Goal: Task Accomplishment & Management: Manage account settings

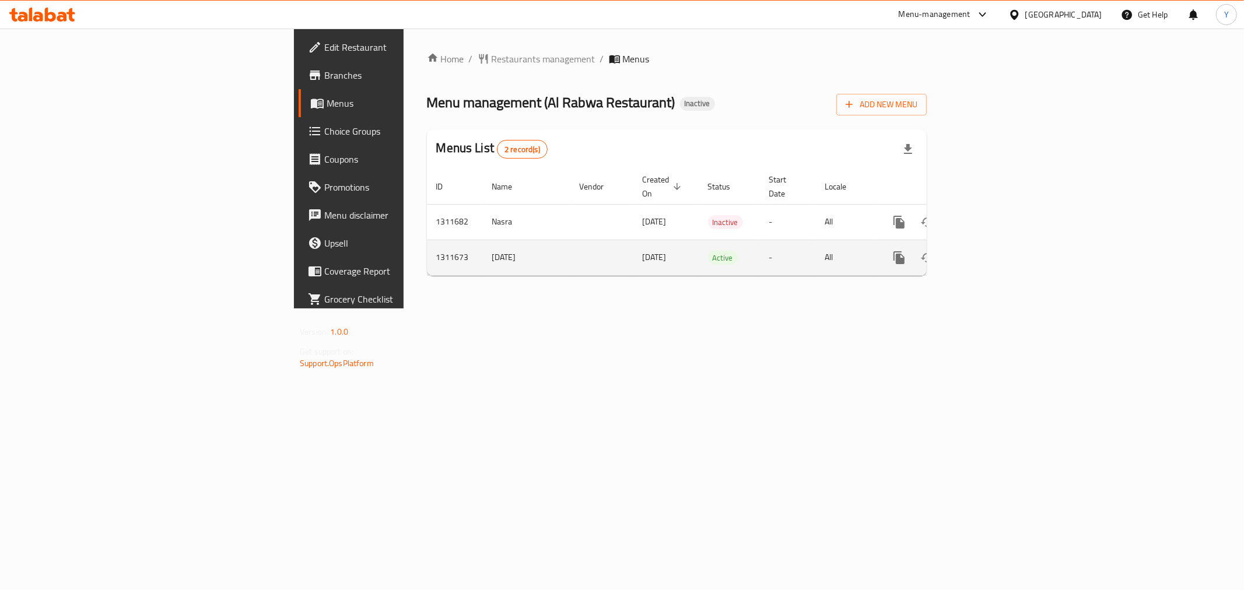
click at [990, 251] on icon "enhanced table" at bounding box center [983, 258] width 14 height 14
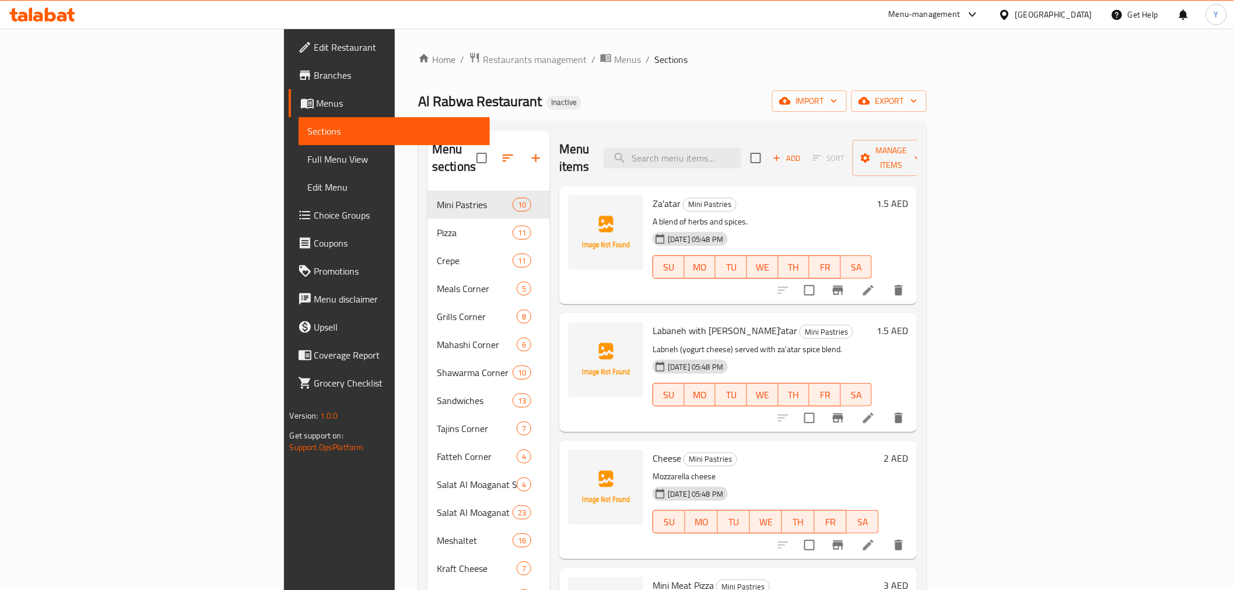
click at [308, 160] on span "Full Menu View" at bounding box center [394, 159] width 173 height 14
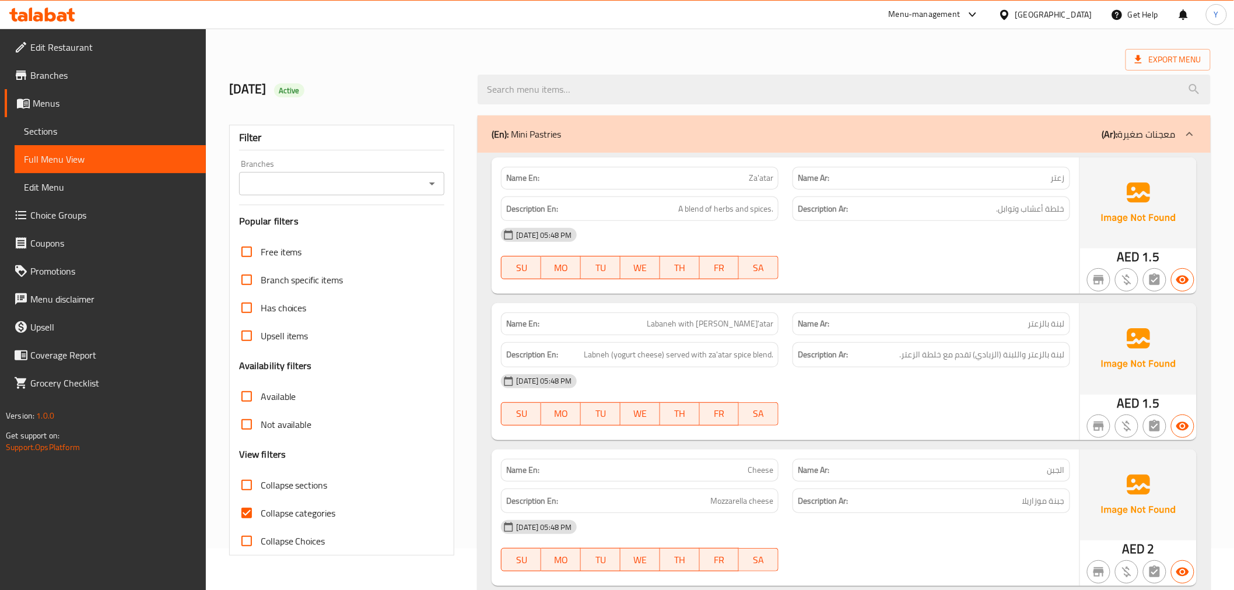
scroll to position [65, 0]
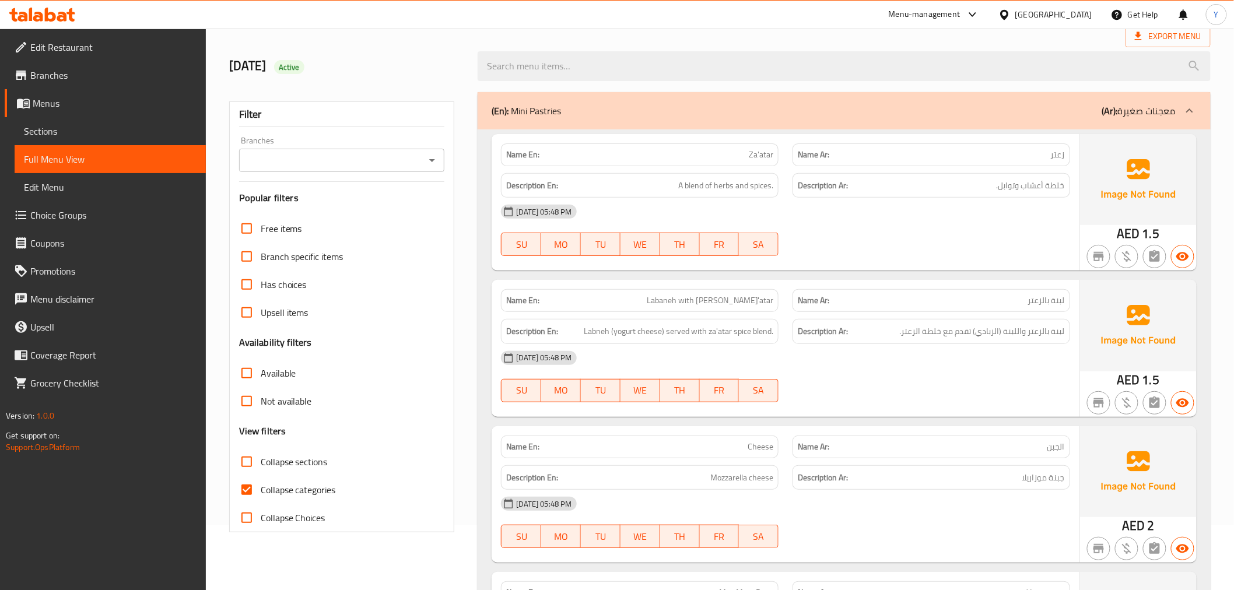
click at [281, 456] on span "Collapse sections" at bounding box center [294, 462] width 67 height 14
click at [261, 456] on input "Collapse sections" at bounding box center [247, 462] width 28 height 28
checkbox input "true"
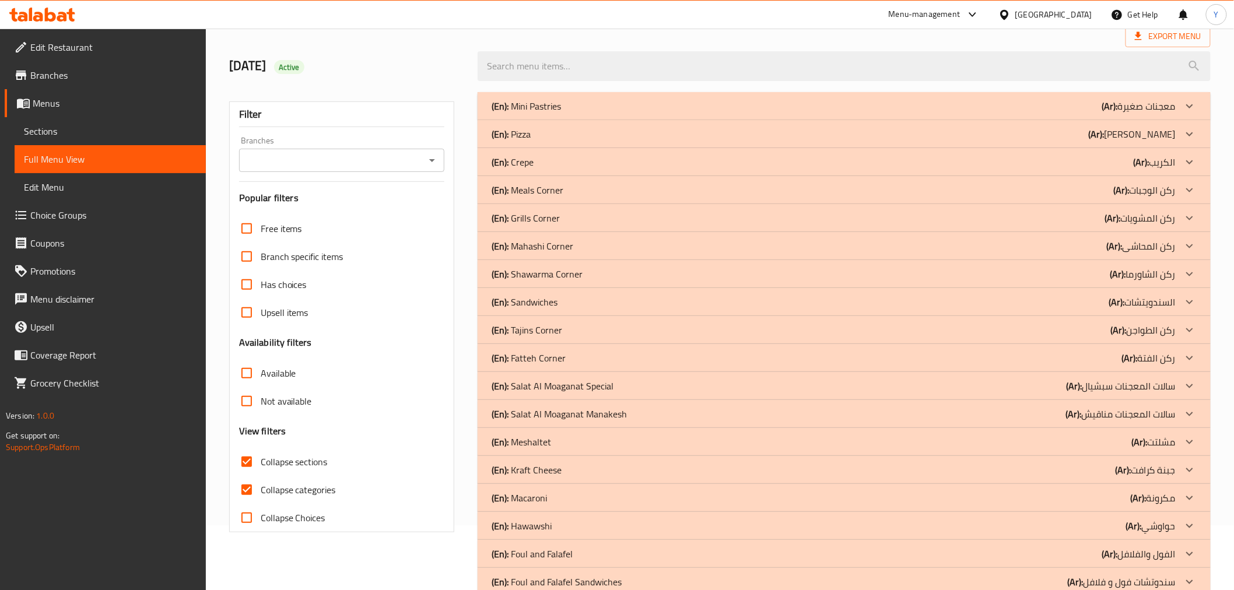
click at [972, 149] on div "(En): Crepe (Ar): الكريب" at bounding box center [844, 162] width 732 height 28
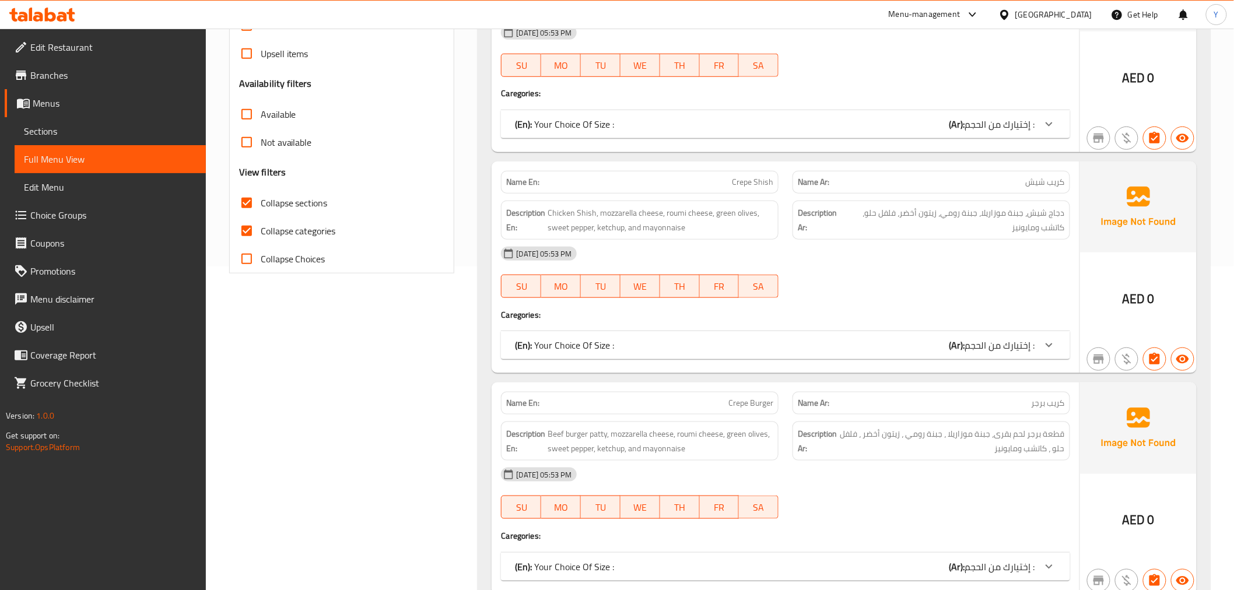
scroll to position [0, 0]
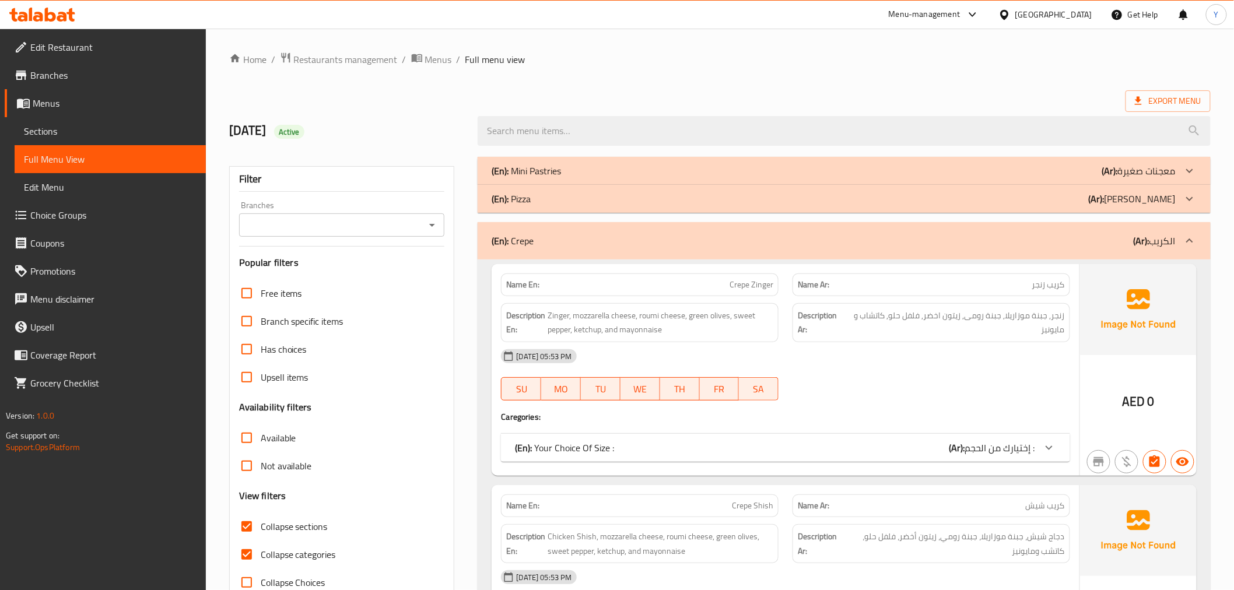
click at [527, 282] on strong "Name En:" at bounding box center [522, 285] width 33 height 12
copy strong "Name En:"
click at [527, 282] on strong "Name En:" at bounding box center [522, 285] width 33 height 12
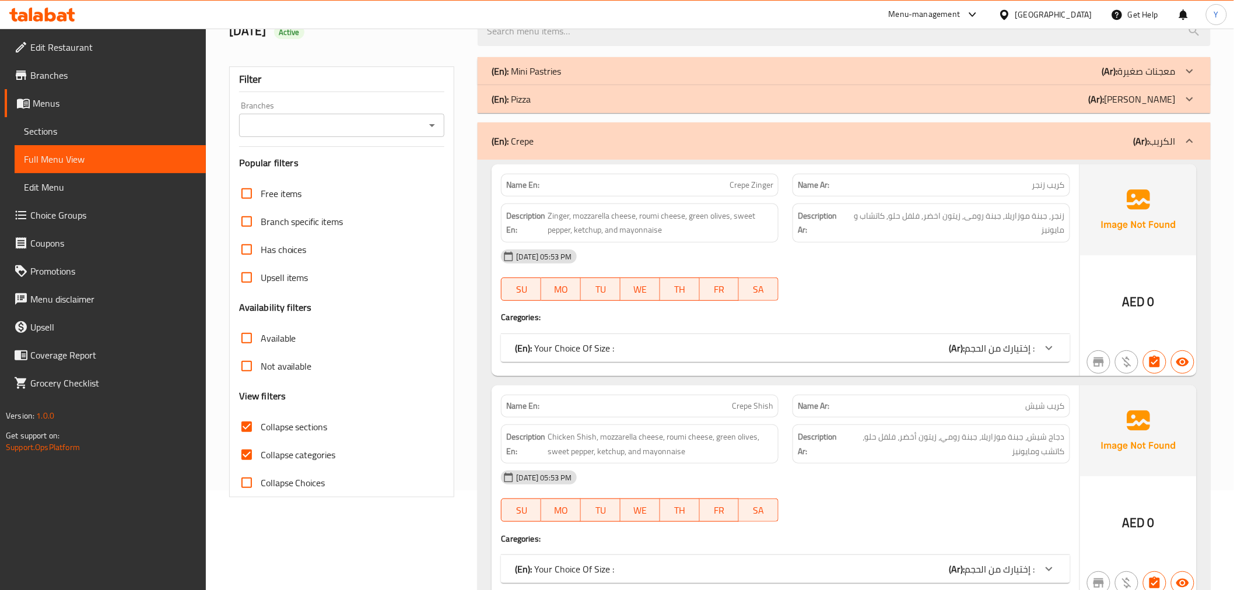
scroll to position [194, 0]
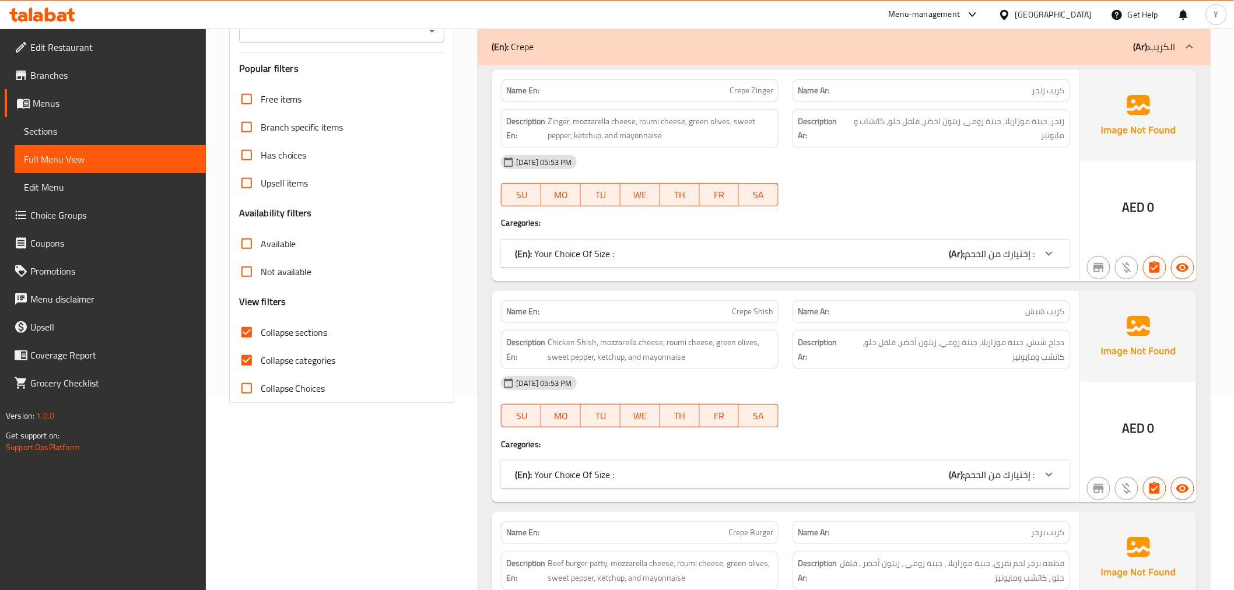
click at [278, 366] on span "Collapse categories" at bounding box center [298, 360] width 75 height 14
click at [261, 366] on input "Collapse categories" at bounding box center [247, 360] width 28 height 28
checkbox input "false"
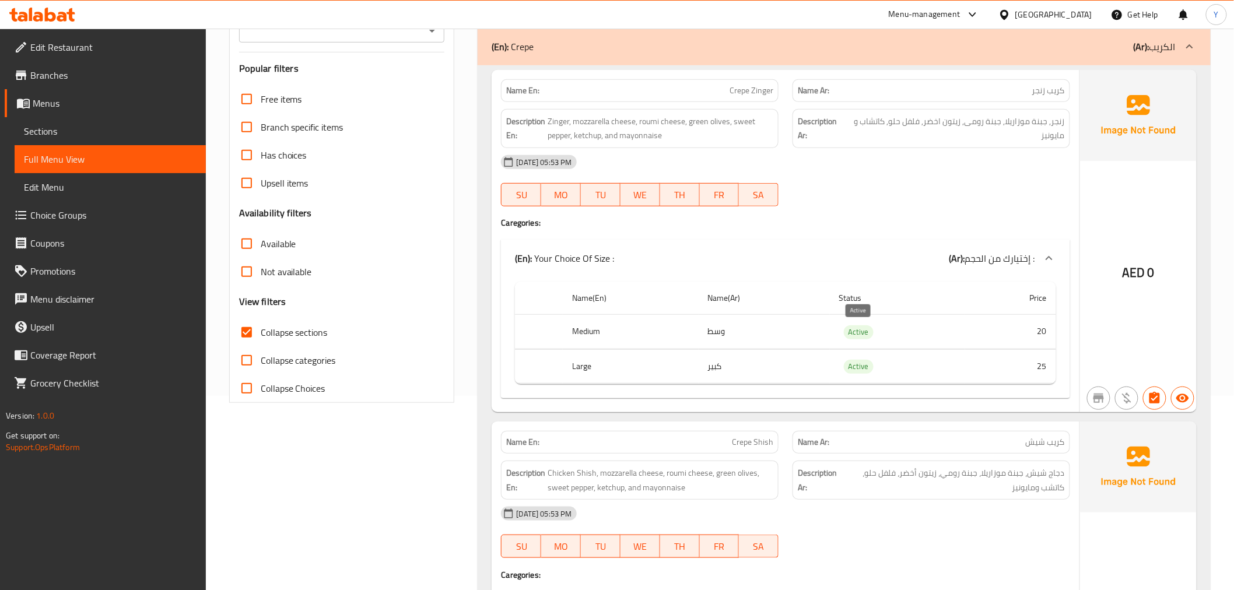
click at [852, 329] on span "Active" at bounding box center [859, 331] width 30 height 13
copy span "Active"
click at [1050, 123] on span "زنجر, جبنة موزاريلا, جبنة رومى, زيتون اخضر, فلفل حلو, كاتشاب و مايونيز" at bounding box center [956, 128] width 218 height 29
click at [661, 121] on span "Zinger, mozzarella cheese, roumi cheese, green olives, sweet pepper, ketchup, a…" at bounding box center [660, 128] width 226 height 29
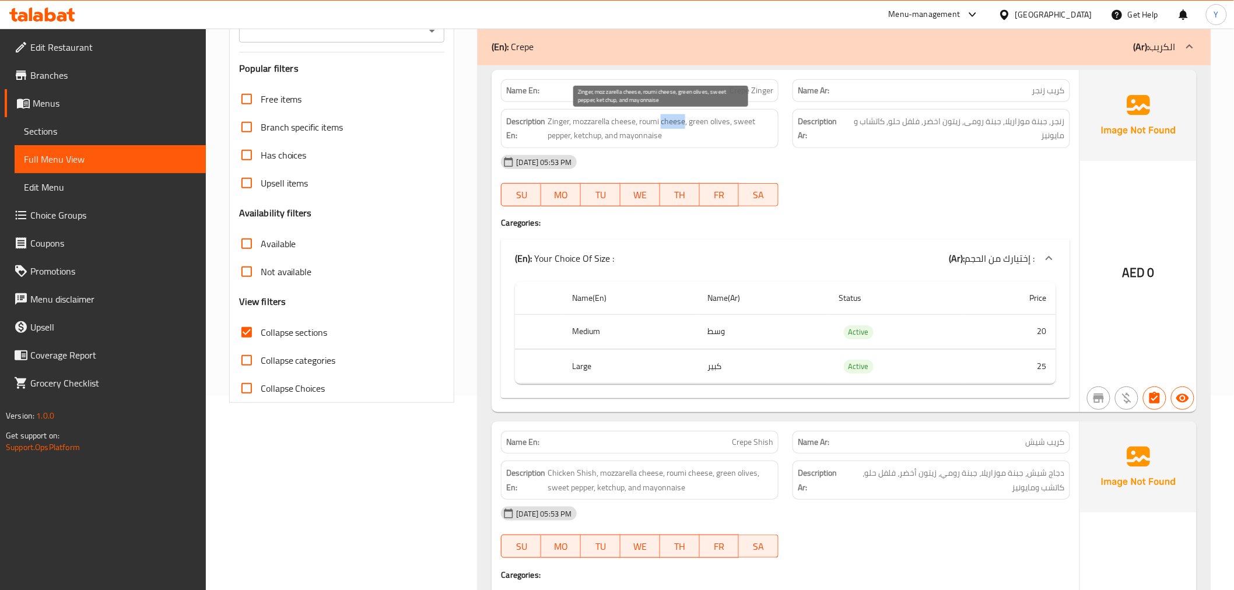
drag, startPoint x: 661, startPoint y: 121, endPoint x: 671, endPoint y: 121, distance: 10.5
click at [671, 121] on span "Zinger, mozzarella cheese, roumi cheese, green olives, sweet pepper, ketchup, a…" at bounding box center [660, 128] width 226 height 29
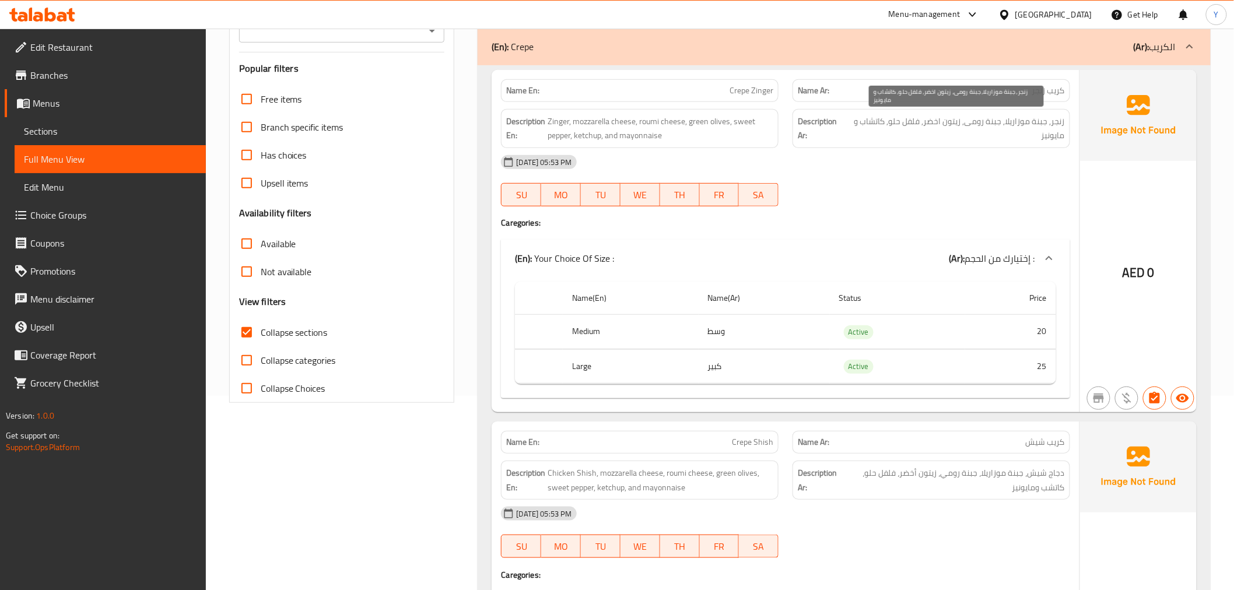
drag, startPoint x: 949, startPoint y: 124, endPoint x: 936, endPoint y: 123, distance: 12.8
click at [937, 123] on span "زنجر, جبنة موزاريلا, جبنة رومى, زيتون اخضر, فلفل حلو, كاتشاب و مايونيز" at bounding box center [956, 128] width 218 height 29
click at [936, 123] on span "زنجر, جبنة موزاريلا, جبنة رومى, زيتون اخضر, فلفل حلو, كاتشاب و مايونيز" at bounding box center [956, 128] width 218 height 29
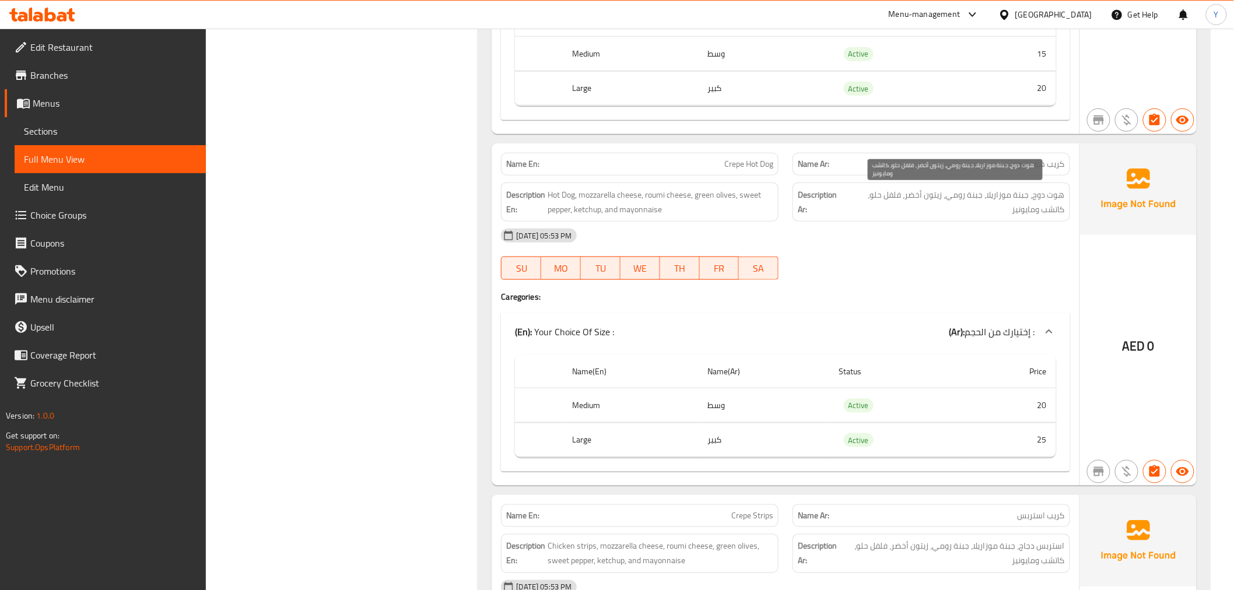
scroll to position [1972, 0]
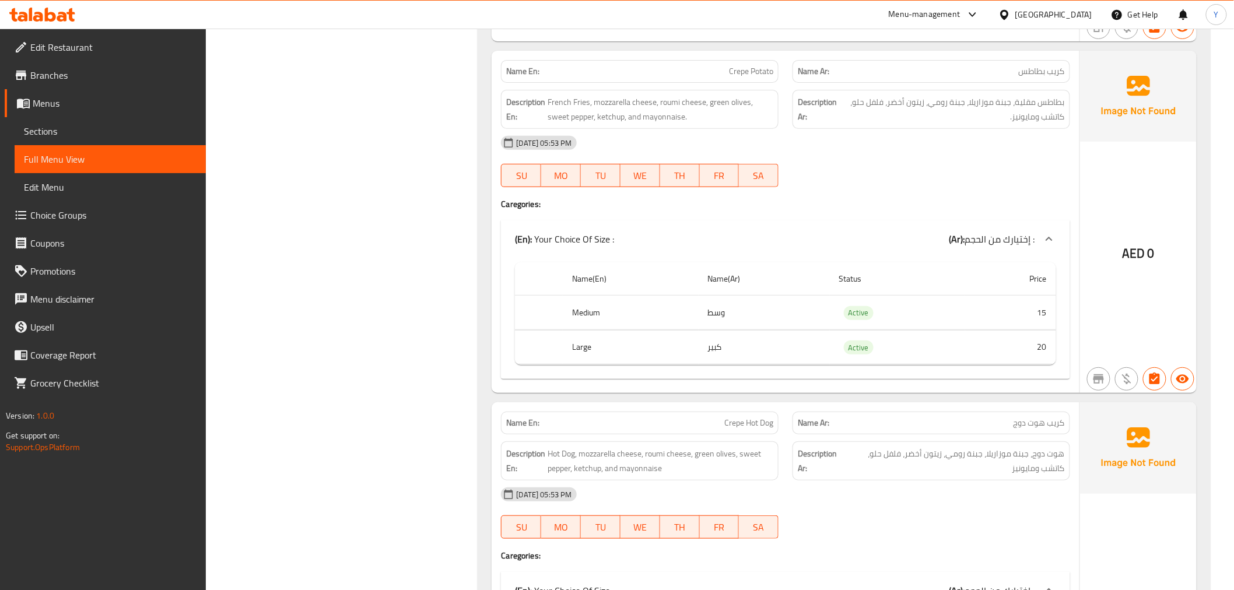
click at [1082, 220] on div "AED 0" at bounding box center [1138, 222] width 117 height 342
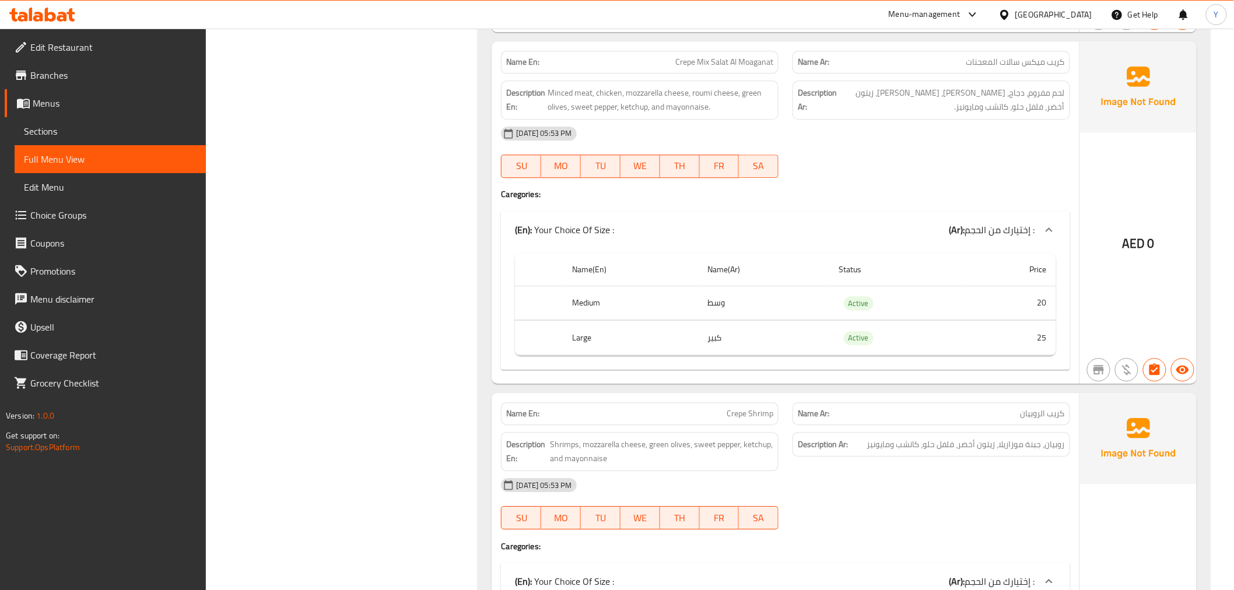
scroll to position [3036, 0]
drag, startPoint x: 948, startPoint y: 496, endPoint x: 935, endPoint y: 446, distance: 51.9
click at [948, 496] on div "[DATE] 05:53 PM" at bounding box center [785, 486] width 582 height 28
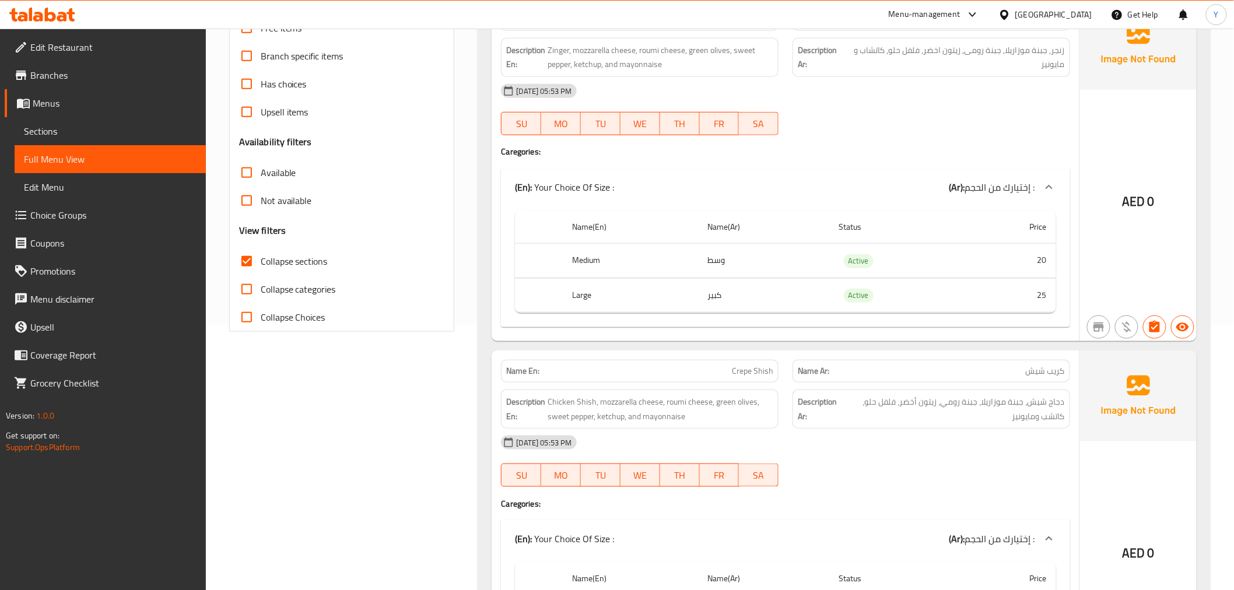
scroll to position [0, 0]
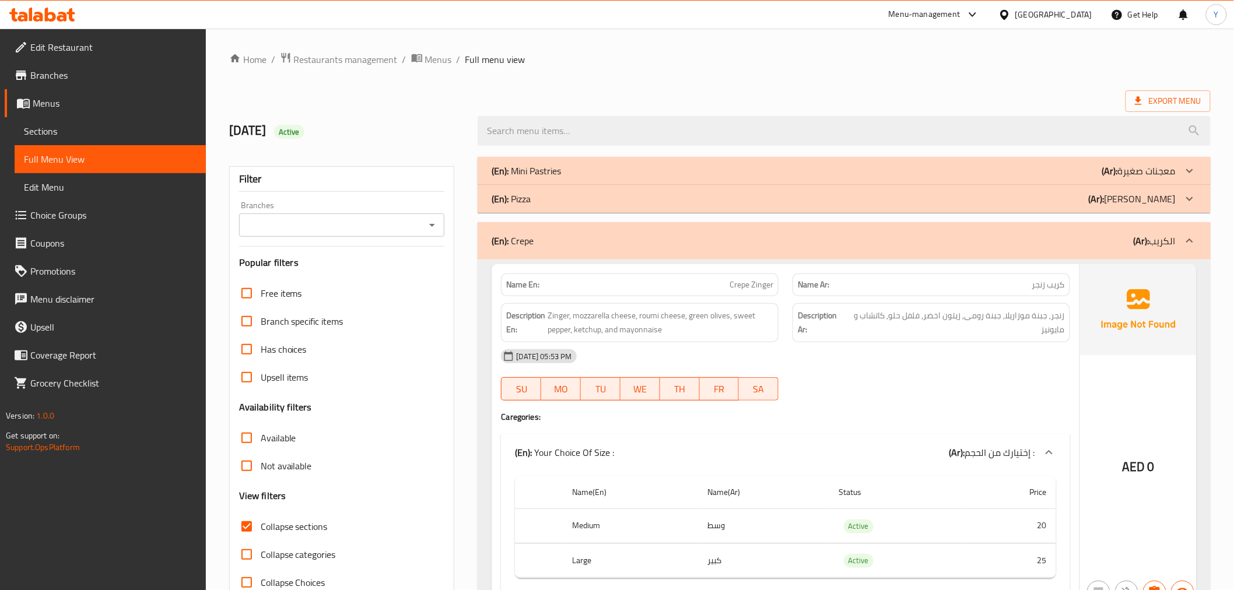
drag, startPoint x: 411, startPoint y: 250, endPoint x: 479, endPoint y: -79, distance: 335.2
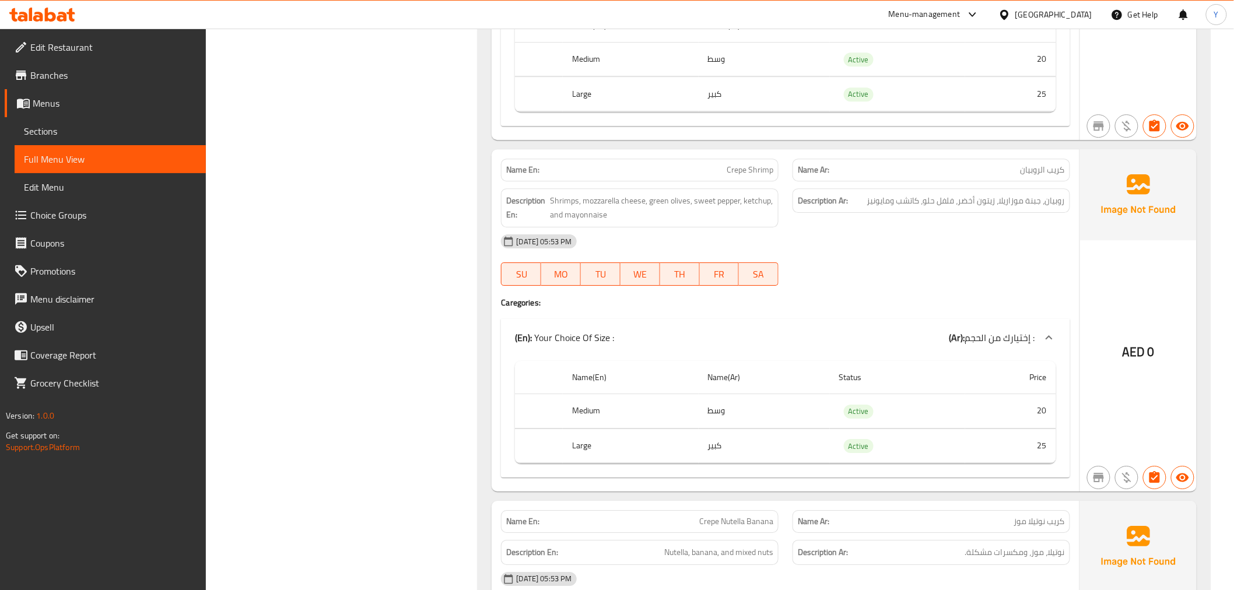
scroll to position [3285, 0]
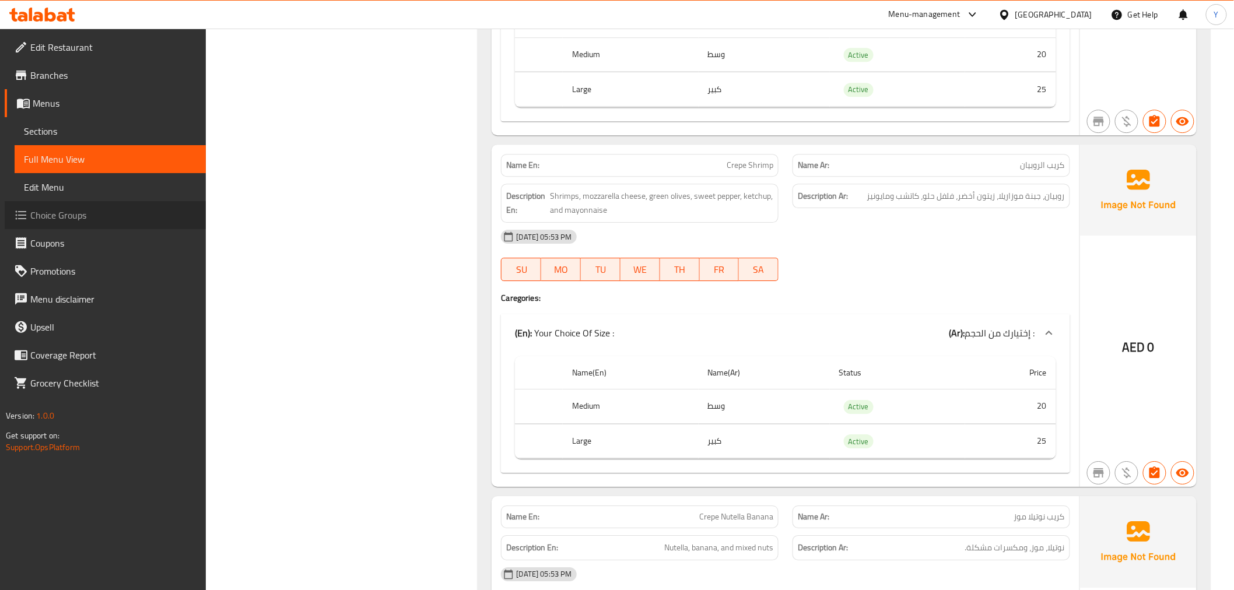
click at [57, 220] on span "Choice Groups" at bounding box center [113, 215] width 166 height 14
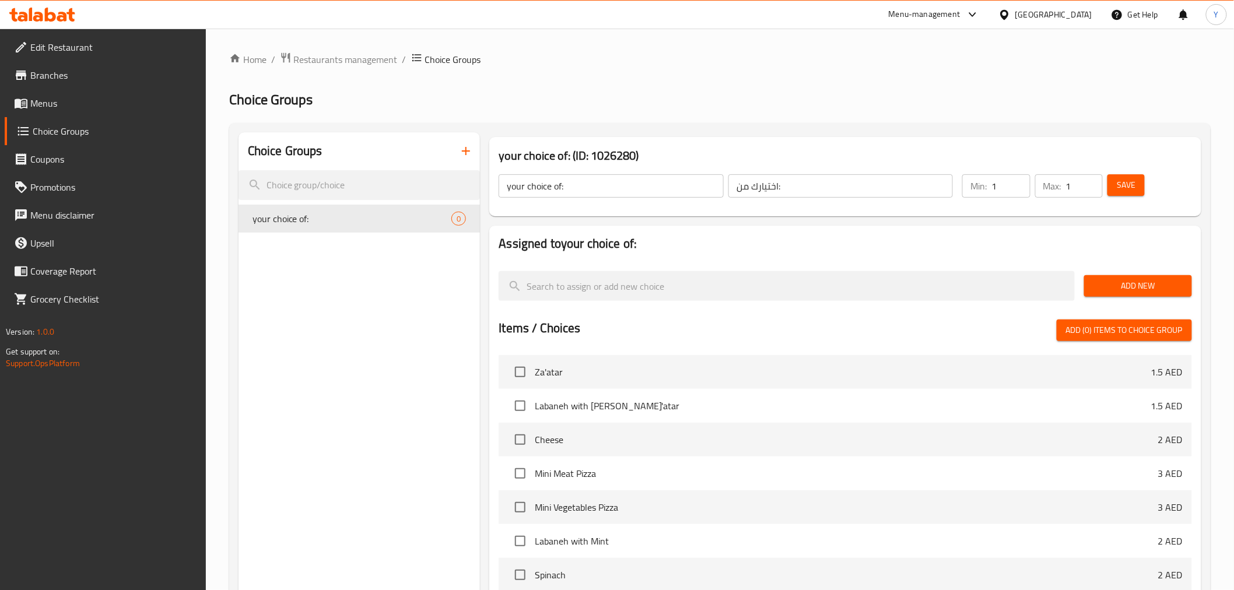
click at [459, 152] on icon "button" at bounding box center [466, 151] width 14 height 14
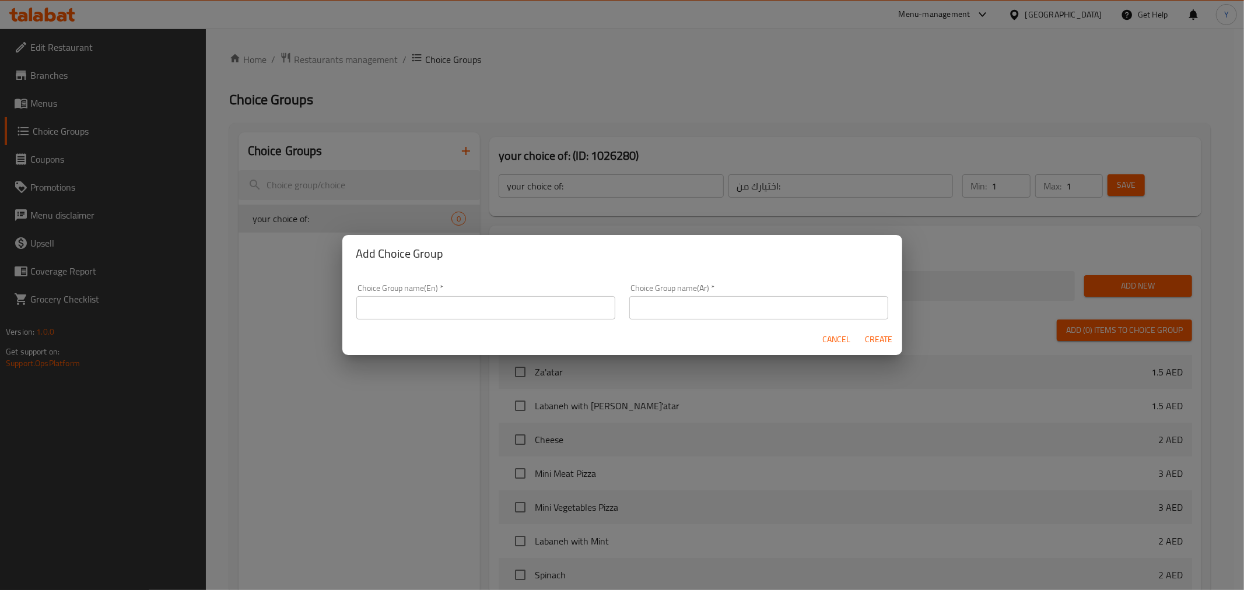
click at [372, 319] on input "text" at bounding box center [485, 307] width 259 height 23
type input "Your Choice Of :"
click at [684, 308] on input "text" at bounding box center [758, 307] width 259 height 23
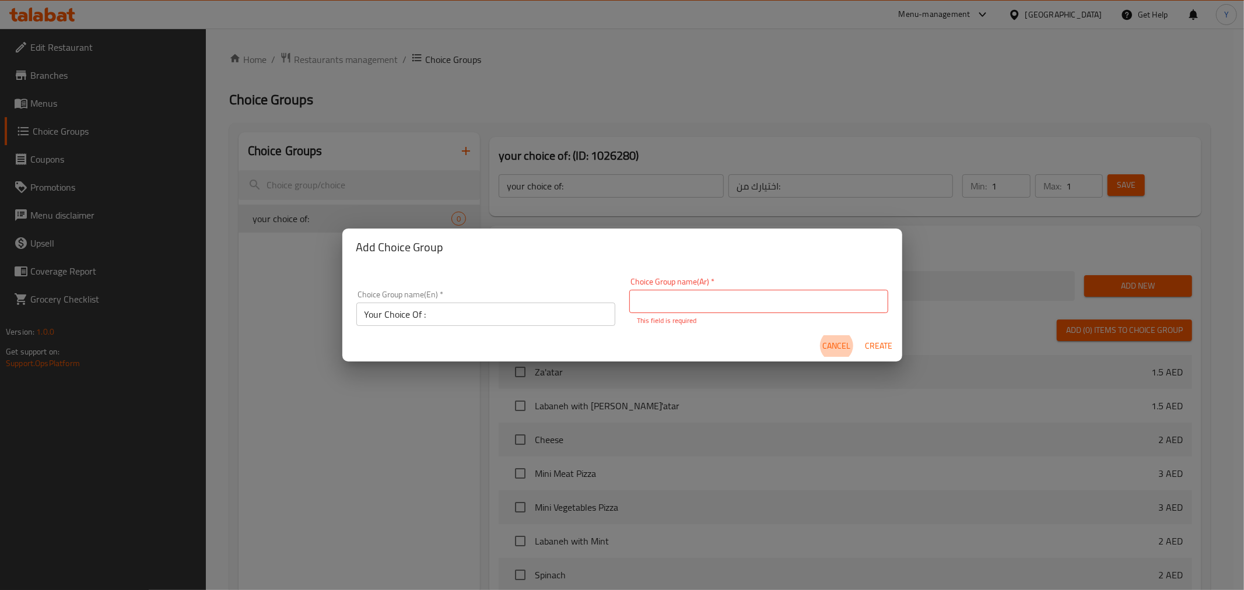
click at [688, 307] on input "text" at bounding box center [758, 301] width 259 height 23
click at [570, 317] on input "Your Choice Of :" at bounding box center [485, 314] width 259 height 23
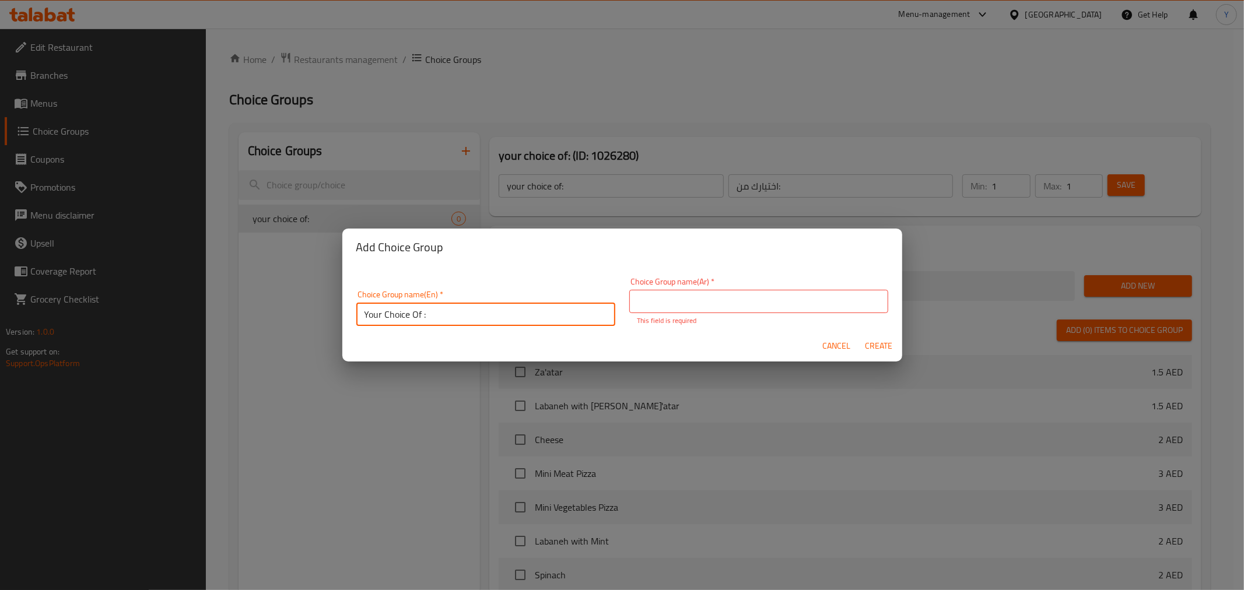
drag, startPoint x: 424, startPoint y: 315, endPoint x: 605, endPoint y: 317, distance: 180.8
click at [601, 317] on input "Your Choice Of :" at bounding box center [485, 314] width 259 height 23
type input "Your Choice Of :"
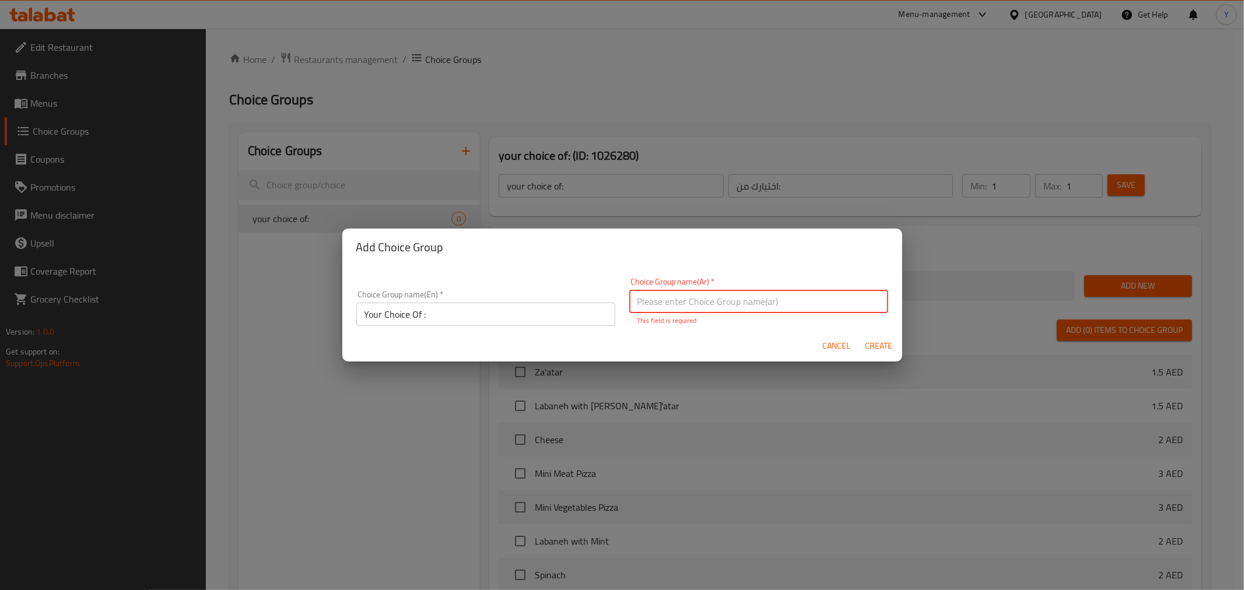
click at [685, 300] on input "text" at bounding box center [758, 301] width 259 height 23
type input "إختيارك من:"
click at [880, 348] on button "Create" at bounding box center [878, 346] width 37 height 22
type input "Your Choice Of :"
type input "إختيارك من:"
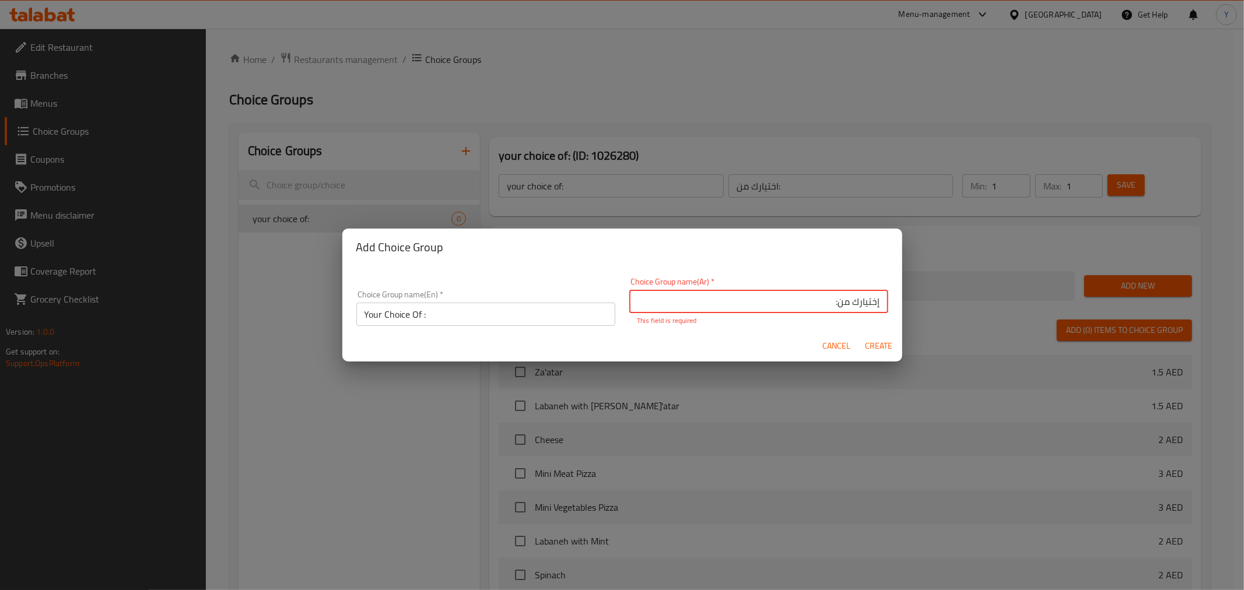
type input "0"
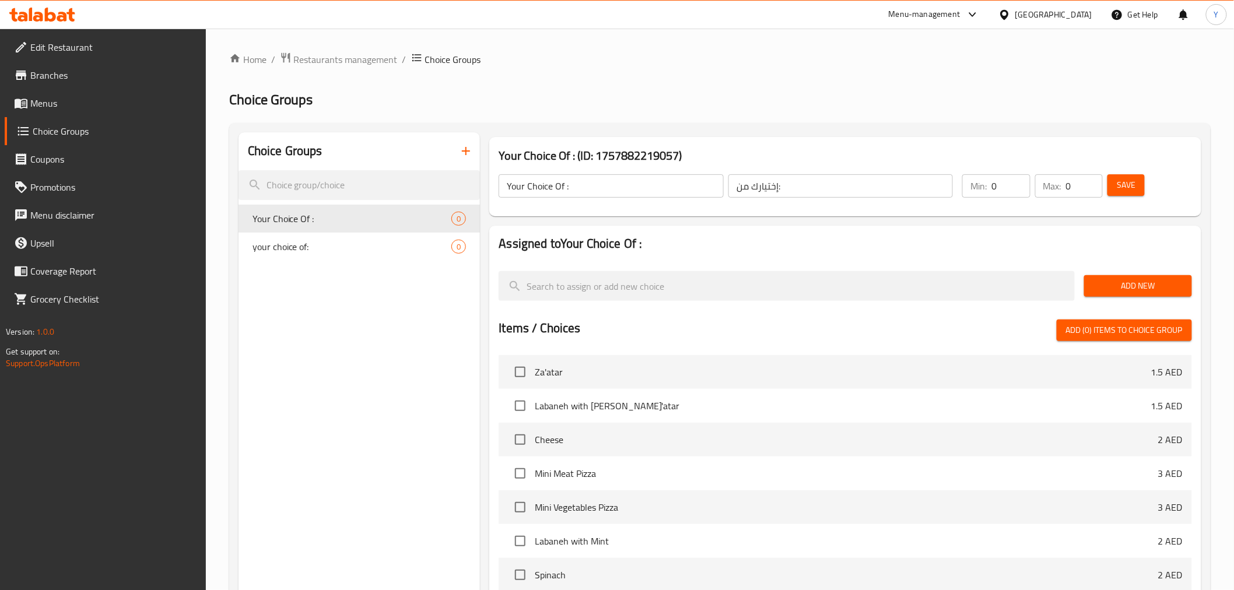
click at [564, 184] on input "Your Choice Of :" at bounding box center [611, 185] width 224 height 23
type input "Your Choice Of:"
drag, startPoint x: 771, startPoint y: 192, endPoint x: 778, endPoint y: 203, distance: 12.3
click at [771, 192] on input "إختيارك من:" at bounding box center [840, 185] width 224 height 23
drag, startPoint x: 912, startPoint y: 133, endPoint x: 1005, endPoint y: 143, distance: 93.8
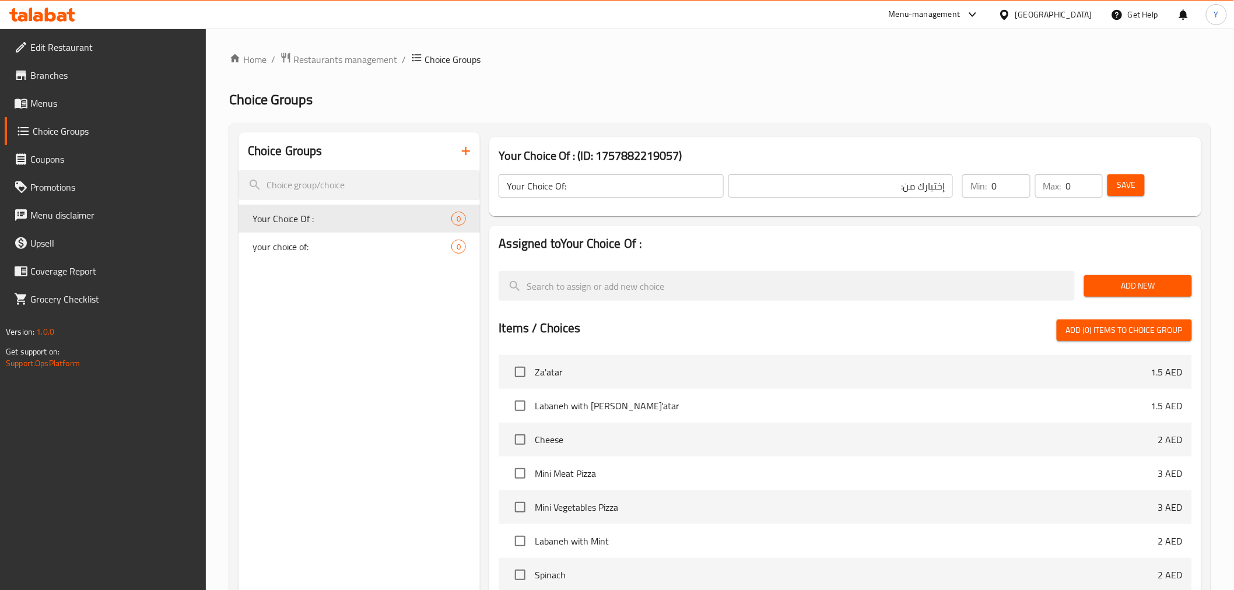
click at [912, 133] on div "Your Choice Of : (ID: 1757882219057) Your Choice Of: ​ إختيارك من: ​ Min: 0 ​ M…" at bounding box center [845, 176] width 721 height 89
click at [1140, 183] on button "Save" at bounding box center [1125, 185] width 37 height 22
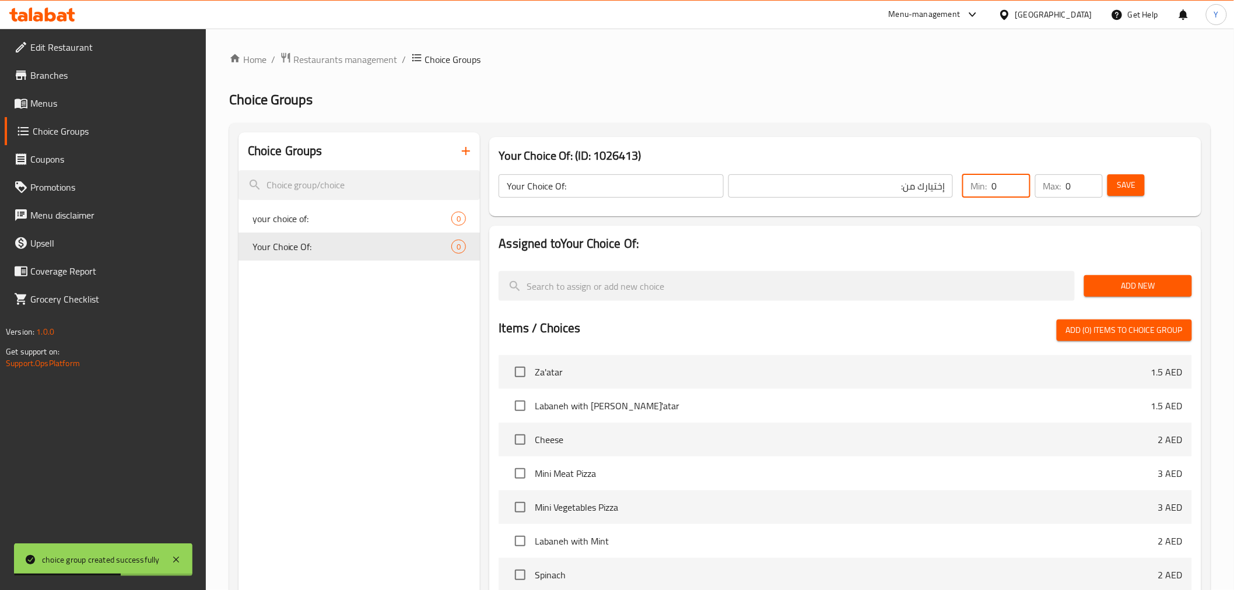
drag, startPoint x: 1010, startPoint y: 182, endPoint x: 989, endPoint y: 183, distance: 20.4
click at [989, 183] on div "Min: 0 ​" at bounding box center [996, 185] width 68 height 23
type input "1"
click at [1149, 284] on span "Add New" at bounding box center [1137, 286] width 89 height 15
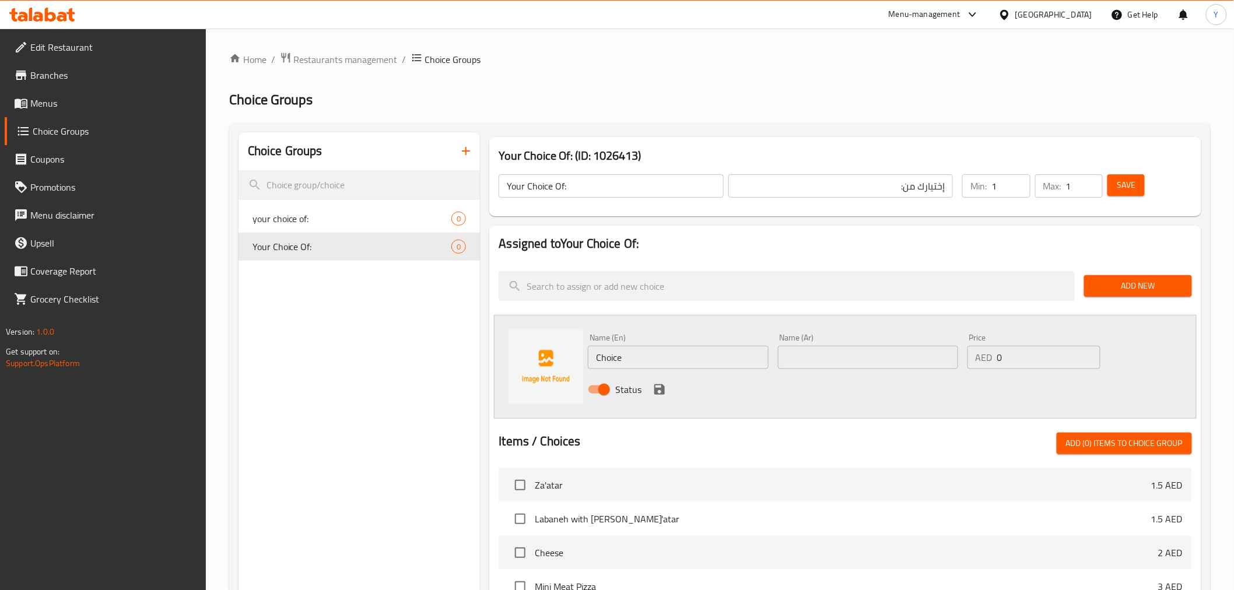
click at [599, 342] on div "Name (En) Choice Name (En)" at bounding box center [678, 352] width 180 height 36
paste input "Zinger"
paste input "text"
type input "Zinger"
click at [860, 361] on input "text" at bounding box center [868, 357] width 180 height 23
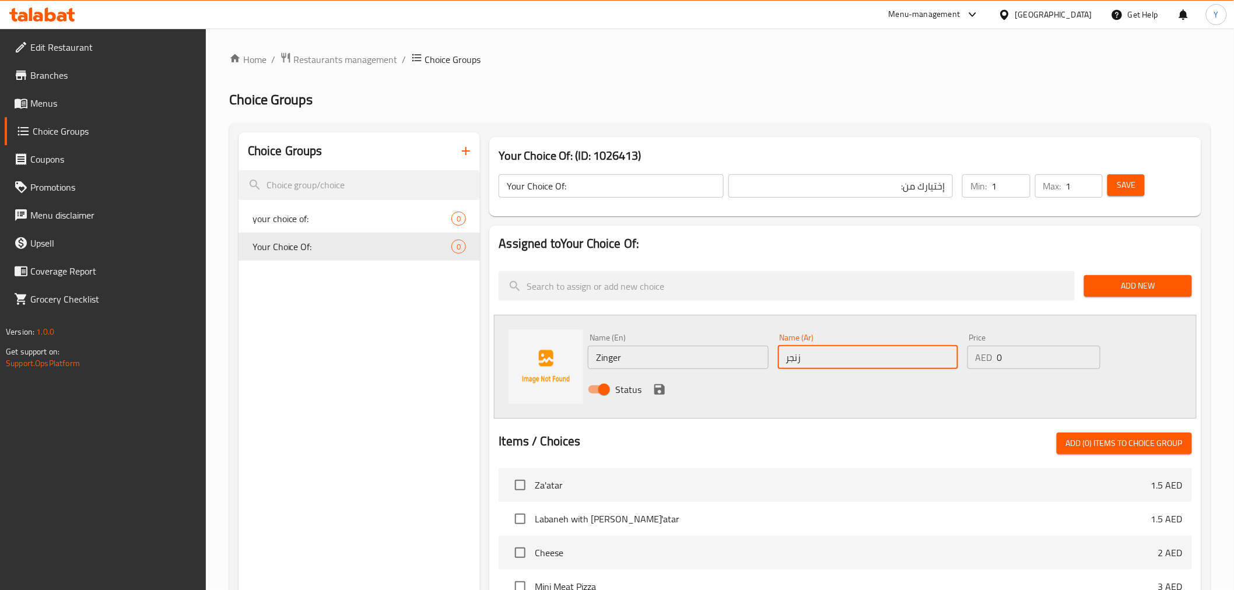
type input "زنجر"
click at [658, 392] on icon "save" at bounding box center [659, 389] width 14 height 14
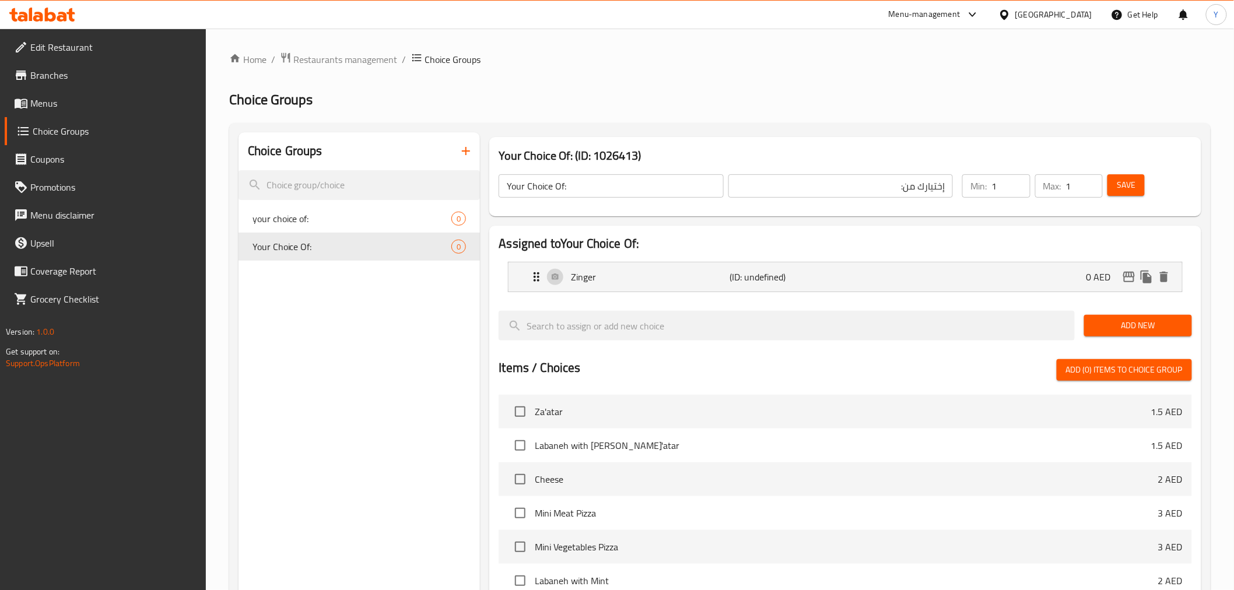
click at [1140, 325] on span "Add New" at bounding box center [1137, 325] width 89 height 15
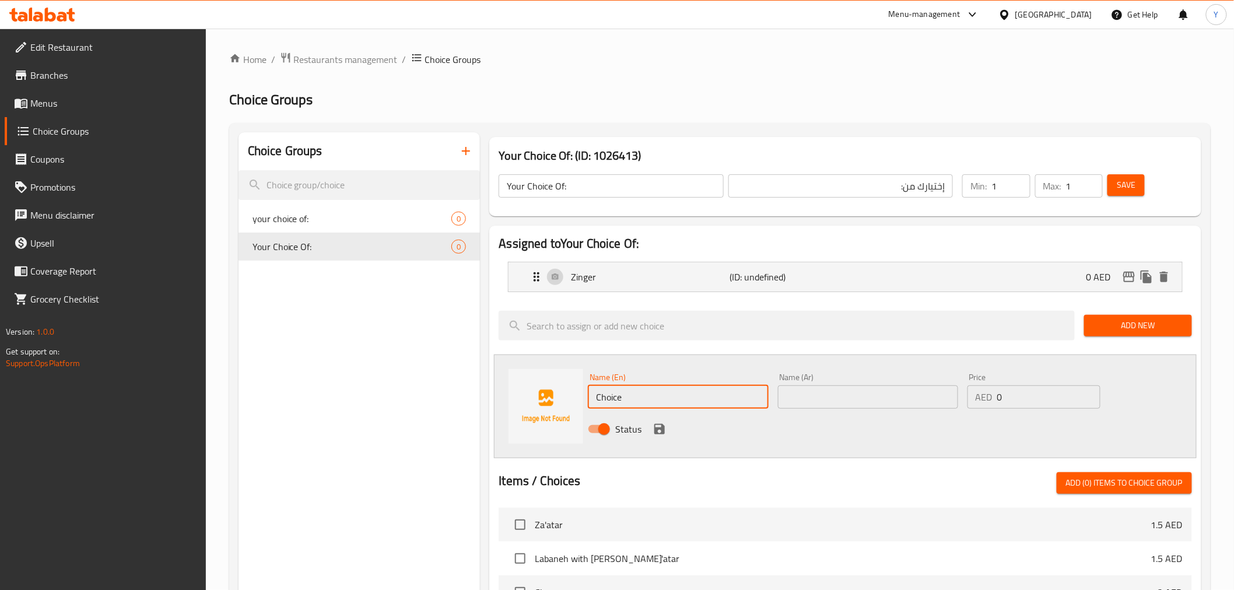
click at [686, 387] on input "Choice" at bounding box center [678, 396] width 180 height 23
paste input "icken Shish"
type input "Chicken Shish"
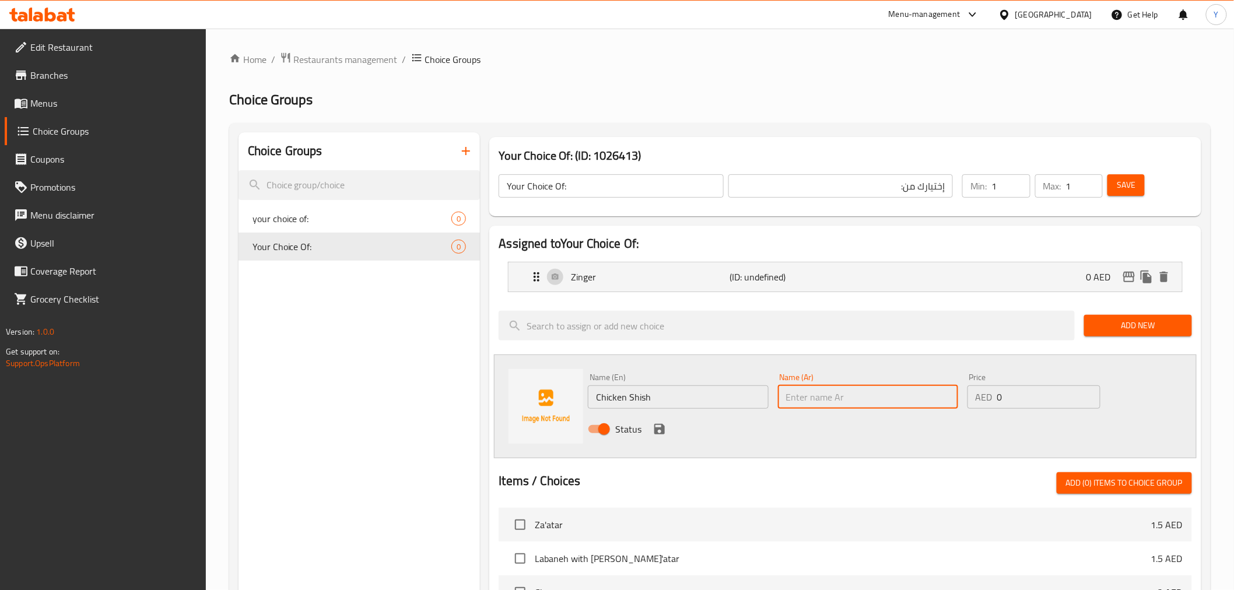
click at [863, 405] on input "text" at bounding box center [868, 396] width 180 height 23
type input "شيش دجاج"
click at [657, 429] on icon "save" at bounding box center [659, 429] width 10 height 10
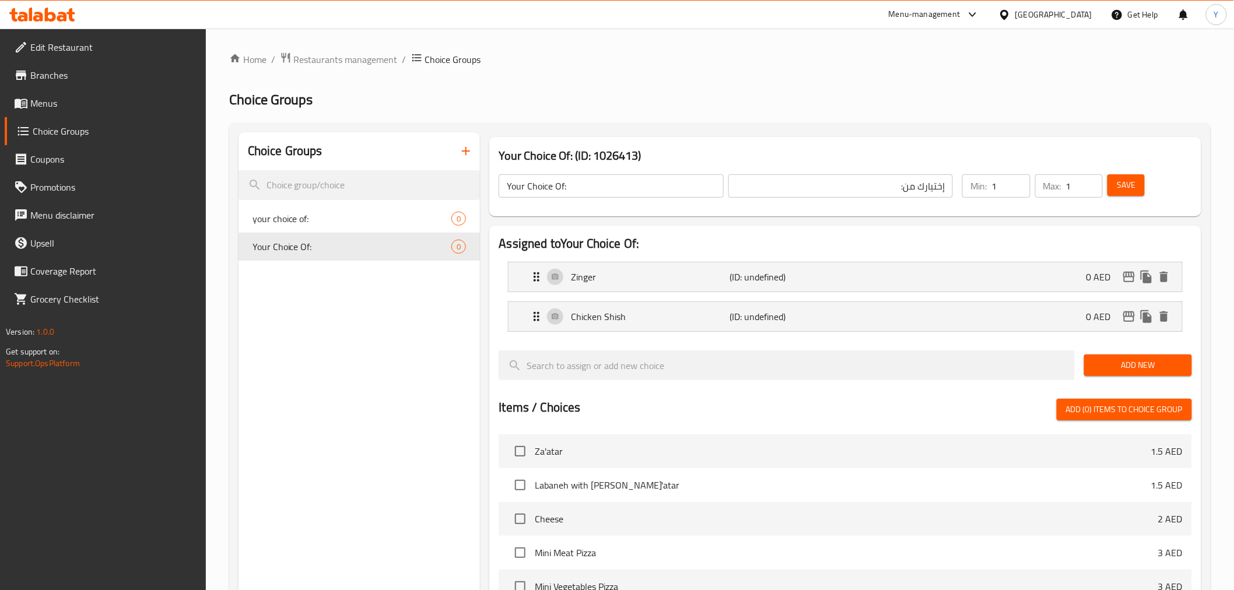
click at [1133, 353] on div "Add New" at bounding box center [1137, 365] width 117 height 39
click at [1134, 359] on span "Add New" at bounding box center [1137, 365] width 89 height 15
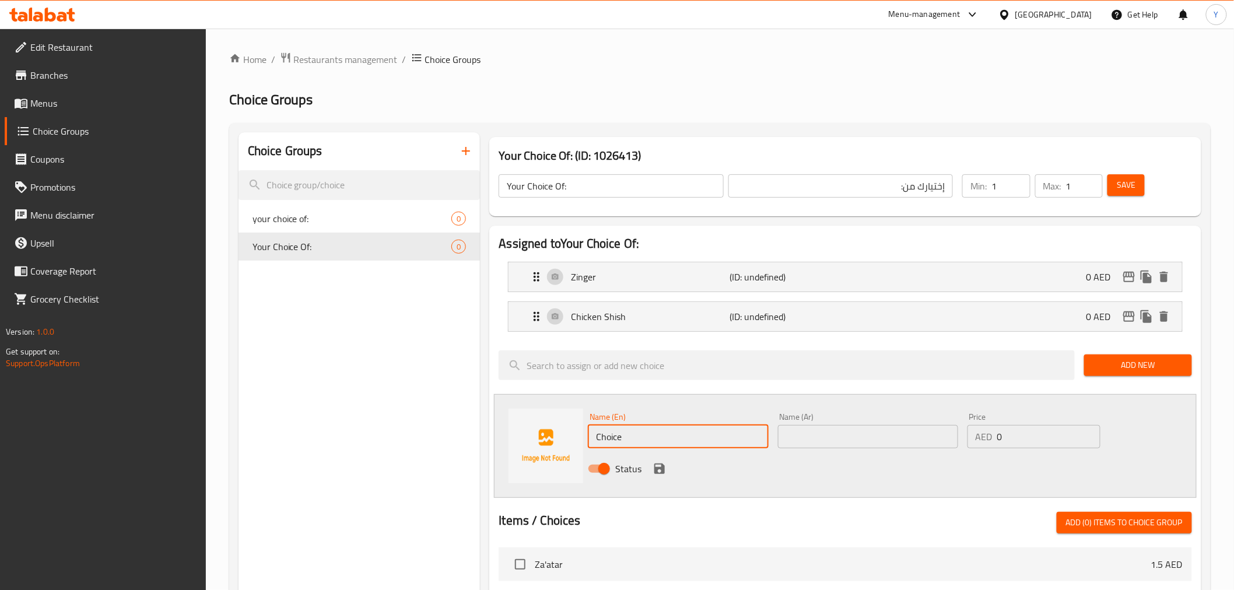
click at [669, 429] on input "Choice" at bounding box center [678, 436] width 180 height 23
paste input "icken Strips"
type input "Chicken Strips"
type input "استربس دجاج"
click at [665, 471] on icon "save" at bounding box center [659, 469] width 14 height 14
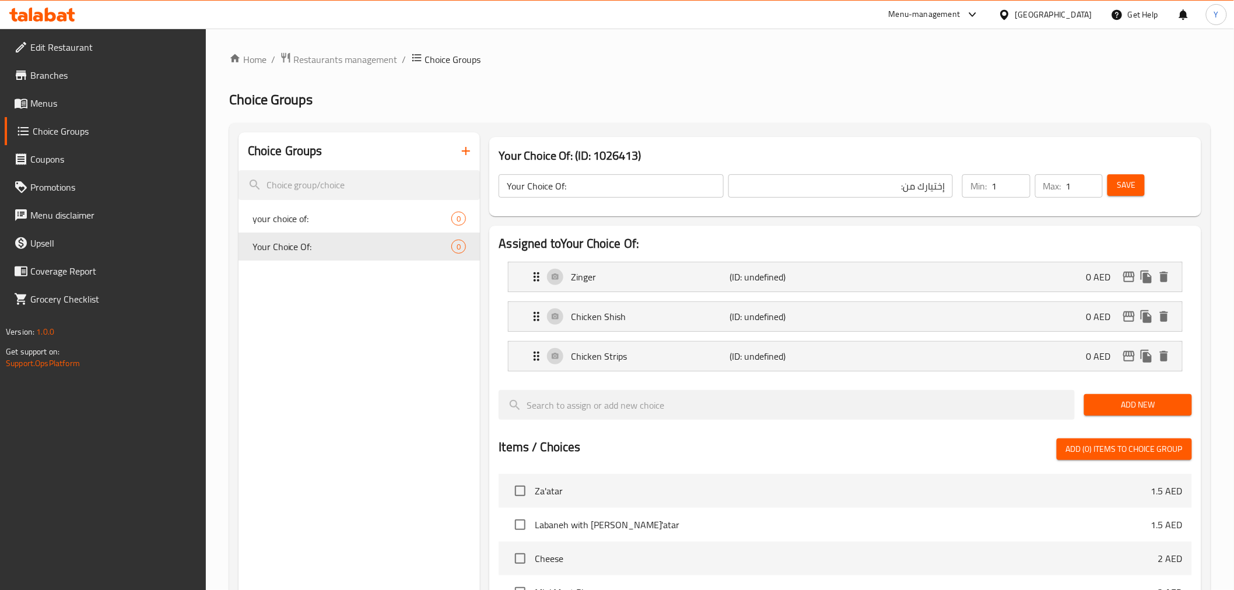
click at [1154, 408] on span "Add New" at bounding box center [1137, 405] width 89 height 15
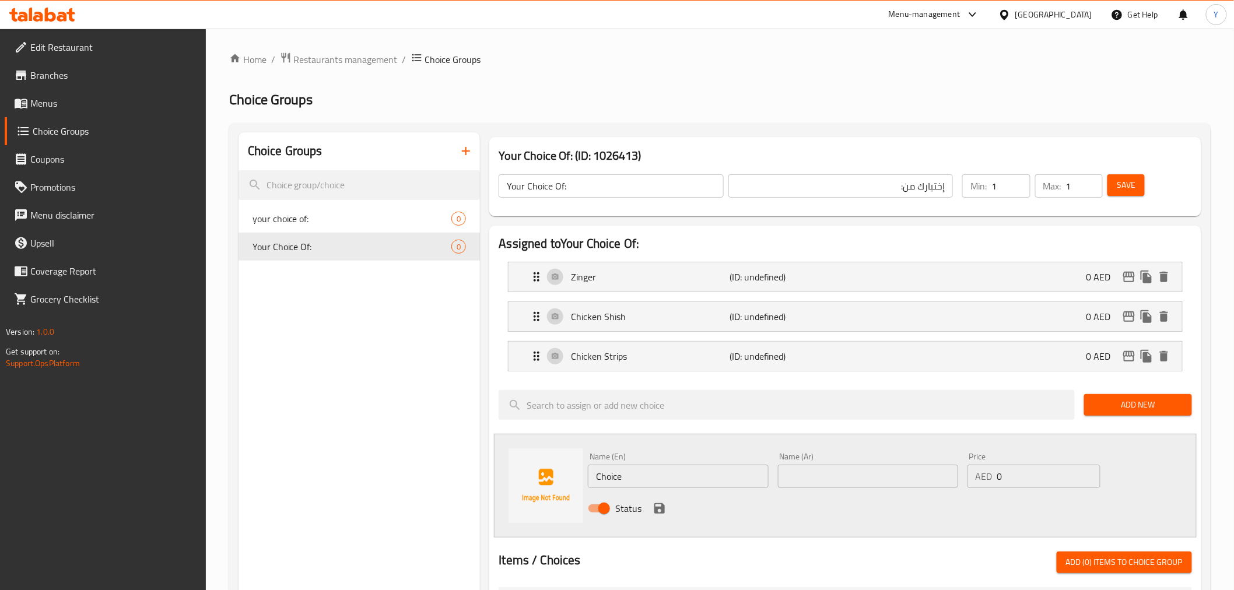
drag, startPoint x: 638, startPoint y: 473, endPoint x: 403, endPoint y: 461, distance: 234.7
click at [492, 465] on div "Assigned to Your Choice Of: Zinger (ID: undefined) 0 AED Name (En) Zinger Name …" at bounding box center [844, 586] width 711 height 720
paste input "Minced Beef"
type input "Minced Beef"
type input "لحم مفروم"
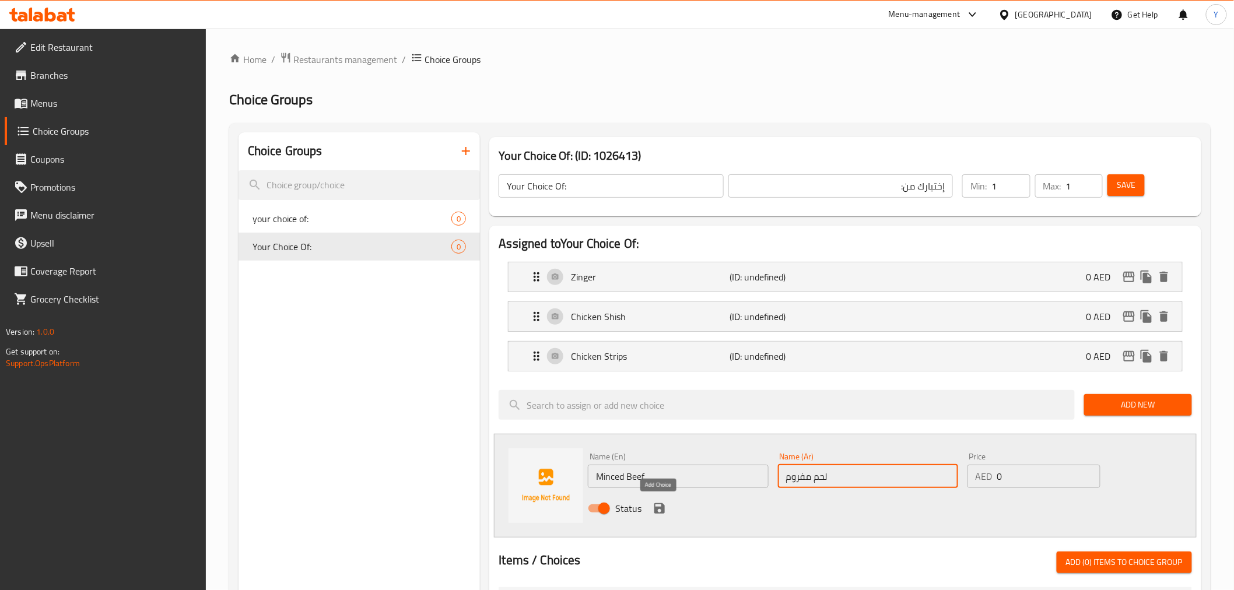
click at [667, 509] on button "save" at bounding box center [659, 508] width 17 height 17
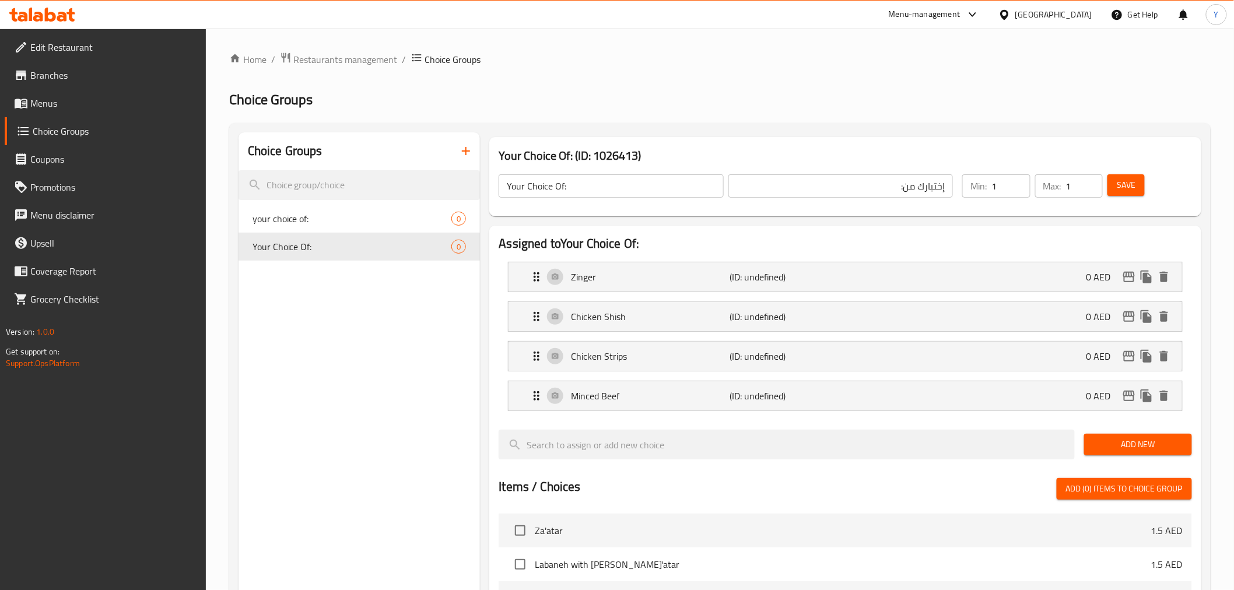
click at [1176, 453] on button "Add New" at bounding box center [1138, 445] width 108 height 22
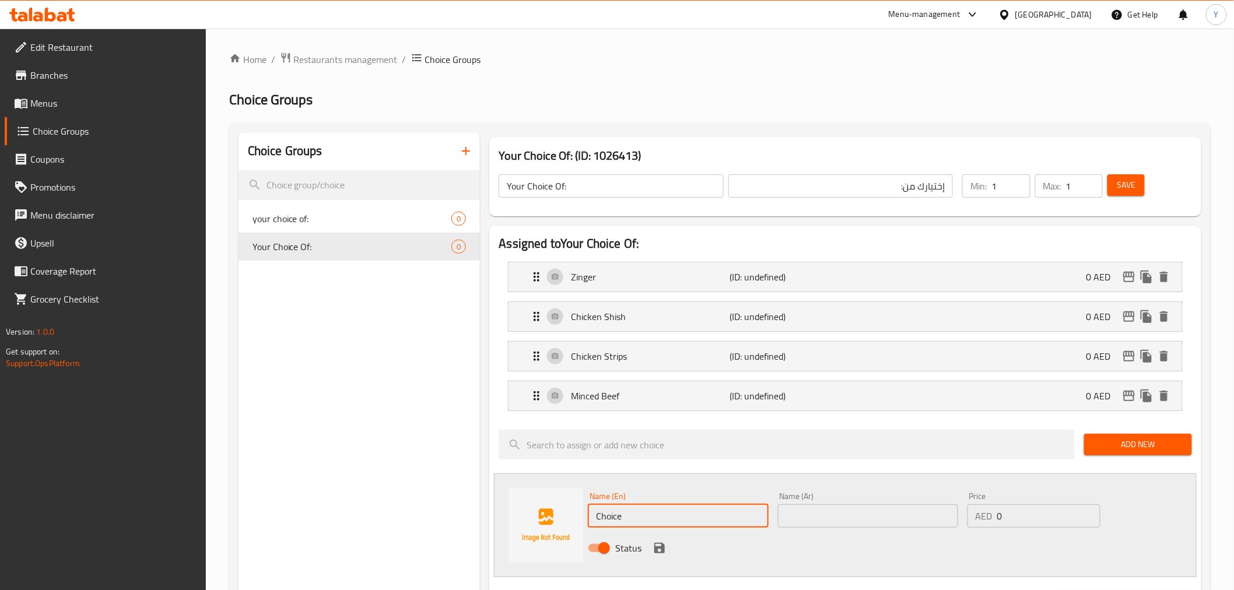
drag, startPoint x: 570, startPoint y: 517, endPoint x: 471, endPoint y: 513, distance: 99.2
paste input "Sausag"
type input "Sausage"
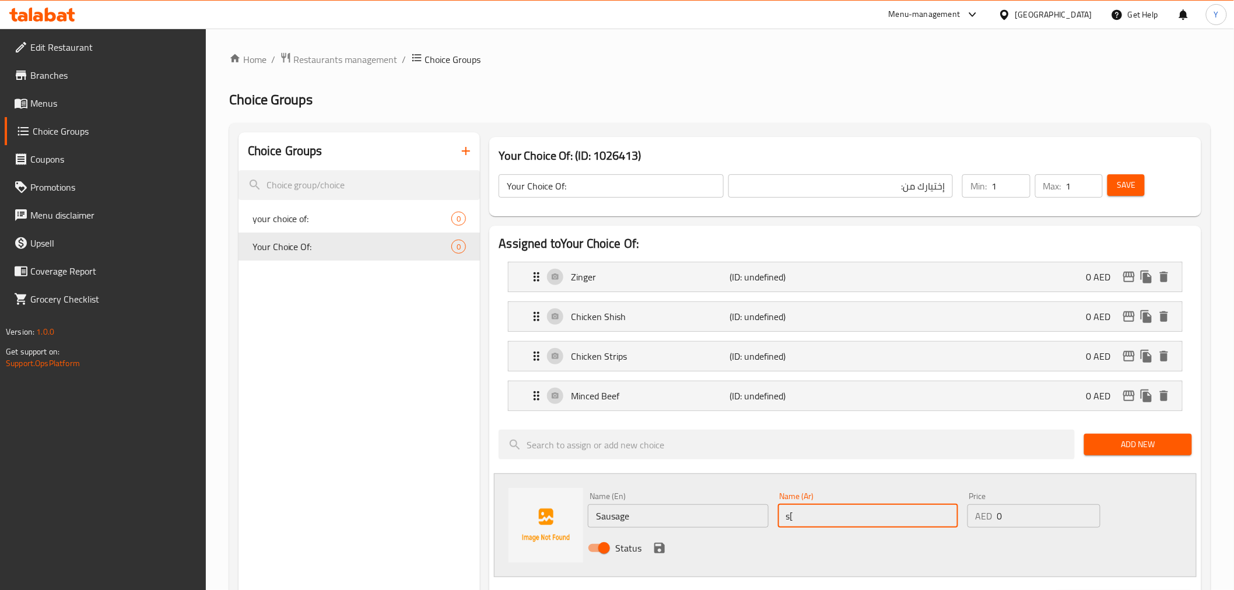
type input "s"
type input "سجق"
drag, startPoint x: 660, startPoint y: 543, endPoint x: 706, endPoint y: 538, distance: 45.9
click at [660, 543] on icon "save" at bounding box center [659, 548] width 10 height 10
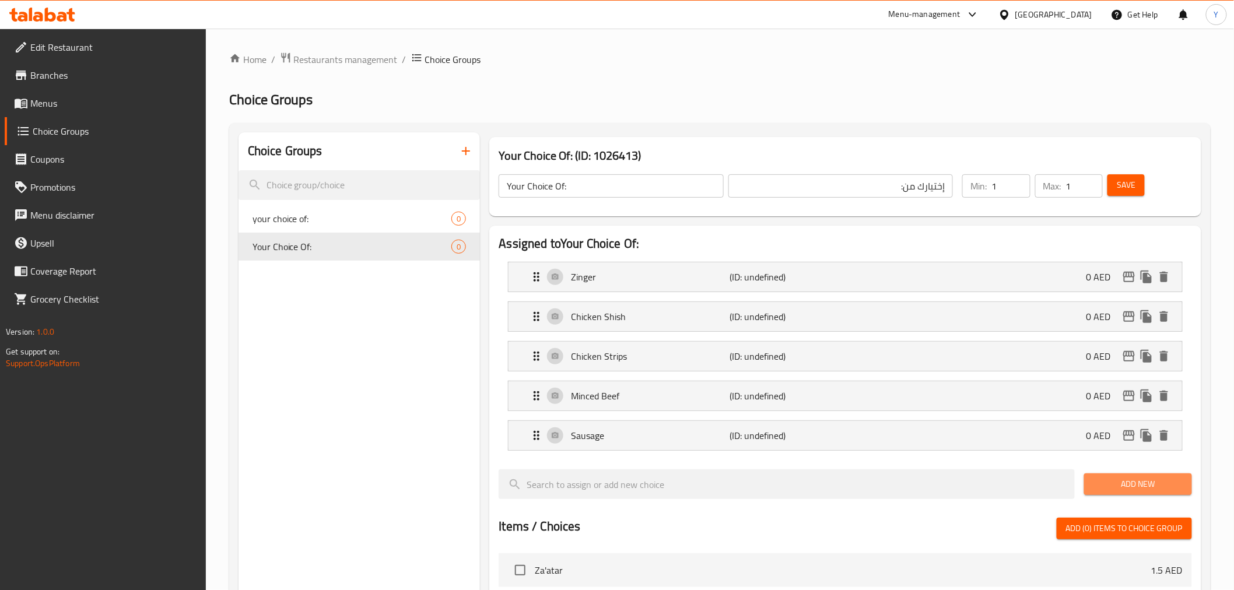
click at [1110, 478] on span "Add New" at bounding box center [1137, 484] width 89 height 15
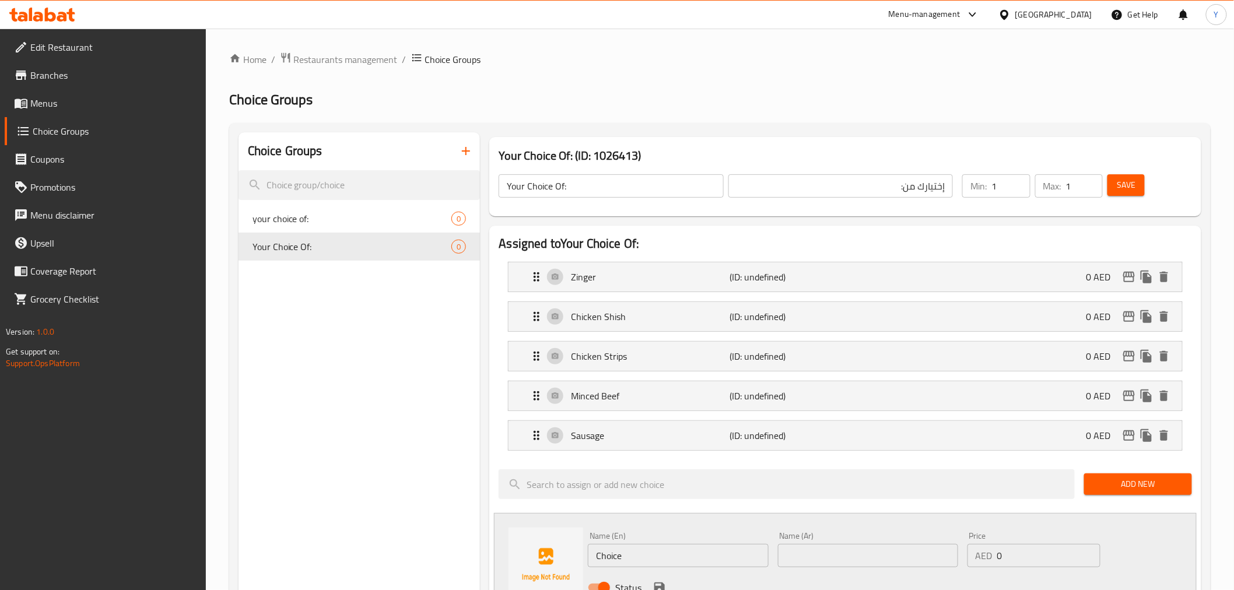
paste input "Hot dog"
type input "Hot dog"
type input "i"
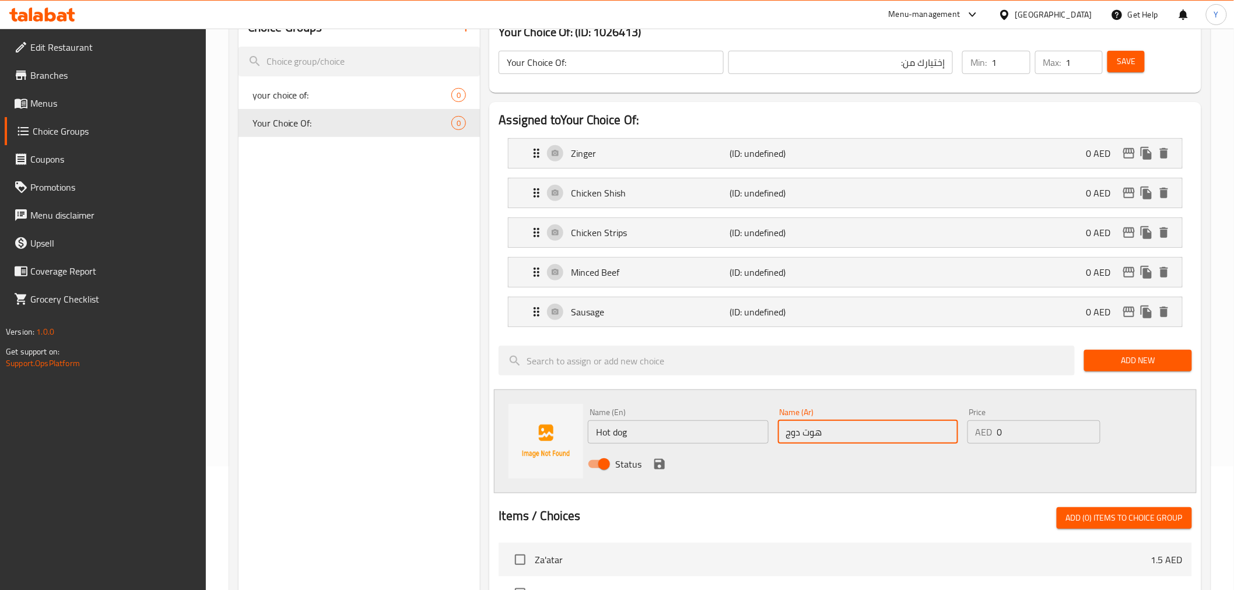
scroll to position [129, 0]
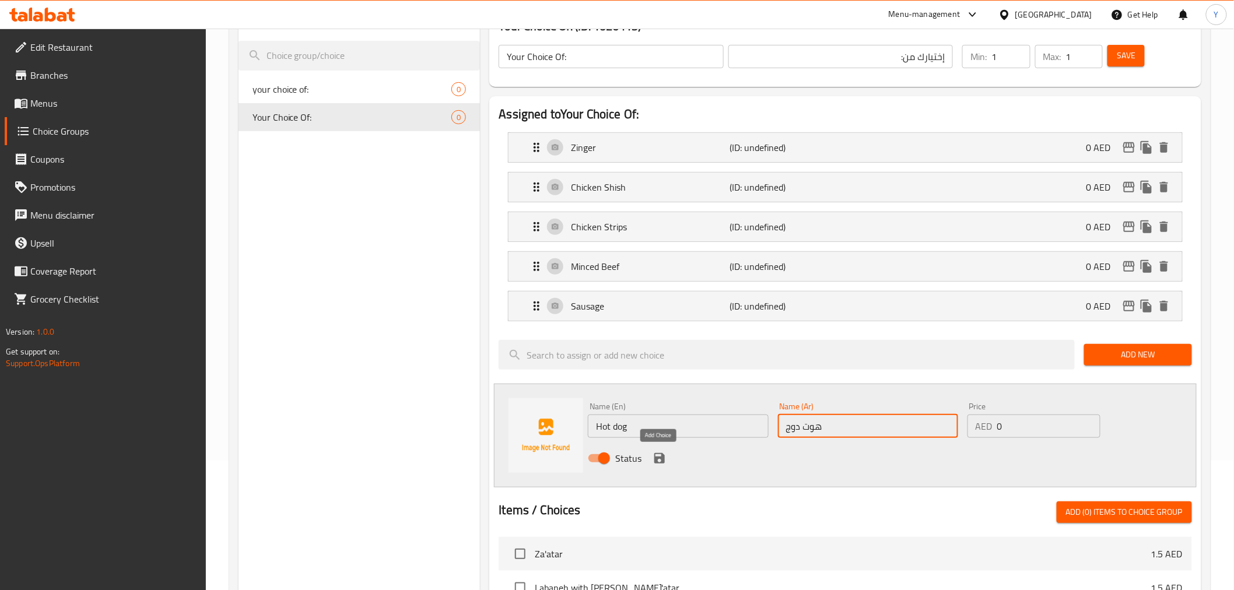
type input "هوت دوج"
click at [657, 463] on icon "save" at bounding box center [659, 458] width 10 height 10
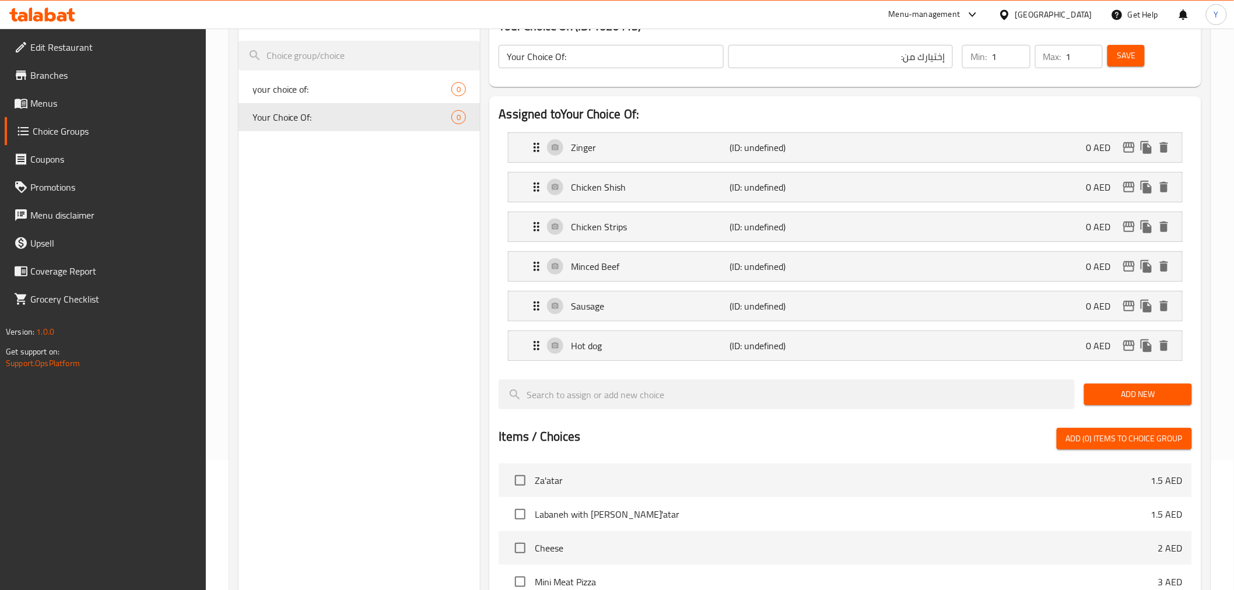
click at [1157, 406] on div "Add New" at bounding box center [1137, 394] width 117 height 39
click at [1138, 398] on span "Add New" at bounding box center [1137, 394] width 89 height 15
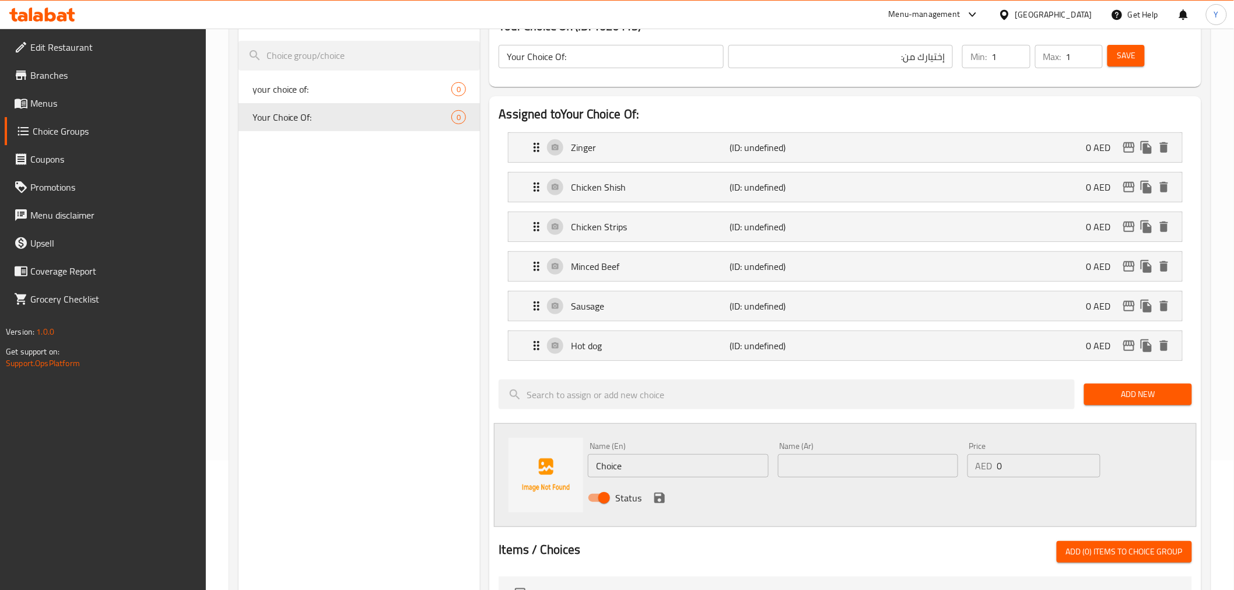
drag, startPoint x: 642, startPoint y: 457, endPoint x: 523, endPoint y: 459, distance: 119.0
click at [535, 459] on div "Name (En) Choice Name (En) Name (Ar) Name (Ar) Price AED 0 Price Status" at bounding box center [845, 475] width 702 height 104
paste input "Shrimps"
type input "Shrimps"
type input "["
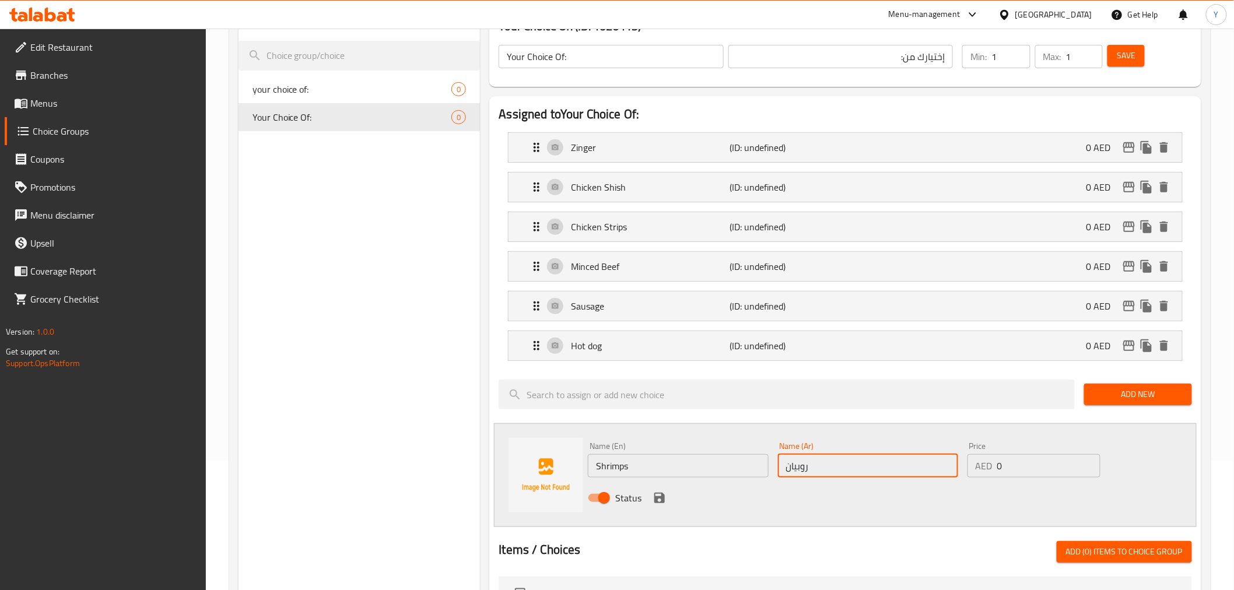
type input "روبيان"
click at [665, 494] on icon "save" at bounding box center [659, 498] width 14 height 14
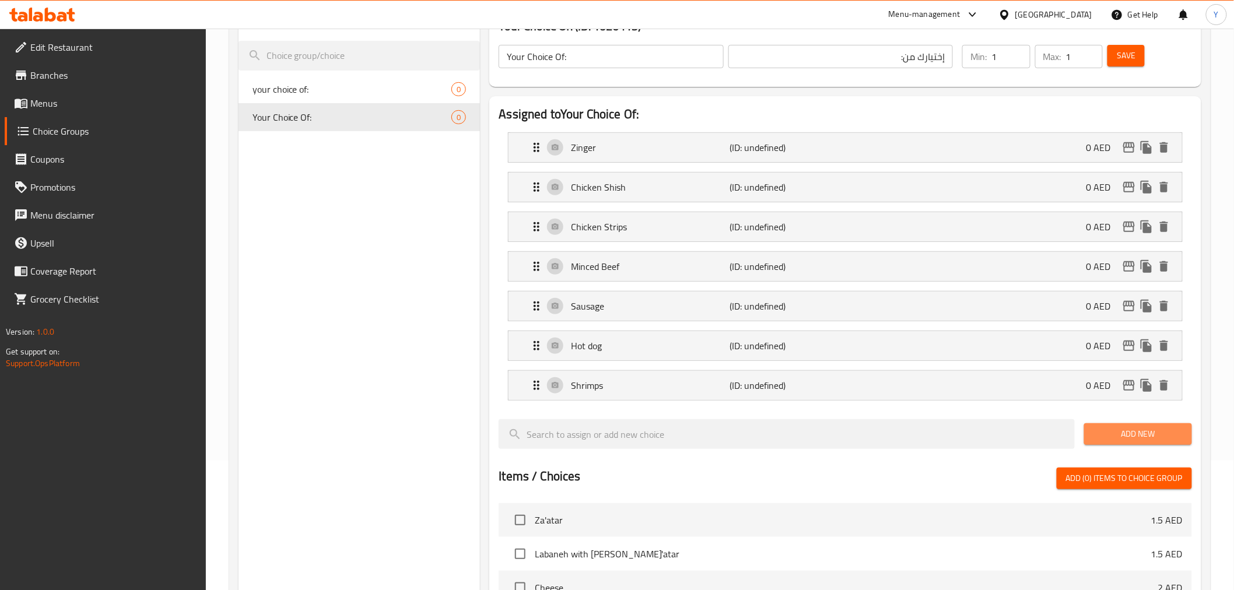
click at [1188, 431] on button "Add New" at bounding box center [1138, 434] width 108 height 22
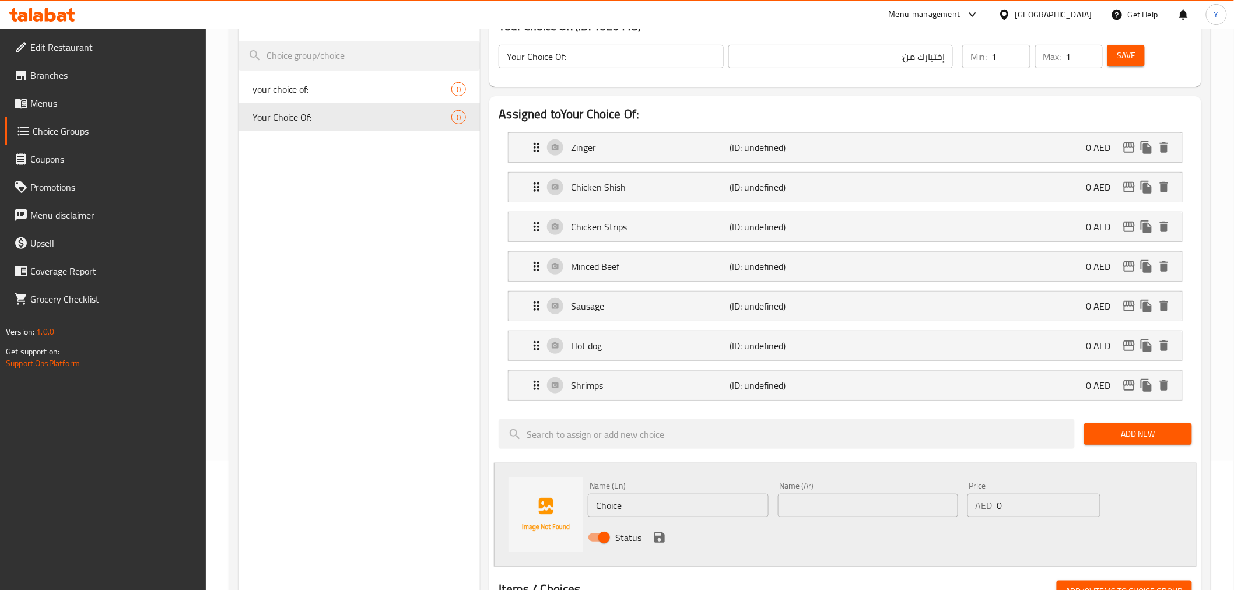
drag, startPoint x: 578, startPoint y: 500, endPoint x: 549, endPoint y: 500, distance: 29.2
click at [562, 500] on div "Name (En) Choice Name (En) Name (Ar) Name (Ar) Price AED 0 Price Status" at bounding box center [845, 515] width 702 height 104
paste input "Mix Chicken"
type input "Mix Chicken"
type input "][h["
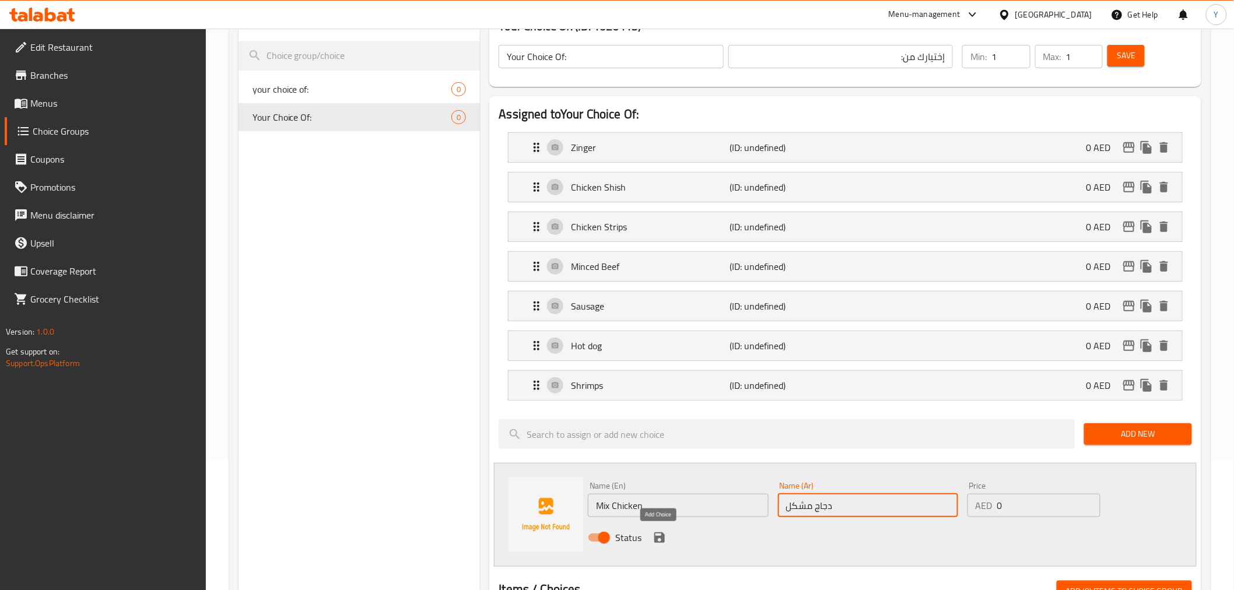
type input "دجاج مشكل"
drag, startPoint x: 656, startPoint y: 538, endPoint x: 742, endPoint y: 526, distance: 87.2
click at [656, 538] on icon "save" at bounding box center [659, 537] width 10 height 10
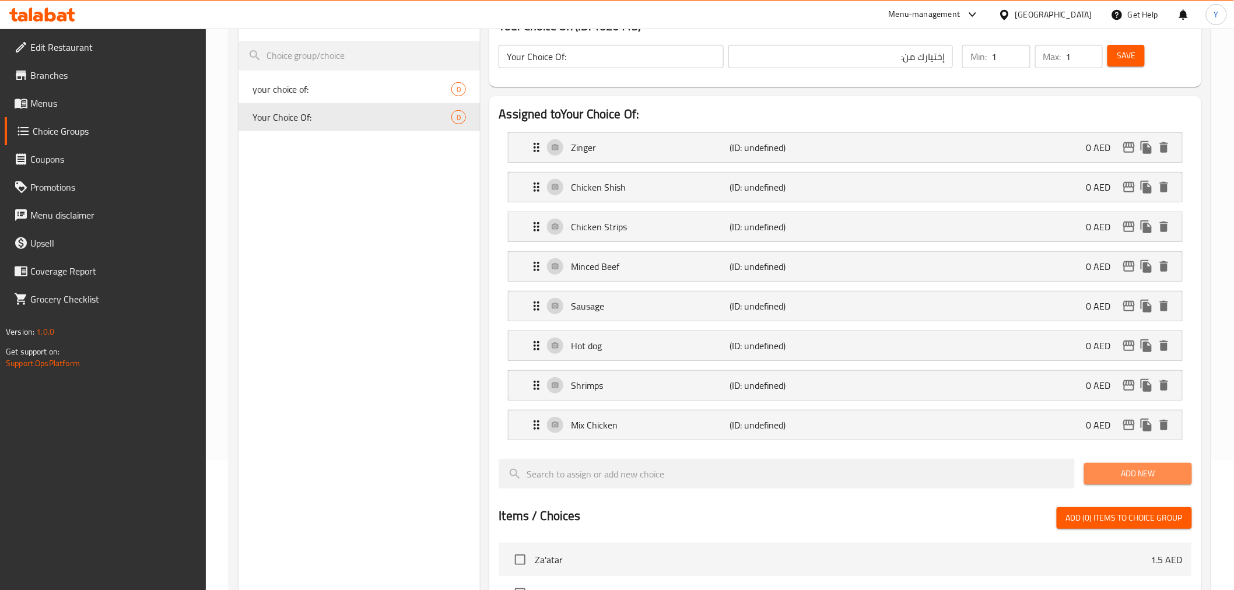
click at [1137, 474] on span "Add New" at bounding box center [1137, 473] width 89 height 15
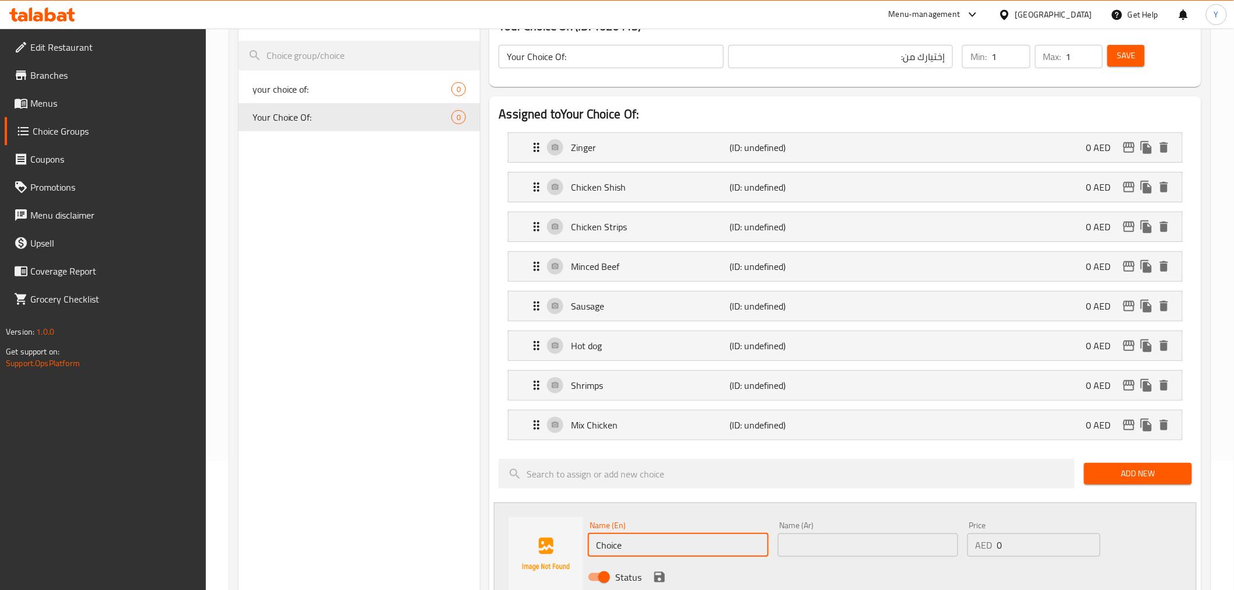
click at [696, 546] on input "Choice" at bounding box center [678, 545] width 180 height 23
paste input "Mix Beef"
type input "Mix Beef"
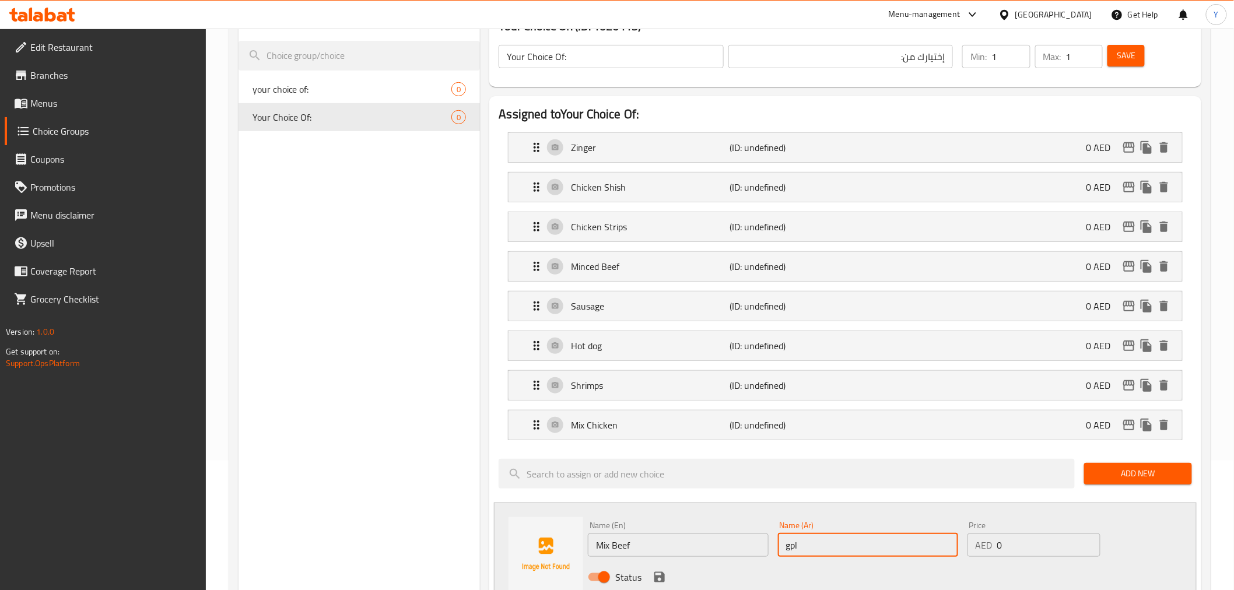
type input "gpl"
type input "لحم مفروم"
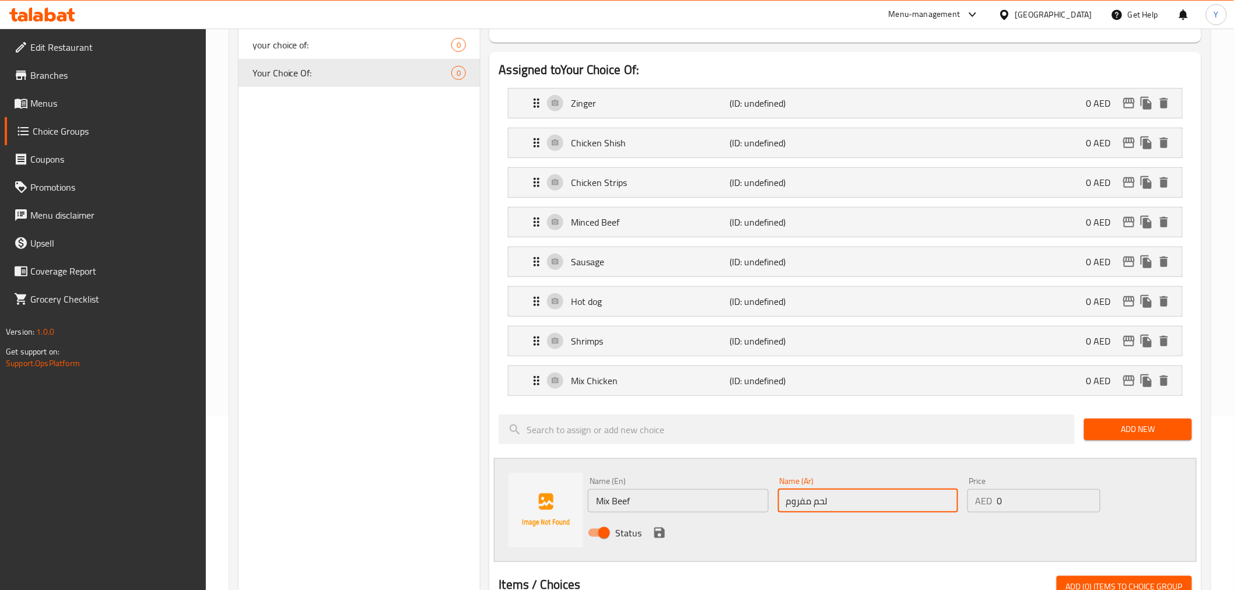
scroll to position [194, 0]
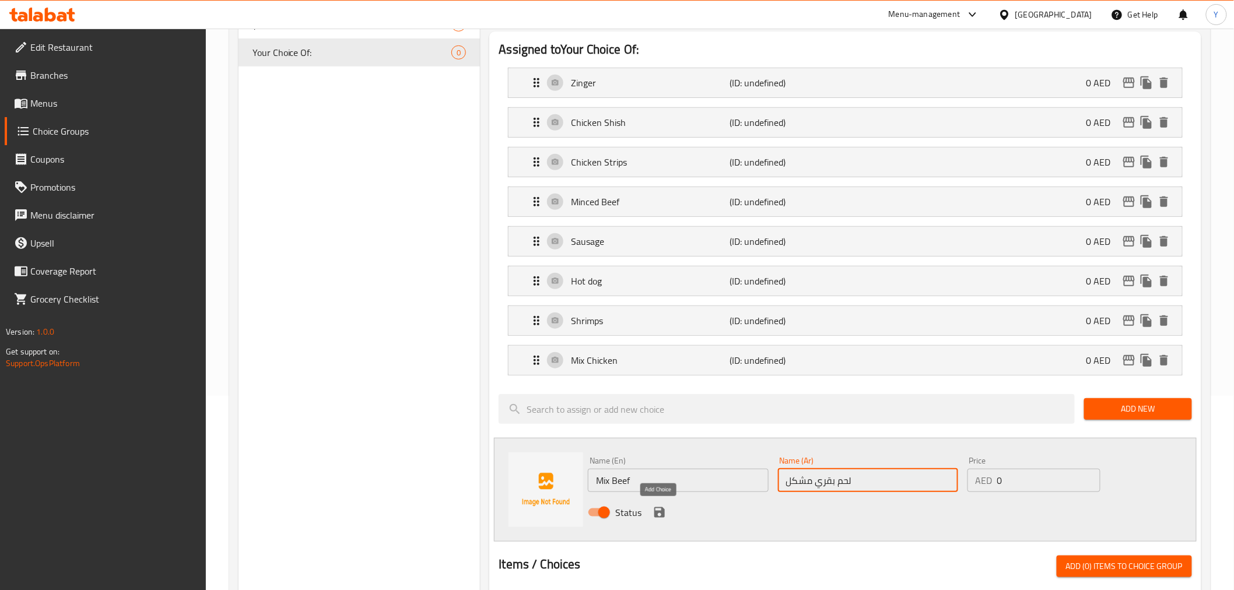
type input "لحم بقري مشكل"
click at [659, 510] on icon "save" at bounding box center [659, 513] width 14 height 14
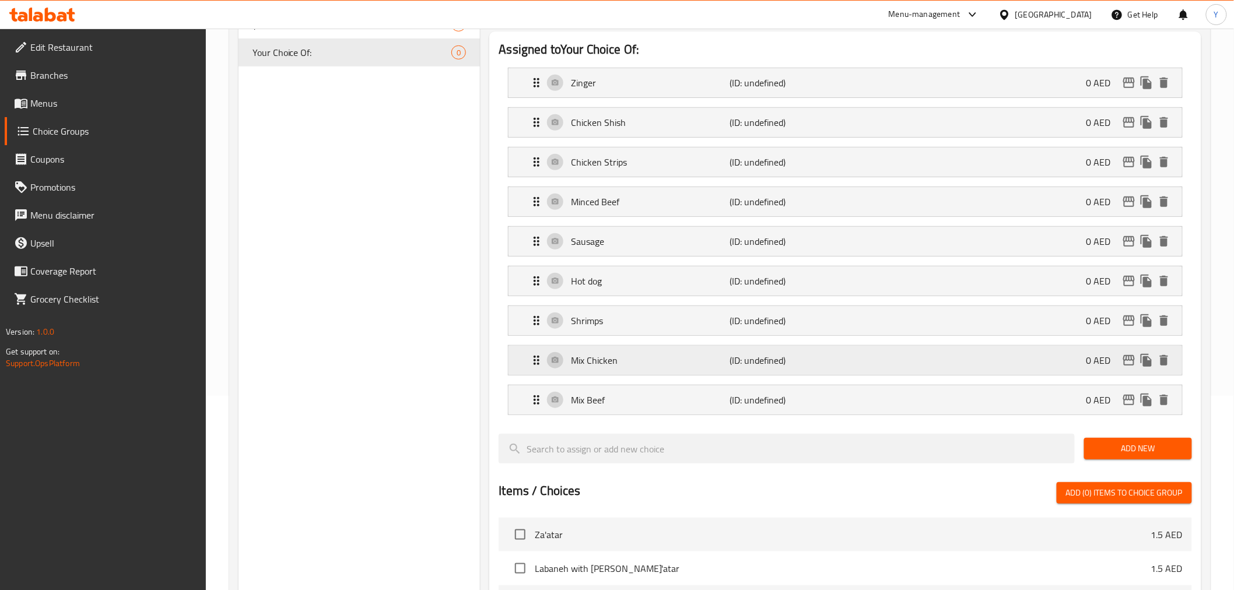
click at [781, 370] on div "Mix Chicken (ID: undefined) 0 AED" at bounding box center [848, 360] width 638 height 29
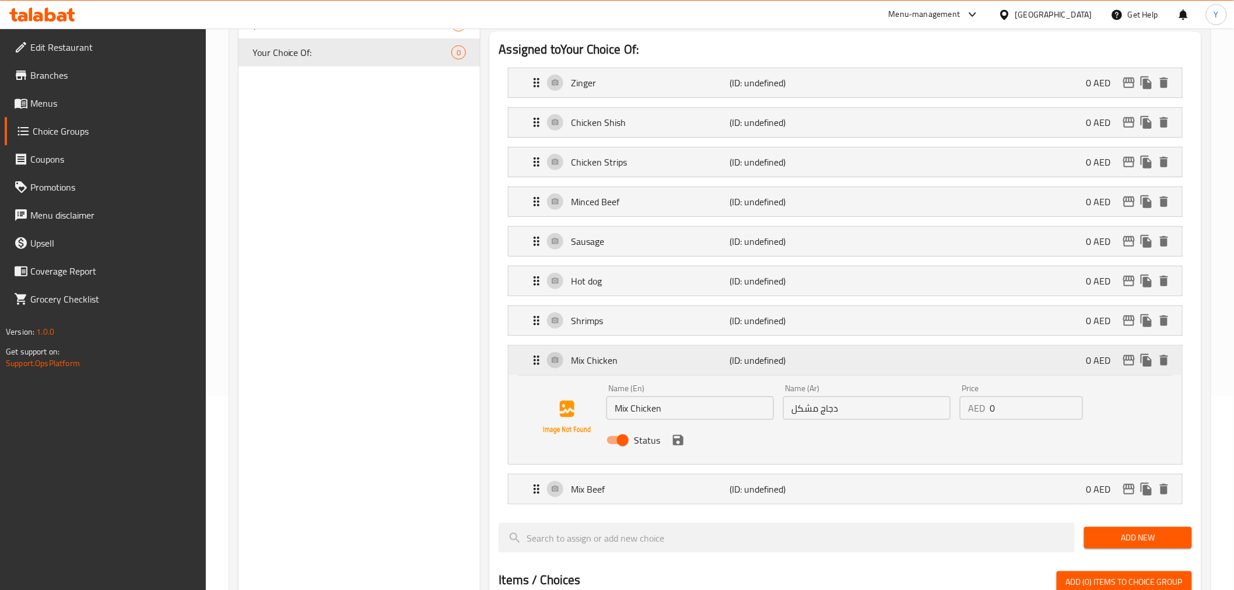
click at [796, 367] on p "(ID: undefined)" at bounding box center [783, 360] width 106 height 14
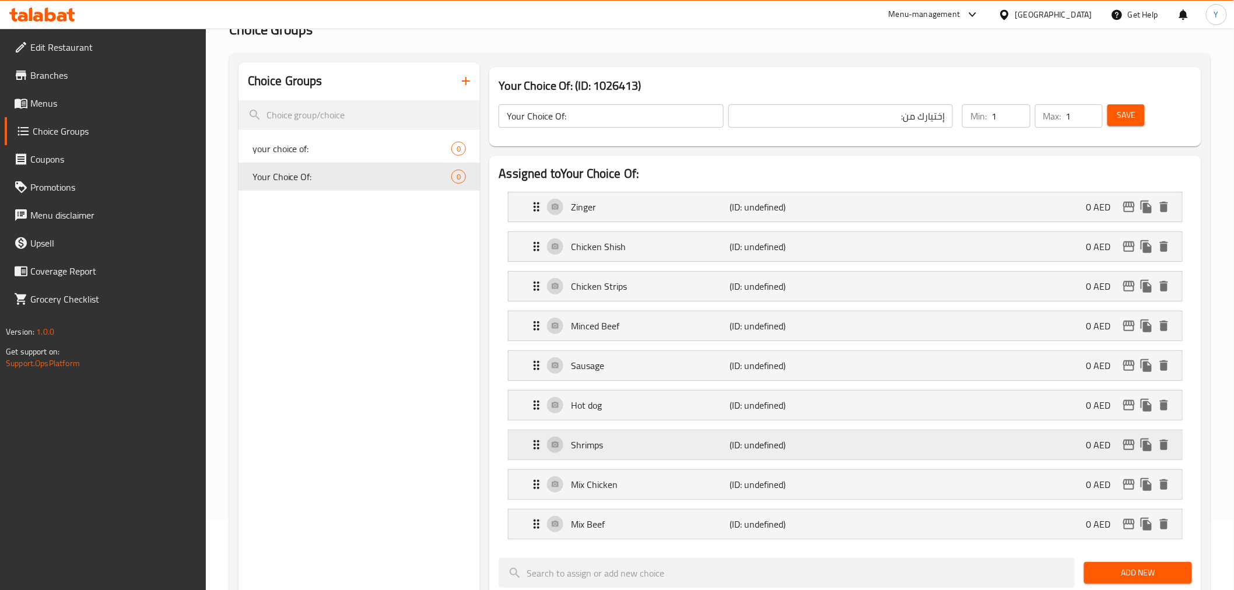
scroll to position [0, 0]
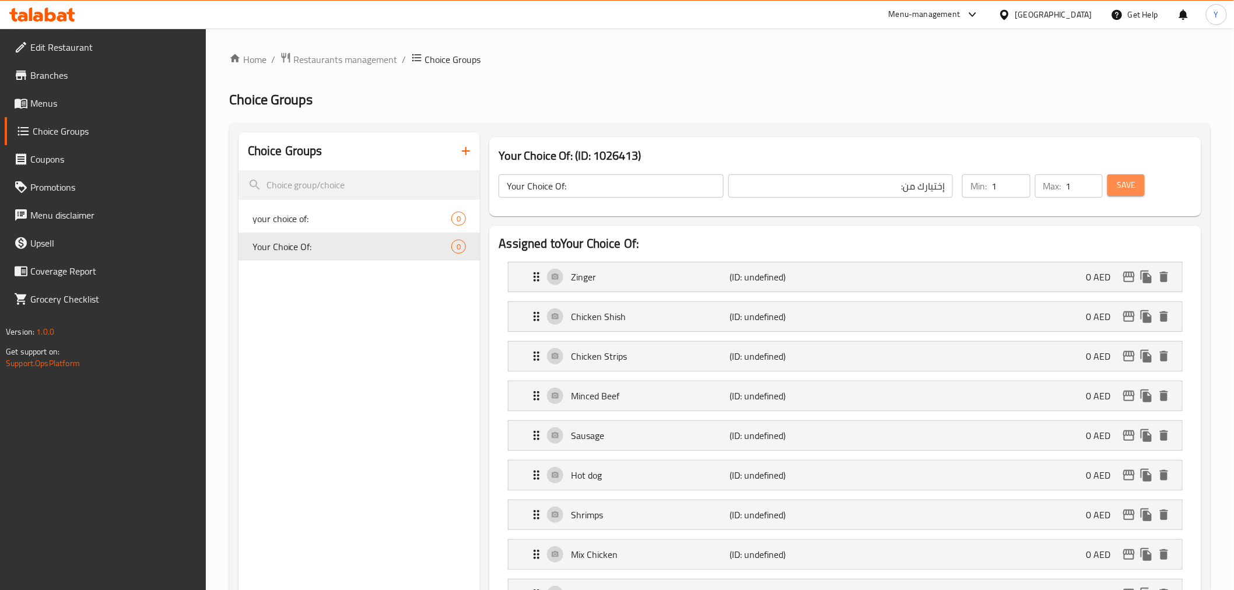
click at [1144, 177] on button "Save" at bounding box center [1125, 185] width 37 height 22
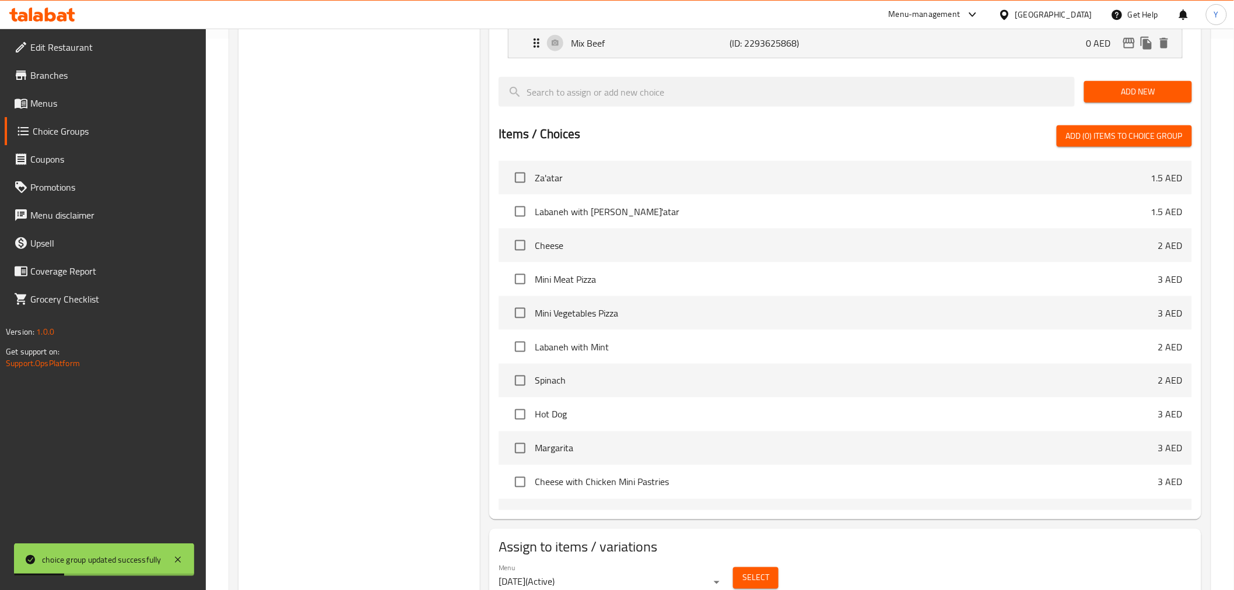
scroll to position [601, 0]
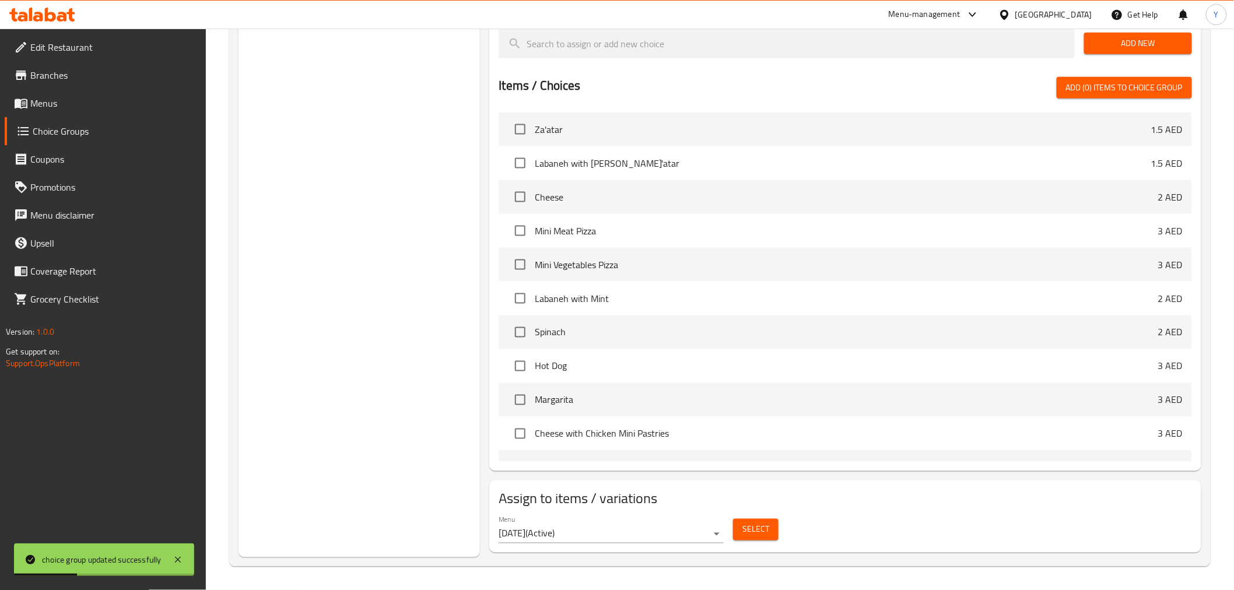
click at [758, 527] on span "Select" at bounding box center [755, 529] width 27 height 15
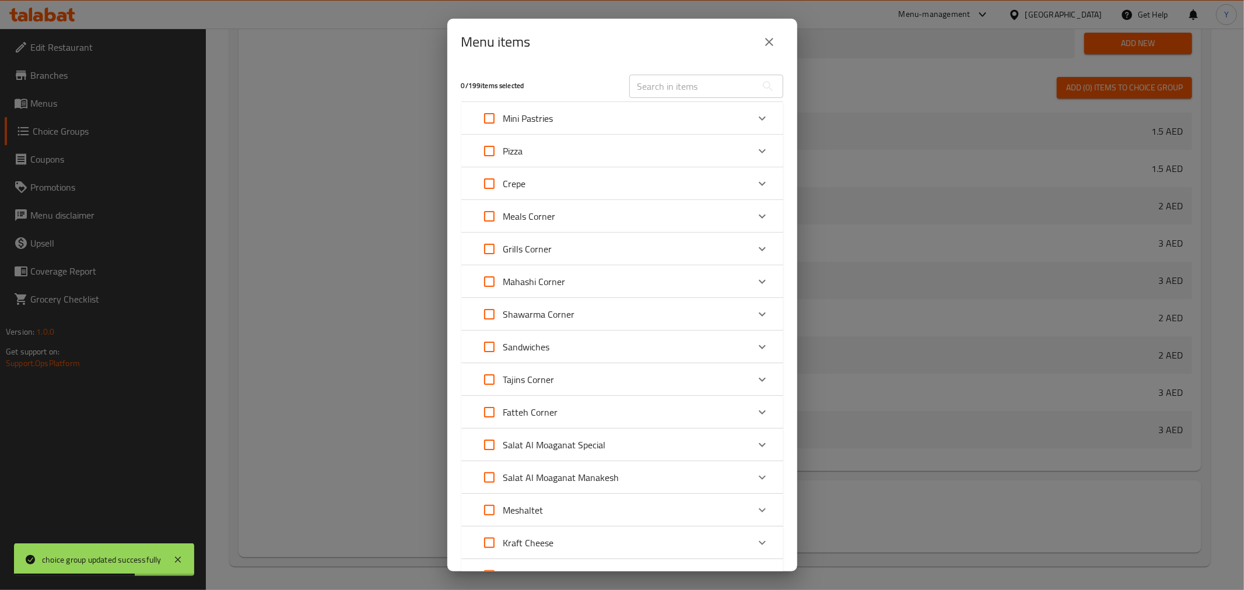
click at [649, 82] on input "text" at bounding box center [692, 86] width 127 height 23
type input "ؤ"
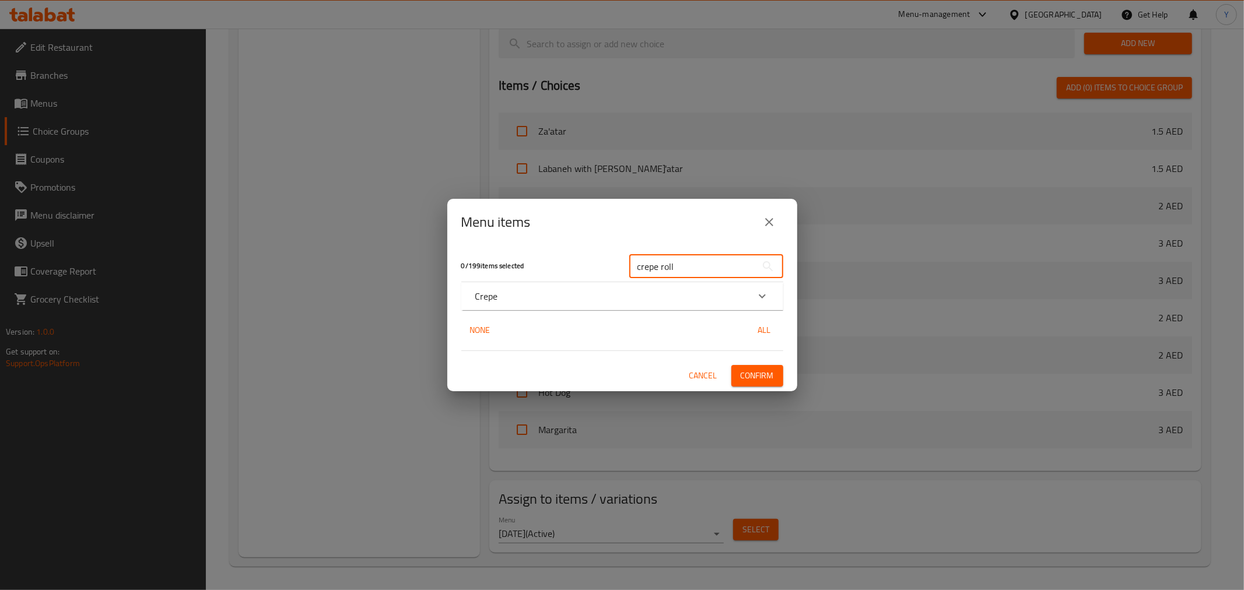
type input "crepe roll"
click at [755, 296] on icon "Expand" at bounding box center [762, 296] width 14 height 14
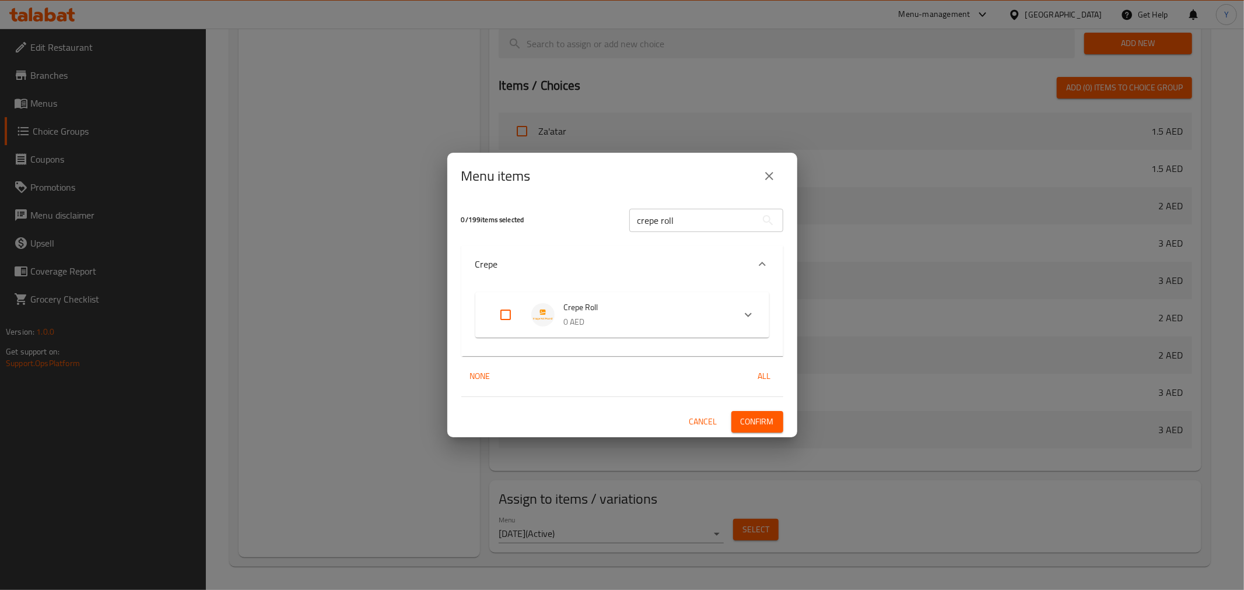
click at [527, 314] on div "Expand" at bounding box center [515, 315] width 33 height 28
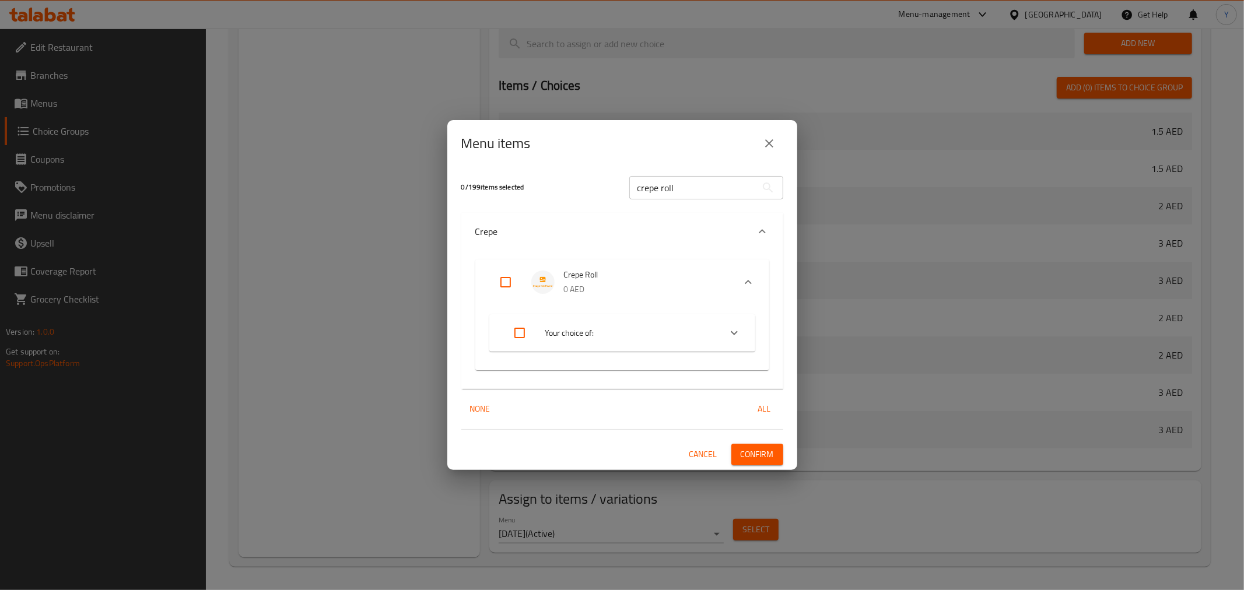
click at [514, 286] on input "Expand" at bounding box center [506, 282] width 28 height 28
checkbox input "true"
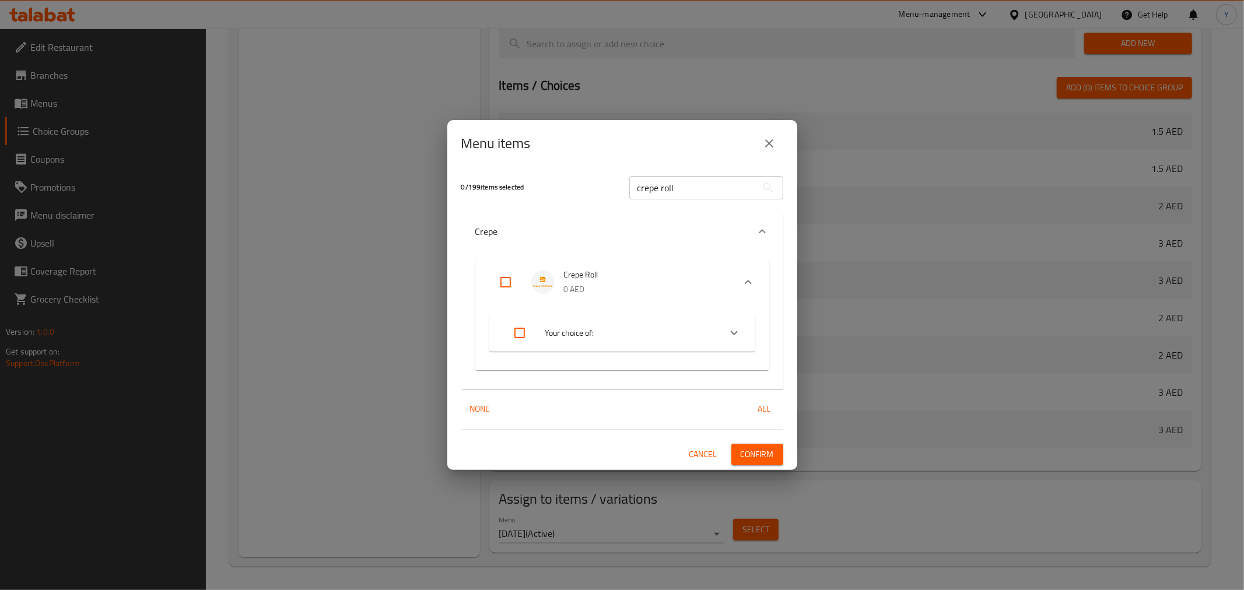
checkbox input "true"
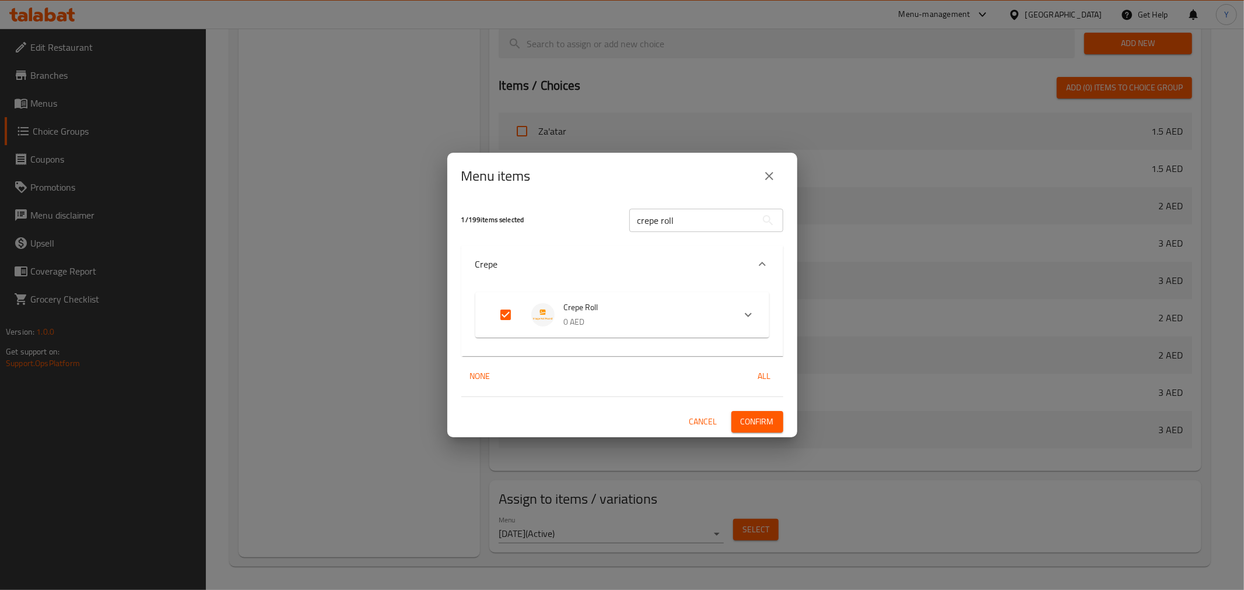
click at [647, 321] on p "0 AED" at bounding box center [644, 322] width 161 height 15
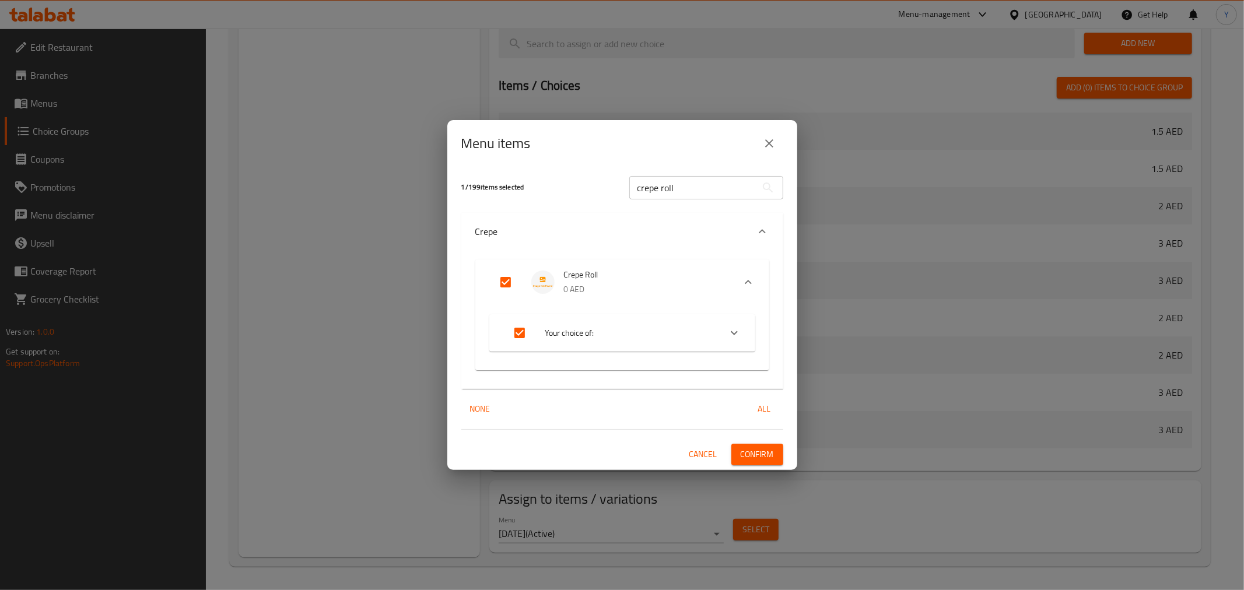
click at [738, 327] on icon "Expand" at bounding box center [734, 333] width 14 height 14
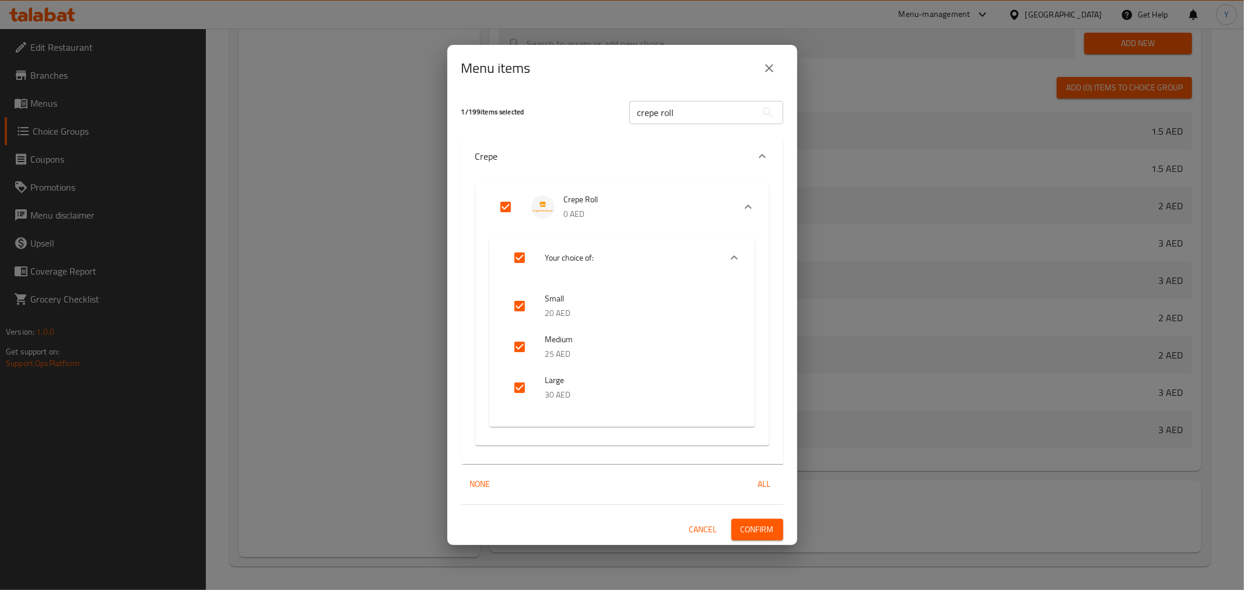
click at [770, 522] on span "Confirm" at bounding box center [756, 529] width 33 height 15
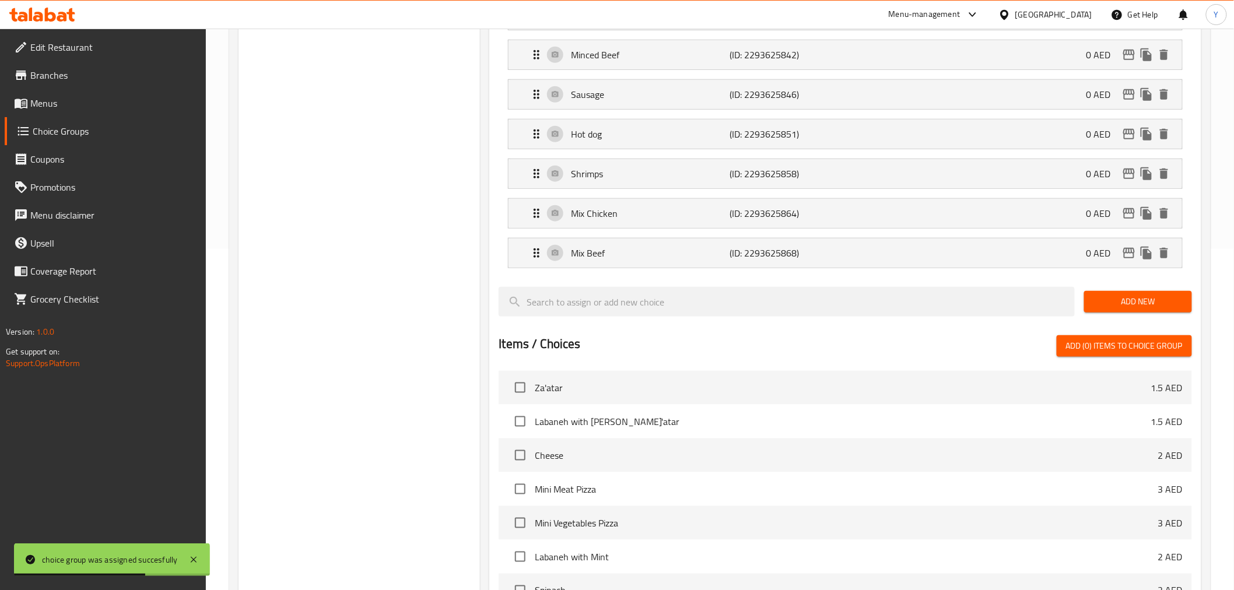
scroll to position [0, 0]
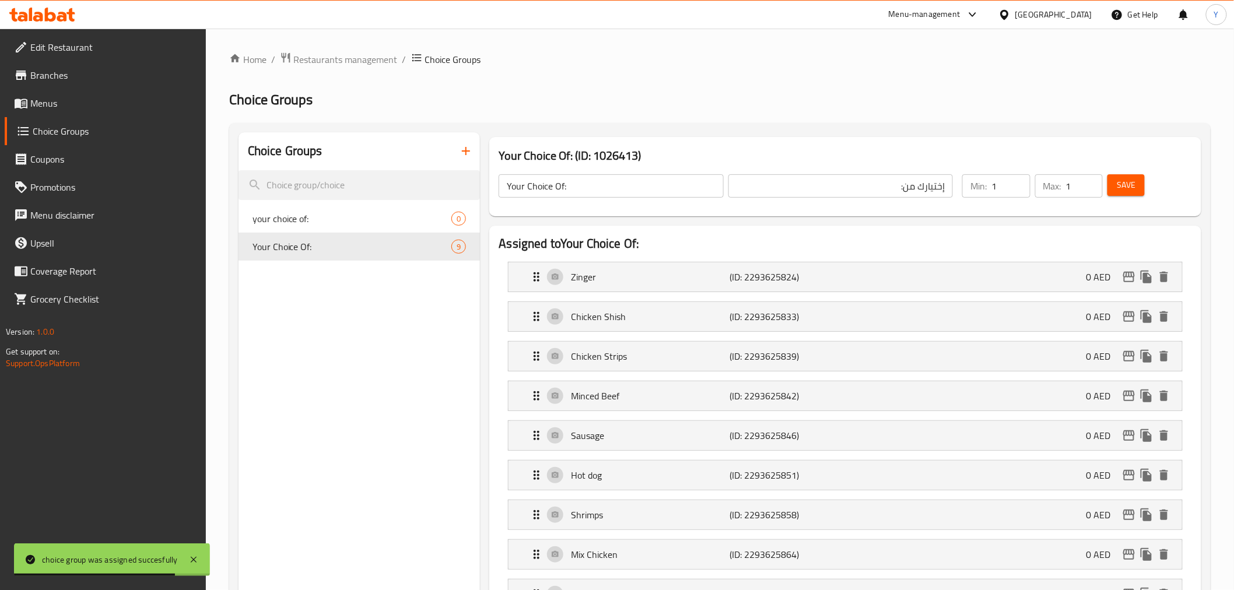
click at [563, 184] on input "Your Choice Of:" at bounding box center [611, 185] width 224 height 23
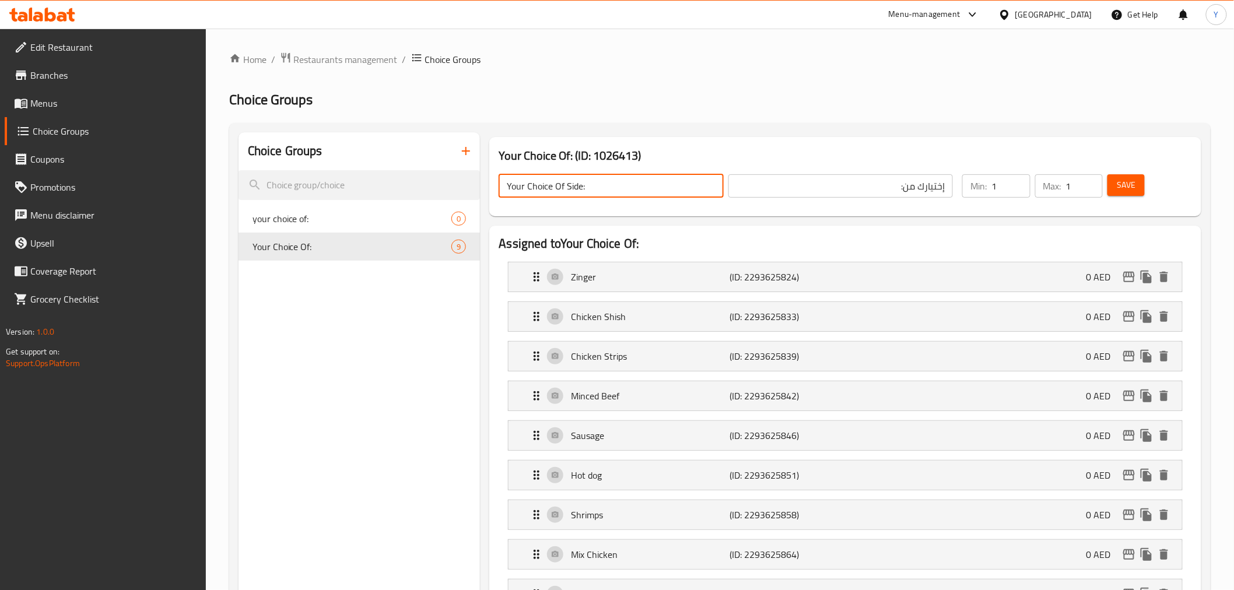
type input "Your Choice Of Side:"
drag, startPoint x: 904, startPoint y: 190, endPoint x: 918, endPoint y: 199, distance: 17.3
click at [904, 190] on input "إختيارك من:" at bounding box center [840, 185] width 224 height 23
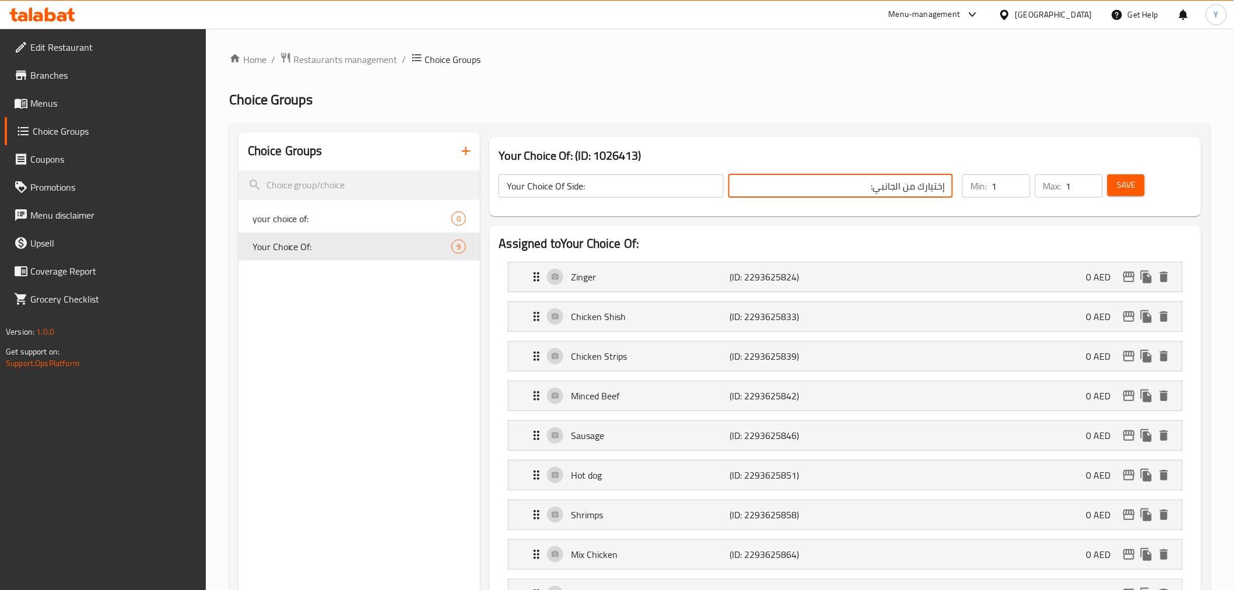
type input "إختيارك من الجانبي:"
click at [1143, 194] on button "Save" at bounding box center [1125, 185] width 37 height 22
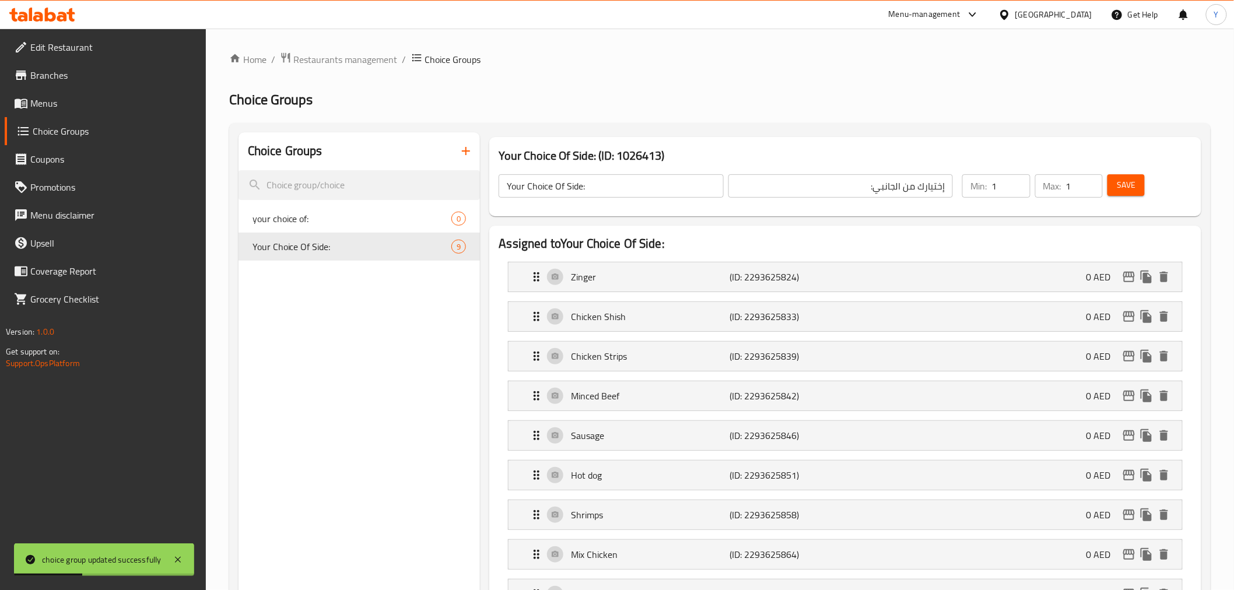
click at [825, 107] on h2 "Choice Groups" at bounding box center [719, 99] width 981 height 19
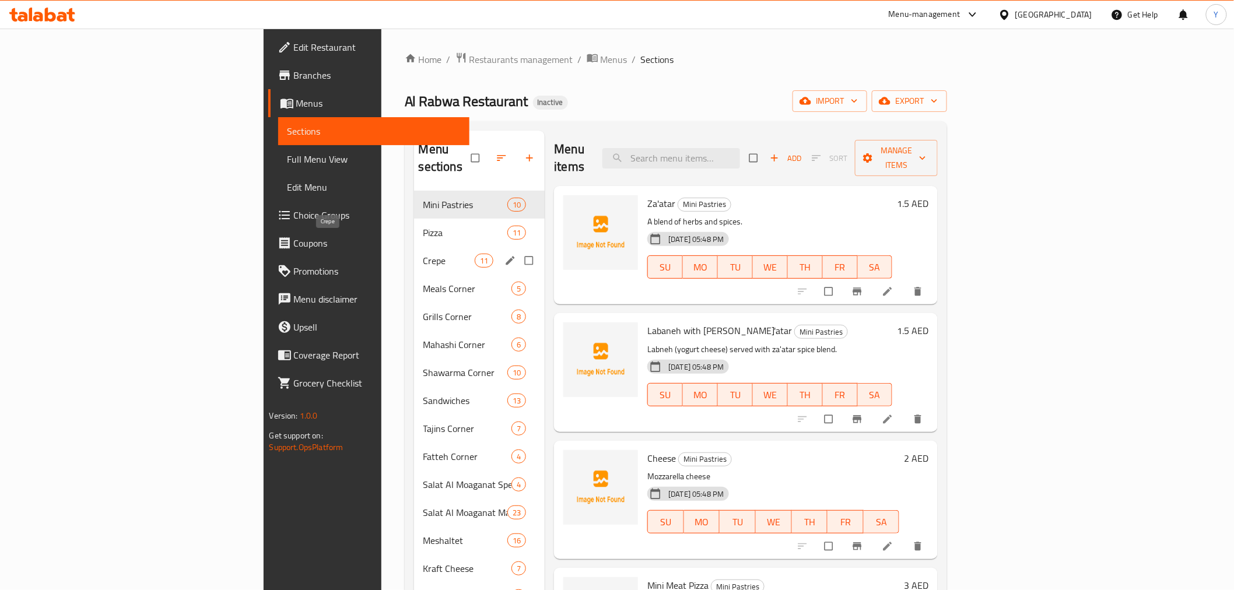
click at [423, 254] on span "Crepe" at bounding box center [448, 261] width 51 height 14
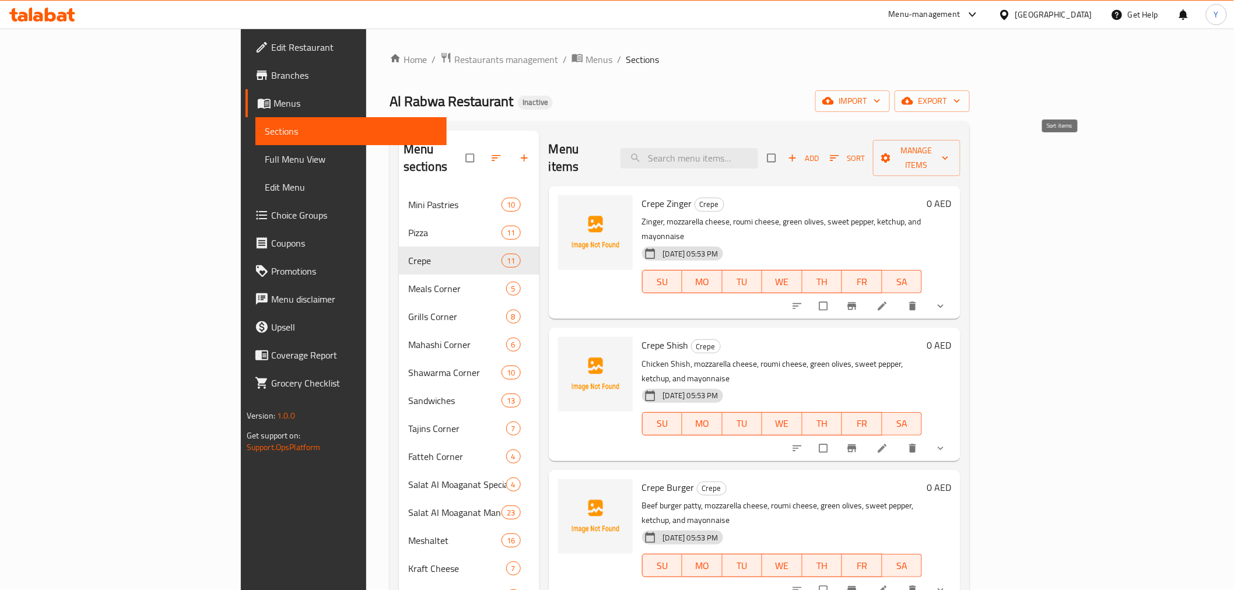
click at [873, 149] on span "Sort" at bounding box center [847, 158] width 51 height 18
click at [819, 152] on span "Add" at bounding box center [803, 158] width 31 height 13
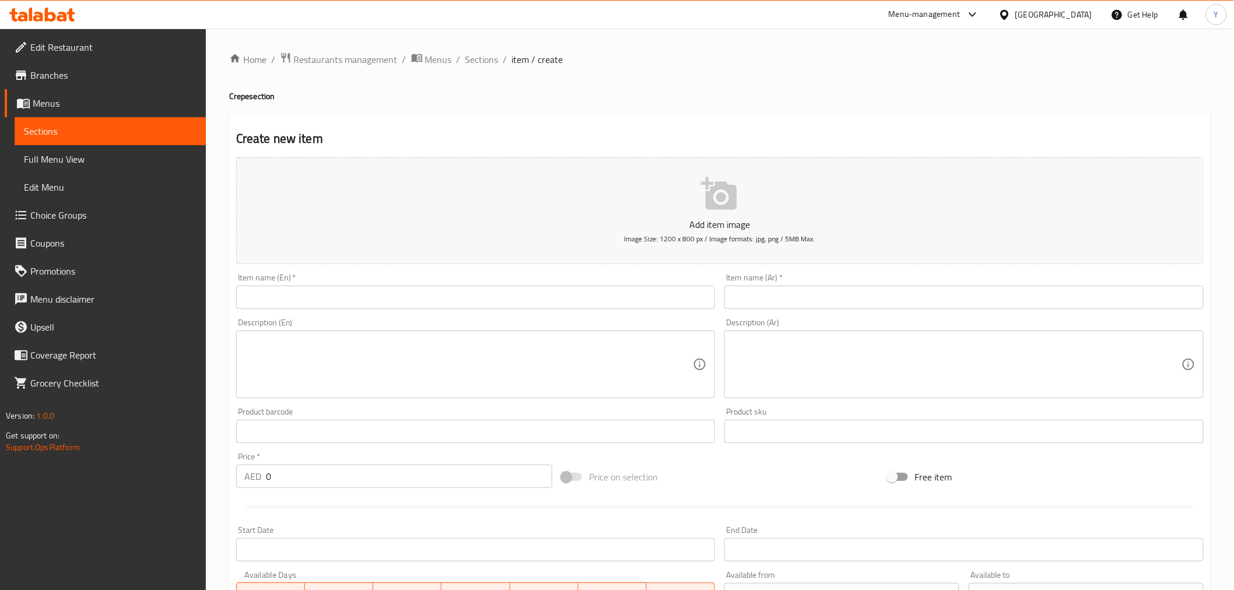
click at [357, 305] on input "text" at bounding box center [475, 297] width 479 height 23
paste input "Crepe Roll"
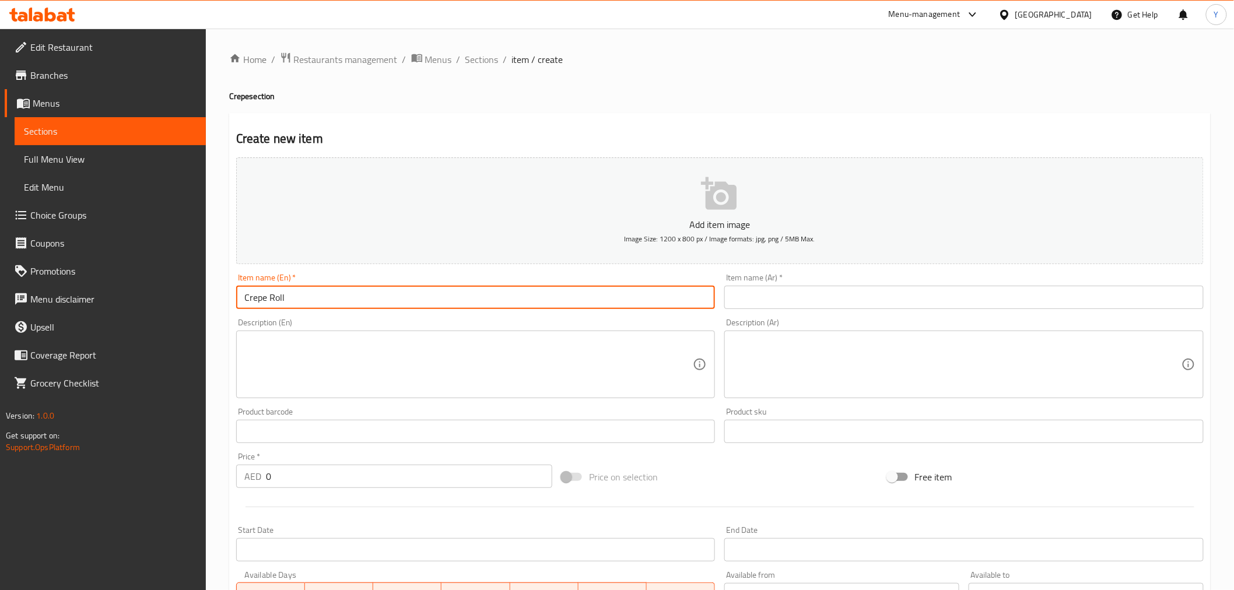
type input "Crepe Roll"
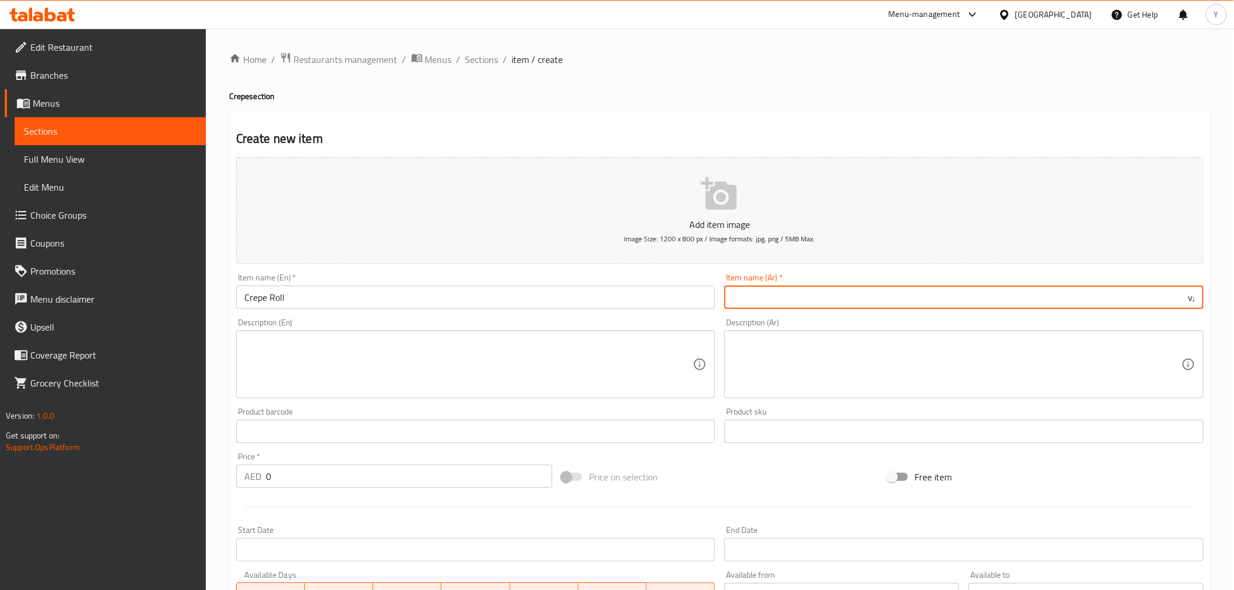
type input ";"
type input "كريب رول"
click at [379, 350] on textarea at bounding box center [468, 364] width 449 height 55
paste textarea "Mozzarella cheese, roumi cheese, green olives, sweet pepper, ketchup, and mayon…"
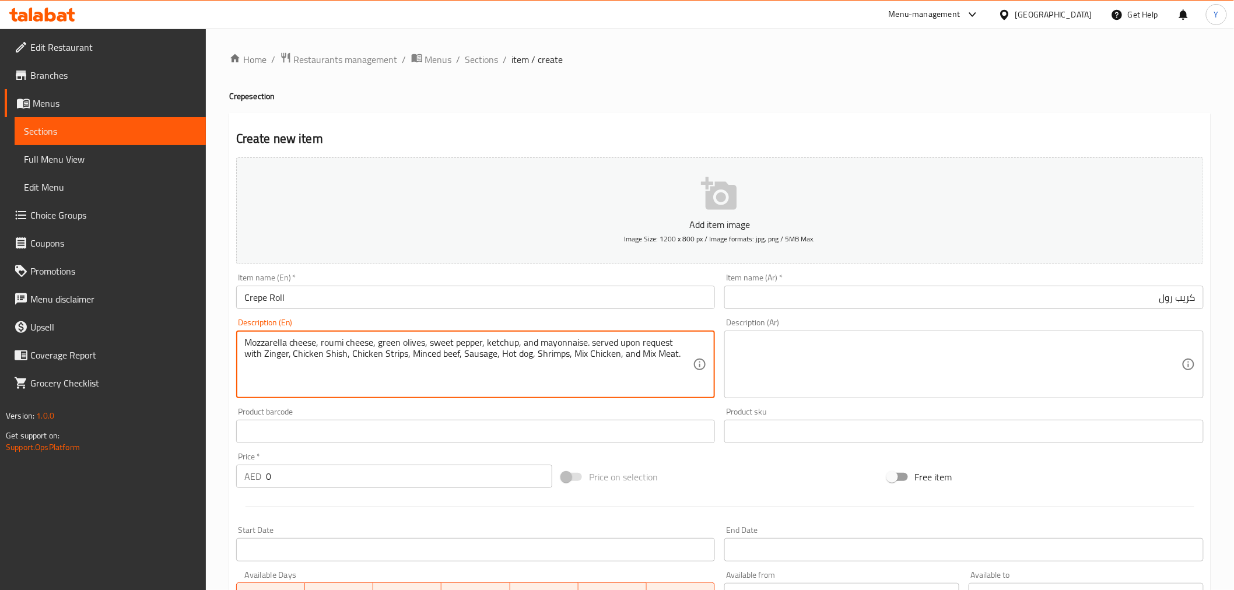
click at [445, 354] on textarea "Mozzarella cheese, roumi cheese, green olives, sweet pepper, ketchup, and mayon…" at bounding box center [468, 364] width 449 height 55
paste textarea
type textarea "Mozzarella cheese, roumi cheese, green olives, sweet pepper, ketchup, and mayon…"
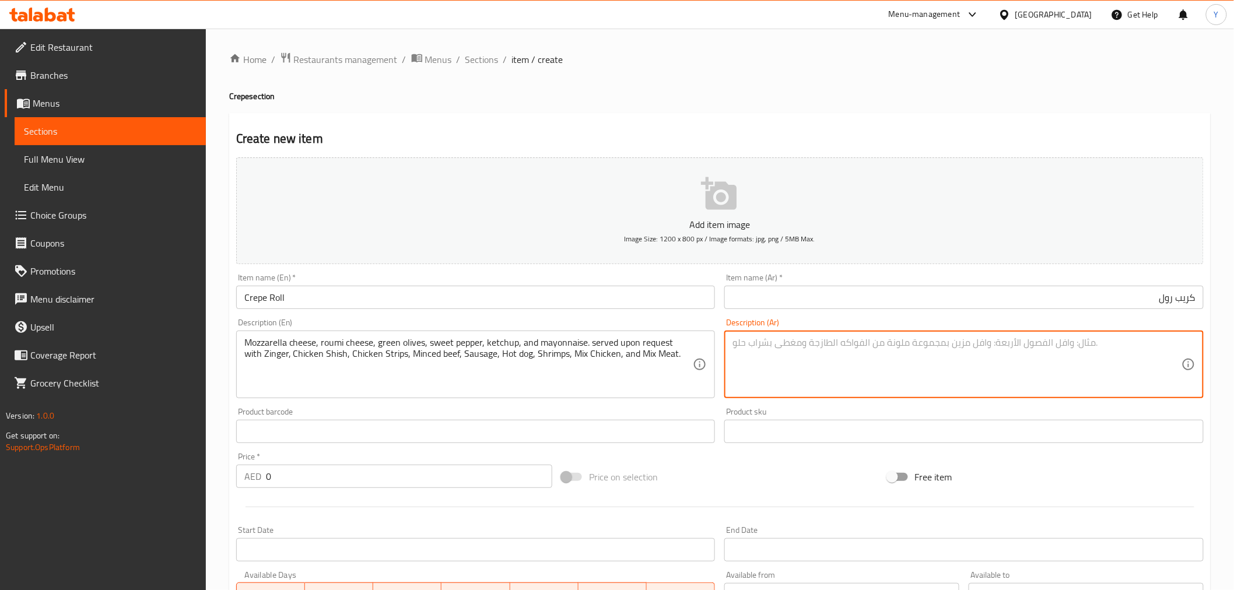
click at [947, 370] on textarea at bounding box center [956, 364] width 449 height 55
paste textarea "جبنة موزاريلا، جبنة رومي، زيتون أخضر، فلفل حلو، كاتشب ومايونيز. تقدم عند الطلب …"
type textarea "جبنة موزاريلا، جبنة رومي، زيتون أخضر، فلفل حلو، كاتشب ومايونيز. تقدم حسب الطلب …"
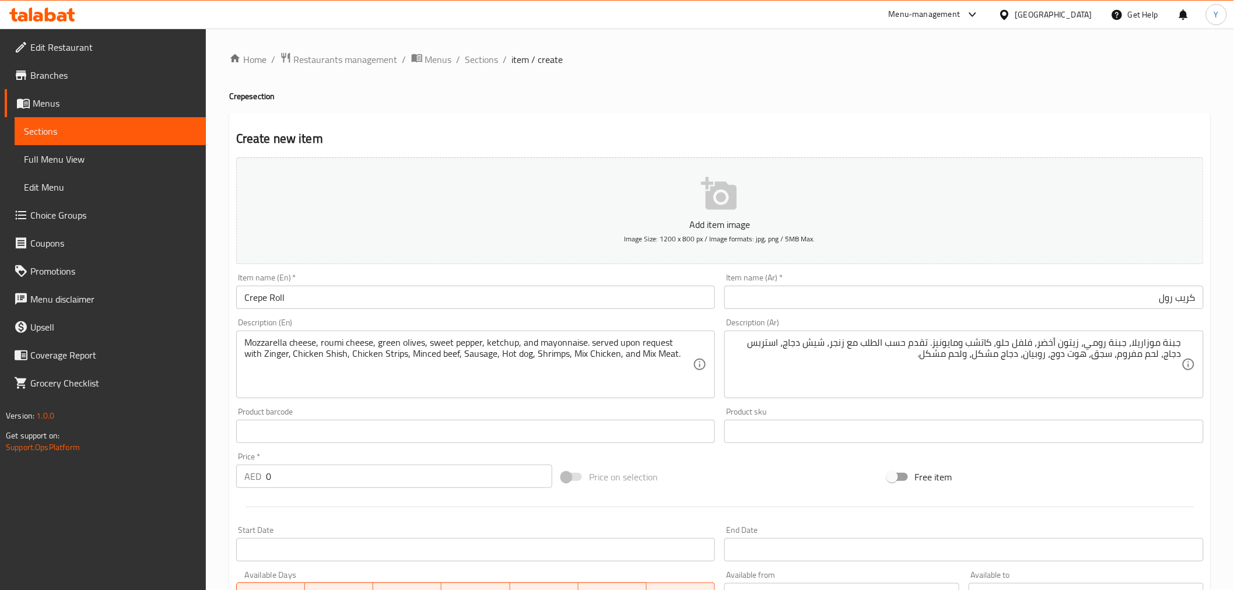
click at [981, 103] on div "Home / Restaurants management / Menus / Sections / item / create Crepe section …" at bounding box center [719, 426] width 981 height 749
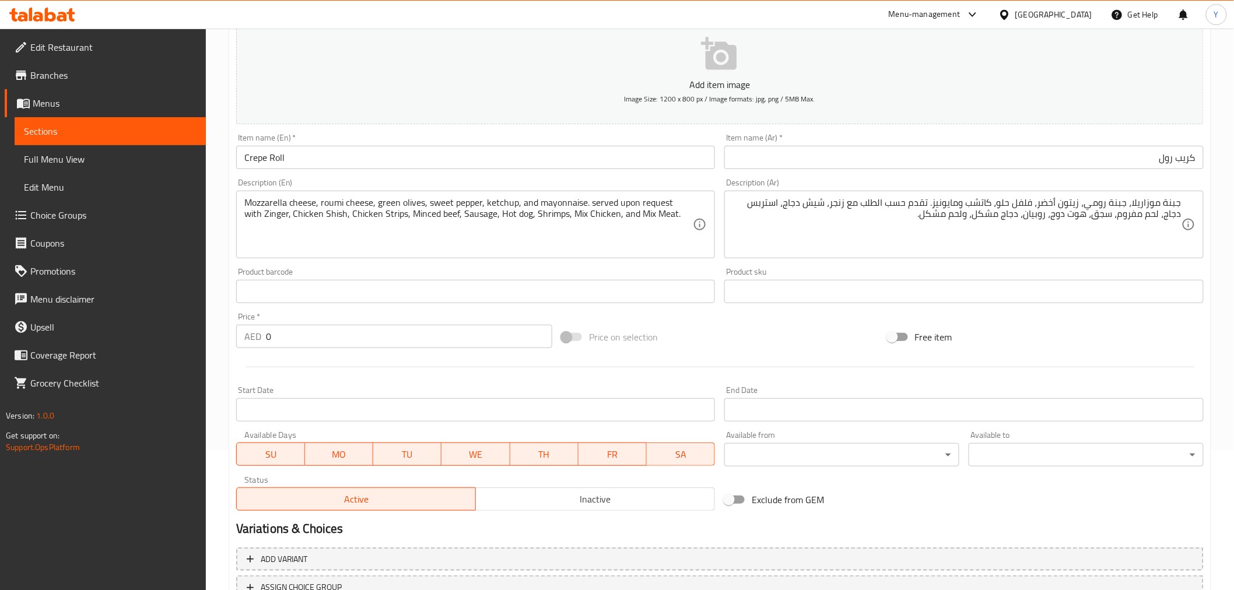
scroll to position [231, 0]
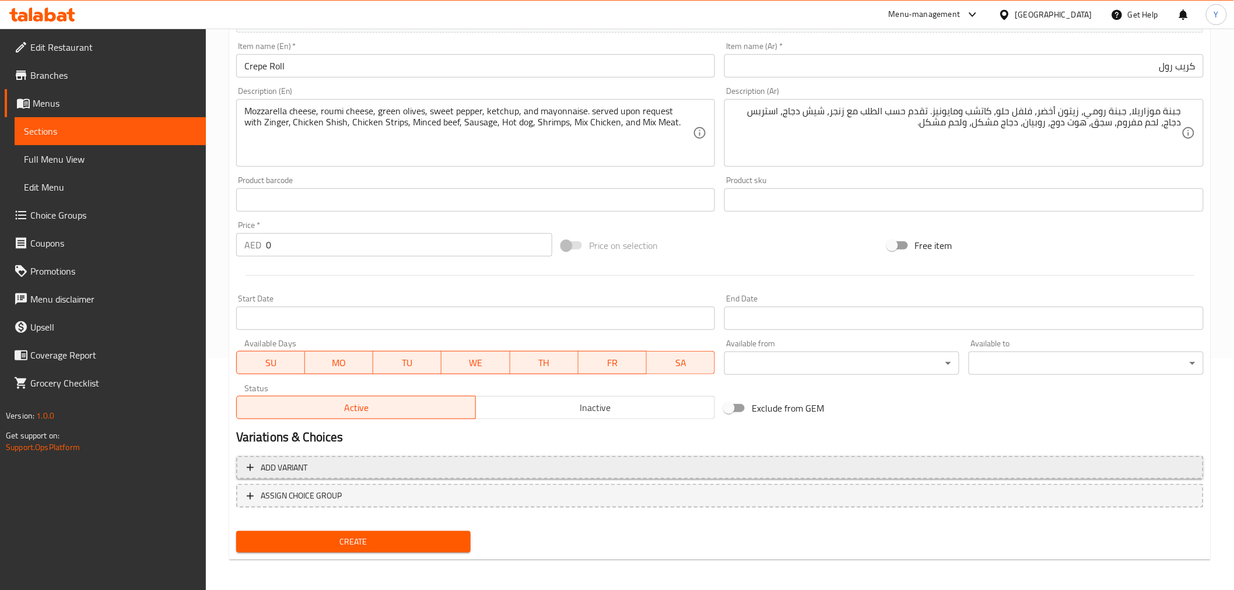
click at [438, 473] on span "Add variant" at bounding box center [720, 468] width 946 height 15
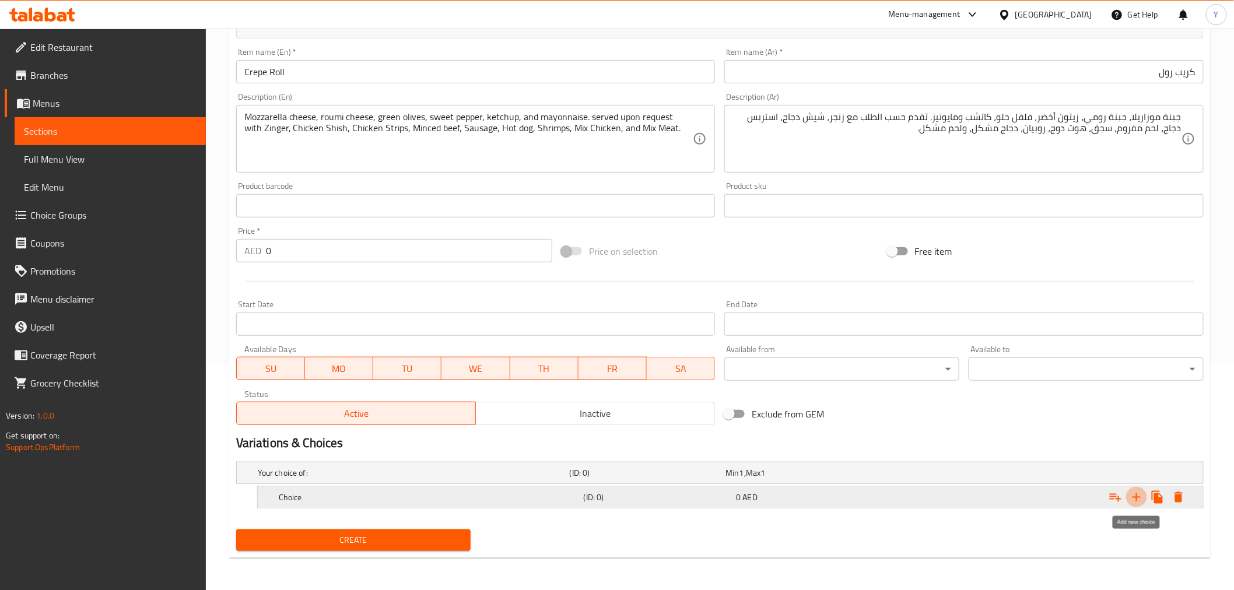
click at [1139, 492] on icon "Expand" at bounding box center [1136, 497] width 14 height 14
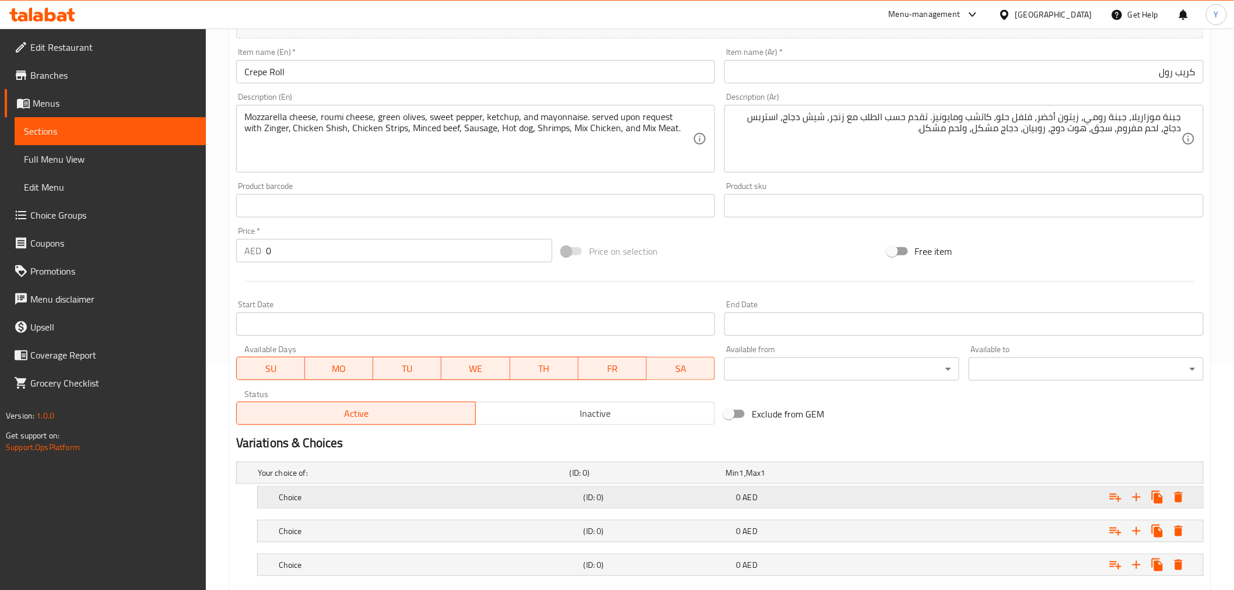
click at [362, 492] on h5 "Choice" at bounding box center [429, 498] width 300 height 12
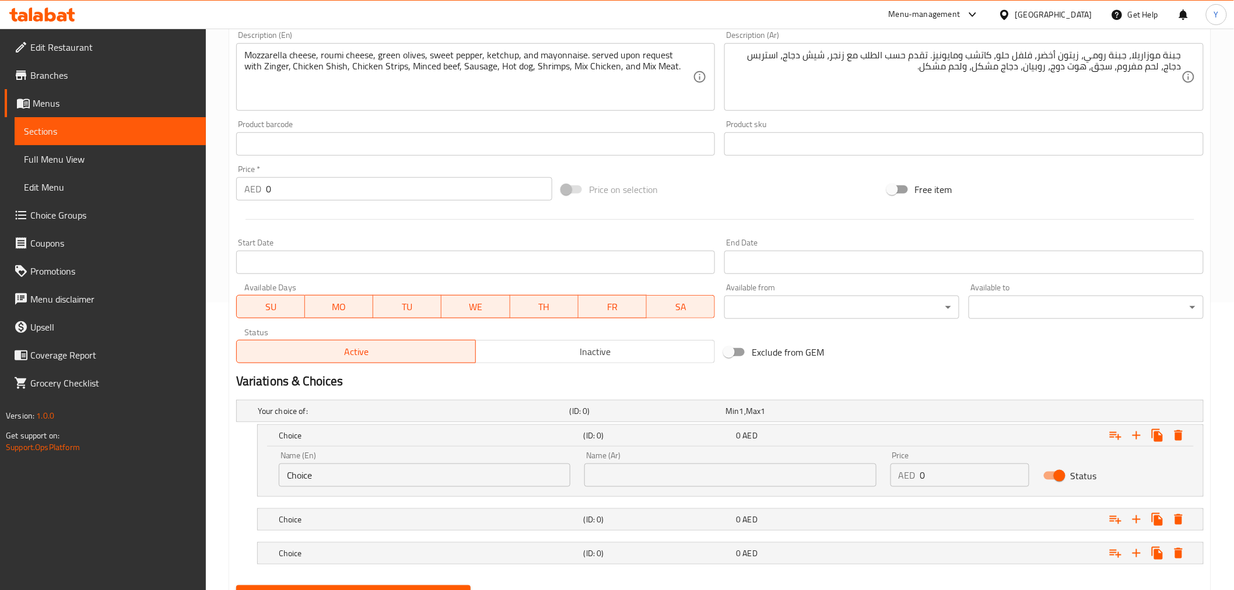
scroll to position [344, 0]
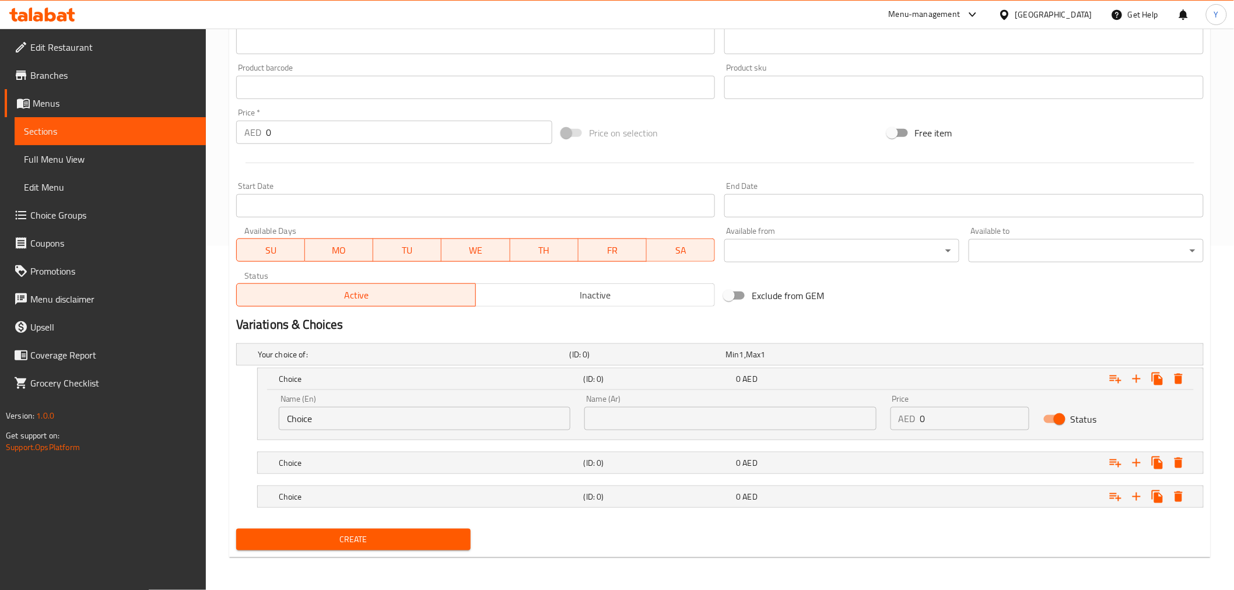
drag, startPoint x: 408, startPoint y: 422, endPoint x: 0, endPoint y: 416, distance: 408.2
click at [0, 422] on div "Edit Restaurant Branches Menus Sections Full Menu View Edit Menu Choice Groups …" at bounding box center [617, 137] width 1234 height 905
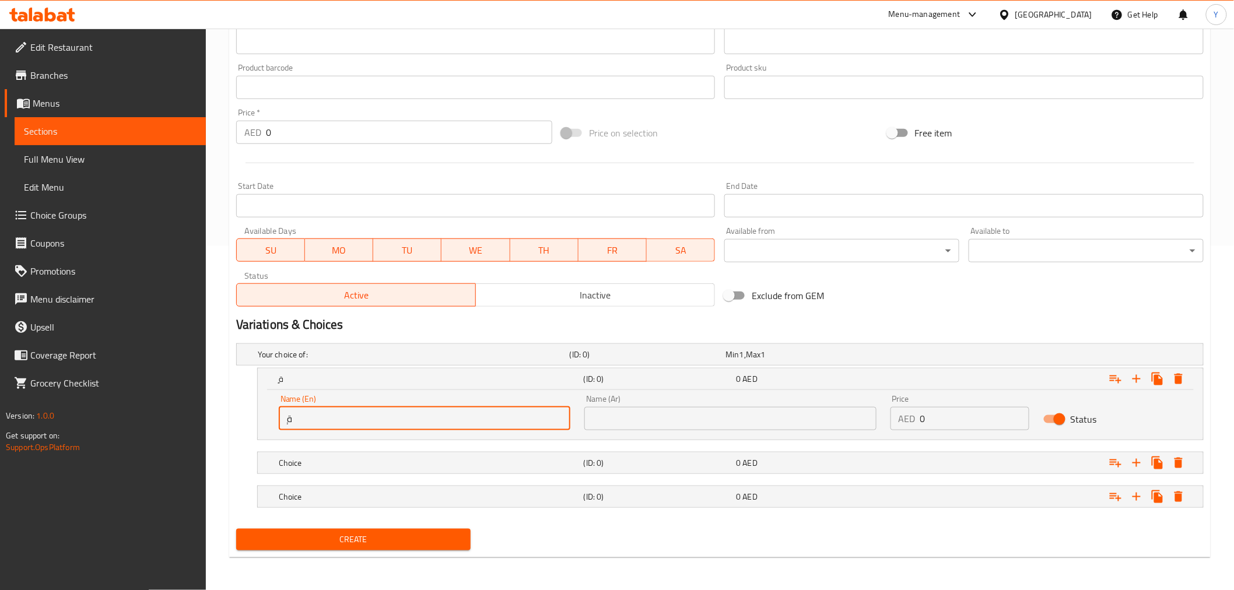
type input "ٍ"
type input "Small"
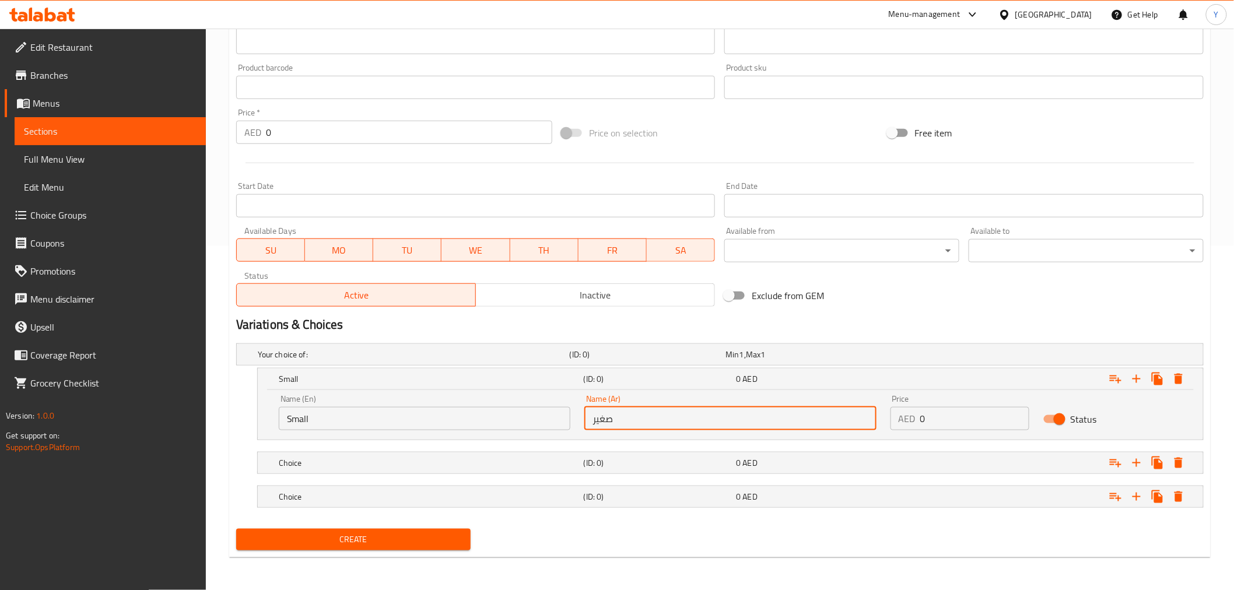
type input "صغير"
click at [859, 404] on div "Name (En) Small Name (En) Name (Ar) صغير Name (Ar) Price AED 0 Price Status" at bounding box center [730, 413] width 917 height 50
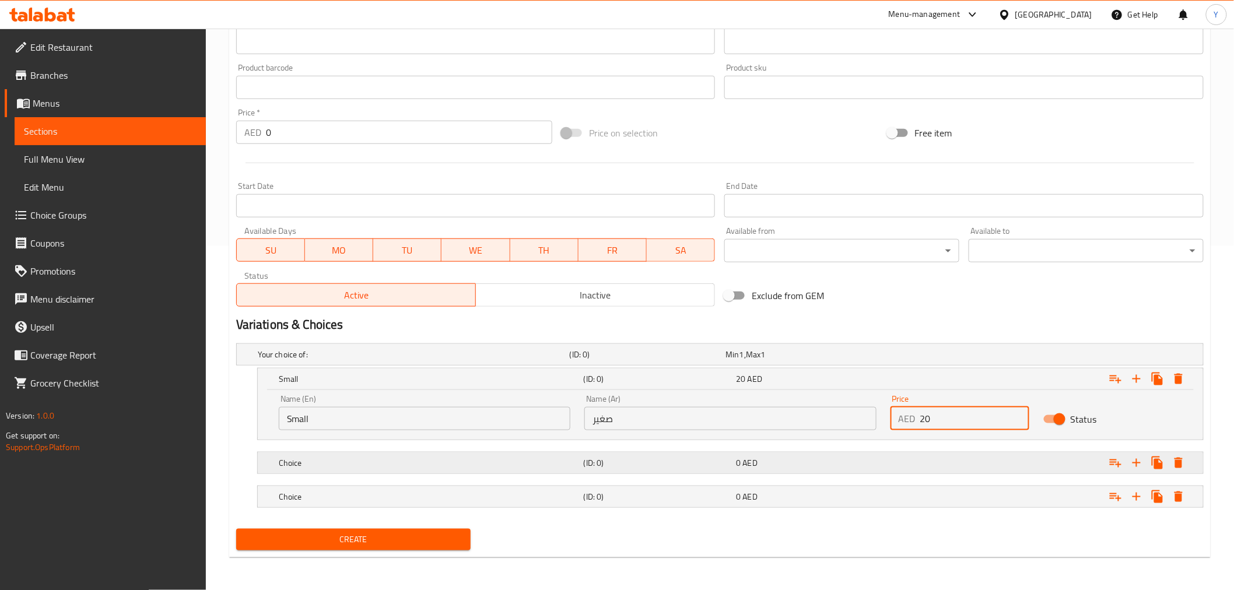
type input "20"
click at [380, 469] on div "Choice" at bounding box center [428, 463] width 305 height 16
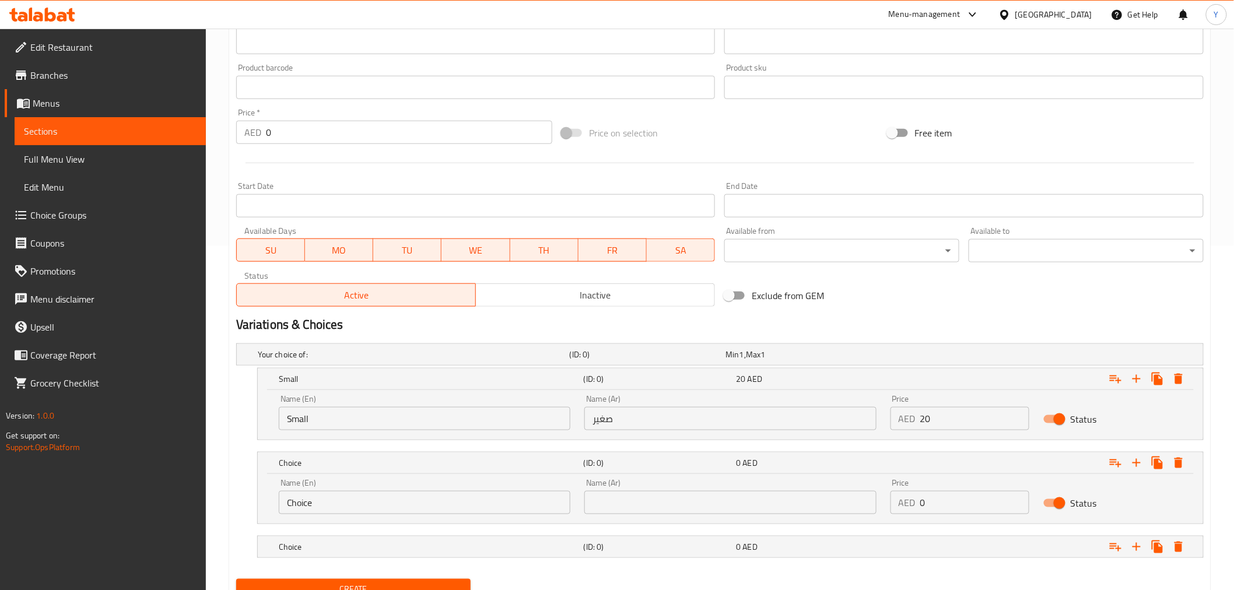
click at [384, 498] on input "Choice" at bounding box center [425, 502] width 292 height 23
type input "’"
type input "m"
type input "Medium"
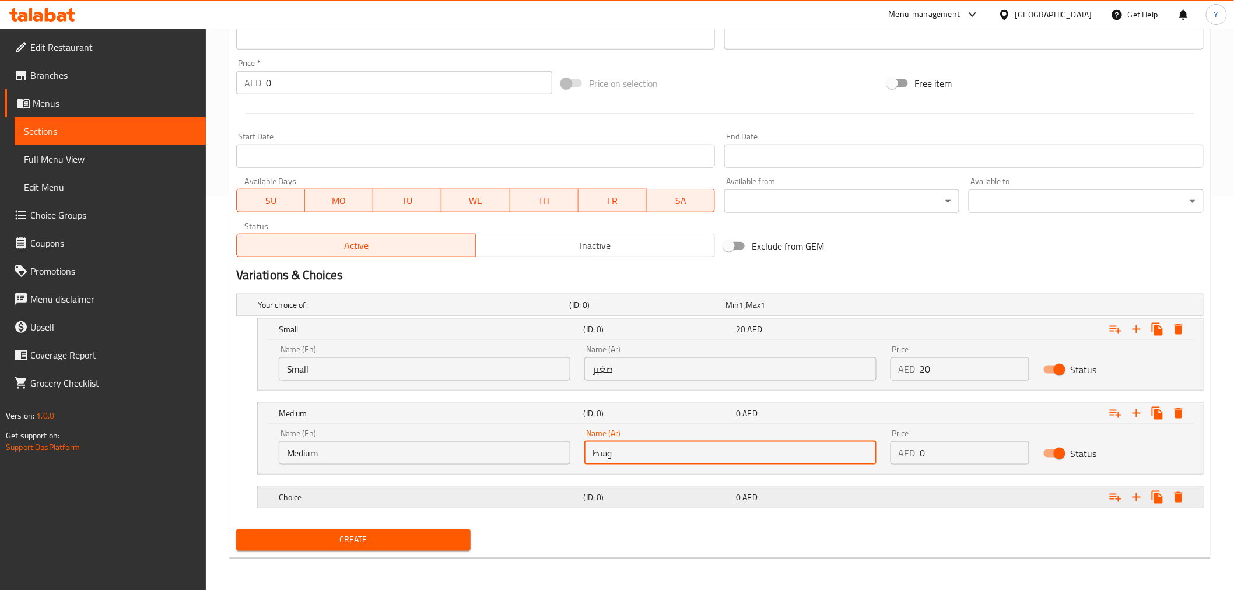
type input "وسط"
click at [385, 504] on div "Choice" at bounding box center [428, 497] width 305 height 16
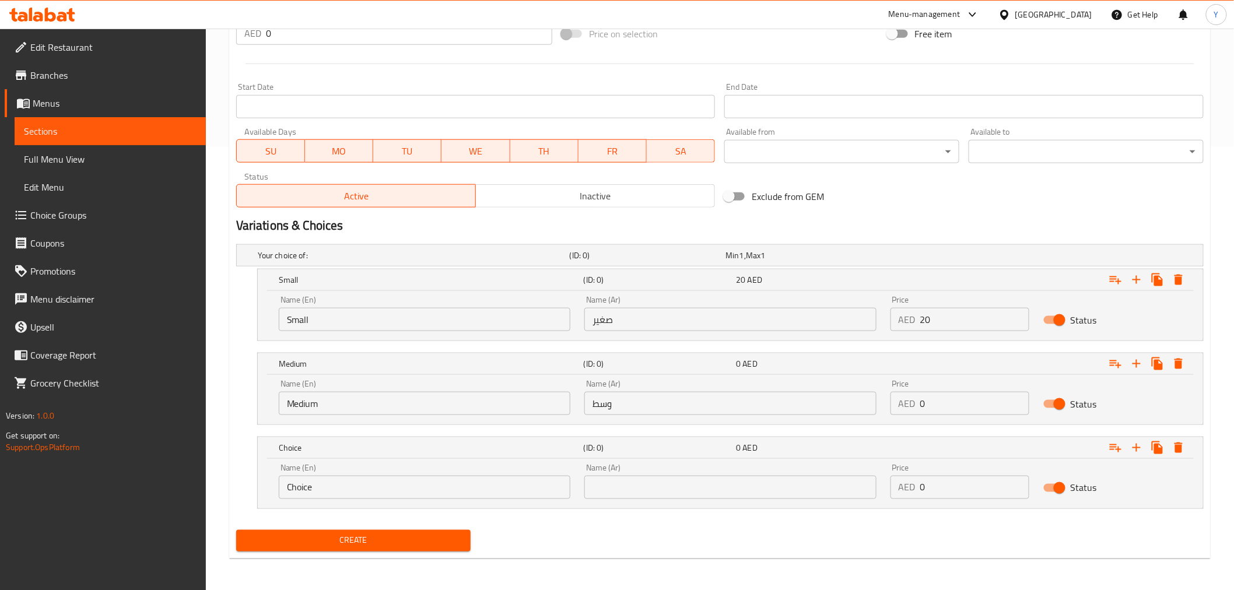
scroll to position [444, 0]
drag, startPoint x: 357, startPoint y: 485, endPoint x: 69, endPoint y: 485, distance: 288.6
click at [69, 485] on div "Edit Restaurant Branches Menus Sections Full Menu View Edit Menu Choice Groups …" at bounding box center [617, 88] width 1234 height 1006
type input "/"
type input "Large"
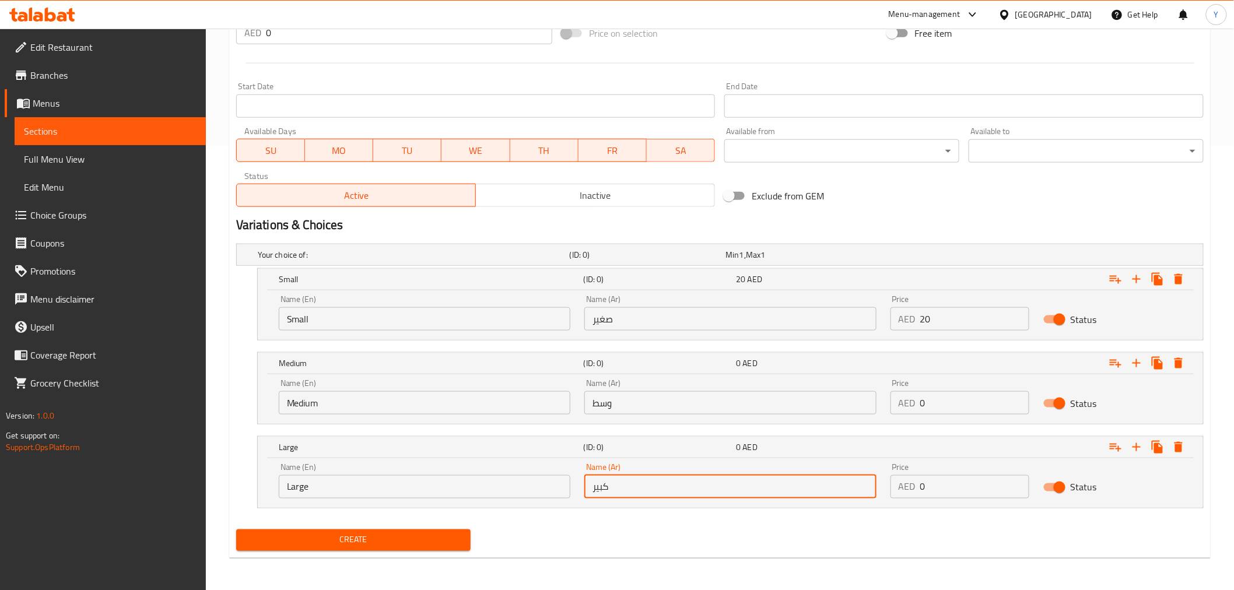
type input "كبير"
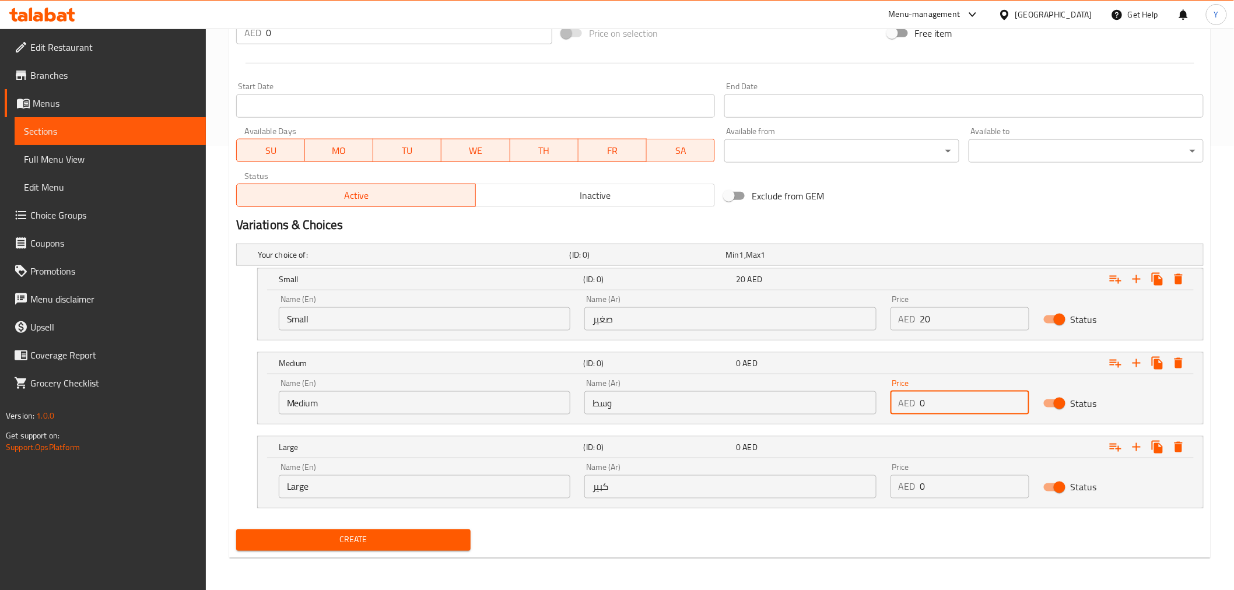
drag, startPoint x: 947, startPoint y: 392, endPoint x: 685, endPoint y: 392, distance: 261.8
click at [686, 392] on div "Name (En) Medium Name (En) Name (Ar) وسط Name (Ar) Price AED 0 Price Status" at bounding box center [730, 397] width 917 height 50
type input "25"
drag, startPoint x: 953, startPoint y: 492, endPoint x: 825, endPoint y: 474, distance: 128.9
click at [855, 494] on div "Name (En) Large Name (En) Name (Ar) كبير Name (Ar) Price AED 0 Price Status" at bounding box center [730, 481] width 917 height 50
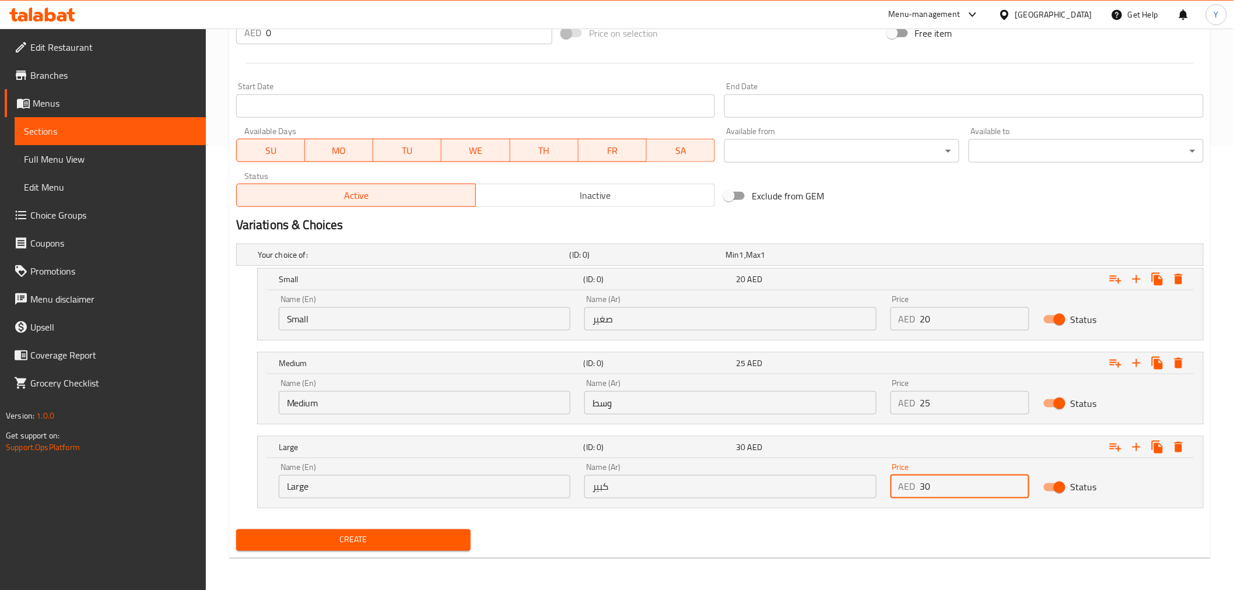
type input "30"
click at [819, 503] on div "Name (Ar) كبير Name (Ar)" at bounding box center [730, 481] width 306 height 50
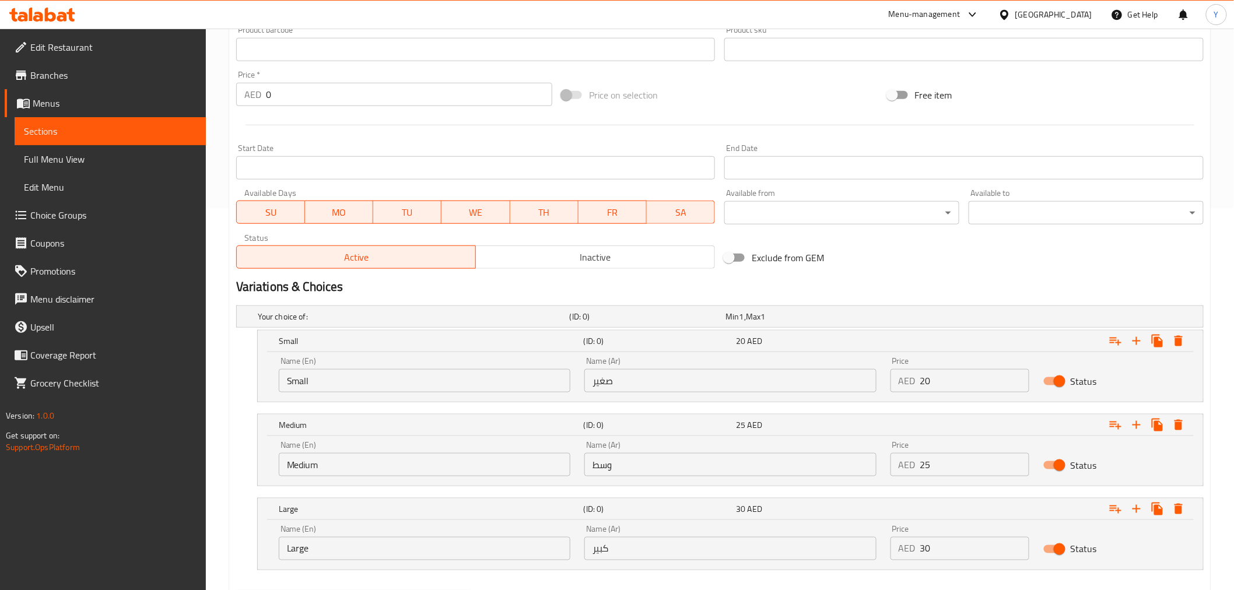
scroll to position [444, 0]
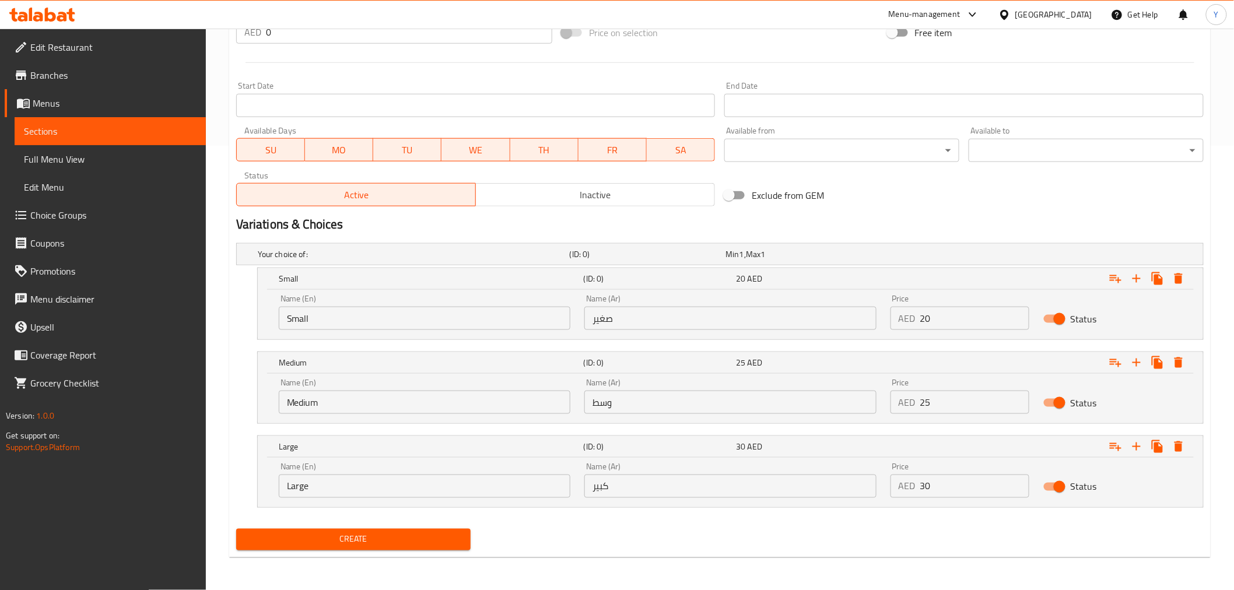
click at [353, 531] on button "Create" at bounding box center [353, 540] width 235 height 22
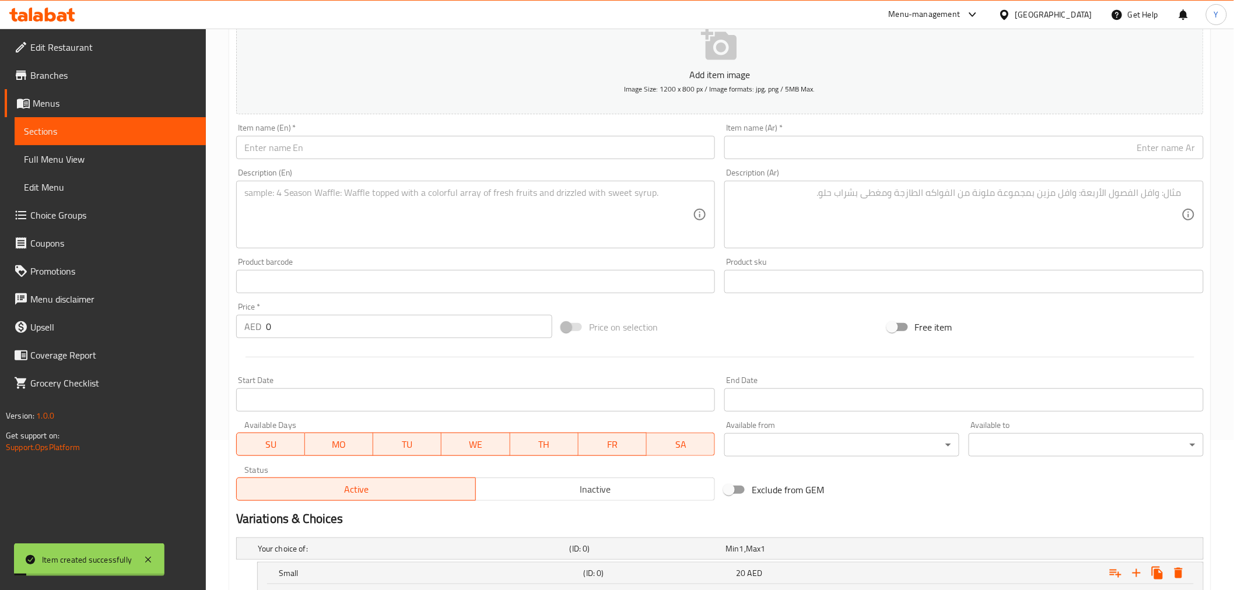
scroll to position [0, 0]
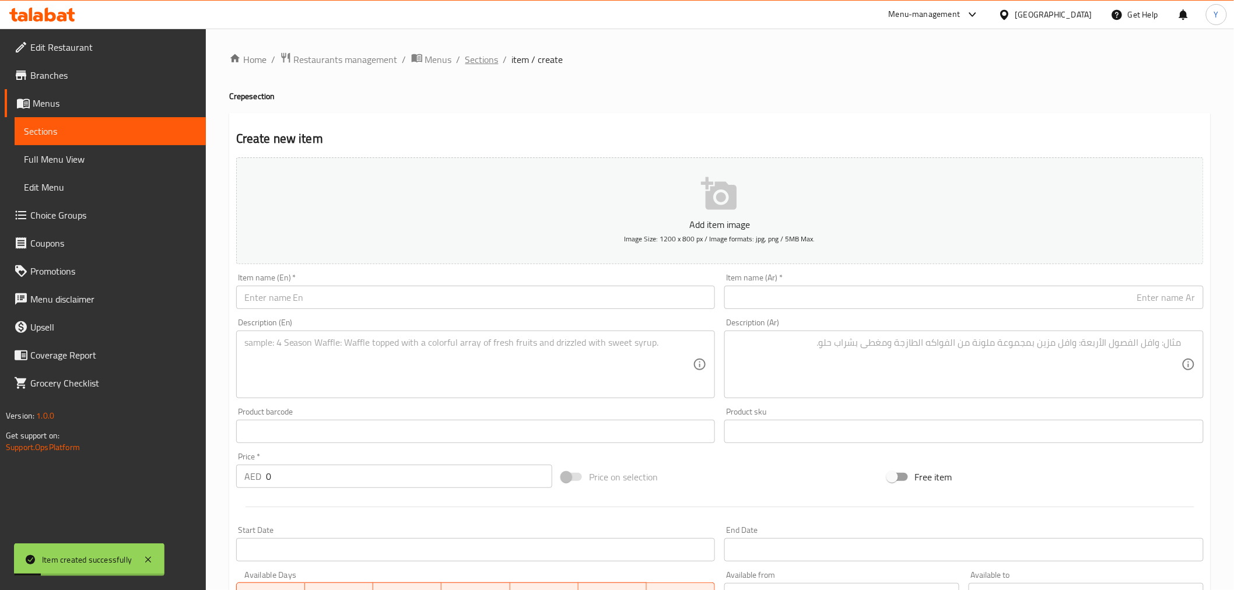
click at [488, 59] on span "Sections" at bounding box center [481, 59] width 33 height 14
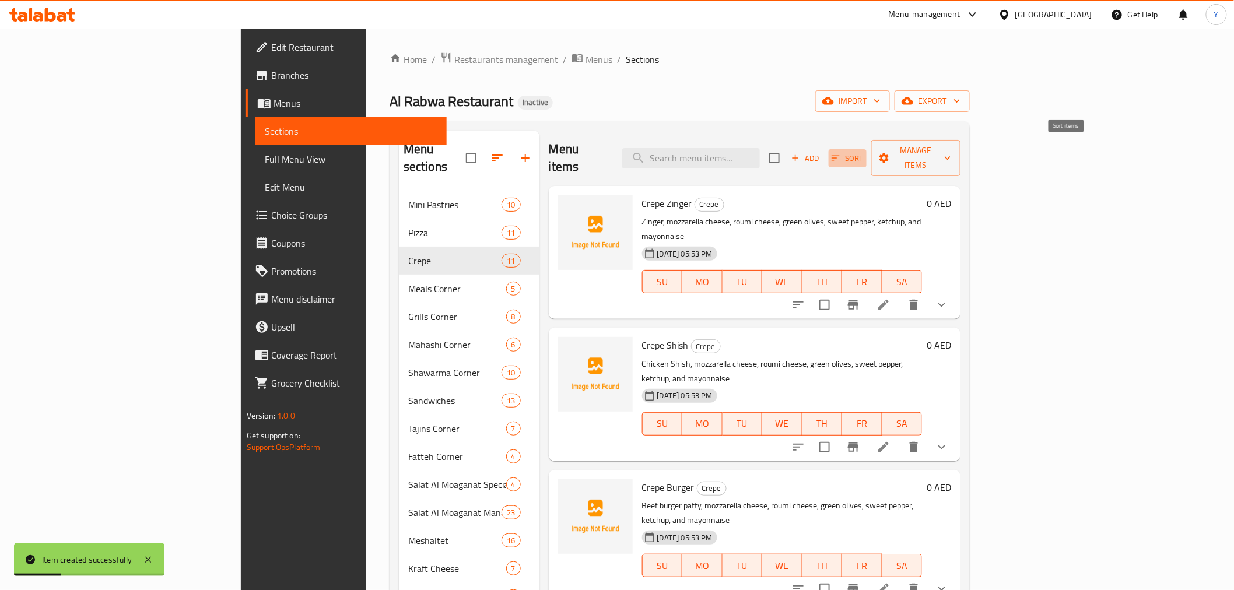
click at [864, 152] on span "Sort" at bounding box center [847, 158] width 32 height 13
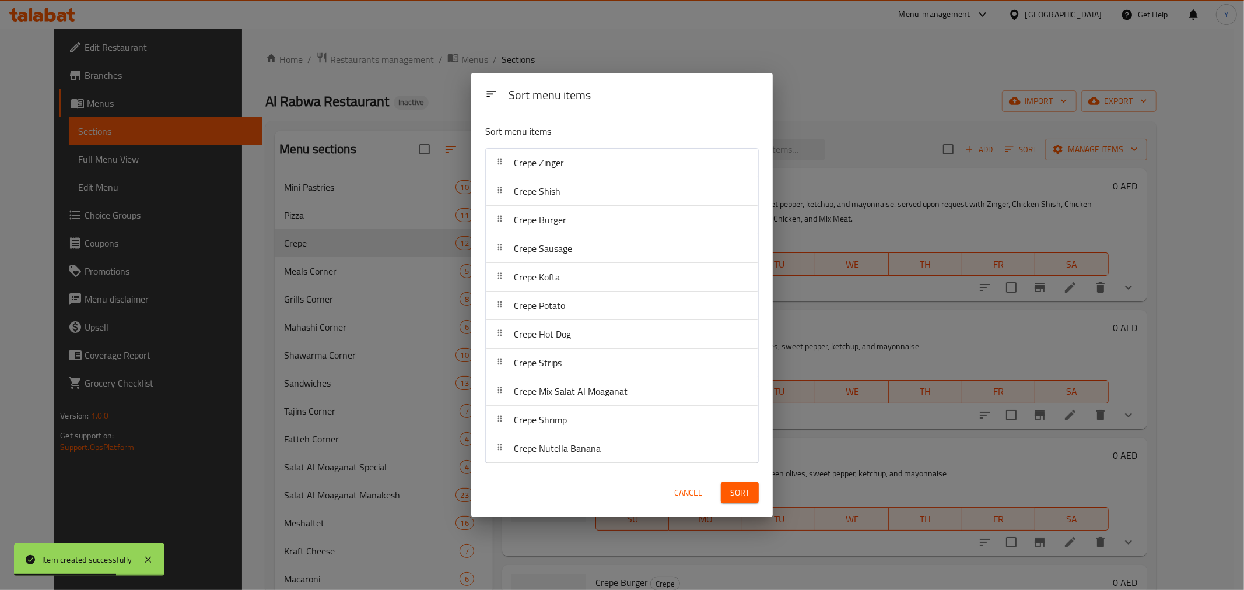
click at [692, 488] on span "Cancel" at bounding box center [688, 493] width 28 height 15
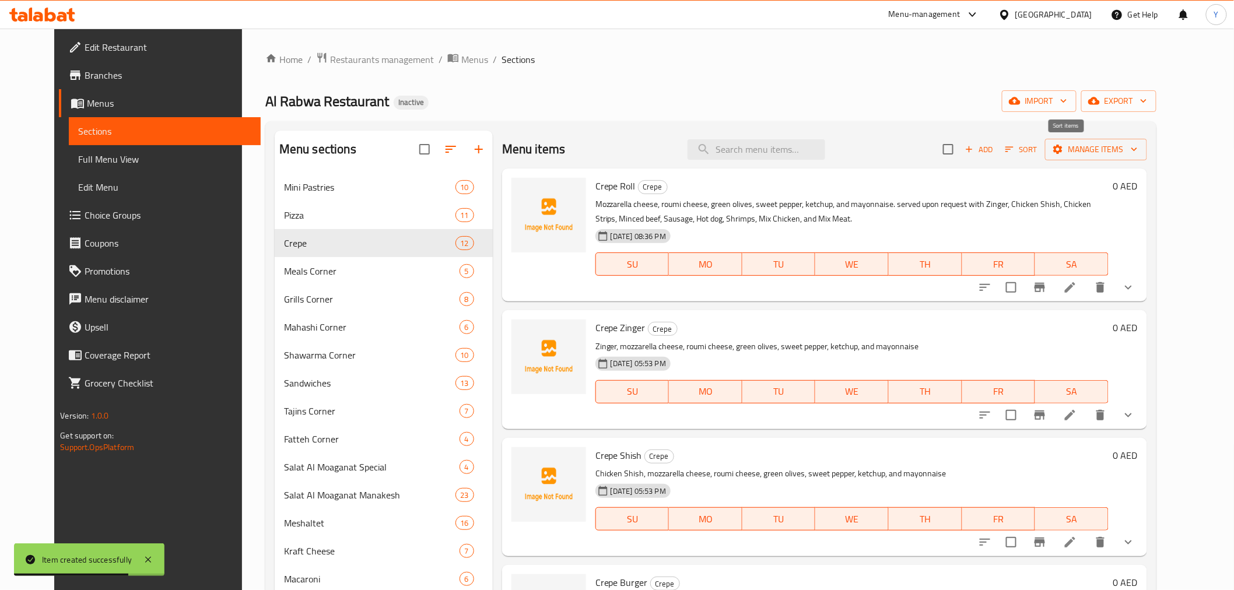
click at [1037, 143] on span "Sort" at bounding box center [1021, 149] width 32 height 13
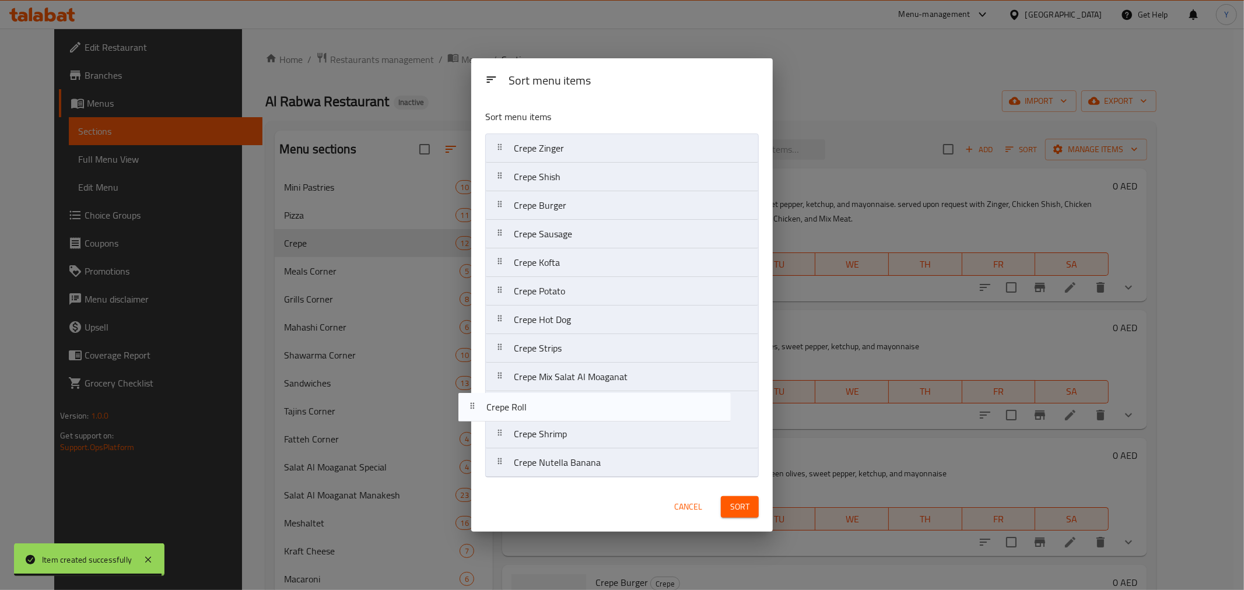
drag, startPoint x: 663, startPoint y: 147, endPoint x: 634, endPoint y: 412, distance: 266.2
click at [634, 412] on nav "Crepe Roll Crepe Zinger Crepe Shish Crepe Burger Crepe Sausage Crepe Kofta Crep…" at bounding box center [621, 306] width 273 height 344
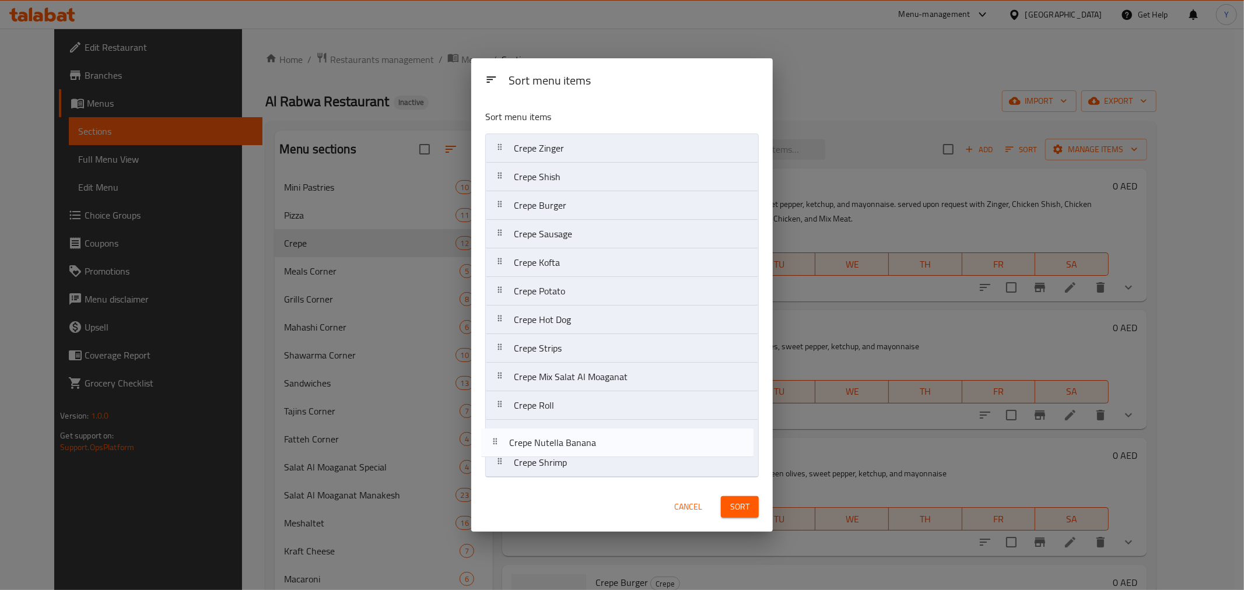
drag, startPoint x: 587, startPoint y: 469, endPoint x: 579, endPoint y: 444, distance: 25.6
click at [579, 444] on nav "Crepe Zinger Crepe Shish Crepe Burger Crepe Sausage Crepe Kofta Crepe Potato Cr…" at bounding box center [621, 306] width 273 height 344
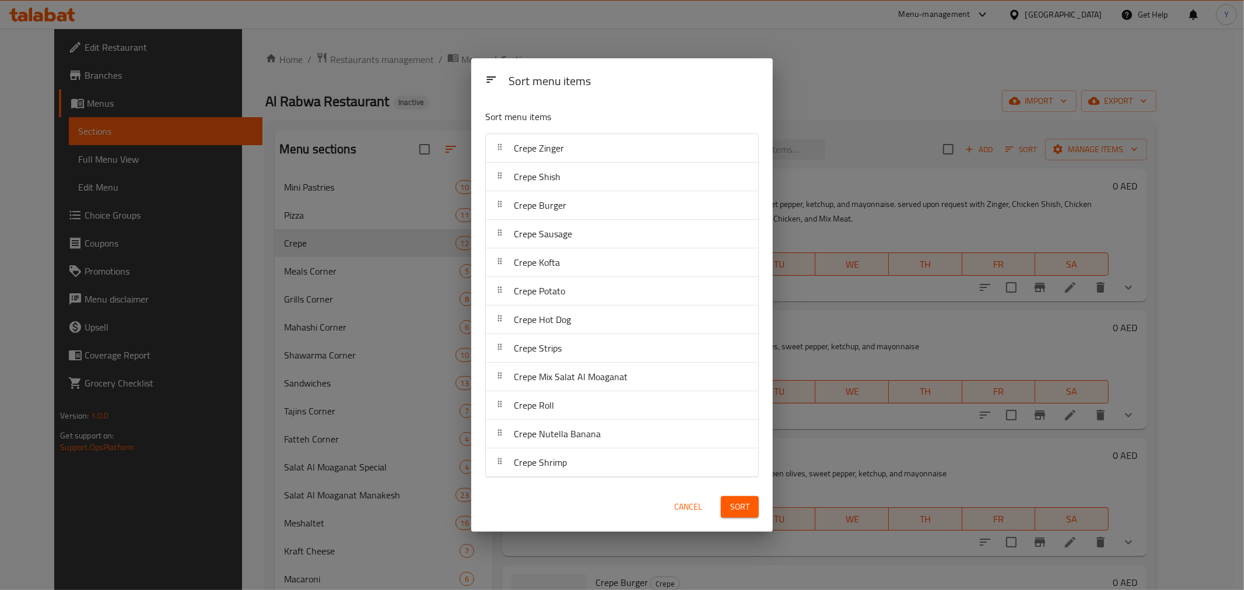
click at [741, 510] on span "Sort" at bounding box center [739, 507] width 19 height 15
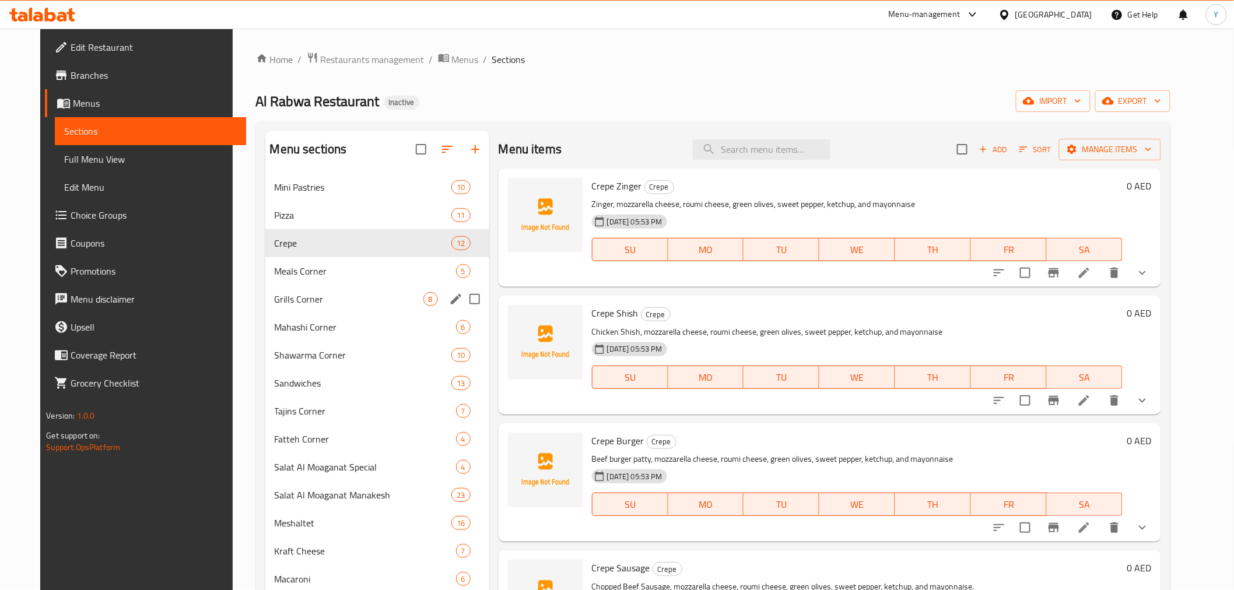
click at [311, 310] on div "Grills Corner 8" at bounding box center [377, 299] width 224 height 28
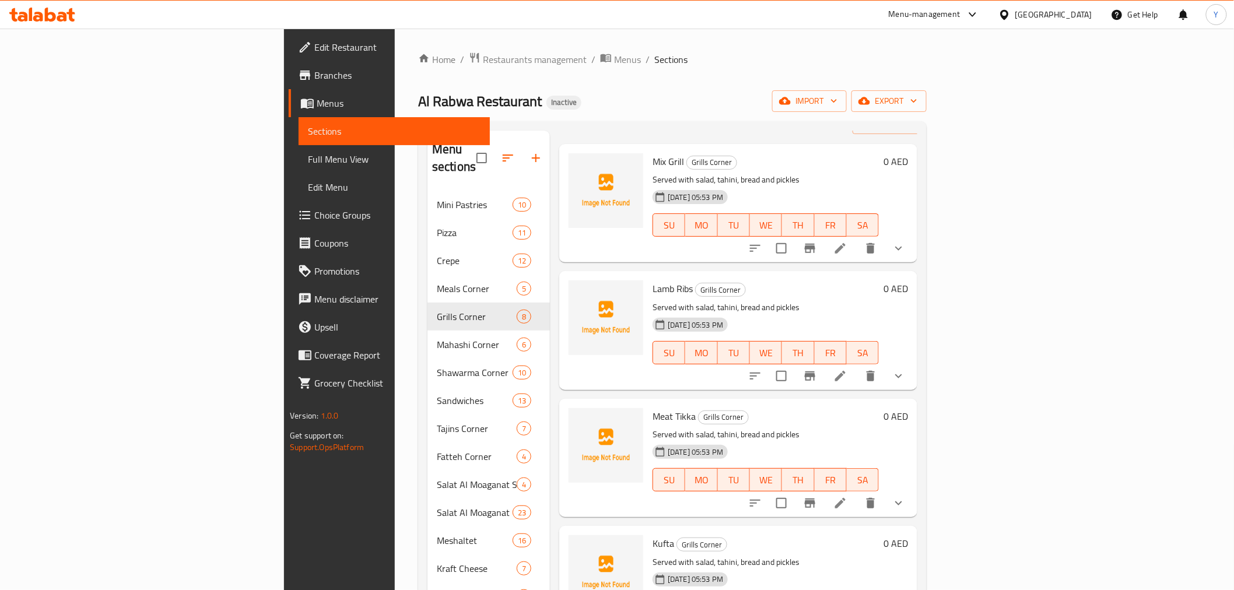
scroll to position [65, 0]
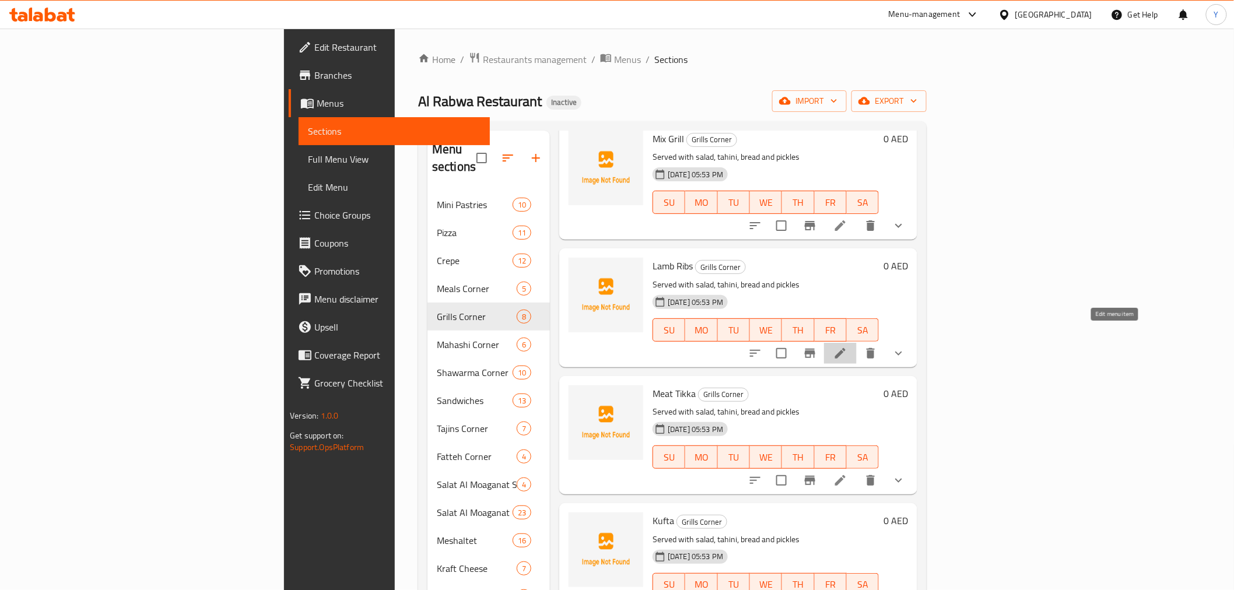
click at [847, 346] on icon at bounding box center [840, 353] width 14 height 14
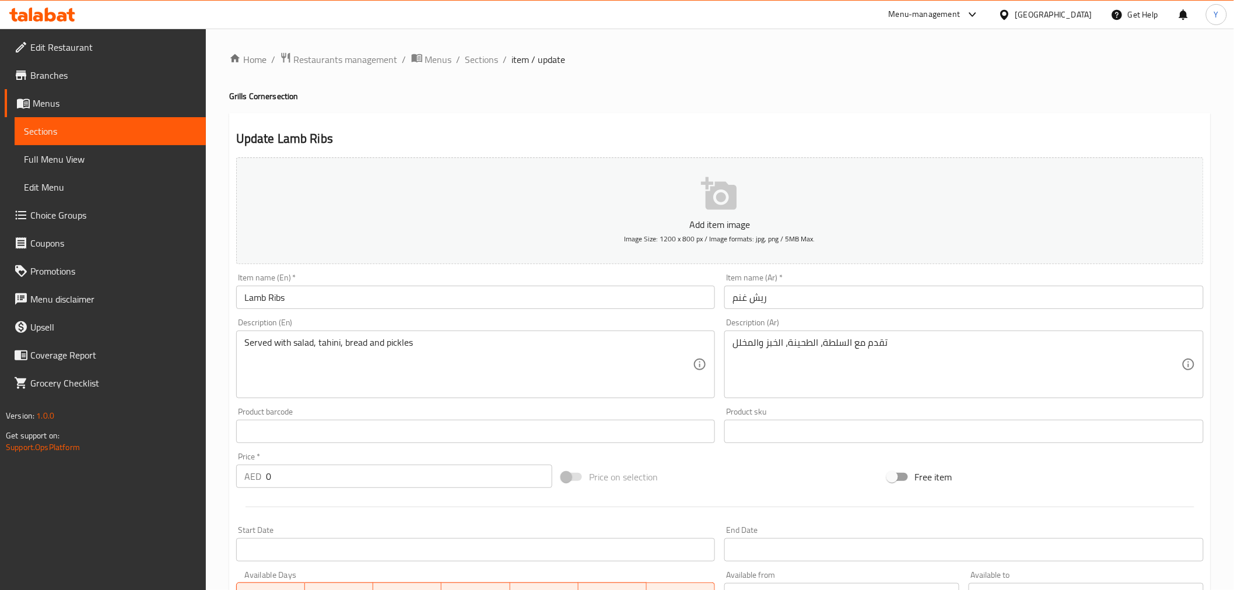
click at [824, 292] on input "ريش غنم" at bounding box center [963, 297] width 479 height 23
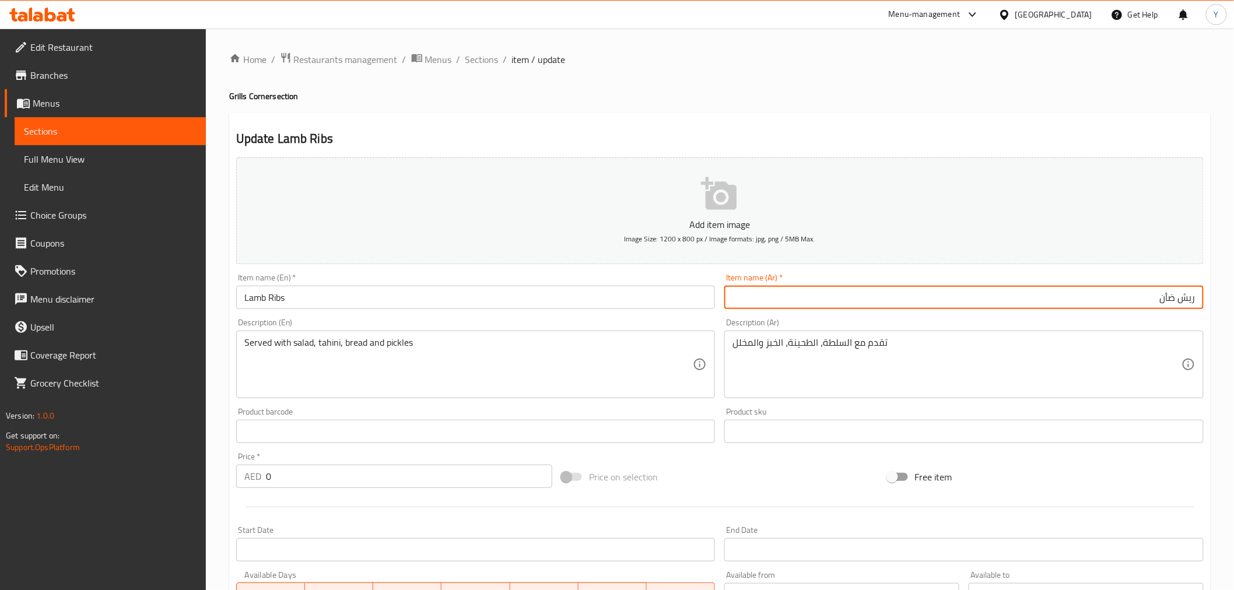
type input "ريش ضأن"
click at [815, 333] on div "تقدم مع السلطة، الطحينة، الخبز والمخلل Description (Ar)" at bounding box center [963, 365] width 479 height 68
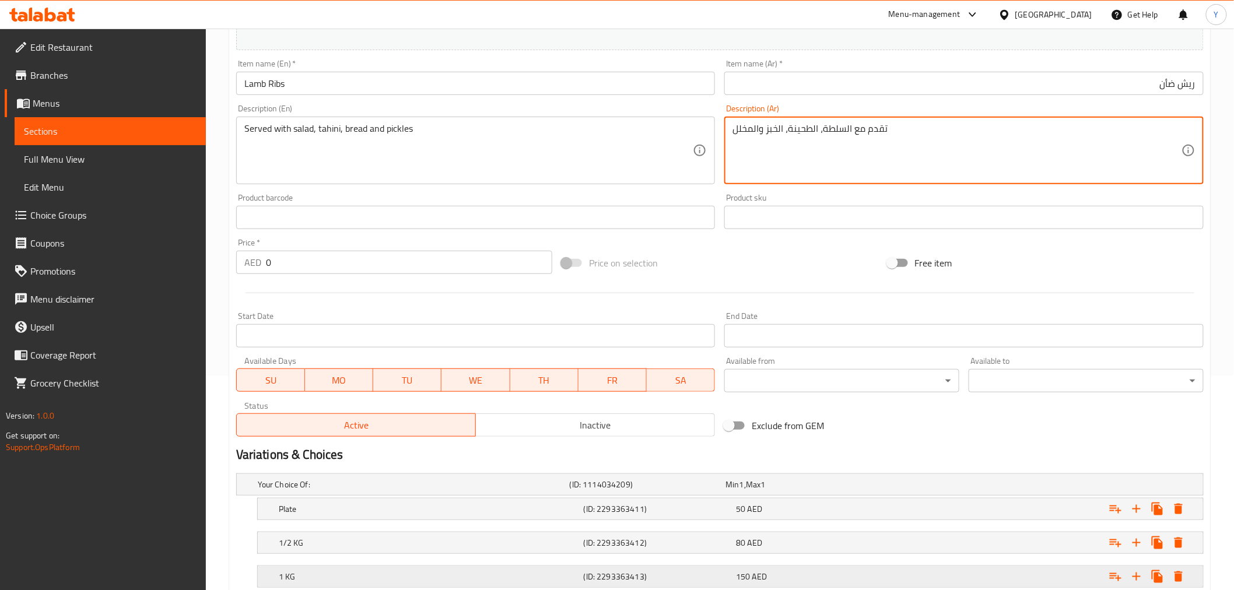
scroll to position [294, 0]
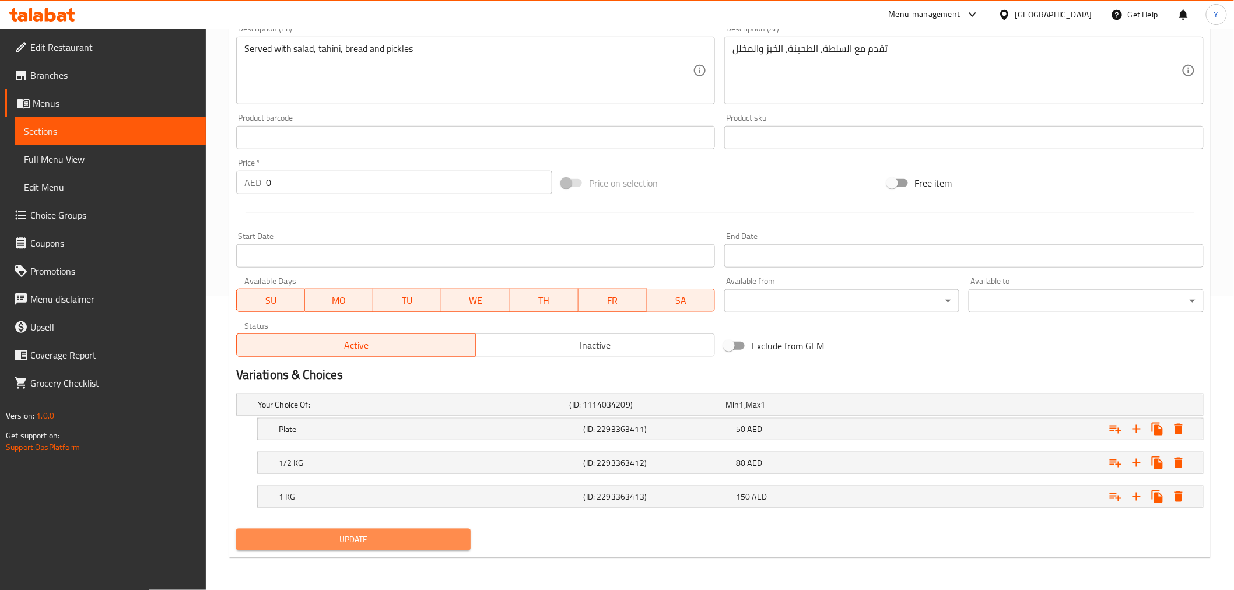
click at [380, 539] on span "Update" at bounding box center [353, 539] width 216 height 15
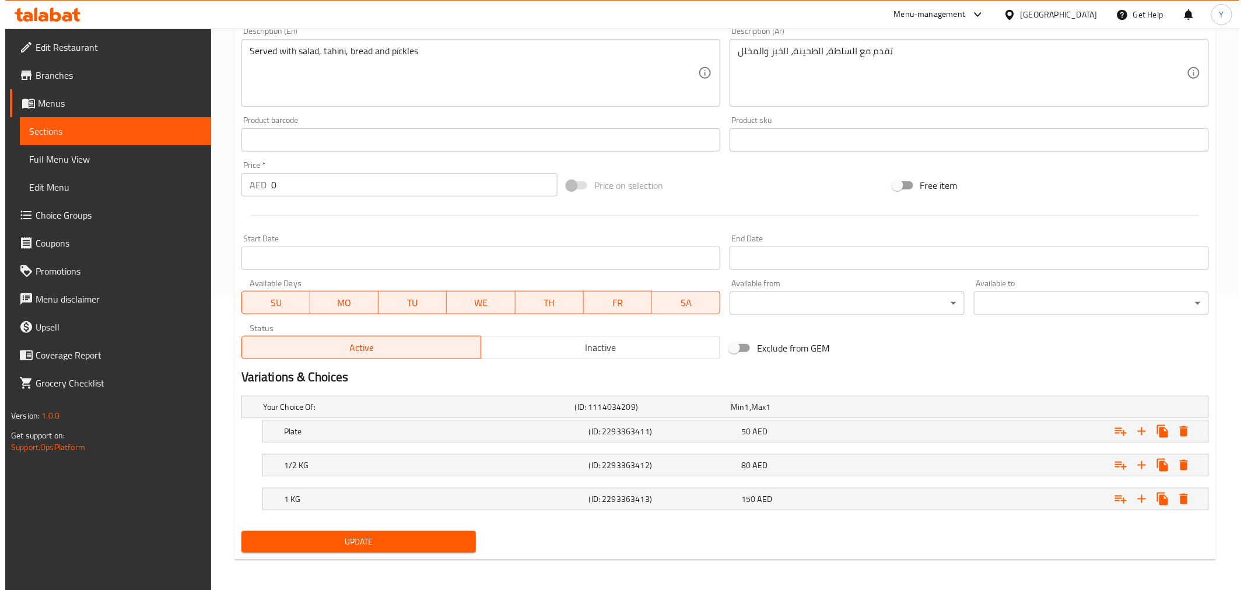
scroll to position [0, 0]
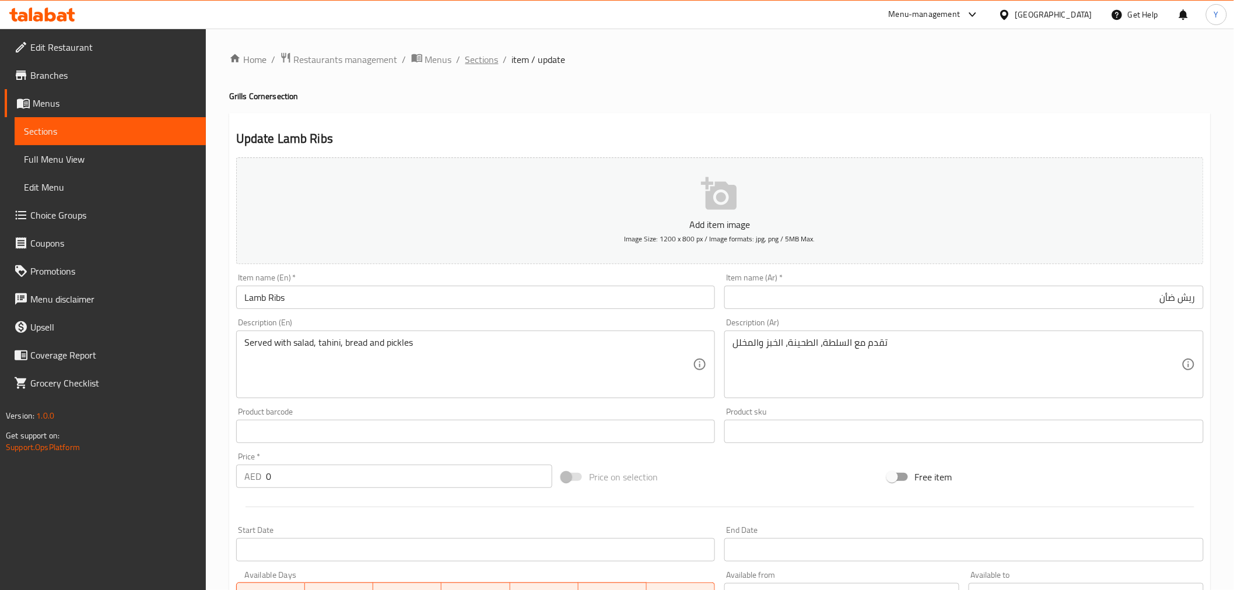
click at [493, 53] on span "Sections" at bounding box center [481, 59] width 33 height 14
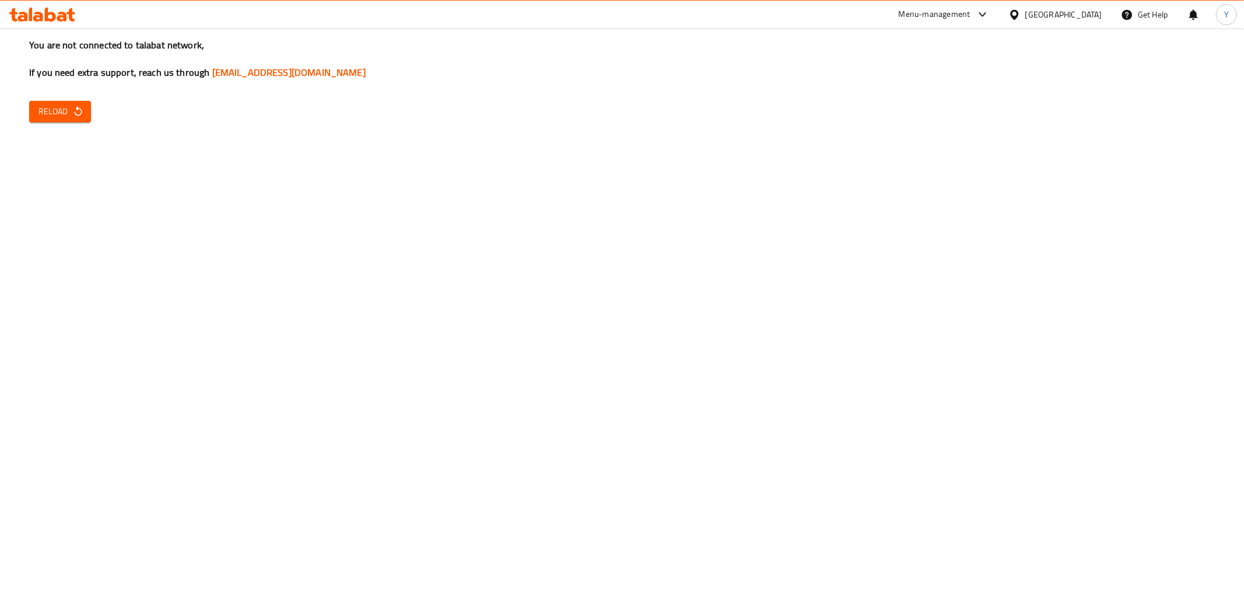
drag, startPoint x: 1071, startPoint y: 368, endPoint x: 836, endPoint y: 301, distance: 244.4
click at [1071, 368] on div "You are not connected to talabat network, If you need extra support, reach us t…" at bounding box center [622, 295] width 1244 height 590
click at [55, 108] on span "Reload" at bounding box center [59, 111] width 43 height 15
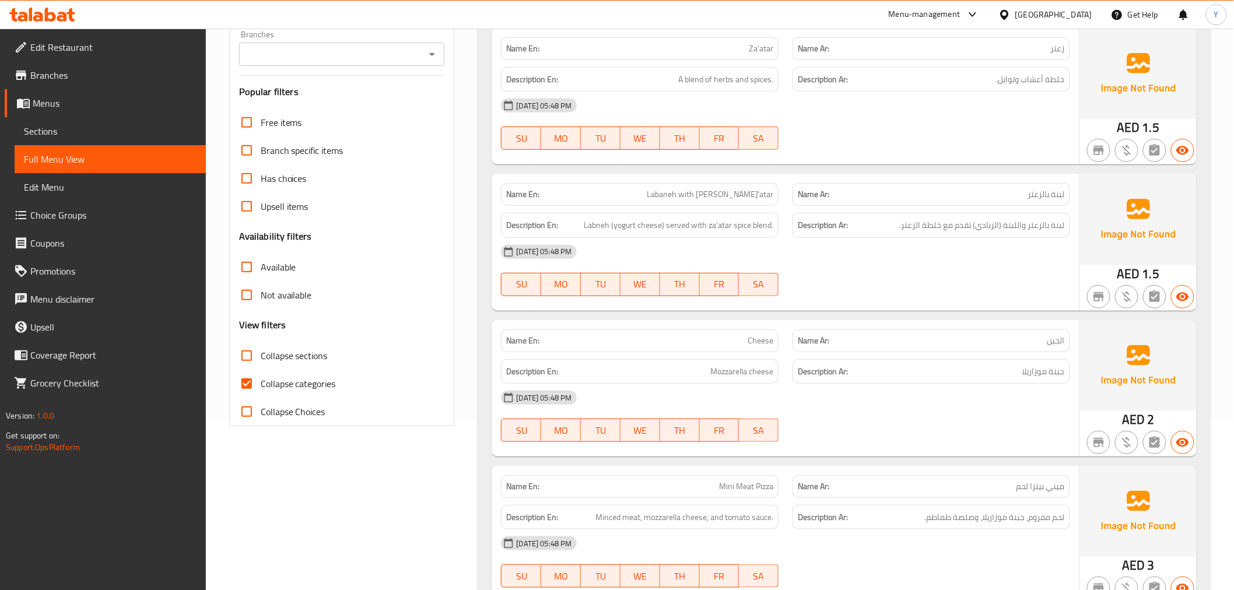
scroll to position [259, 0]
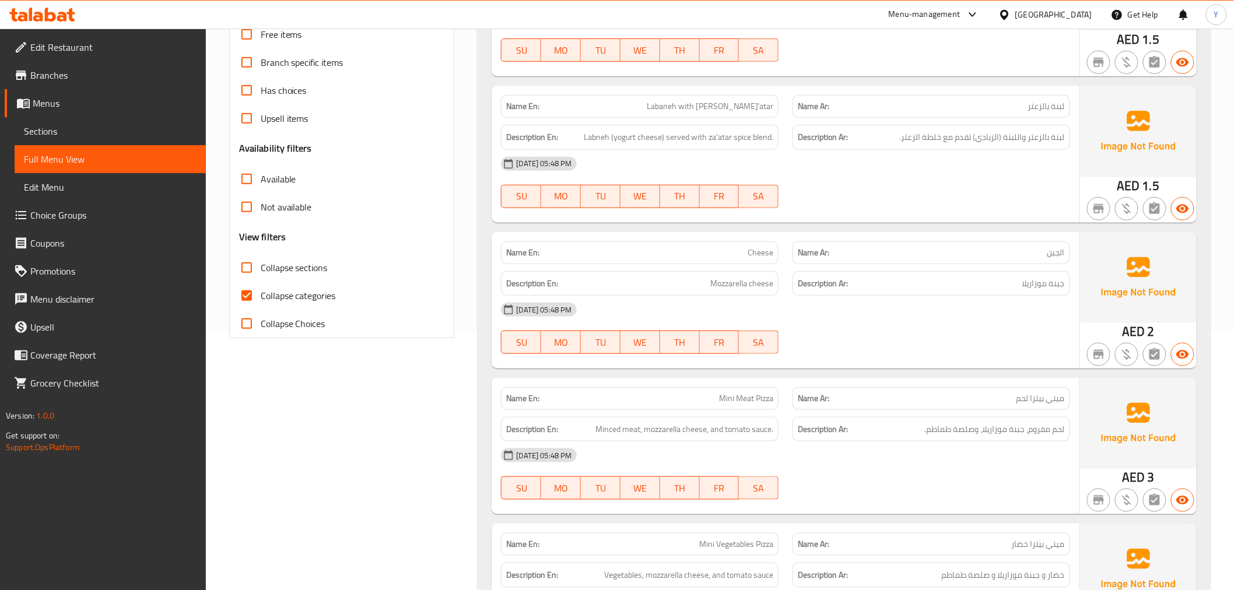
click at [267, 264] on span "Collapse sections" at bounding box center [294, 268] width 67 height 14
click at [261, 264] on input "Collapse sections" at bounding box center [247, 268] width 28 height 28
checkbox input "true"
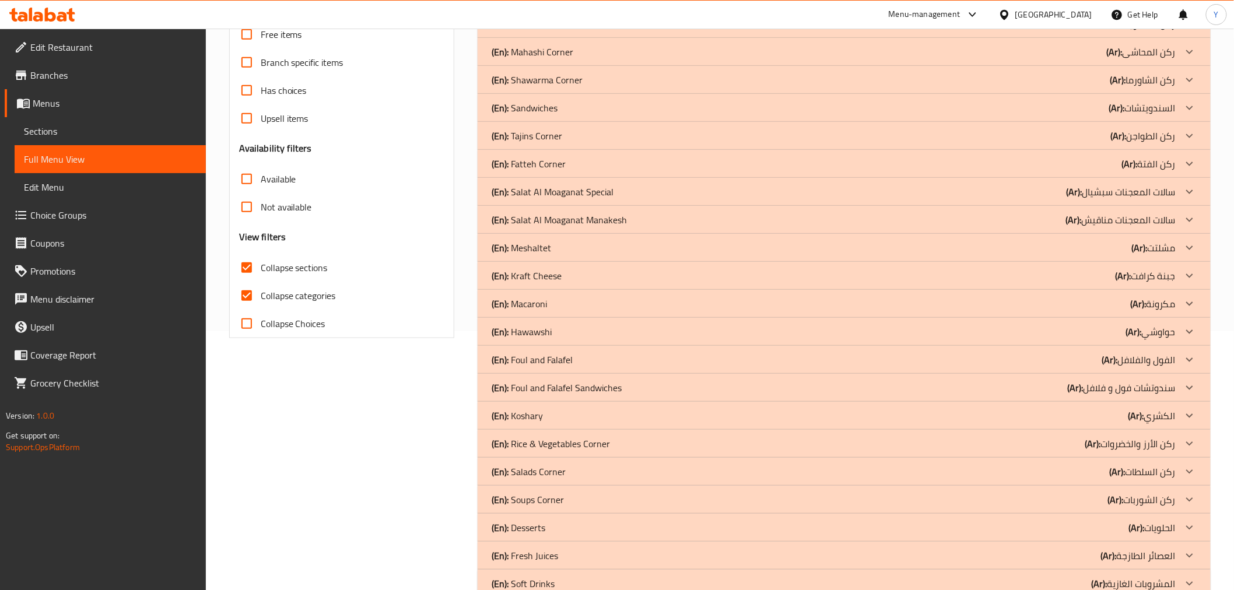
scroll to position [0, 0]
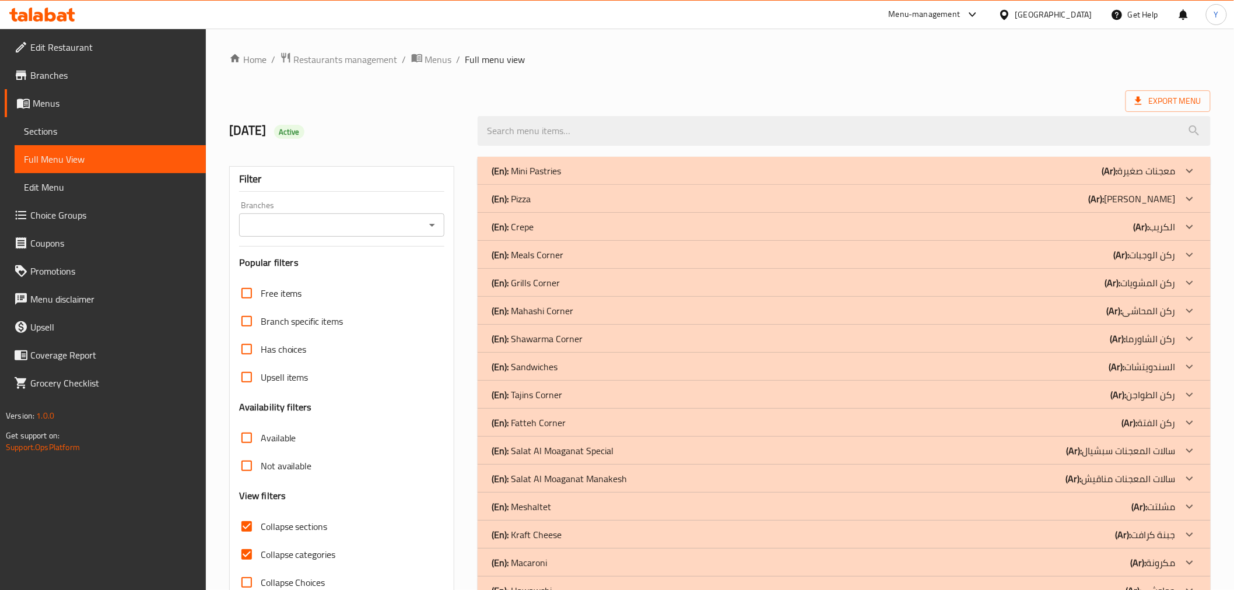
click at [567, 230] on div "(En): Crepe (Ar): الكريب" at bounding box center [833, 227] width 683 height 14
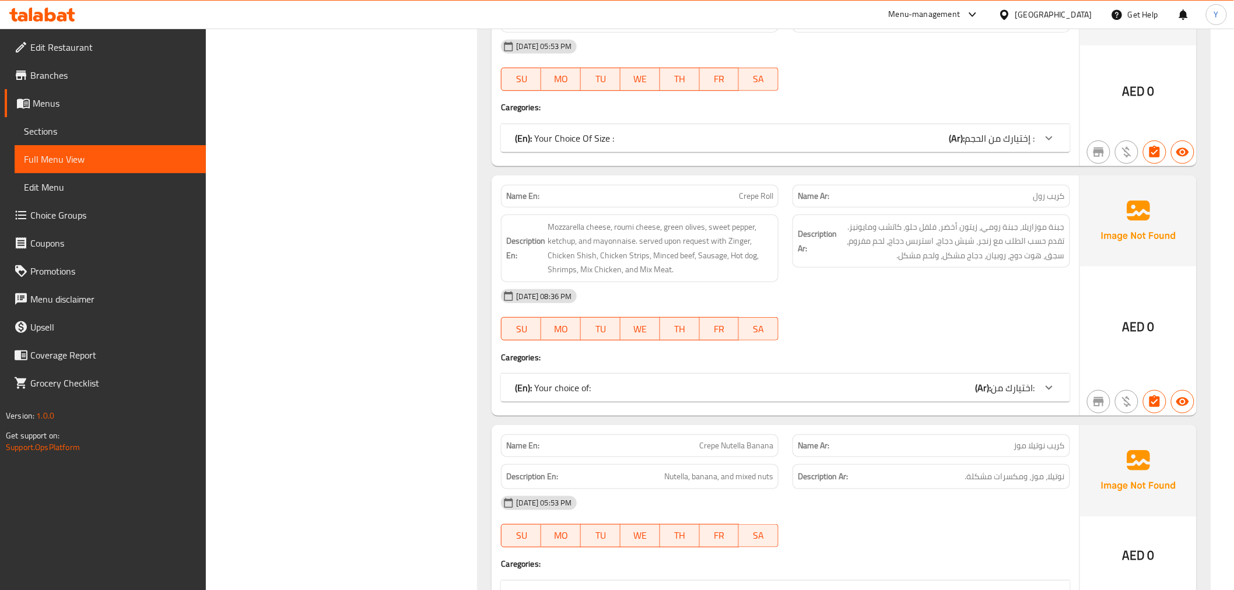
scroll to position [2073, 0]
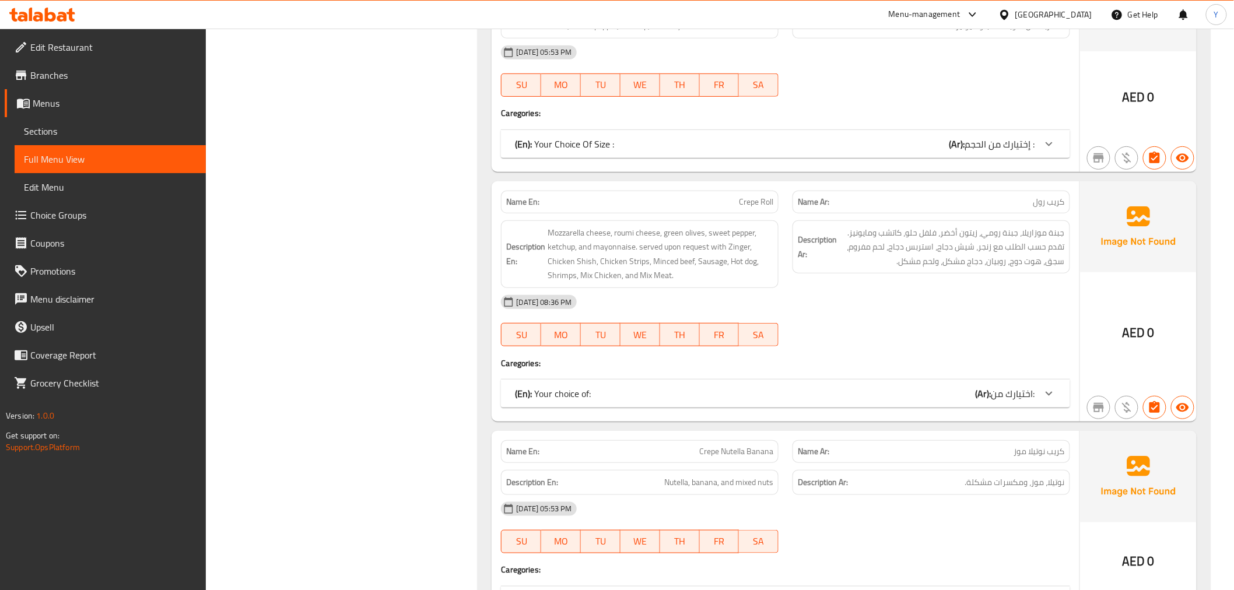
click at [895, 401] on div "(En): Your choice of: (Ar): اختيارك من:" at bounding box center [775, 394] width 520 height 14
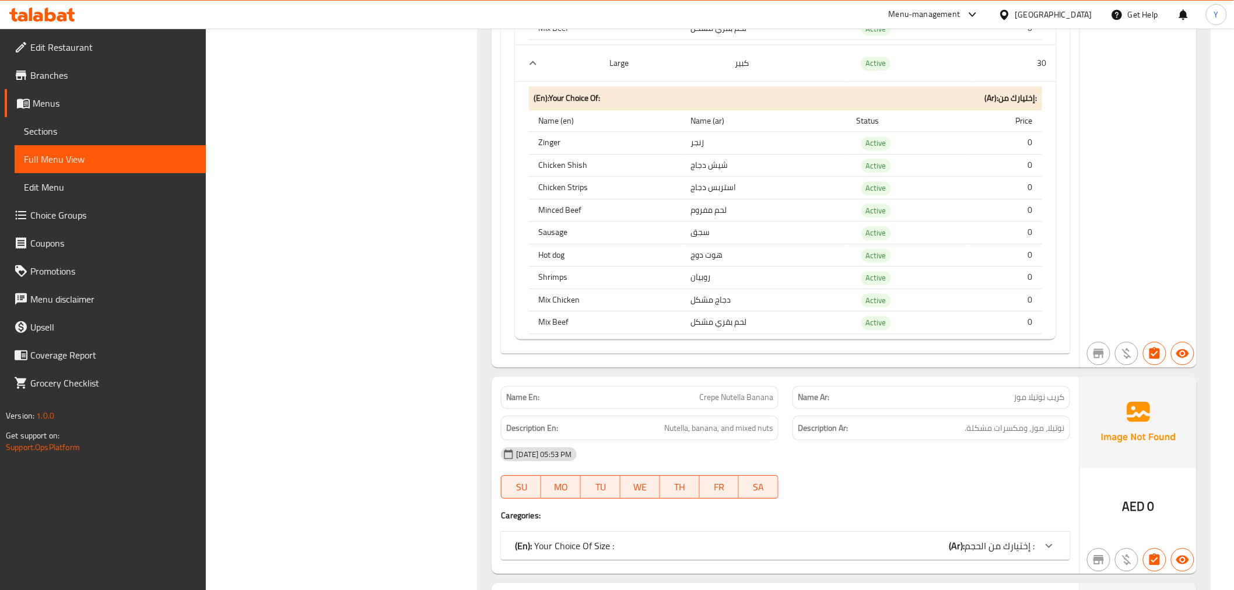
scroll to position [3109, 0]
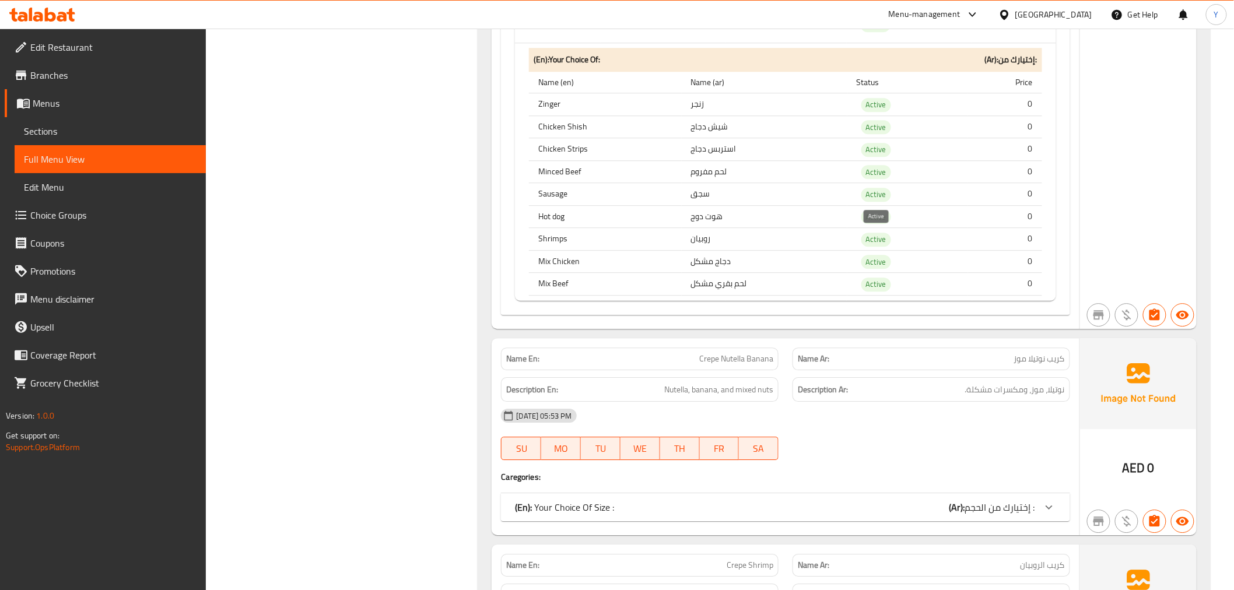
click at [875, 243] on span "Active" at bounding box center [876, 239] width 30 height 13
copy span "Active"
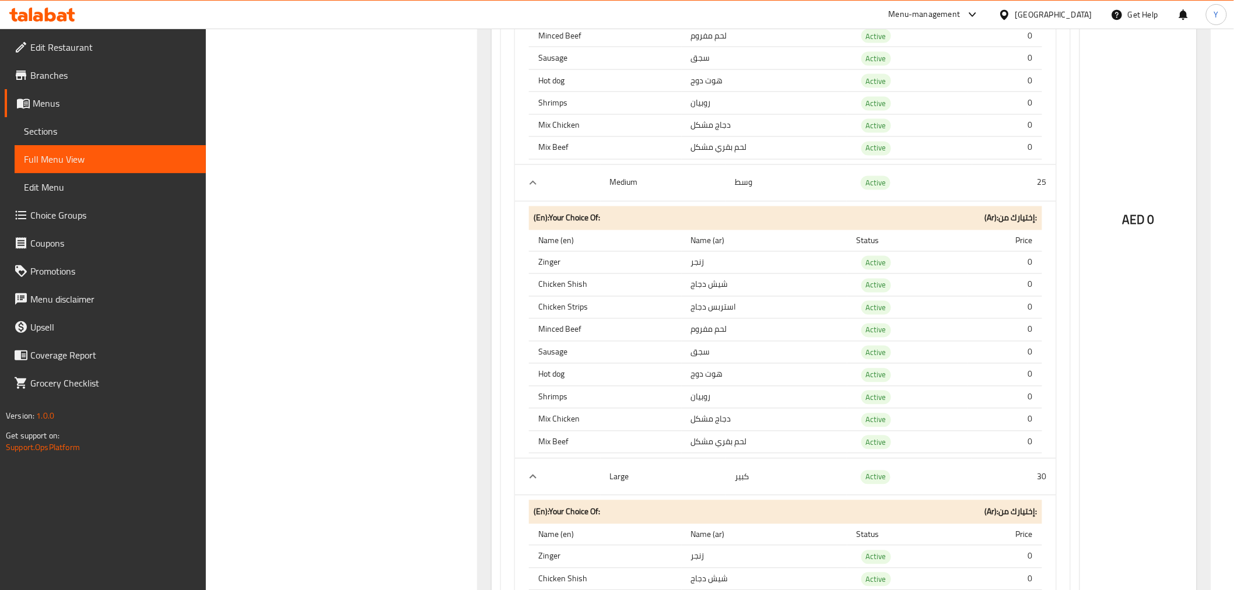
scroll to position [2721, 0]
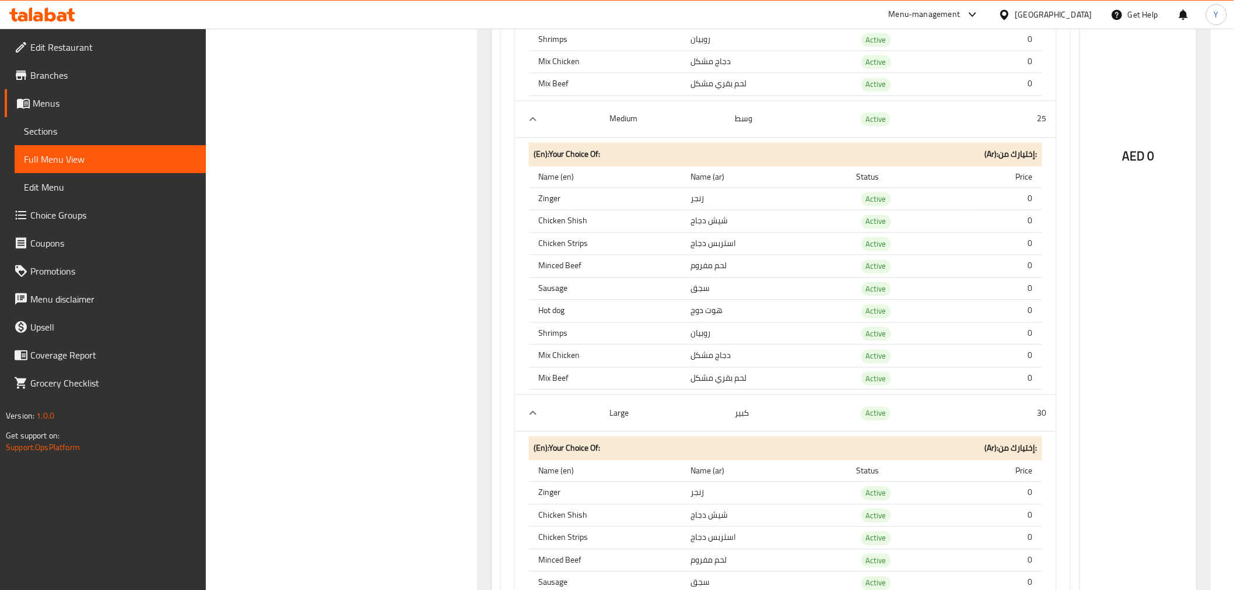
drag, startPoint x: 1091, startPoint y: 294, endPoint x: 967, endPoint y: 202, distance: 155.4
click at [1091, 294] on div "AED 0" at bounding box center [1138, 126] width 117 height 1184
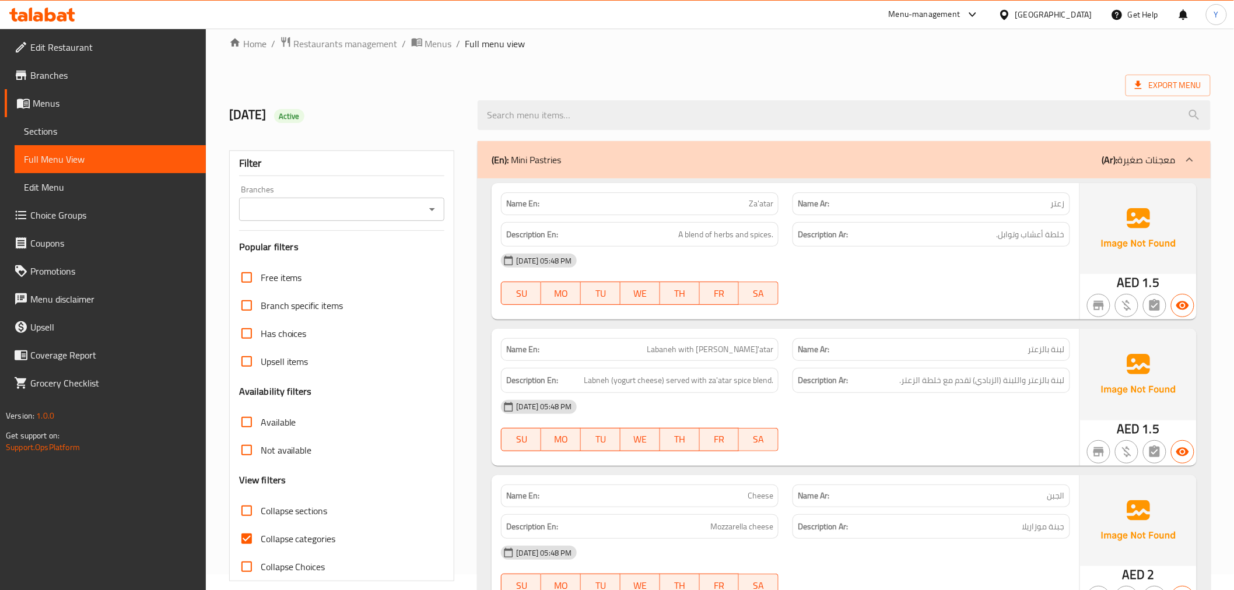
scroll to position [324, 0]
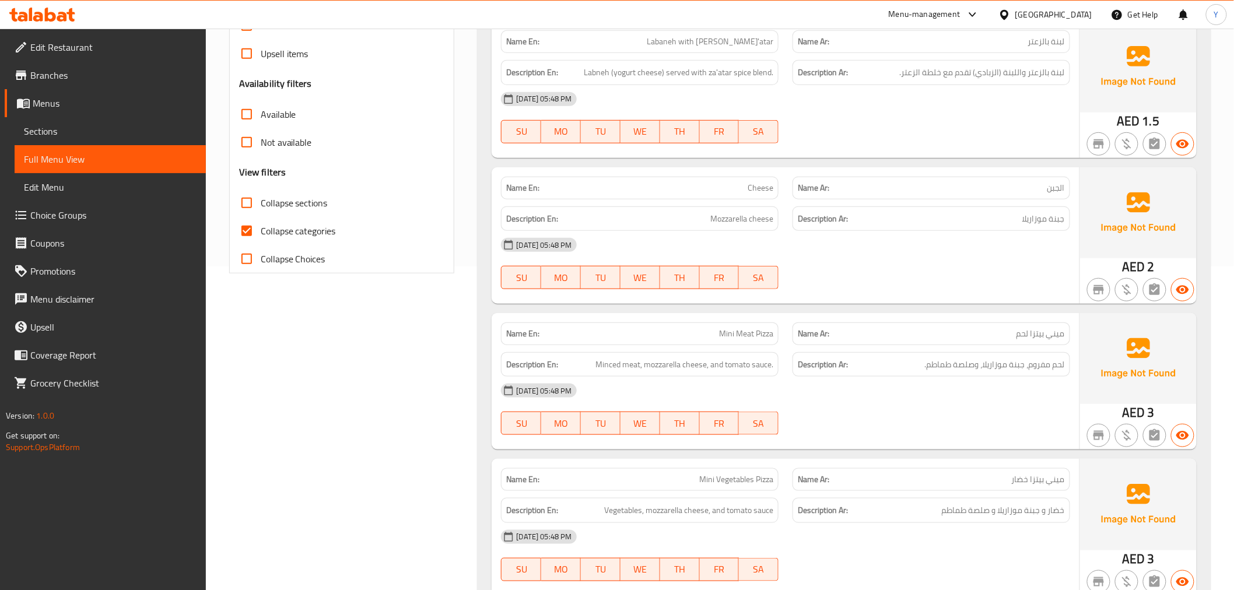
click at [287, 210] on span "Collapse sections" at bounding box center [294, 203] width 67 height 14
click at [261, 210] on input "Collapse sections" at bounding box center [247, 203] width 28 height 28
checkbox input "true"
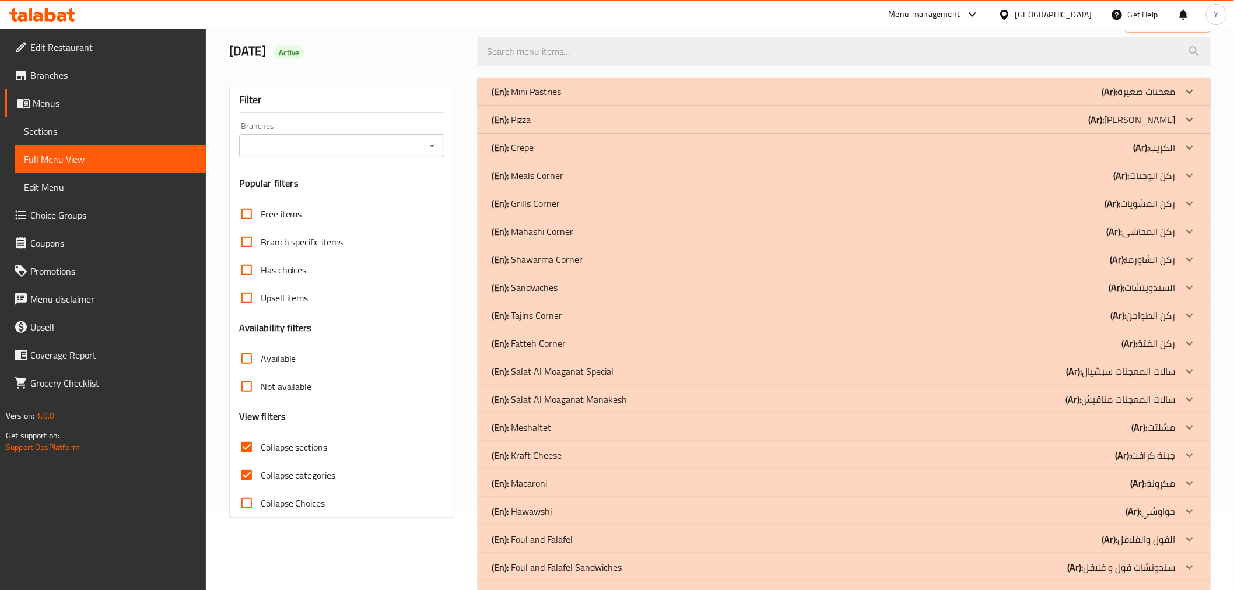
scroll to position [30, 0]
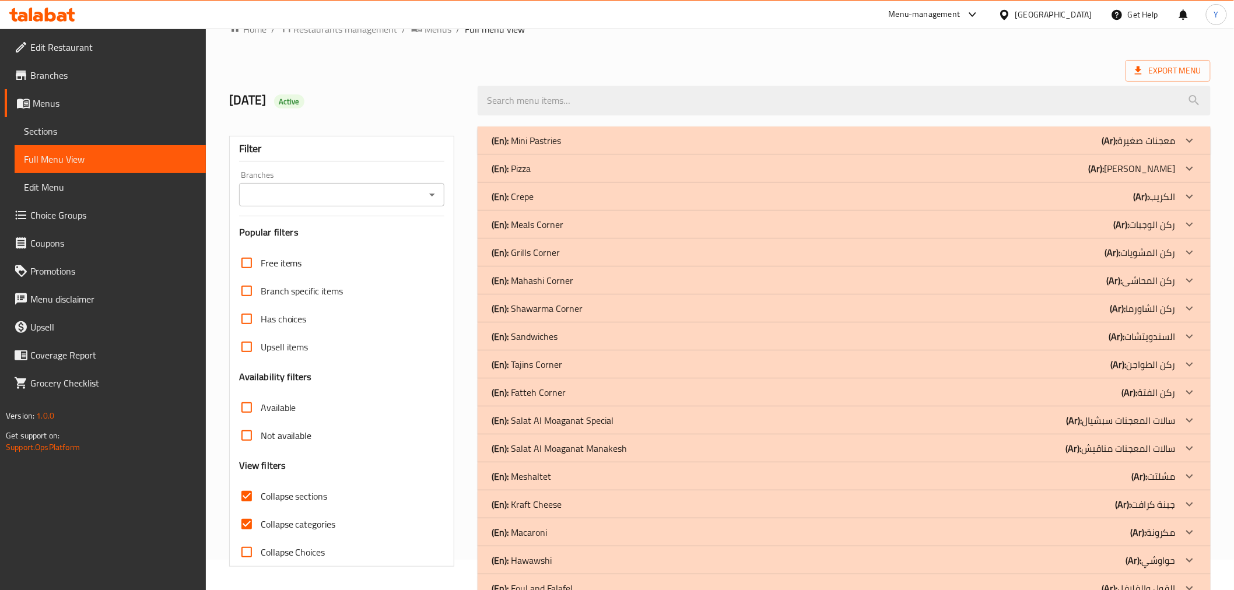
click at [594, 195] on div "(En): Crepe (Ar): الكريب" at bounding box center [833, 196] width 683 height 14
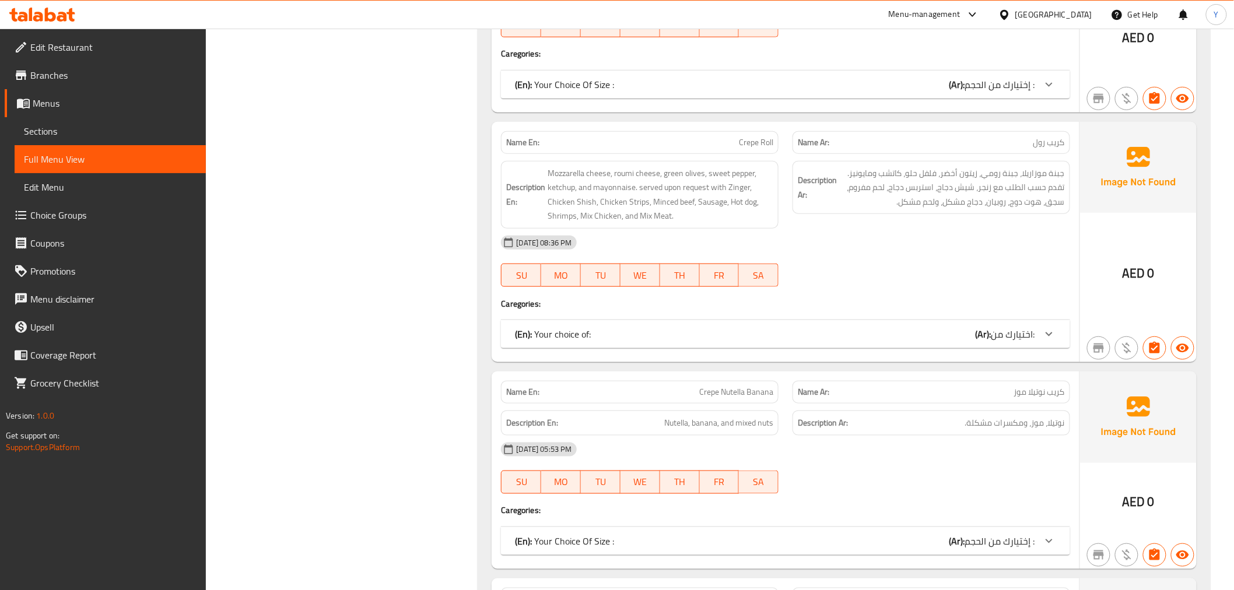
scroll to position [2103, 0]
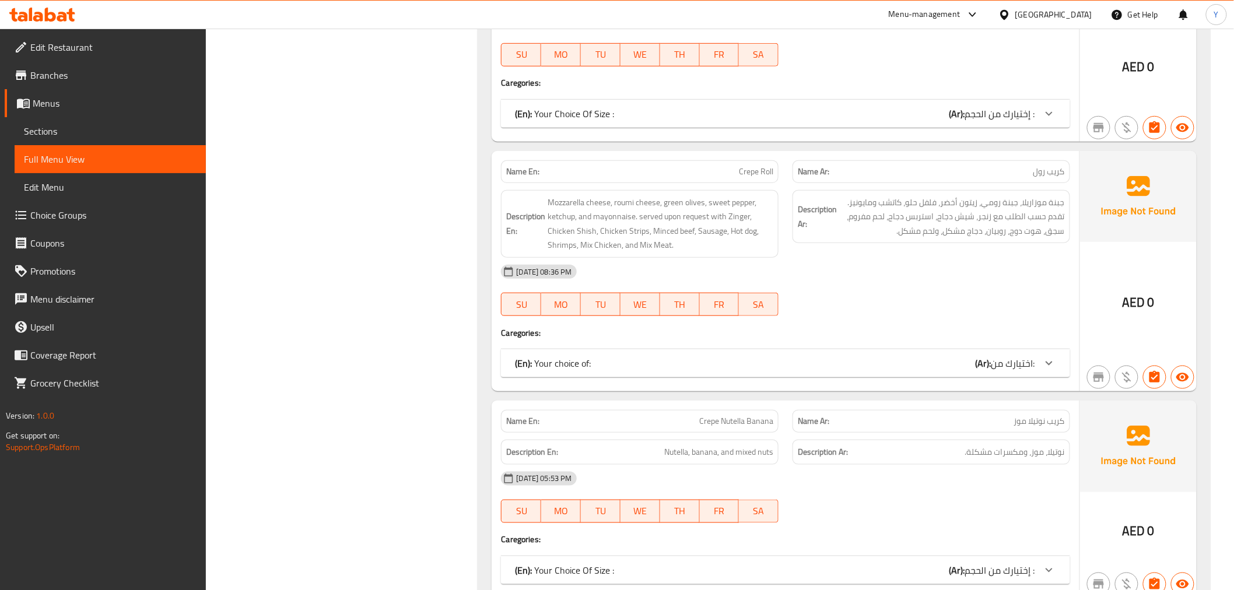
click at [872, 362] on div "(En): Your choice of: (Ar): اختيارك من:" at bounding box center [775, 363] width 520 height 14
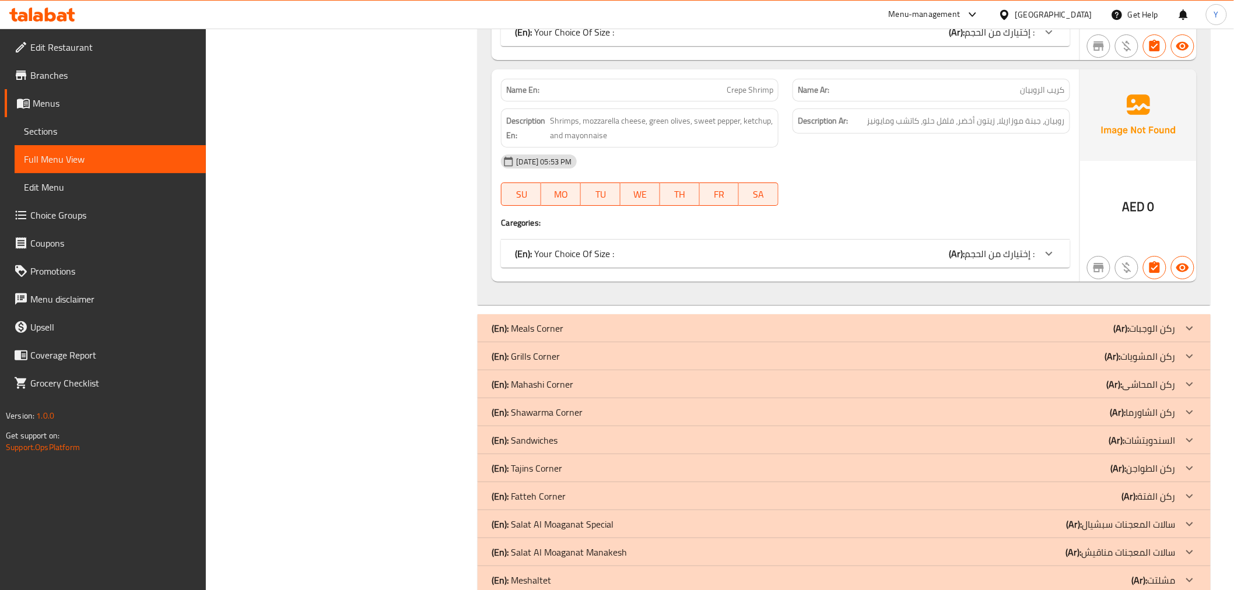
scroll to position [3751, 0]
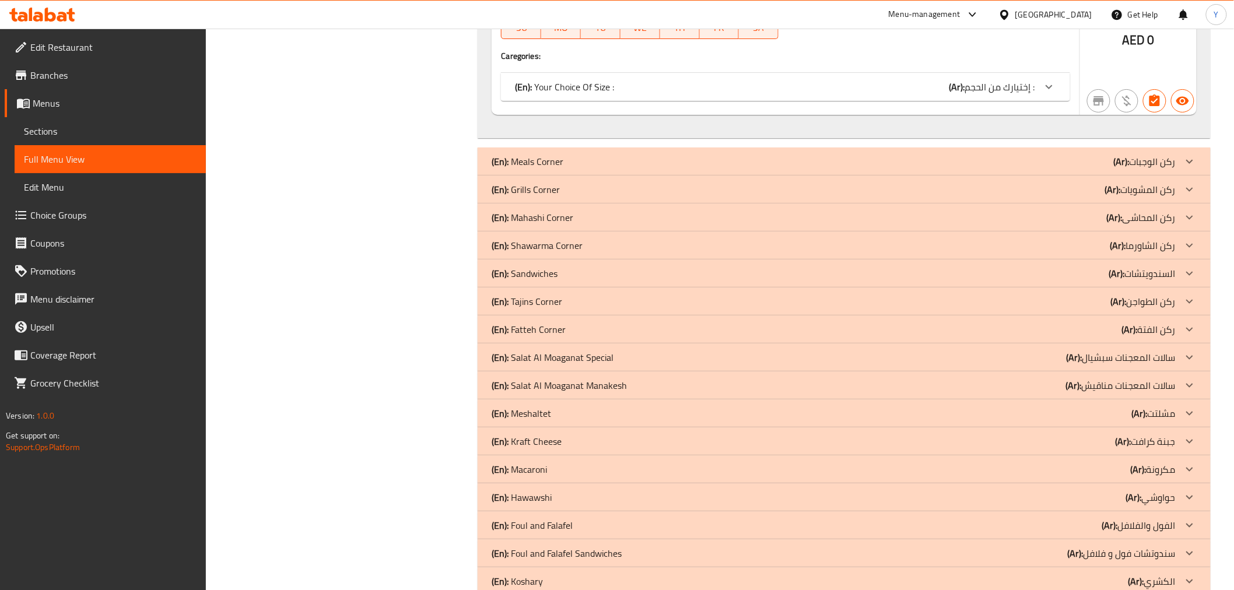
click at [824, 193] on div "(En): Grills Corner (Ar): ركن المشويات" at bounding box center [833, 189] width 683 height 14
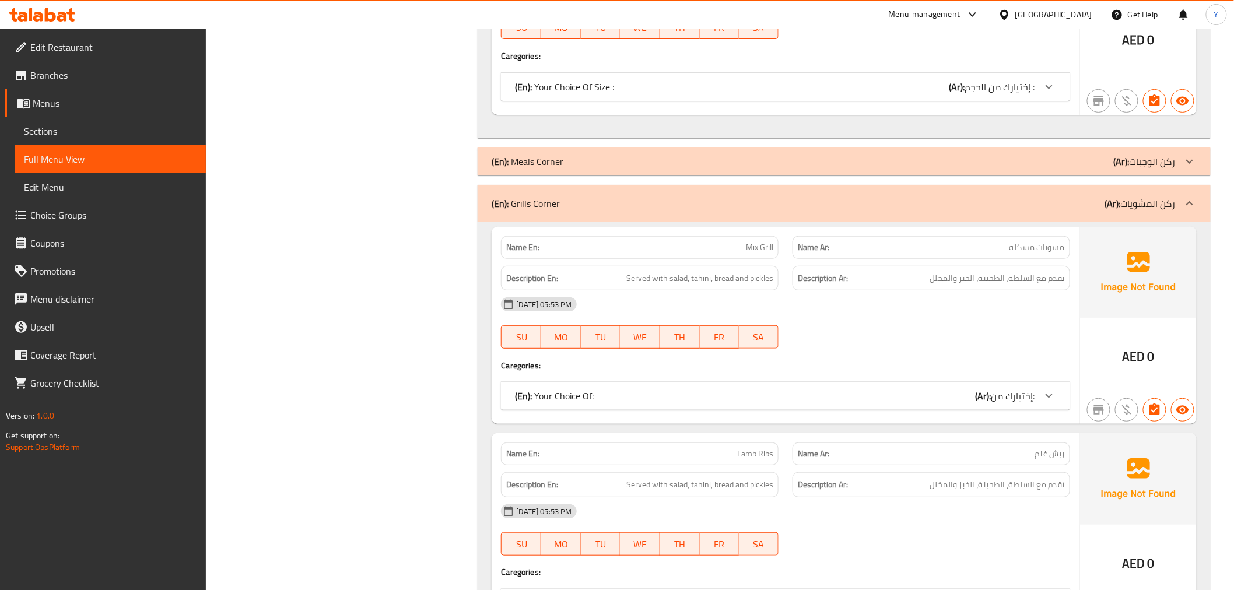
click at [1009, 335] on div "[DATE] 05:53 PM SU MO TU WE TH FR SA" at bounding box center [785, 322] width 582 height 65
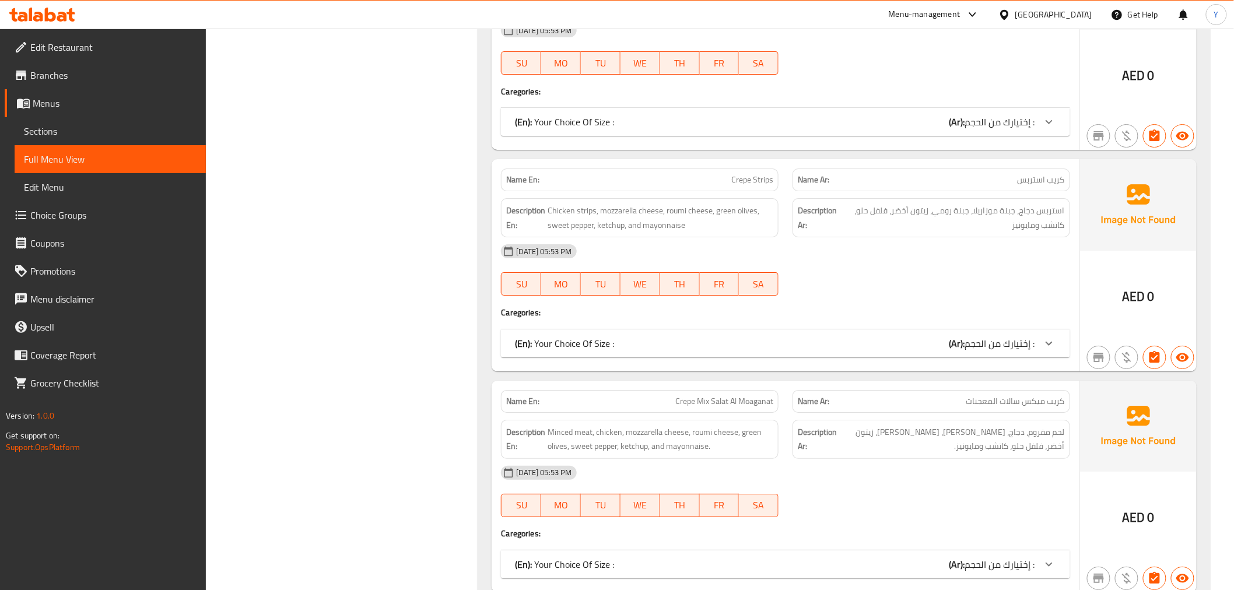
scroll to position [0, 0]
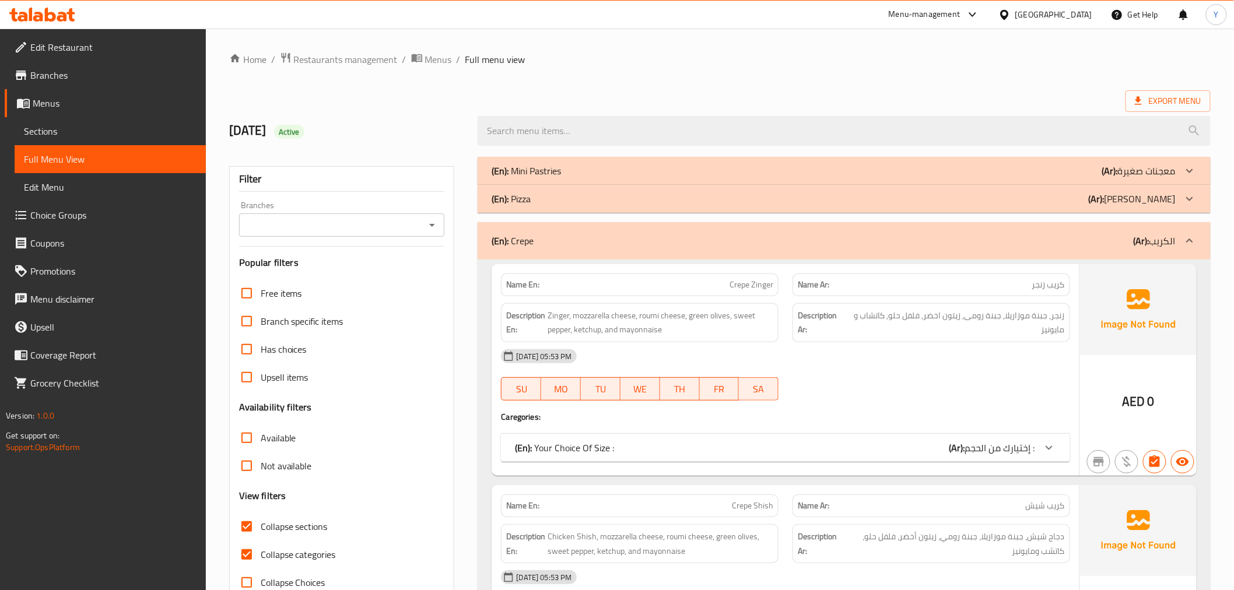
drag, startPoint x: 958, startPoint y: 21, endPoint x: 1020, endPoint y: -79, distance: 117.6
click at [1022, 237] on div "(En): Crepe (Ar): الكريب" at bounding box center [833, 241] width 683 height 14
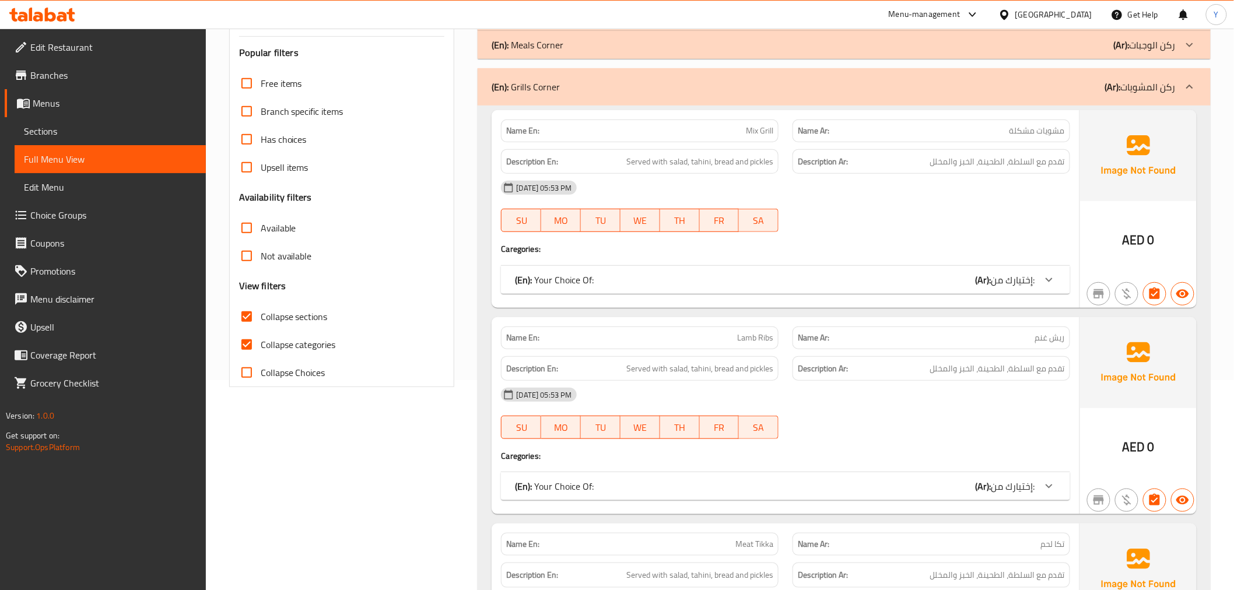
scroll to position [147, 0]
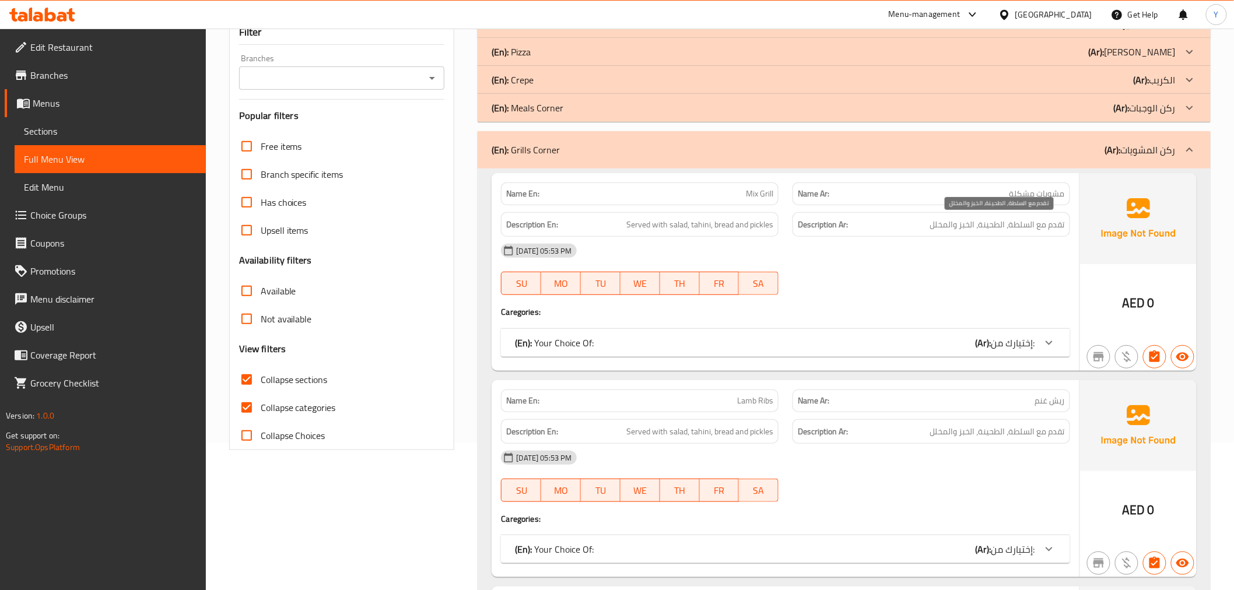
click at [1005, 229] on span "تقدم مع السلطة، الطحينة، الخبز والمخلل" at bounding box center [997, 224] width 135 height 15
copy div "تقدم مع السلطة، الطحينة، الخبز والمخلل"
click at [1011, 348] on span "إختيارك من:" at bounding box center [1013, 342] width 44 height 17
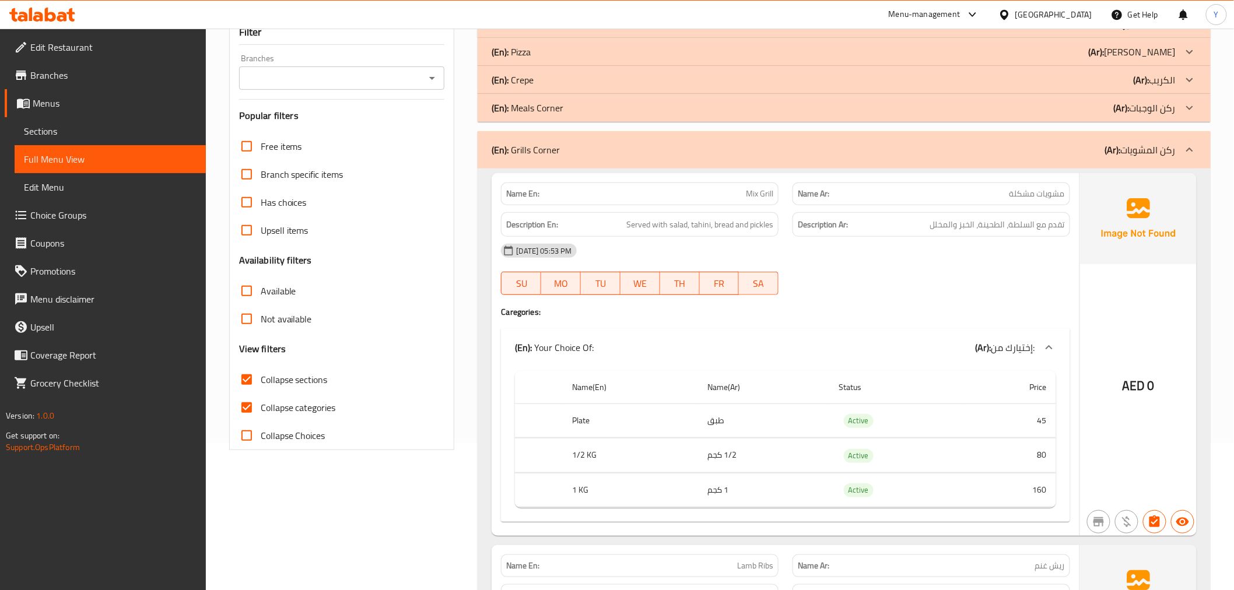
click at [1042, 271] on div "14-09-2025 05:53 PM SU MO TU WE TH FR SA" at bounding box center [785, 269] width 582 height 65
click at [1108, 359] on div "AED 0" at bounding box center [1138, 354] width 117 height 363
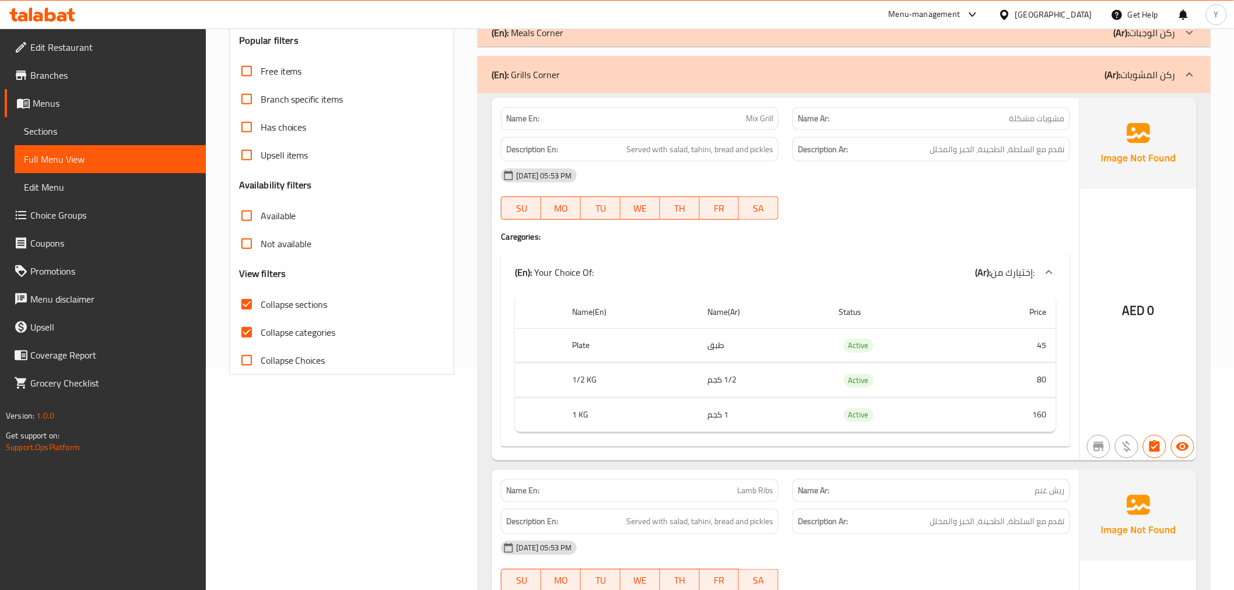
scroll to position [276, 0]
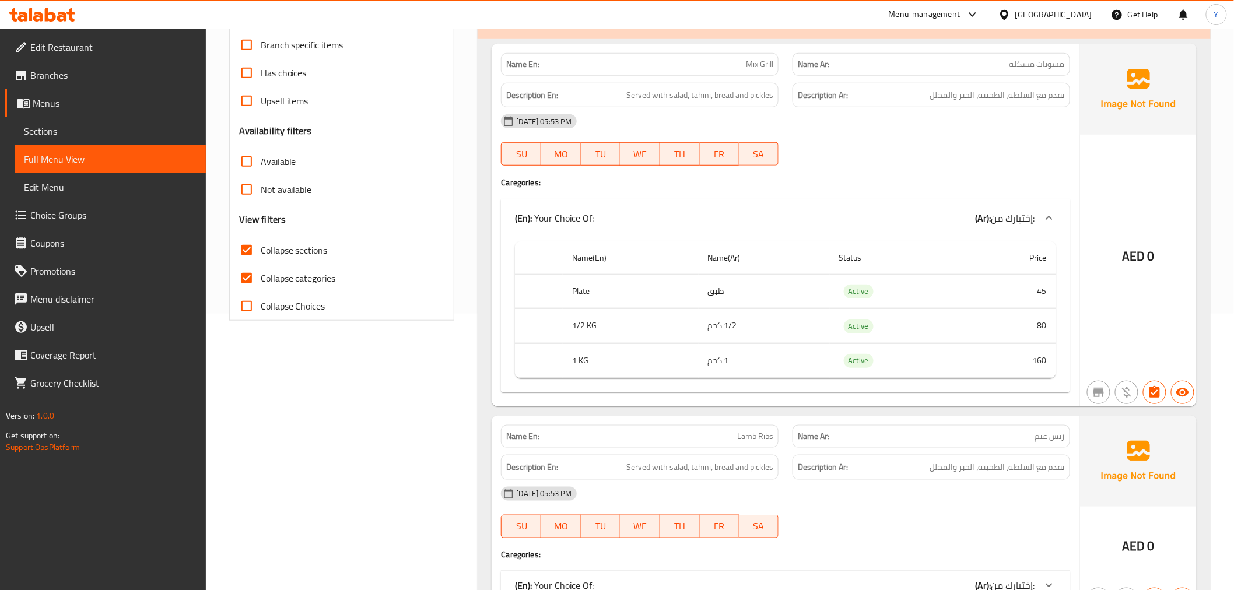
drag, startPoint x: 1159, startPoint y: 292, endPoint x: 792, endPoint y: 306, distance: 367.6
click at [1159, 292] on div "AED 0" at bounding box center [1138, 225] width 117 height 363
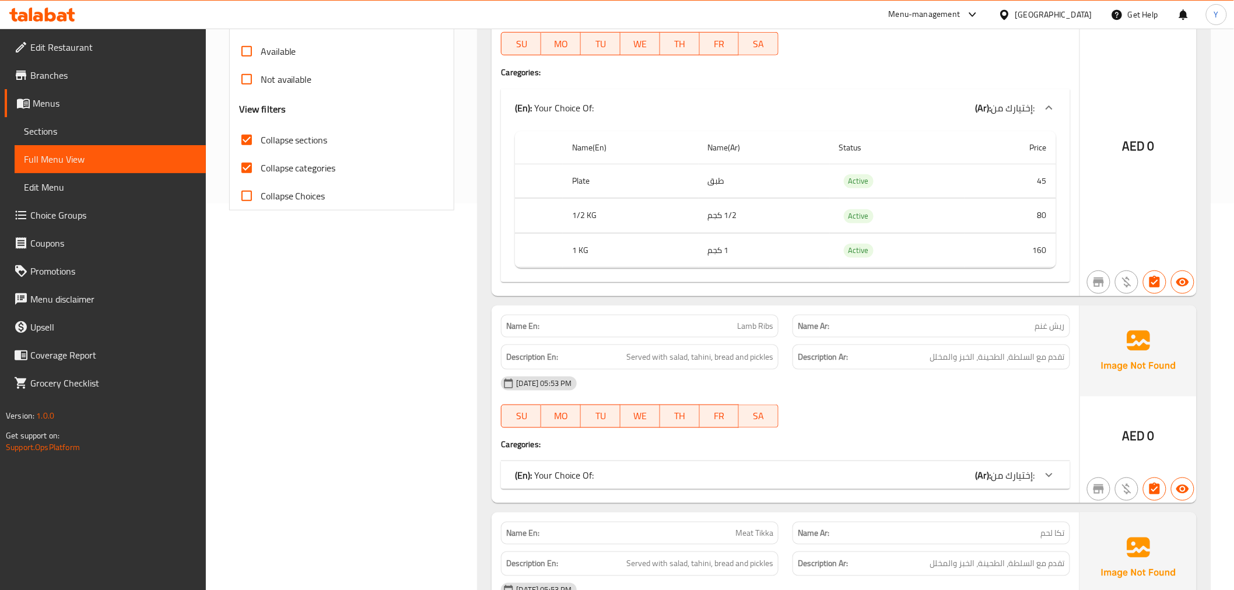
scroll to position [471, 0]
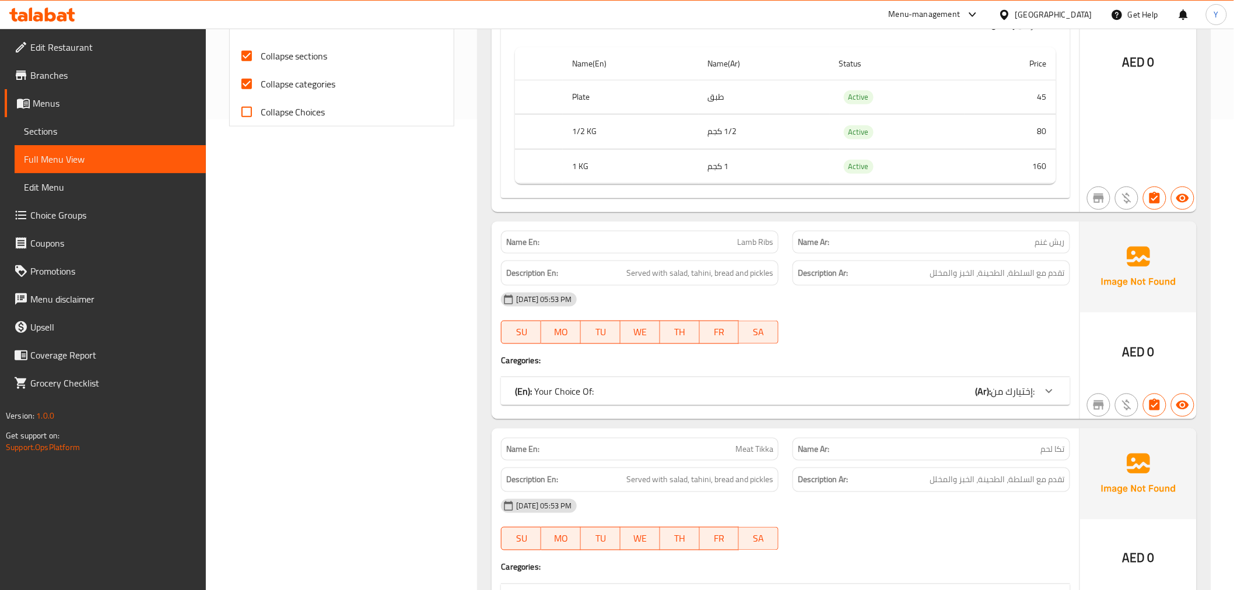
click at [855, 374] on div "Name En: Lamb Ribs Name Ar: ريش غنم Description En: Served with salad, tahini, …" at bounding box center [785, 321] width 587 height 198
click at [994, 391] on span "إختيارك من:" at bounding box center [1013, 390] width 44 height 17
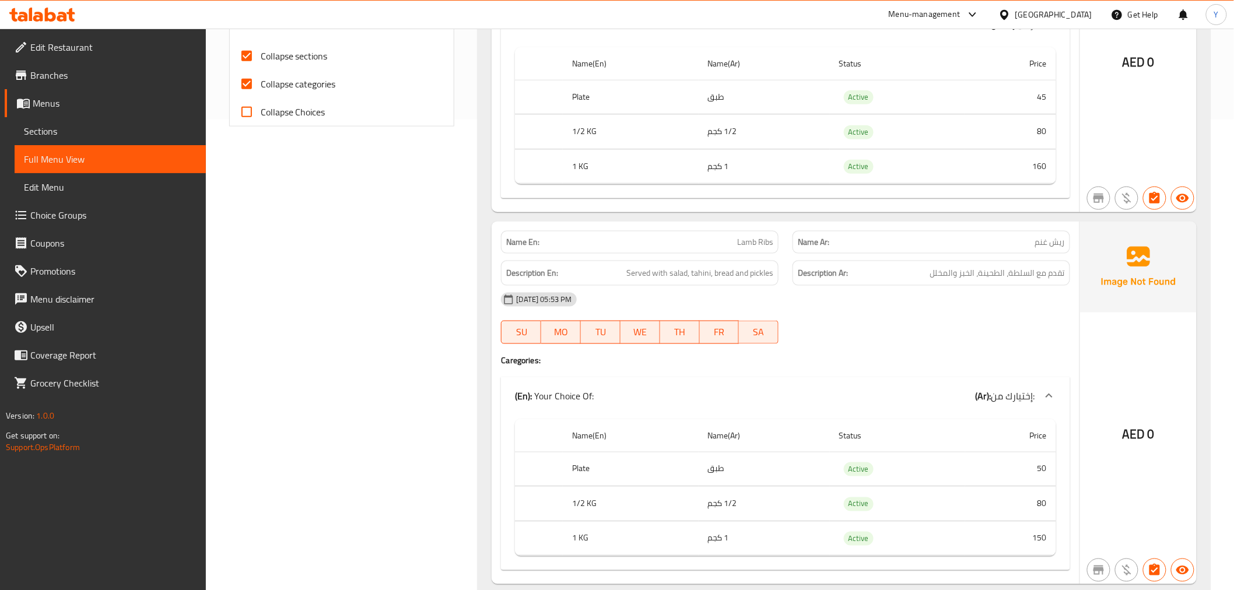
click at [714, 239] on p "Name En: Lamb Ribs" at bounding box center [639, 242] width 267 height 12
copy span "Lamb Ribs"
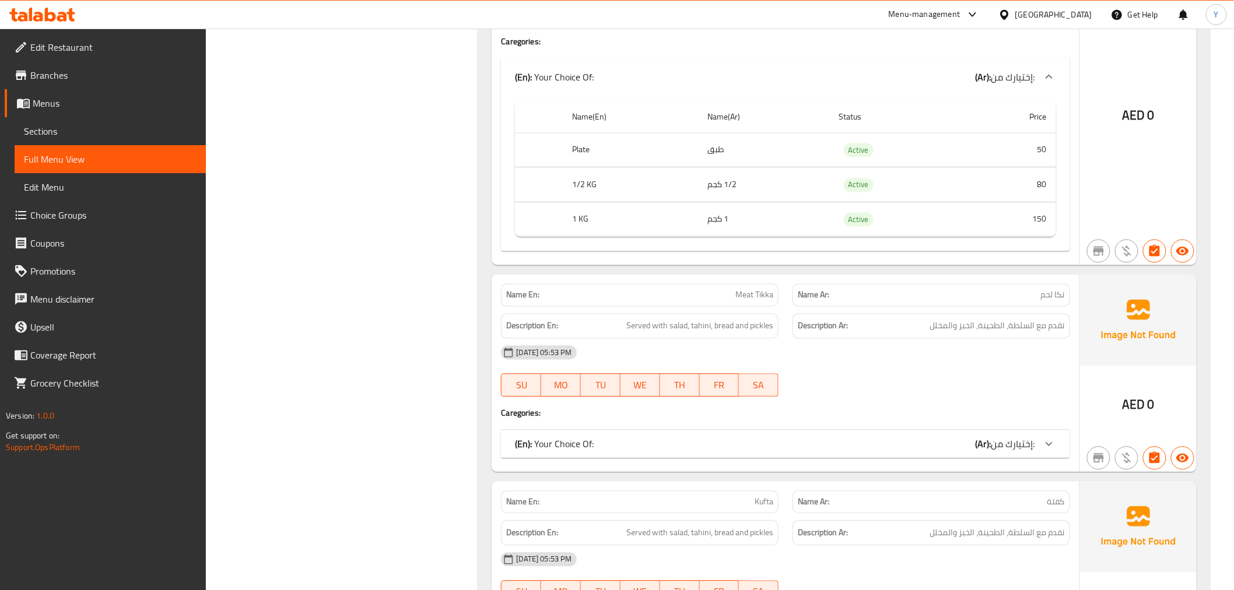
scroll to position [919, 0]
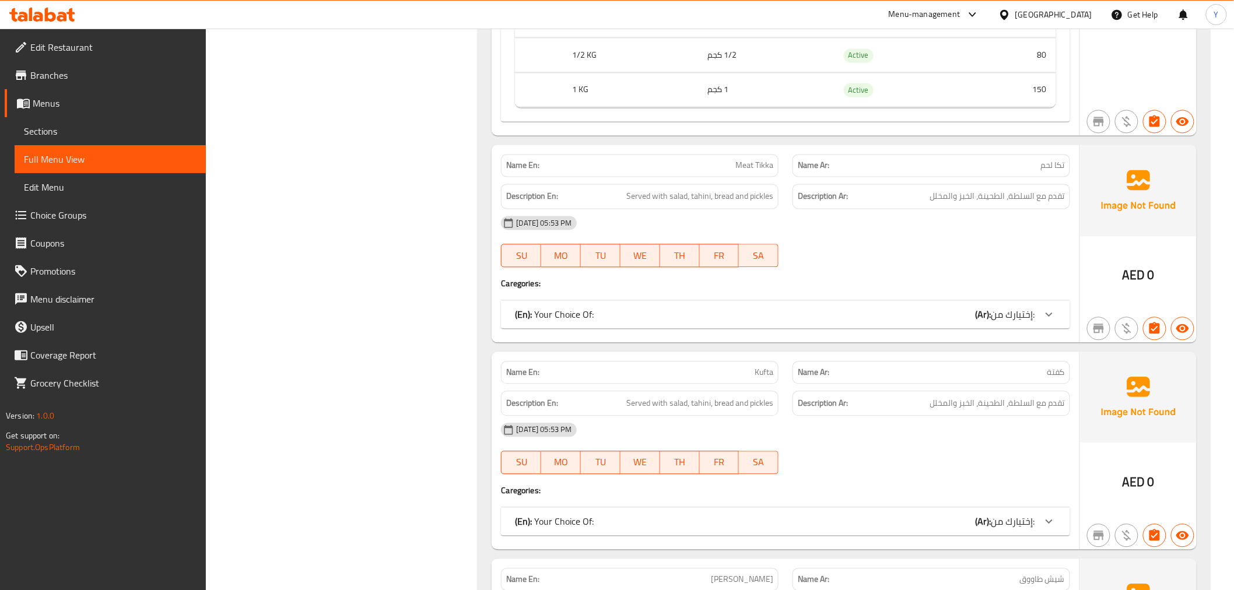
click at [958, 329] on div "Name En: Meat Tikka Name Ar: تكا لحم Description En: Served with salad, tahini,…" at bounding box center [785, 244] width 587 height 198
click at [861, 312] on div "(En): Your Choice Of: (Ar): إختيارك من:" at bounding box center [775, 315] width 520 height 14
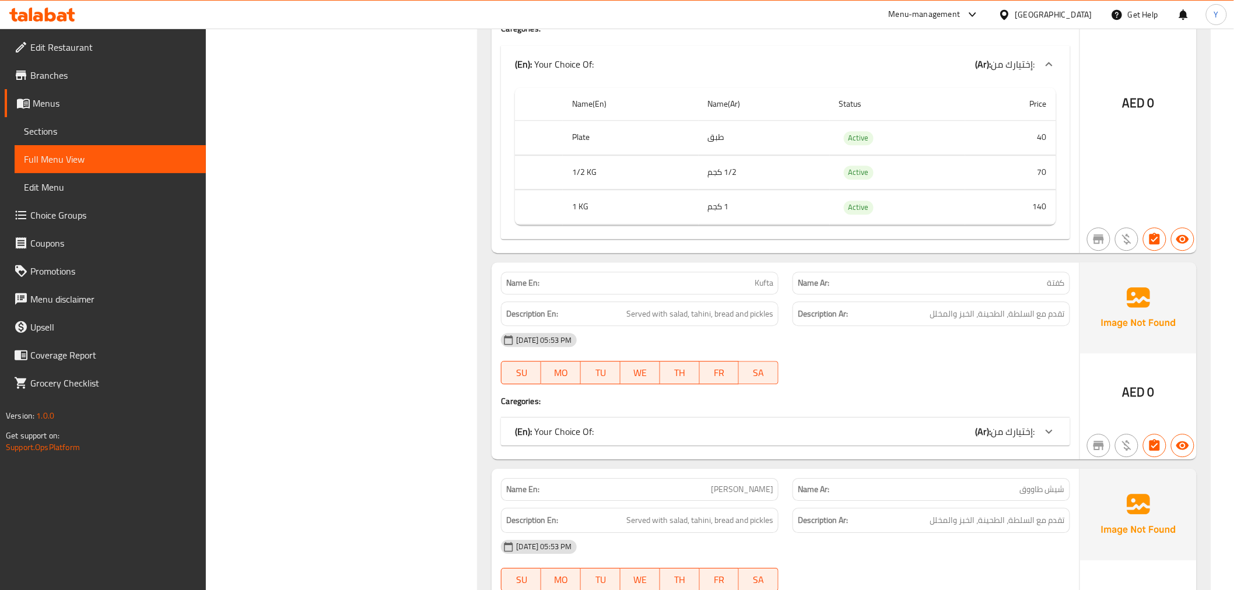
scroll to position [1243, 0]
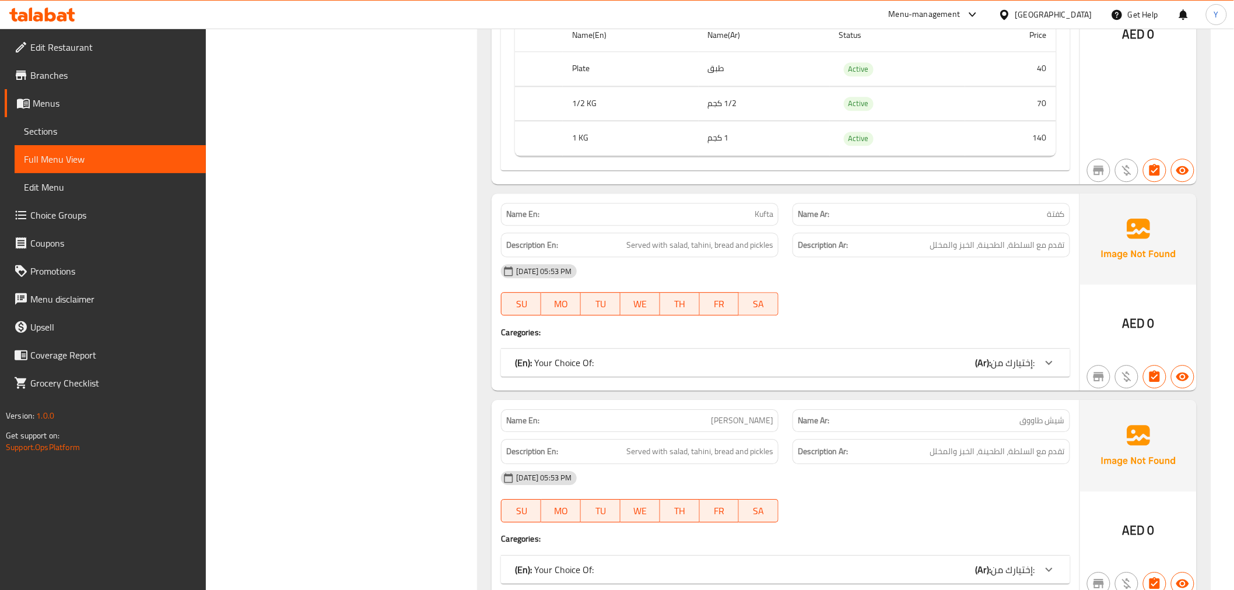
click at [971, 375] on div "(En): Your Choice Of: (Ar): إختيارك من:" at bounding box center [785, 363] width 568 height 28
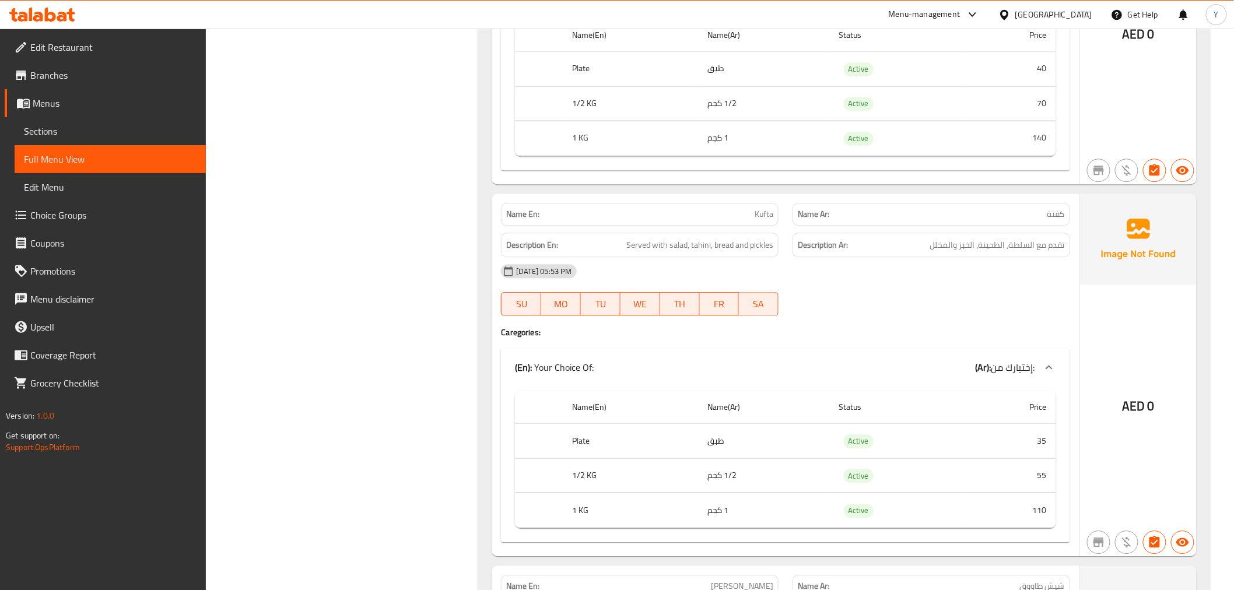
click at [1143, 354] on div "AED 0" at bounding box center [1138, 375] width 117 height 363
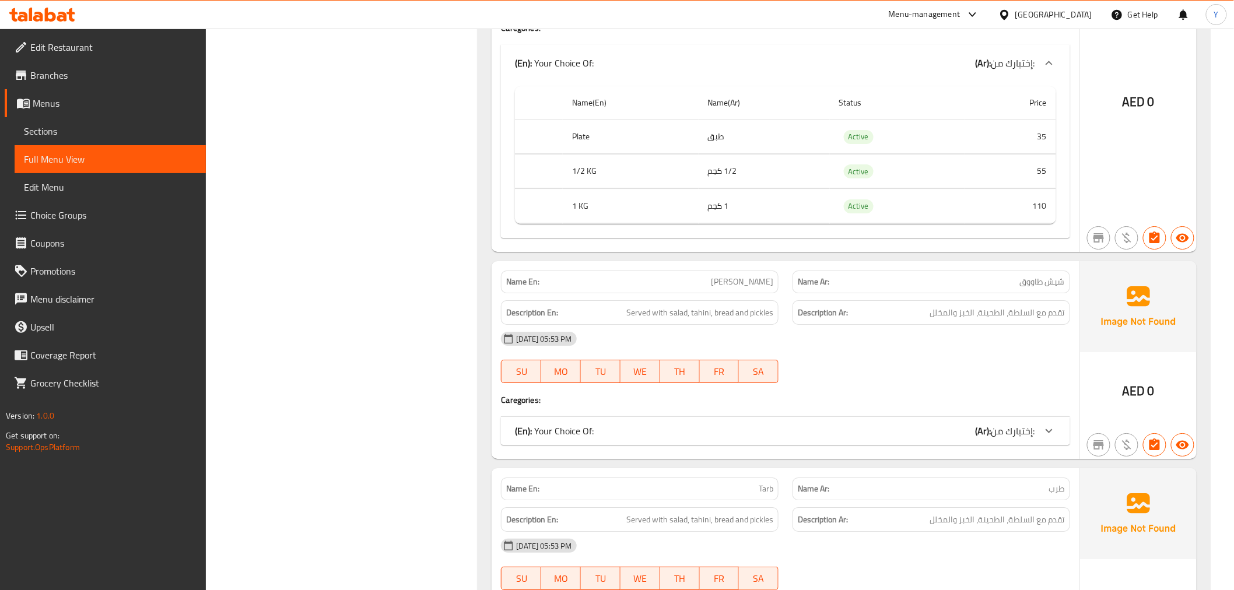
scroll to position [1570, 0]
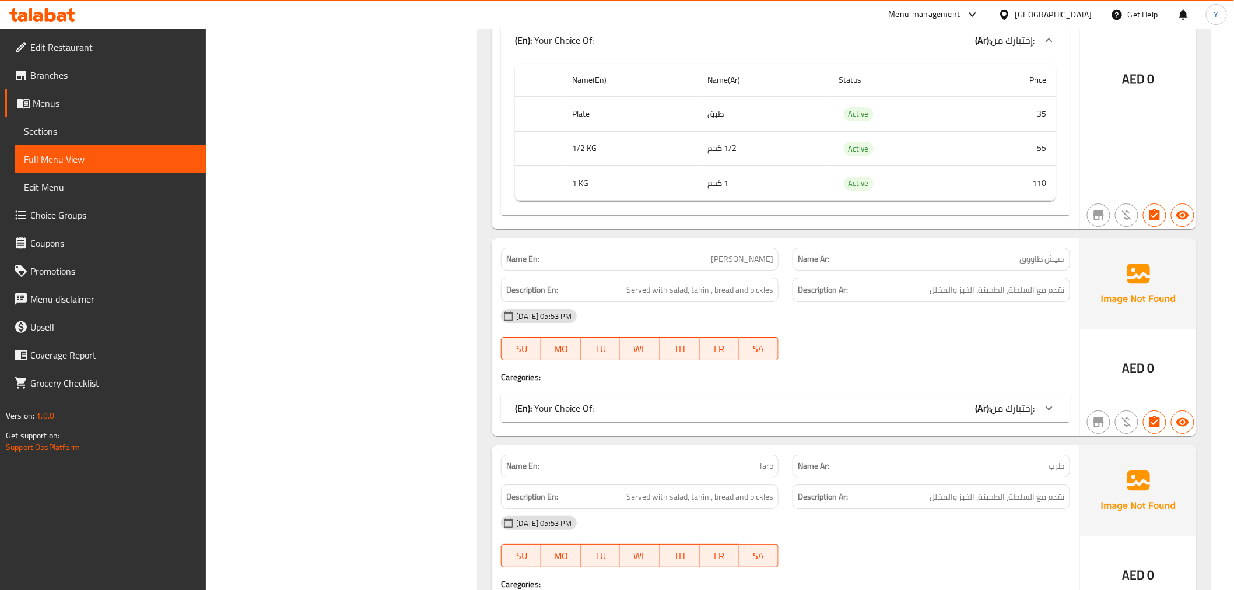
click at [924, 409] on div "(En): Your Choice Of: (Ar): إختيارك من:" at bounding box center [775, 408] width 520 height 14
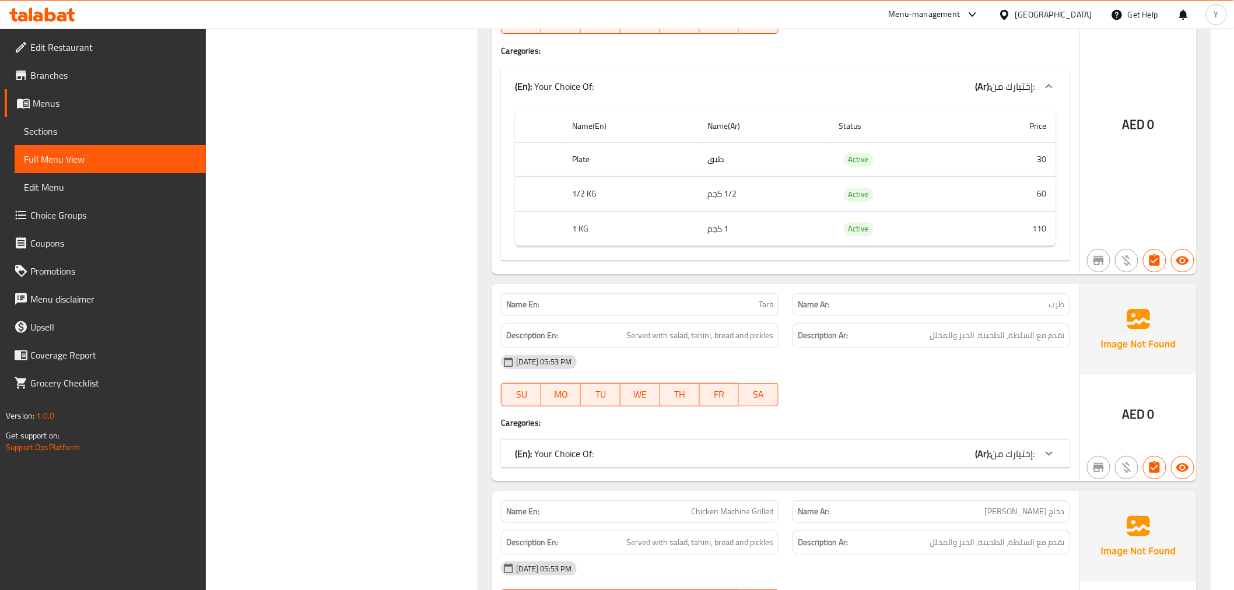
scroll to position [2024, 0]
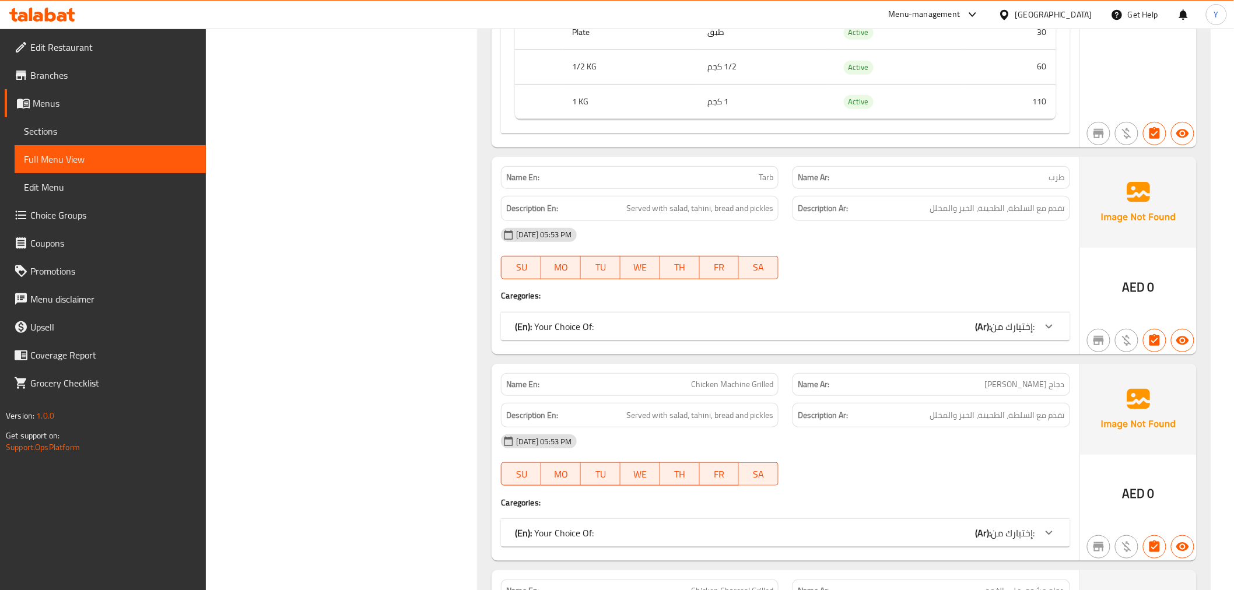
drag, startPoint x: 982, startPoint y: 338, endPoint x: 896, endPoint y: 348, distance: 86.3
click at [982, 338] on div "(En): Your Choice Of: (Ar): إختيارك من:" at bounding box center [785, 327] width 568 height 28
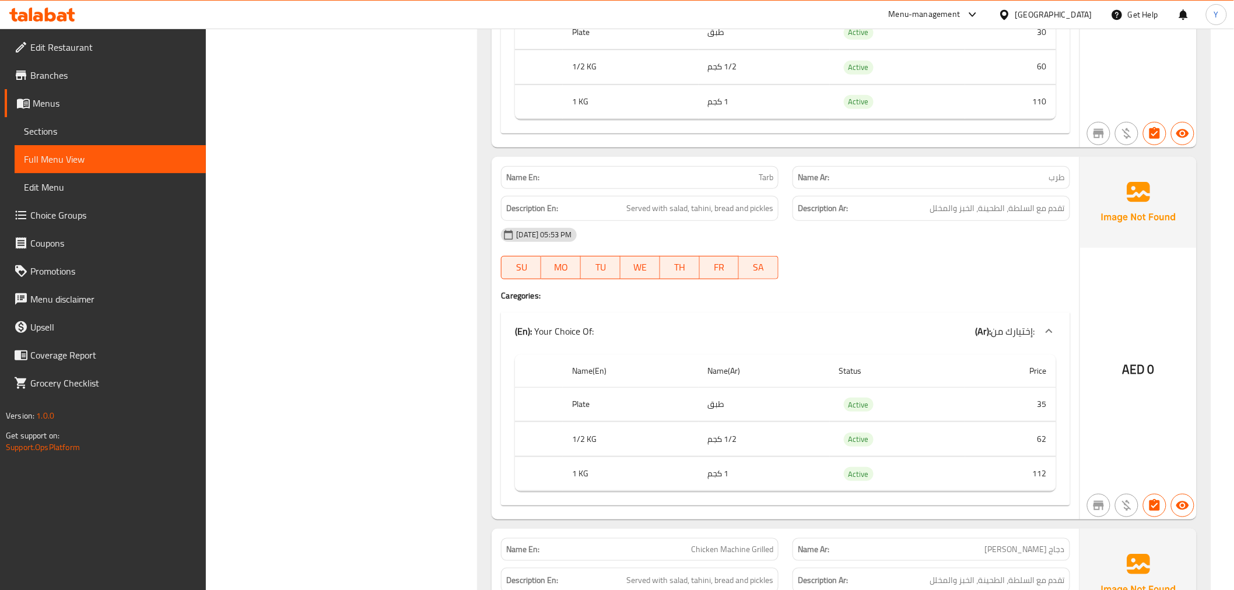
click at [1170, 270] on div "AED 0" at bounding box center [1138, 338] width 117 height 363
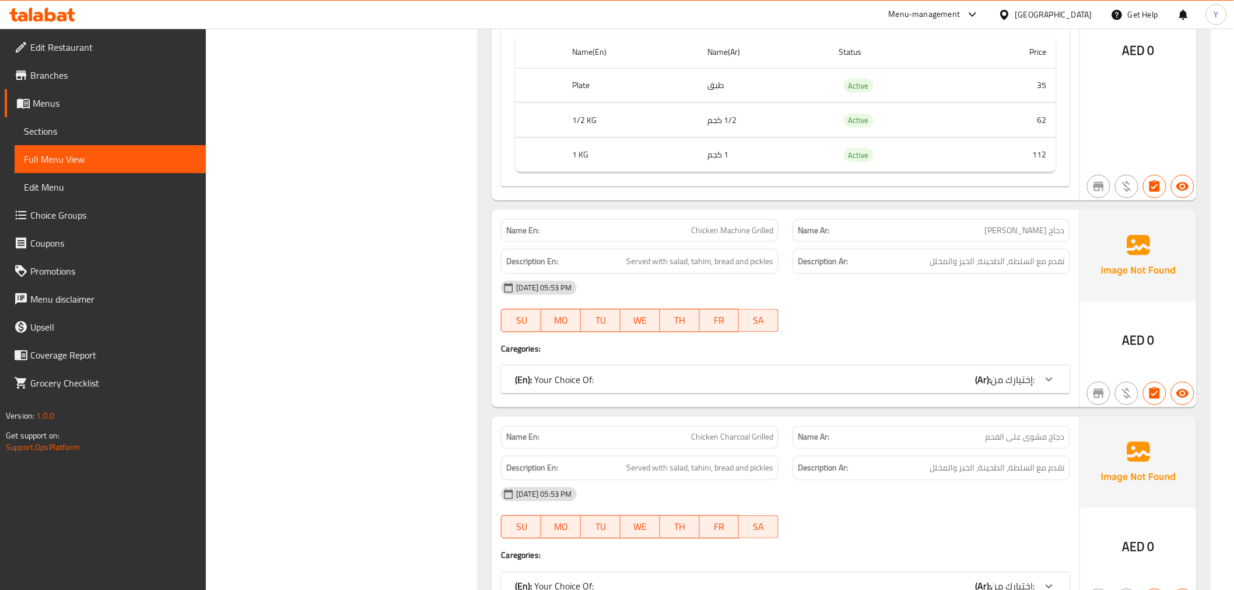
scroll to position [2347, 0]
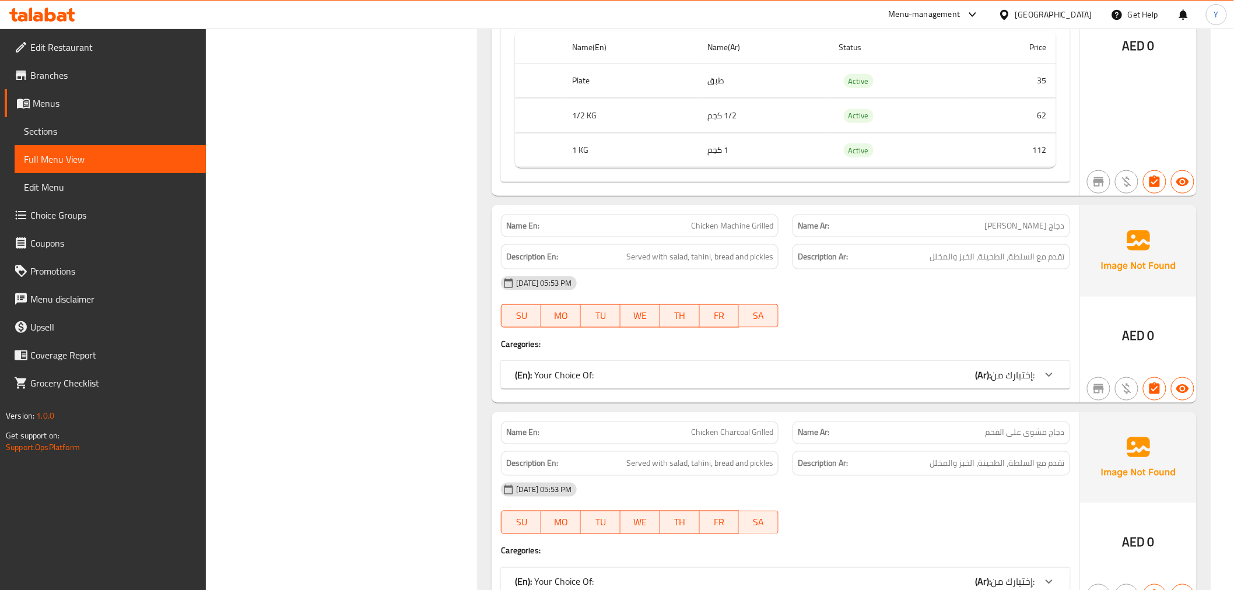
click at [963, 391] on div "Name En: Chicken Machine Grilled Name Ar: دجاج ماشين مشوى Description En: Serve…" at bounding box center [785, 304] width 587 height 198
click at [1004, 369] on span "إختيارك من:" at bounding box center [1013, 374] width 44 height 17
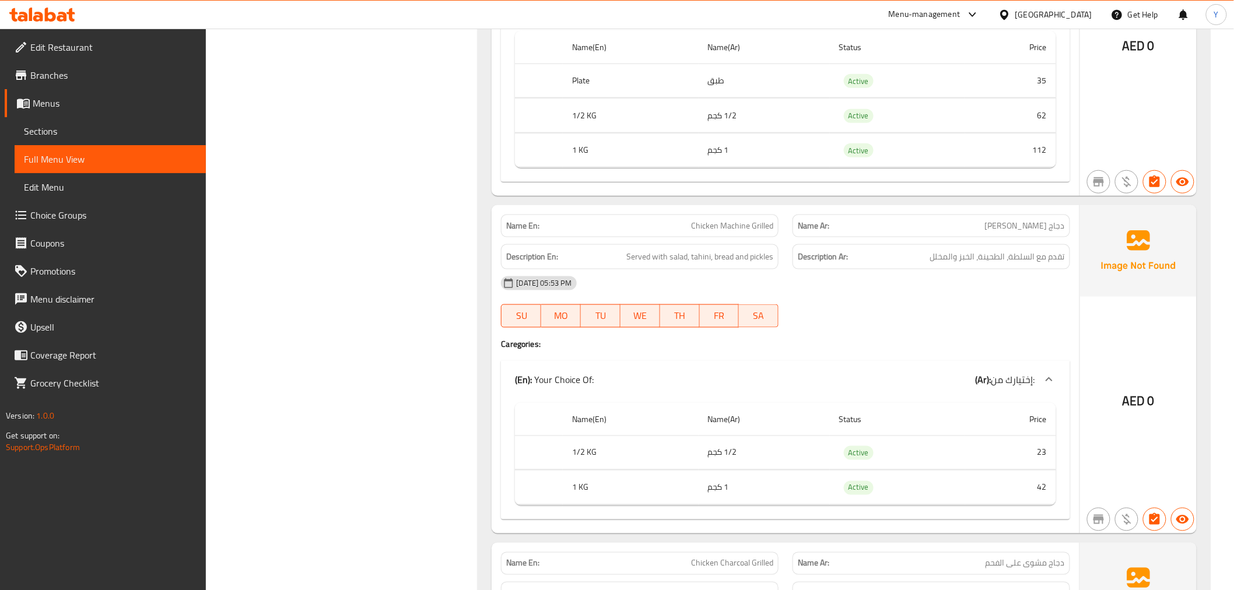
scroll to position [2477, 0]
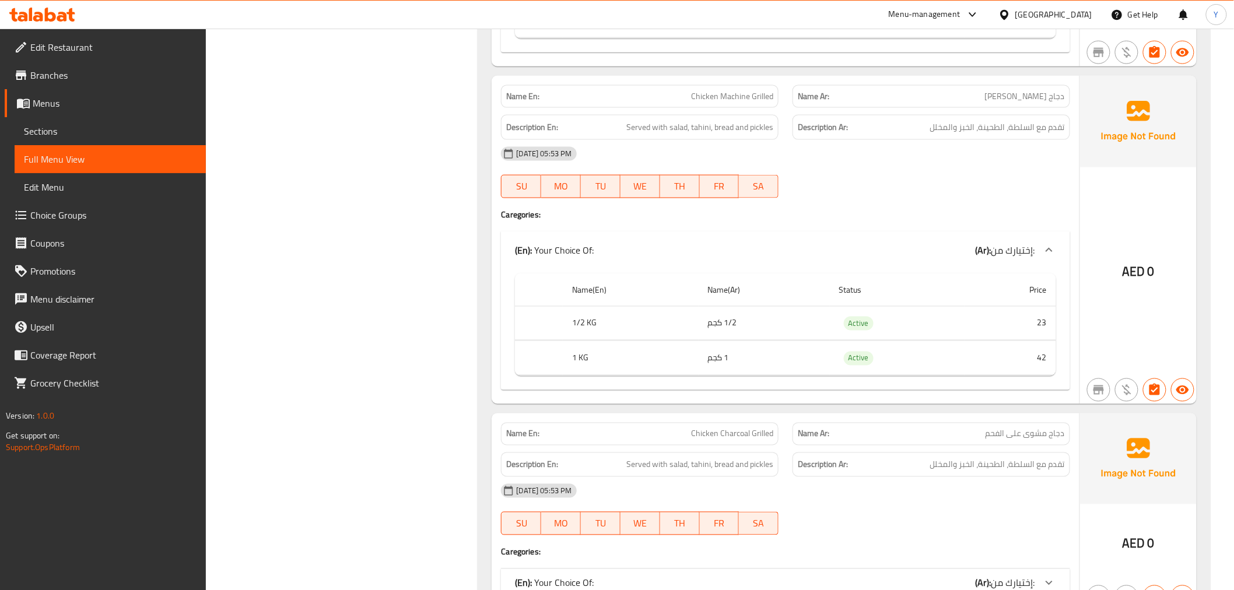
click at [697, 99] on span "Chicken Machine Grilled" at bounding box center [732, 96] width 82 height 12
copy span "Chicken Machine Grilled"
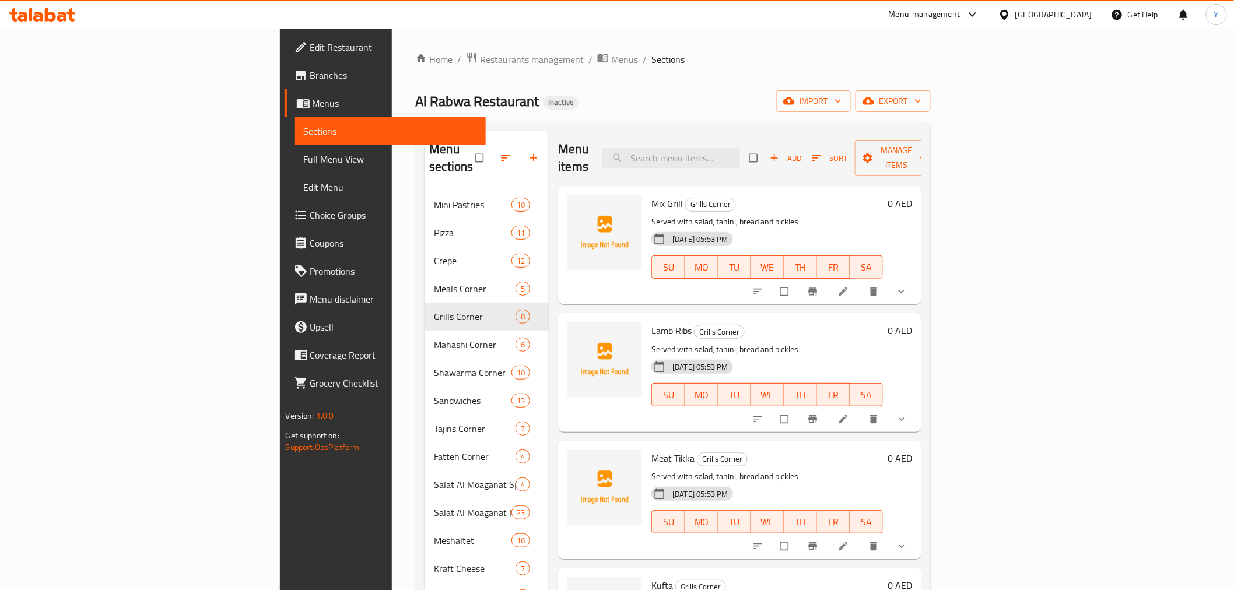
click at [761, 138] on div "Menu items Add Sort Manage items" at bounding box center [739, 158] width 363 height 55
paste input "Chicken Machine Grilled"
click at [740, 156] on input "Chicken Machine Grilled" at bounding box center [671, 158] width 138 height 20
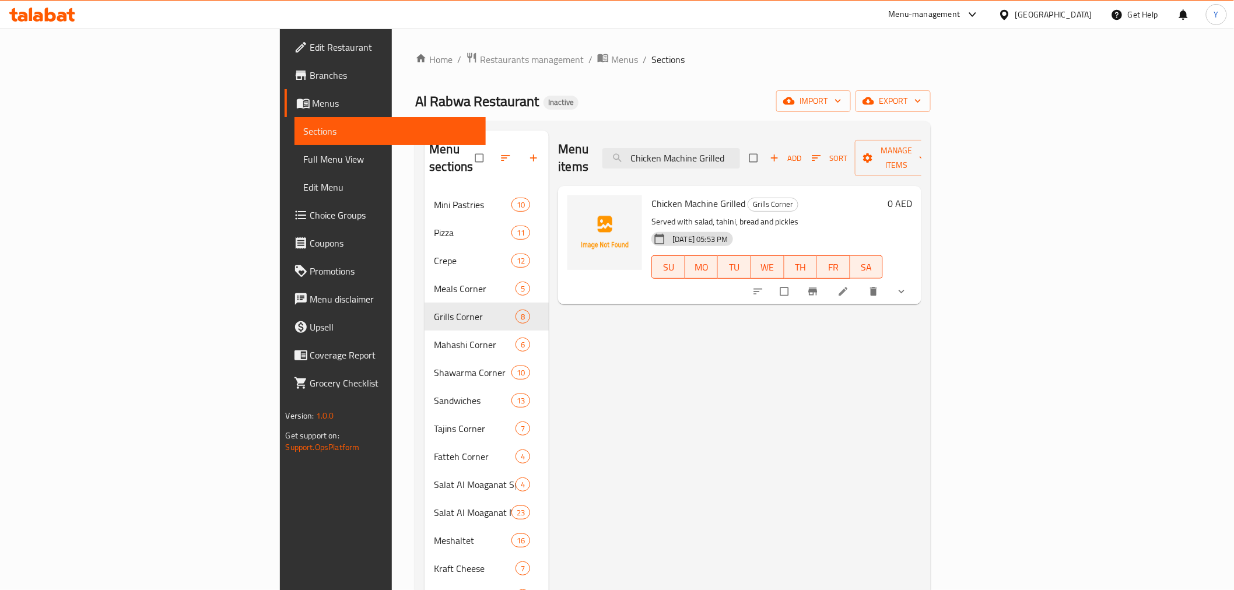
type input "Chicken Machine Grilled"
click at [849, 286] on icon at bounding box center [843, 292] width 12 height 12
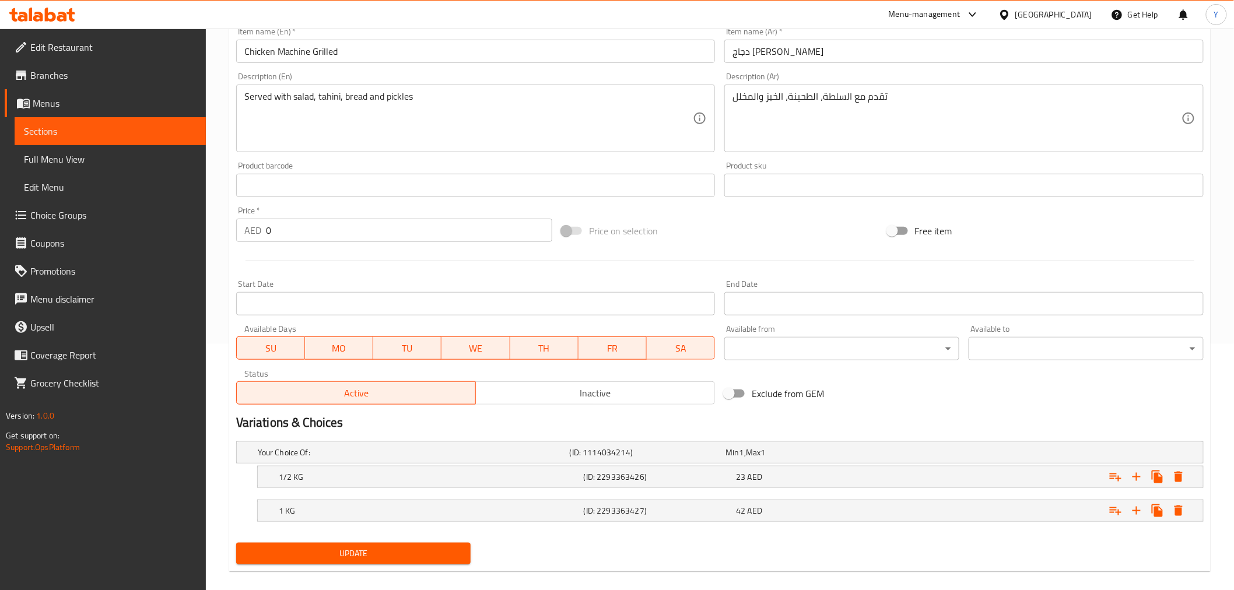
scroll to position [259, 0]
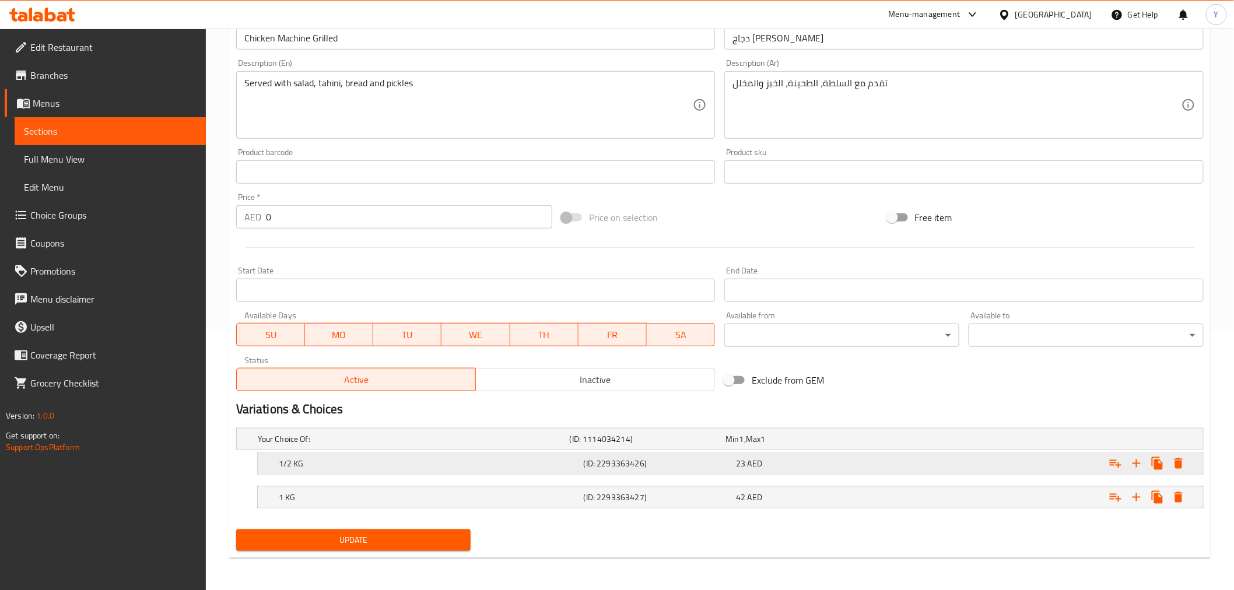
click at [476, 469] on div "1/2 KG" at bounding box center [428, 463] width 305 height 16
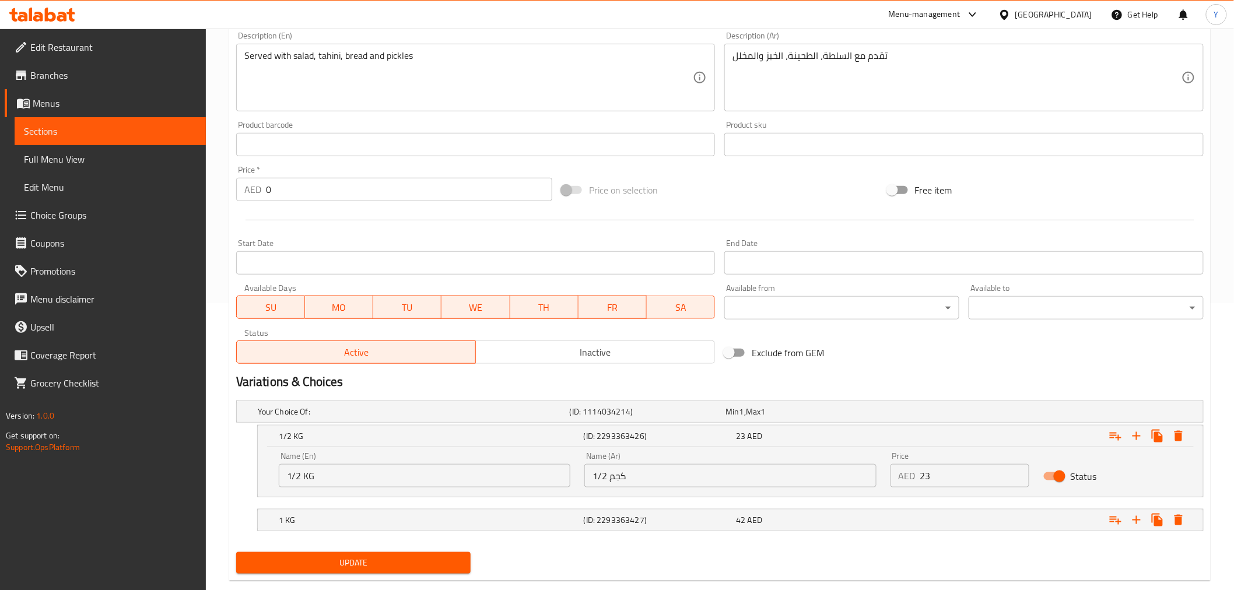
scroll to position [310, 0]
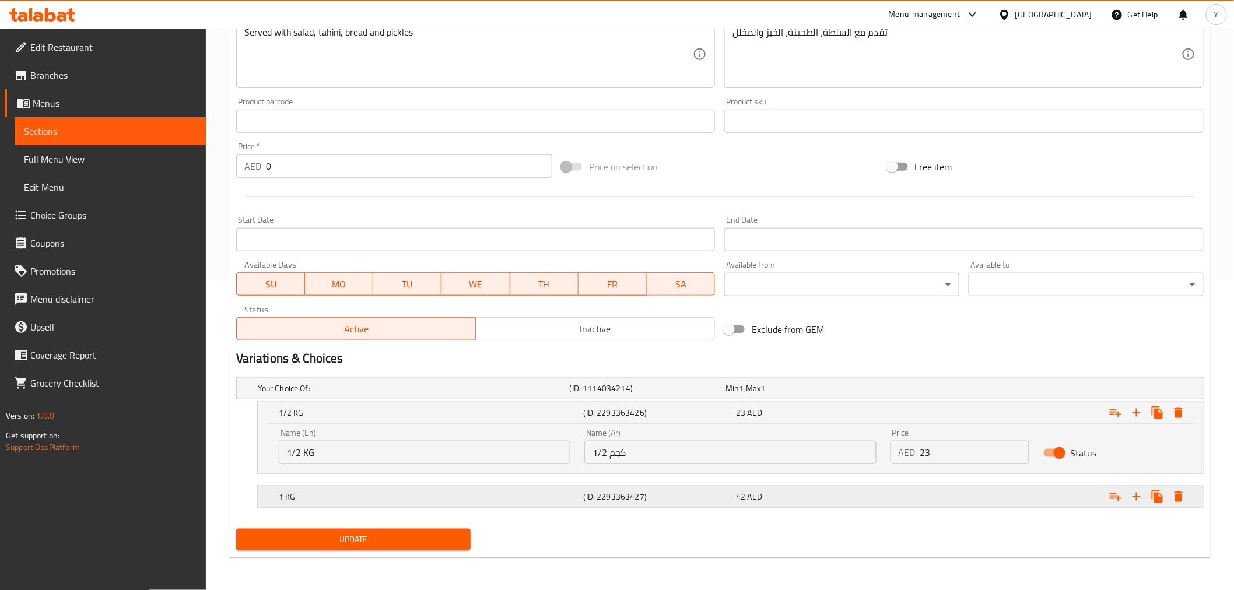
click at [678, 493] on h5 "(ID: 2293363427)" at bounding box center [658, 497] width 148 height 12
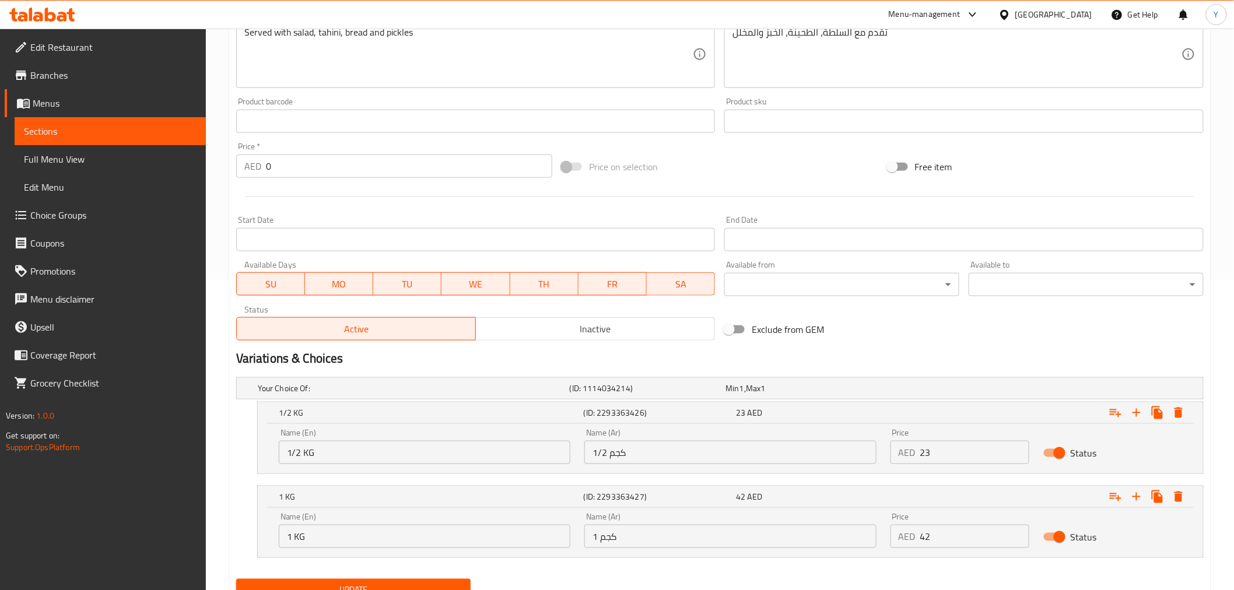
click at [1047, 363] on h2 "Variations & Choices" at bounding box center [719, 358] width 967 height 17
drag, startPoint x: 389, startPoint y: 462, endPoint x: 304, endPoint y: 457, distance: 85.3
click at [304, 457] on input "1/2 KG" at bounding box center [425, 452] width 292 height 23
click at [269, 452] on div "Name (En) 1/2 KG Name (En) Name (Ar) 1/2 كجم Name (Ar) Price AED 23 Price Status" at bounding box center [730, 449] width 945 height 50
click at [302, 452] on input "1/2 KG" at bounding box center [425, 452] width 292 height 23
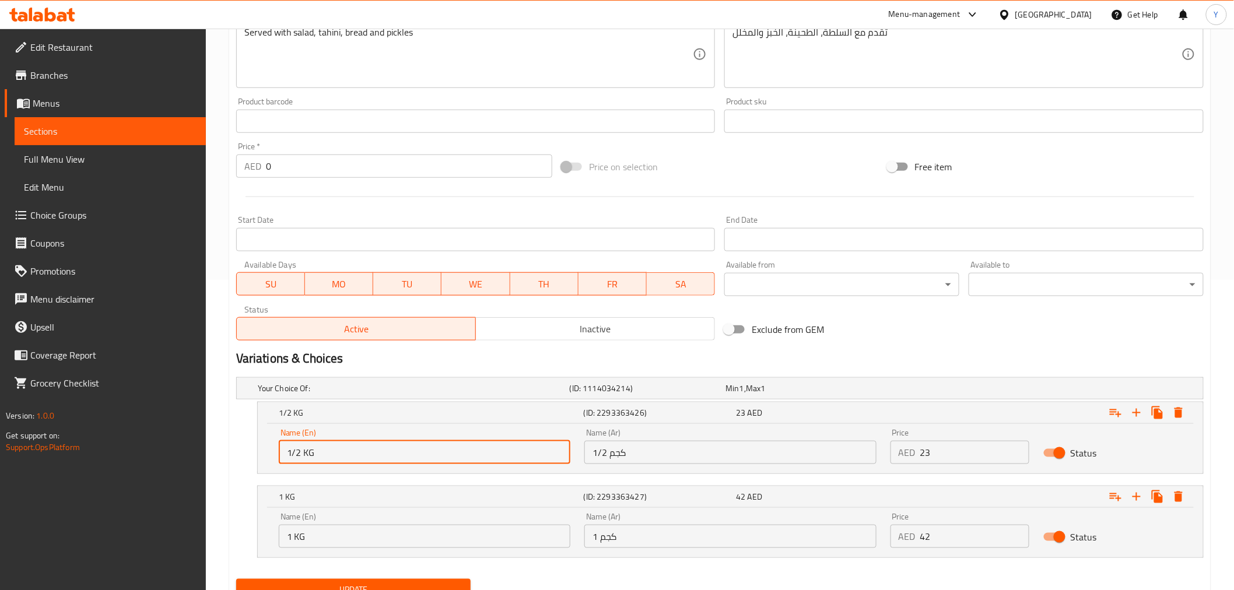
click at [310, 454] on input "1/2 KG" at bounding box center [425, 452] width 292 height 23
type input "1/2 Chicken"
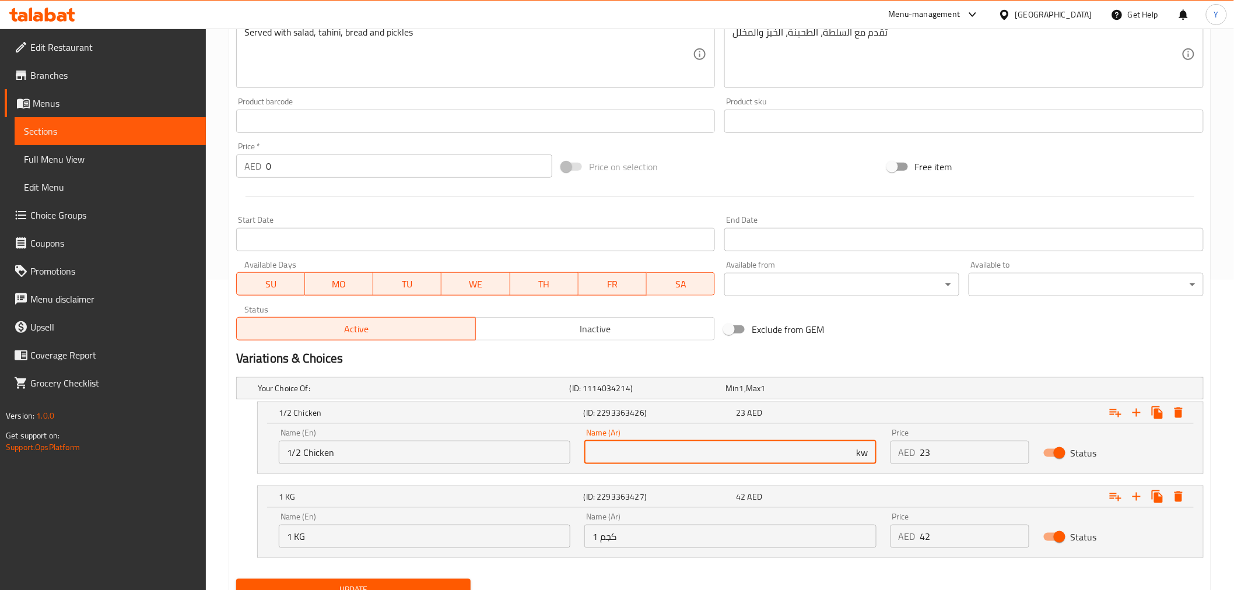
type input "k"
drag, startPoint x: 992, startPoint y: 353, endPoint x: 946, endPoint y: 370, distance: 49.1
click at [992, 353] on h2 "Variations & Choices" at bounding box center [719, 358] width 967 height 17
click at [729, 443] on input "text" at bounding box center [730, 452] width 292 height 23
type input "1/2 دجاجة"
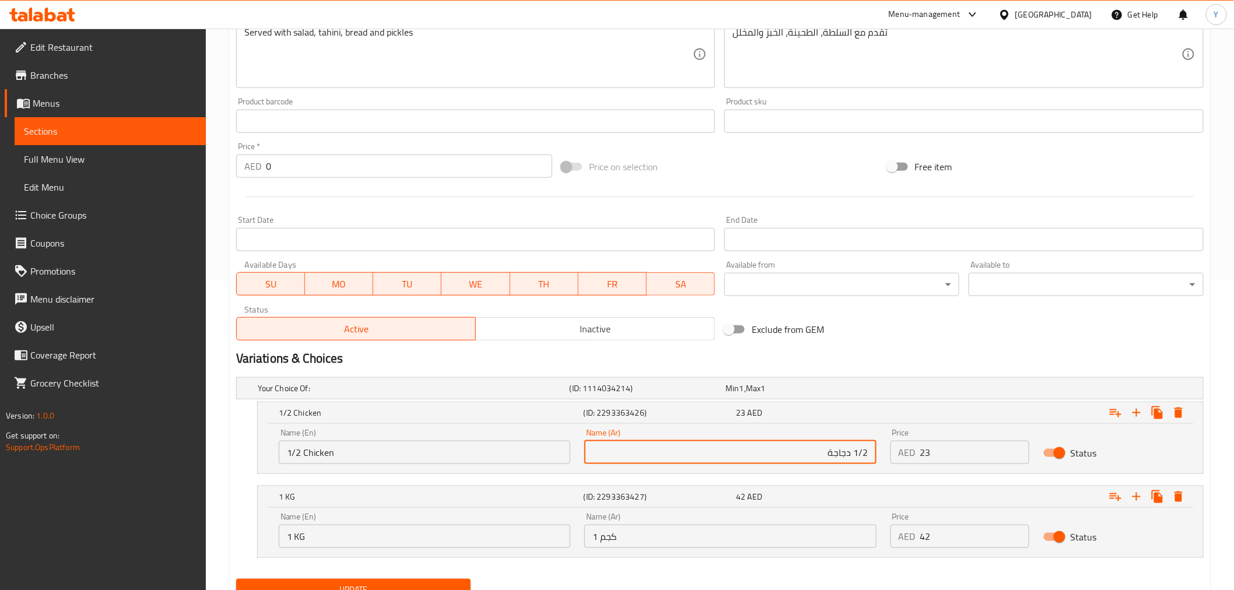
click at [416, 536] on input "1 KG" at bounding box center [425, 536] width 292 height 23
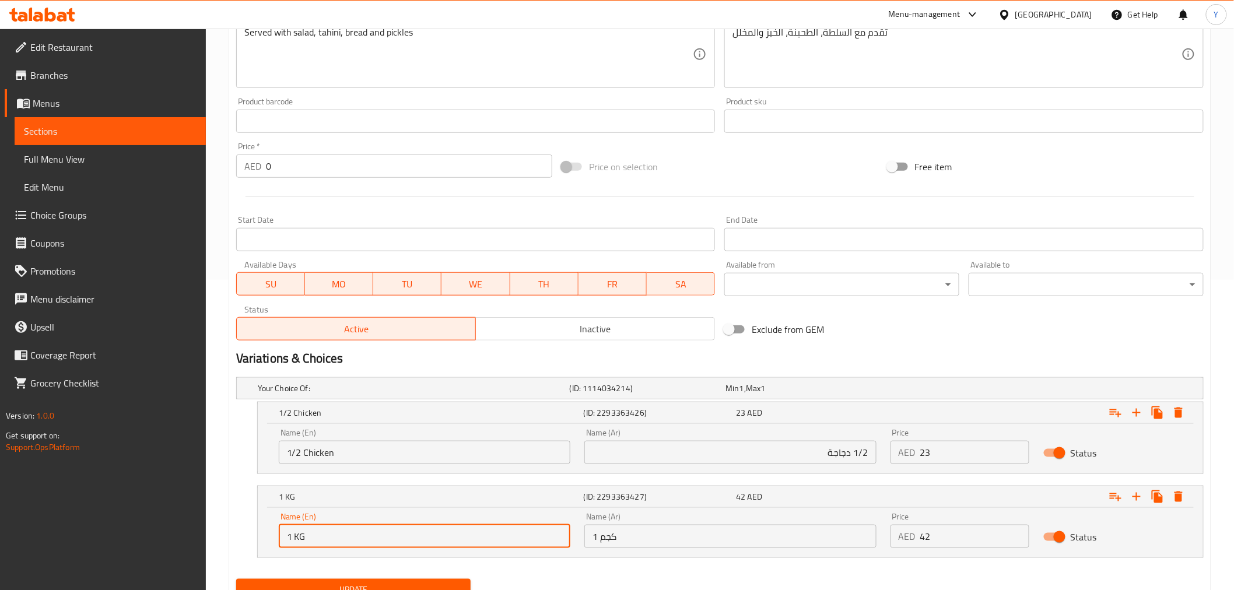
paste input "Full chicken"
click at [305, 536] on input "Full chicken" at bounding box center [425, 536] width 292 height 23
type input "Full Chicken"
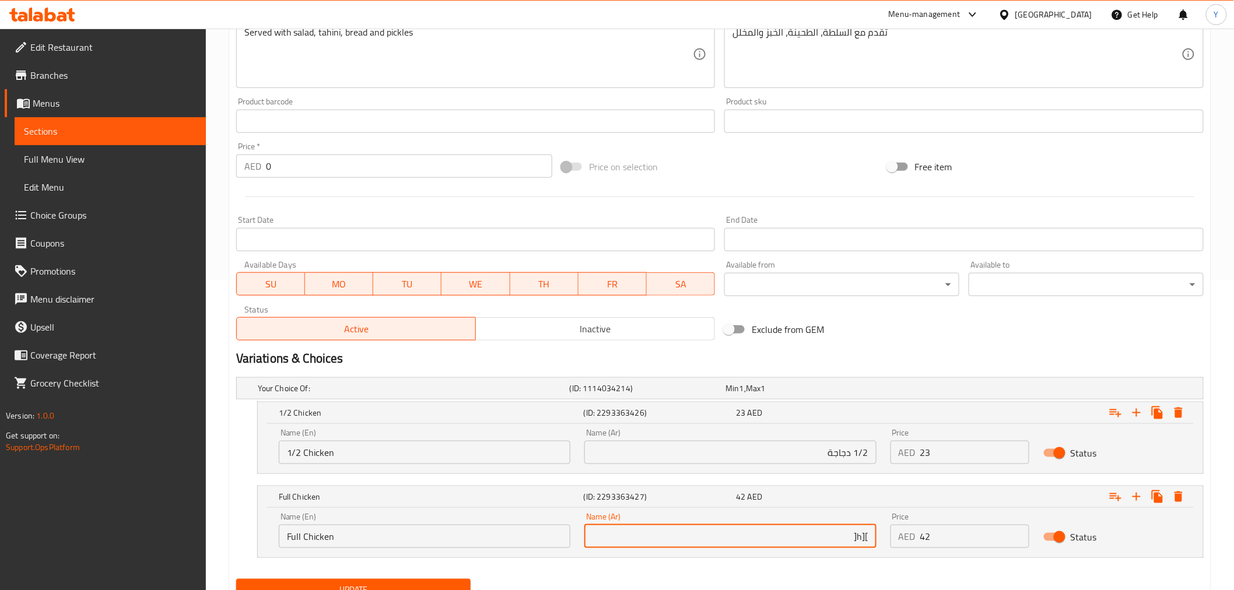
type input "][h["
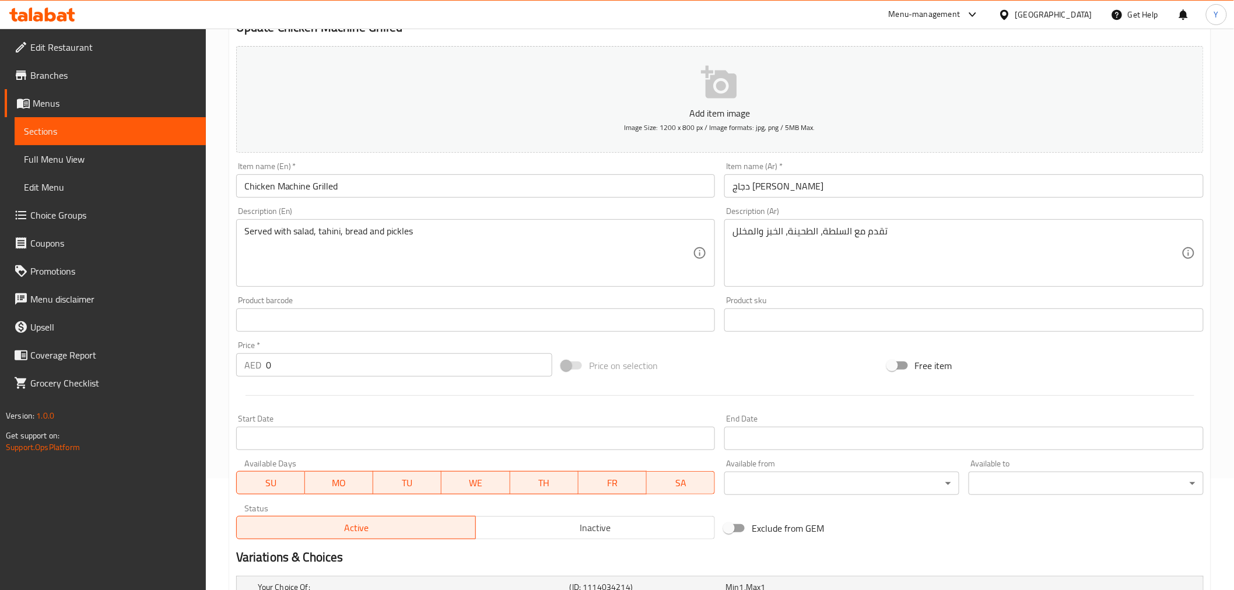
scroll to position [360, 0]
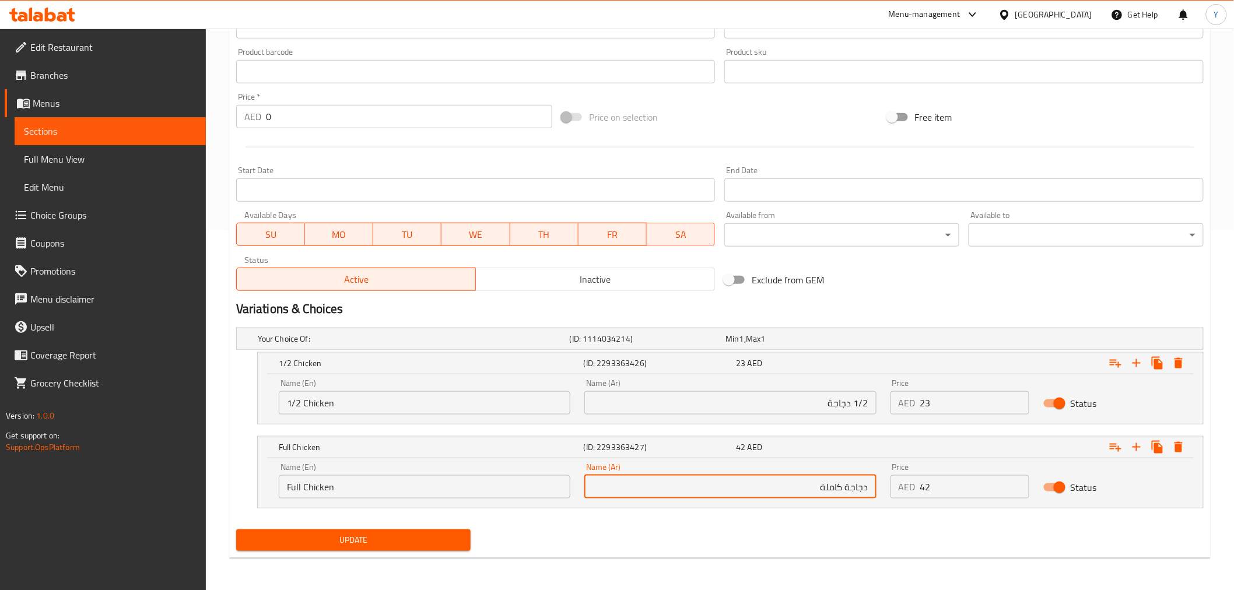
type input "دجاجة كاملة"
click at [754, 554] on div "Update" at bounding box center [719, 540] width 977 height 31
click at [409, 547] on button "Update" at bounding box center [353, 540] width 235 height 22
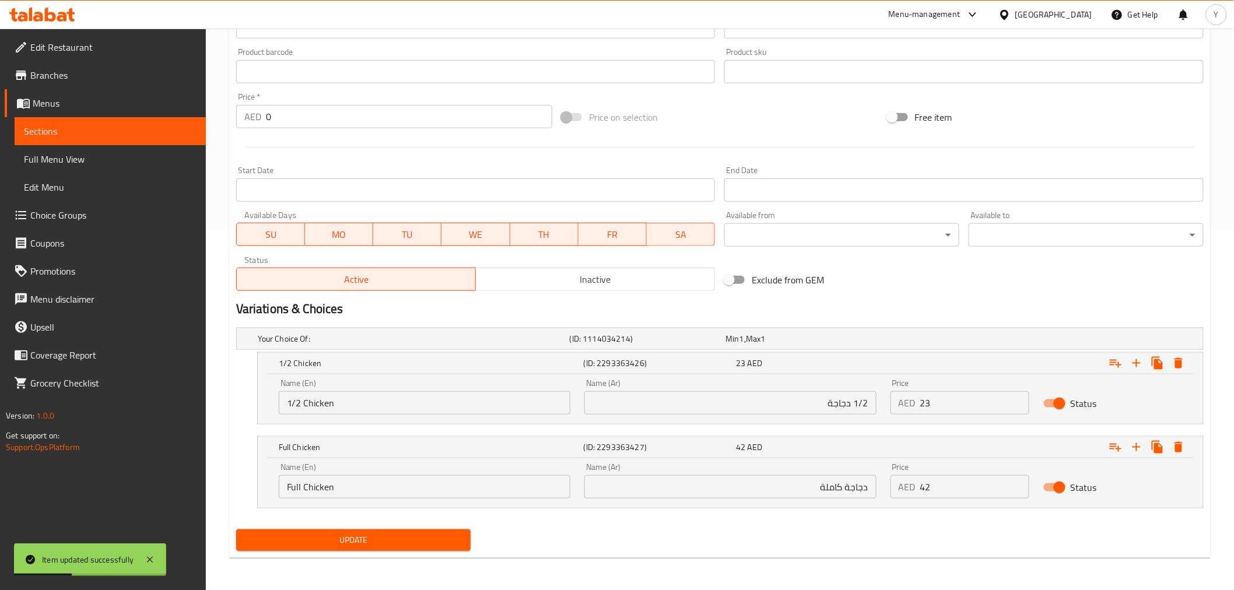
click at [1087, 286] on div "Add item image Image Size: 1200 x 800 px / Image formats: jpg, png / 5MB Max. I…" at bounding box center [719, 44] width 977 height 503
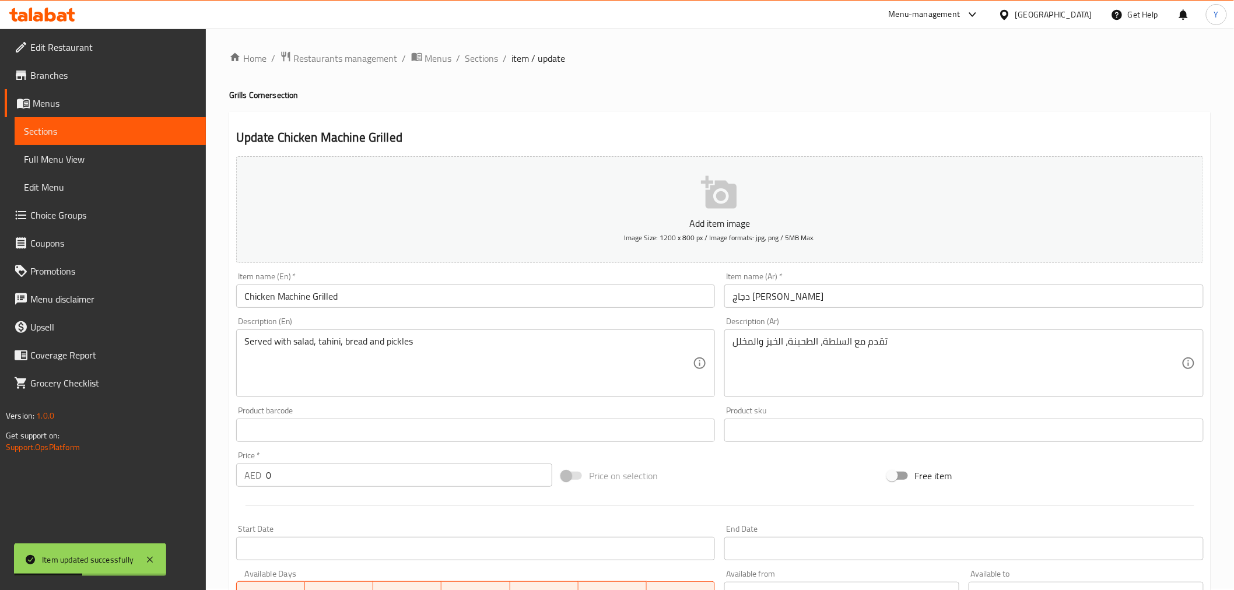
scroll to position [0, 0]
drag, startPoint x: 486, startPoint y: 58, endPoint x: 490, endPoint y: 80, distance: 22.5
click at [486, 58] on span "Sections" at bounding box center [481, 59] width 33 height 14
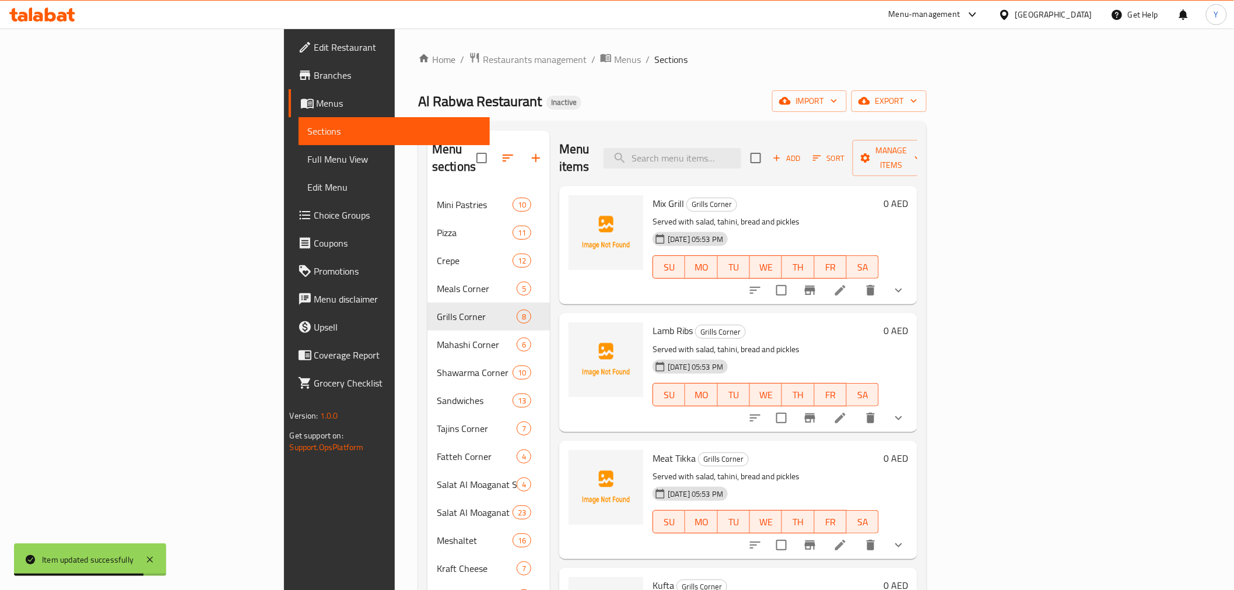
drag, startPoint x: 949, startPoint y: 85, endPoint x: 963, endPoint y: 176, distance: 92.0
click at [926, 84] on div "Home / Restaurants management / Menus / Sections Al Rabwa Restaurant Inactive i…" at bounding box center [672, 478] width 508 height 852
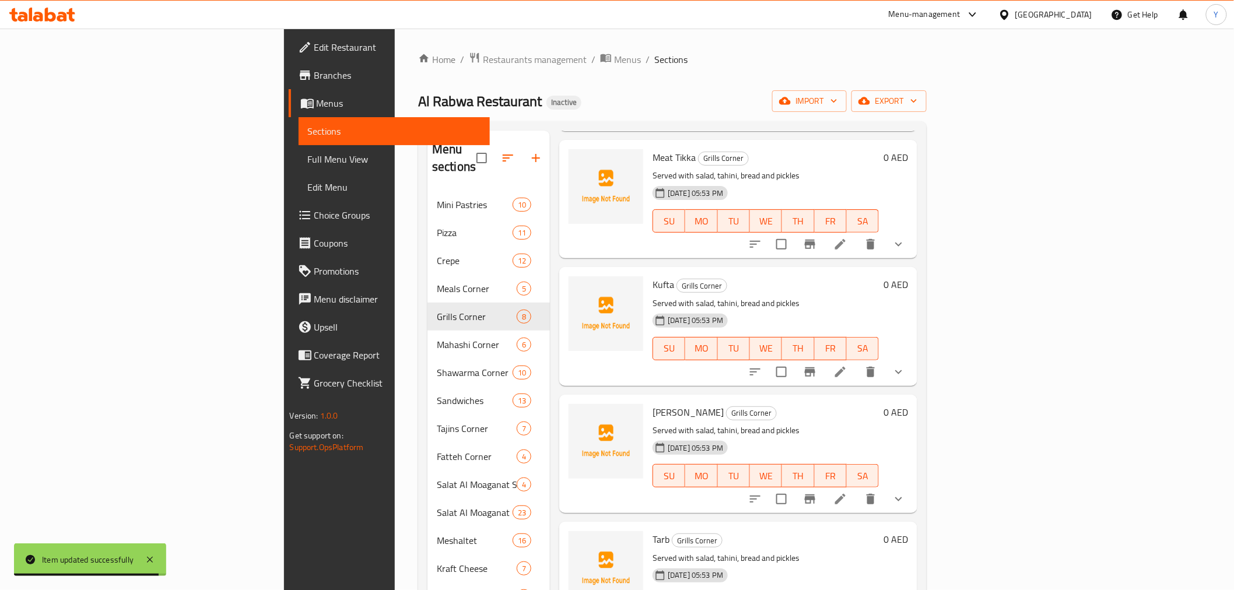
drag, startPoint x: 870, startPoint y: 304, endPoint x: 476, endPoint y: 385, distance: 402.4
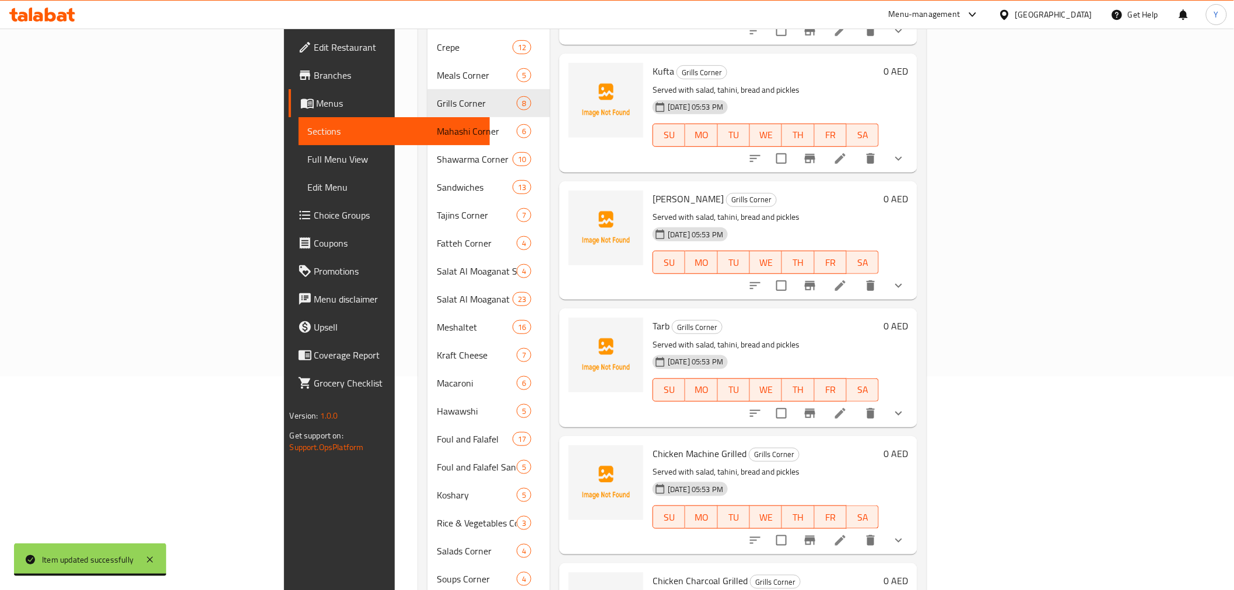
scroll to position [319, 0]
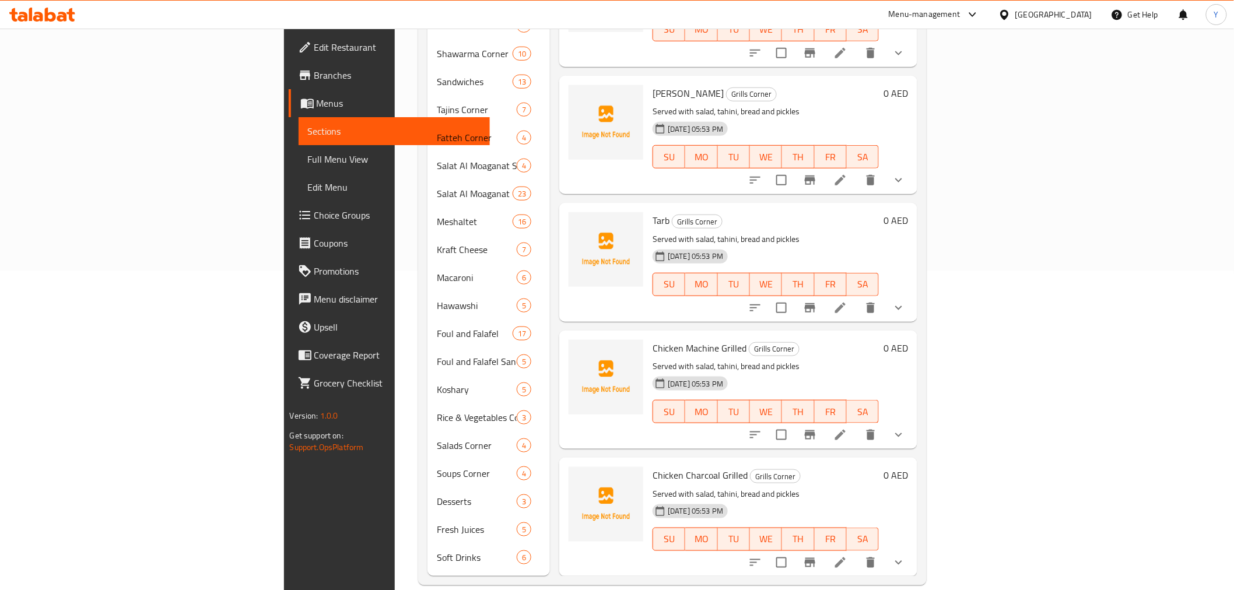
click at [847, 556] on icon at bounding box center [840, 563] width 14 height 14
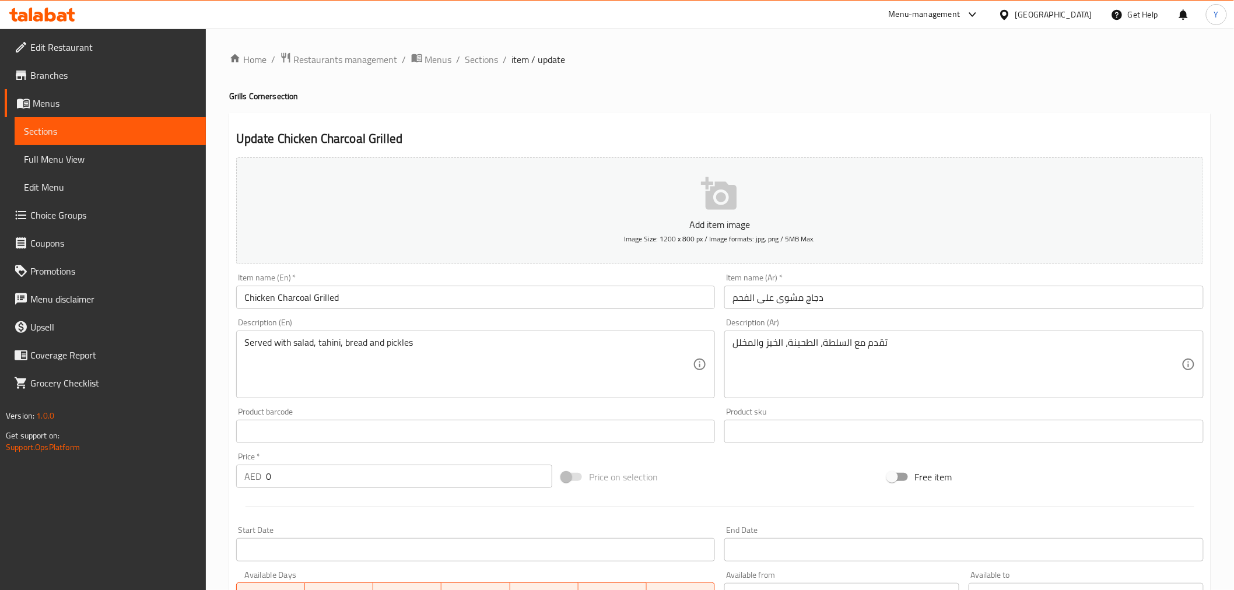
click at [1135, 479] on div "Free item" at bounding box center [1045, 476] width 325 height 31
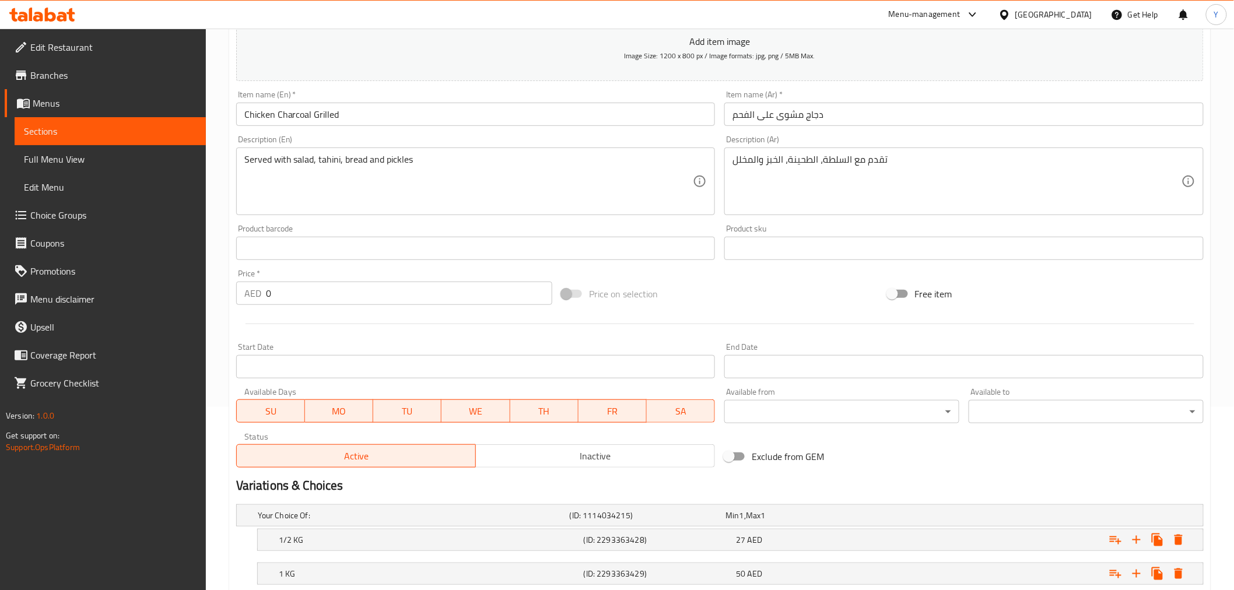
scroll to position [259, 0]
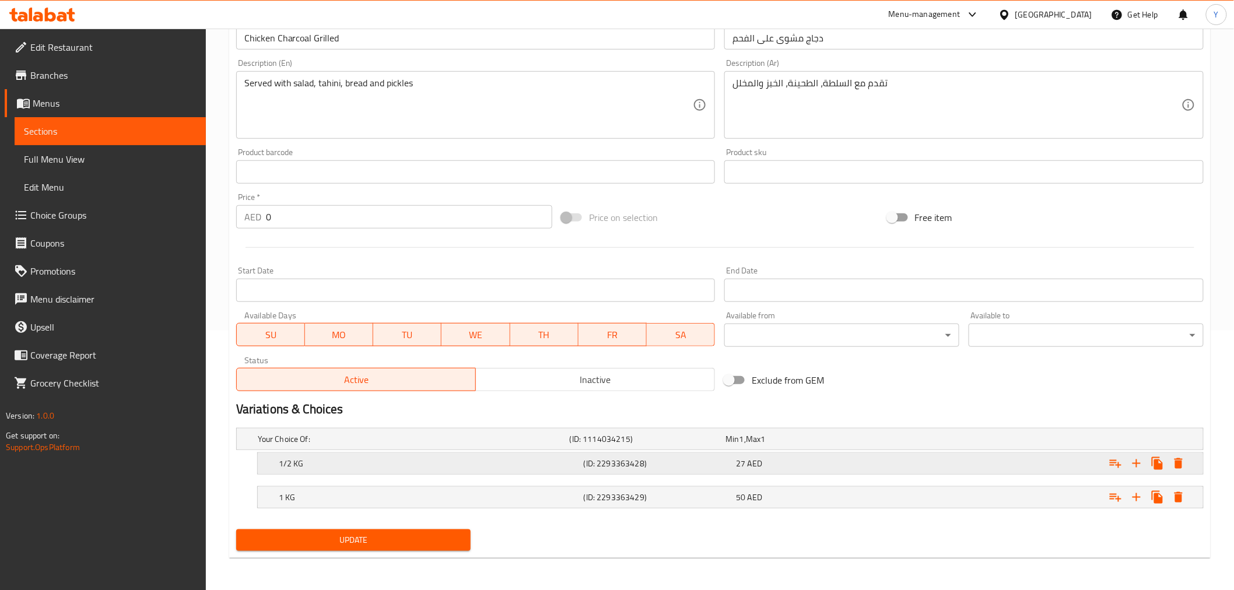
click at [573, 471] on div "1/2 KG (ID: 2293363428) 27 AED" at bounding box center [733, 464] width 915 height 26
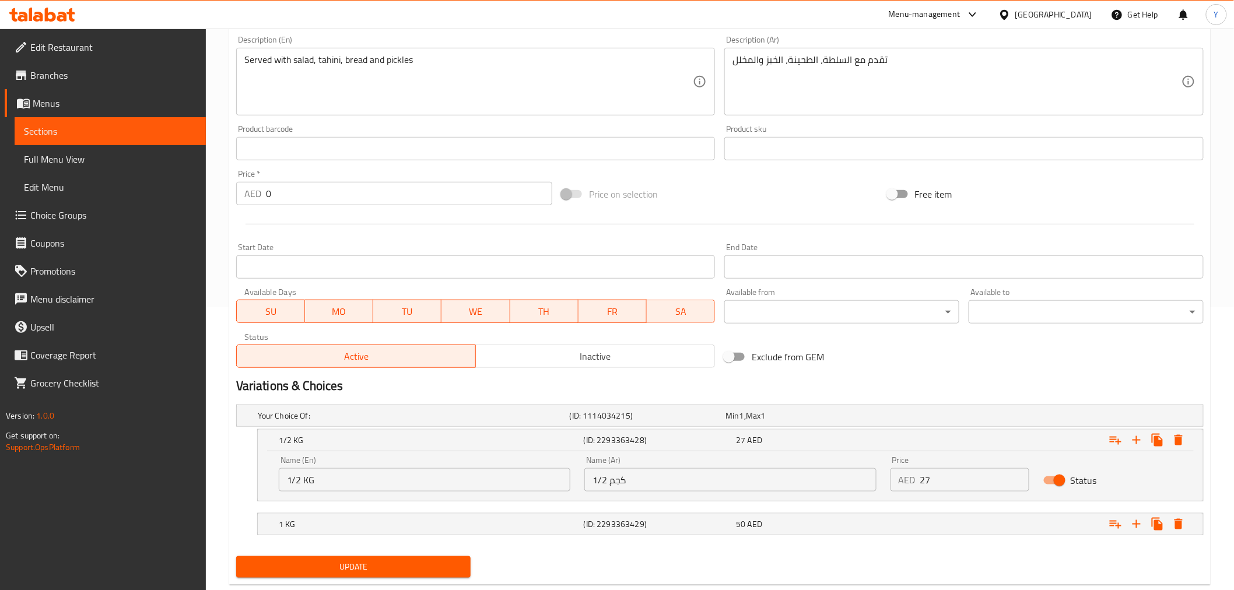
scroll to position [307, 0]
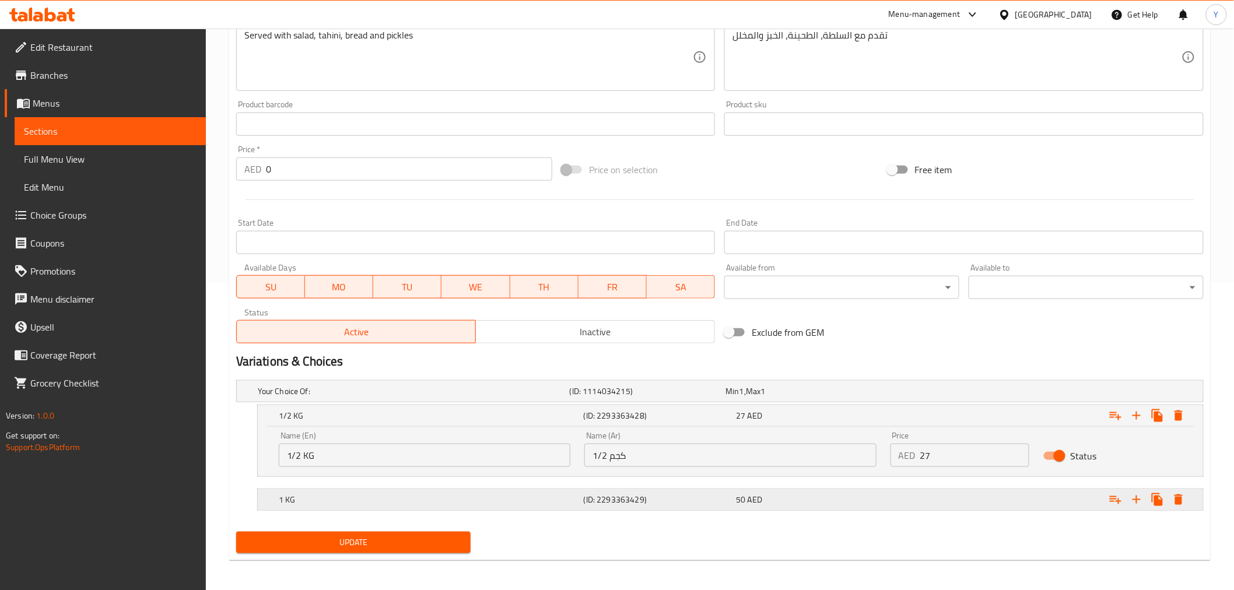
drag, startPoint x: 578, startPoint y: 508, endPoint x: 454, endPoint y: 477, distance: 128.7
click at [578, 508] on div "1 KG (ID: 2293363429) 50 AED" at bounding box center [733, 500] width 915 height 26
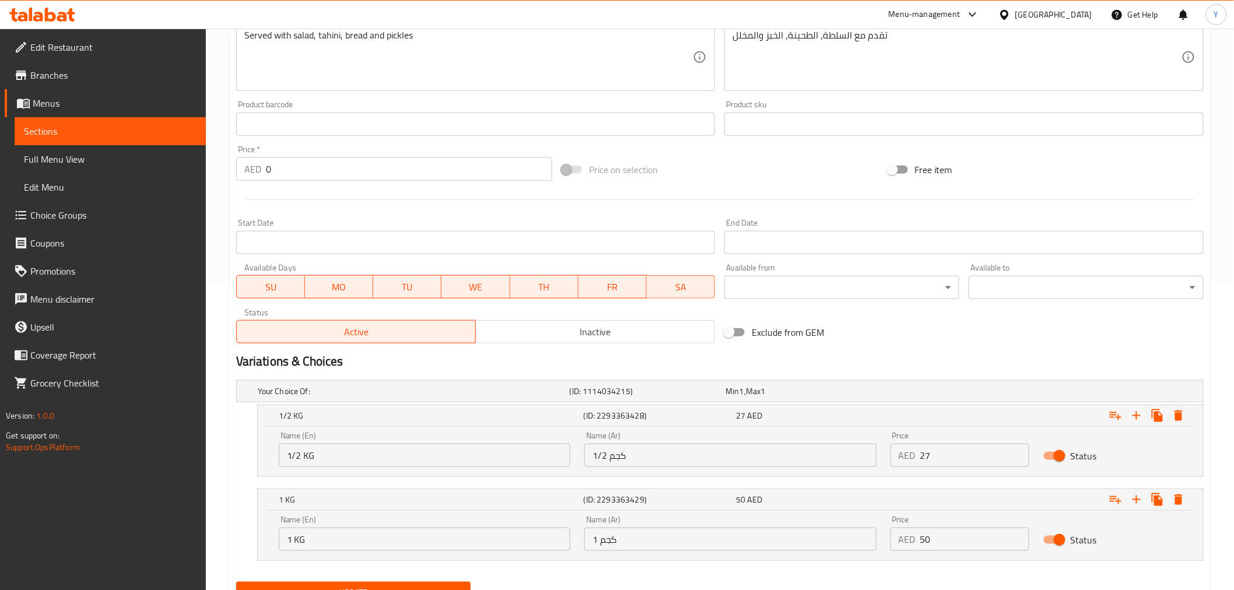
click at [412, 462] on input "1/2 KG" at bounding box center [425, 455] width 292 height 23
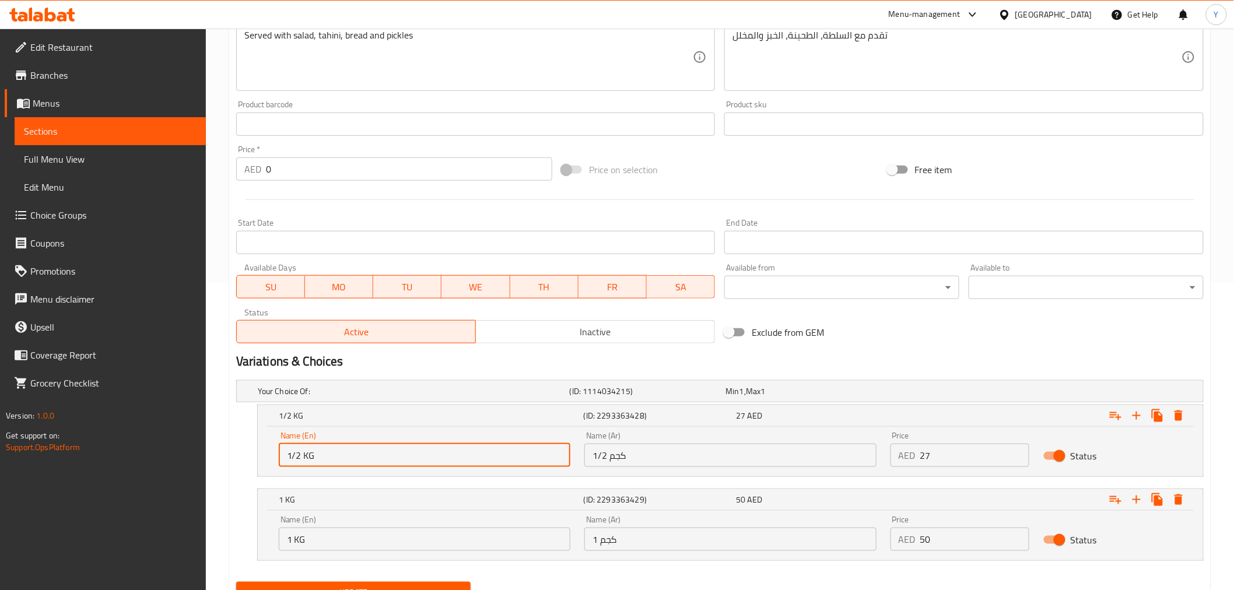
drag, startPoint x: 305, startPoint y: 457, endPoint x: 520, endPoint y: 464, distance: 215.2
click at [513, 464] on input "1/2 KG" at bounding box center [425, 455] width 292 height 23
type input "1/2 Chicken"
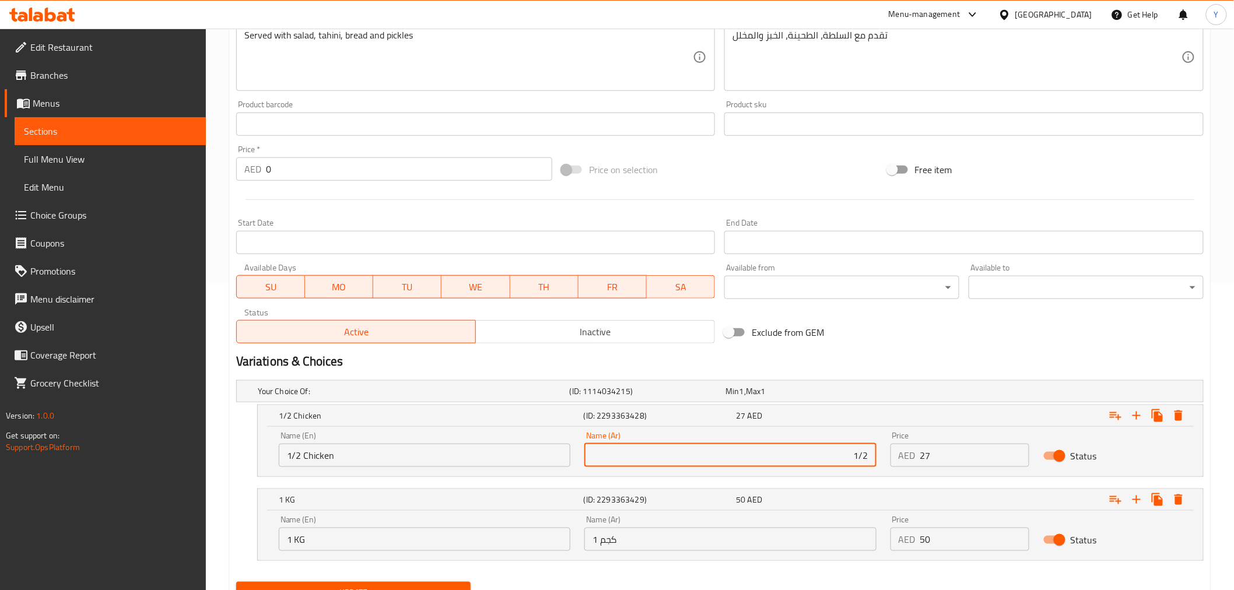
type input "1/2 دجاجة"
click at [226, 532] on div "Home / Restaurants management / Menus / Sections / item / update Grills Corner …" at bounding box center [720, 182] width 1028 height 922
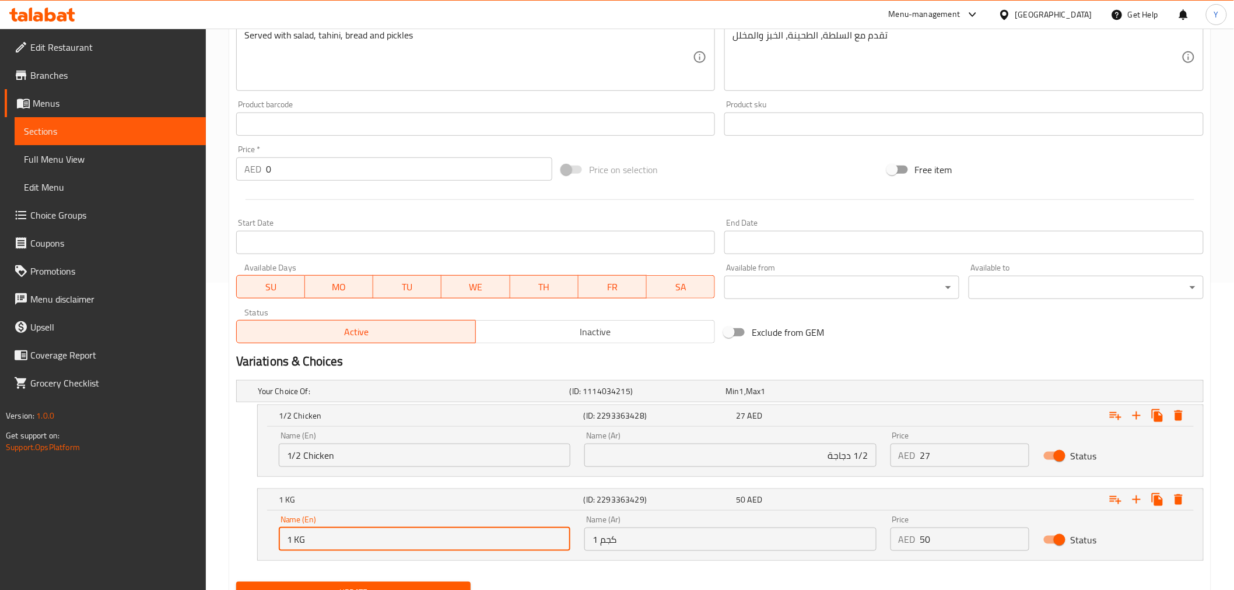
paste input "Full chicken"
click at [687, 534] on input "1 كجم" at bounding box center [730, 539] width 292 height 23
click at [306, 540] on input "Full chicken" at bounding box center [425, 539] width 292 height 23
type input "Full Chicken"
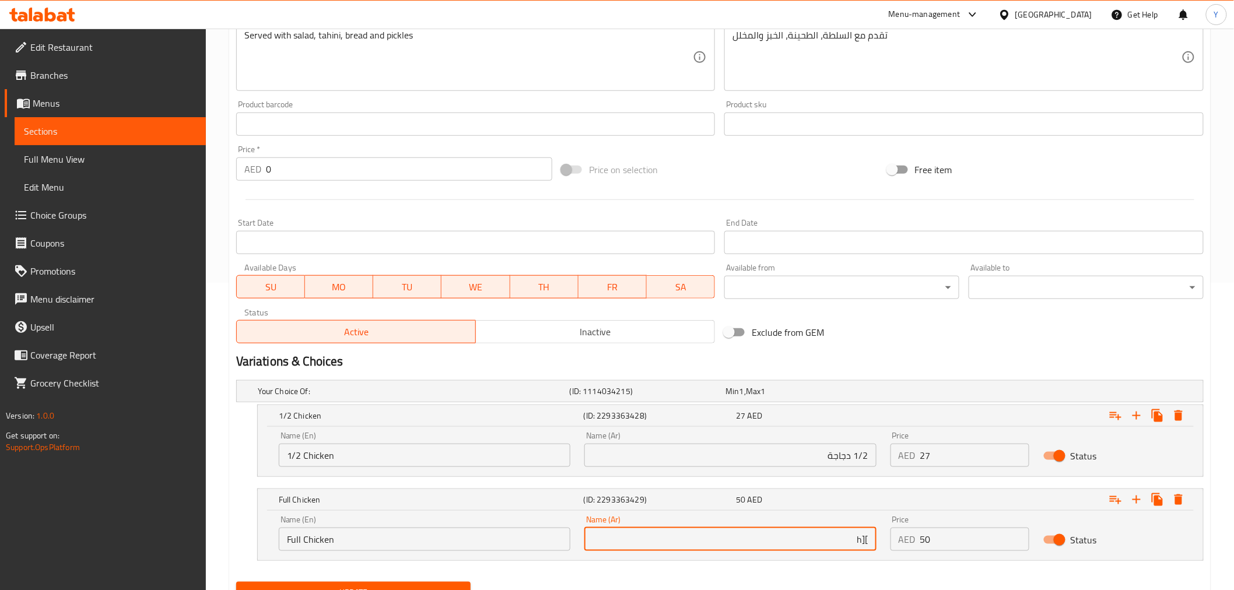
type input "][h["
type input "دجاجة كاملة"
click at [932, 337] on div "Exclude from GEM" at bounding box center [881, 332] width 325 height 31
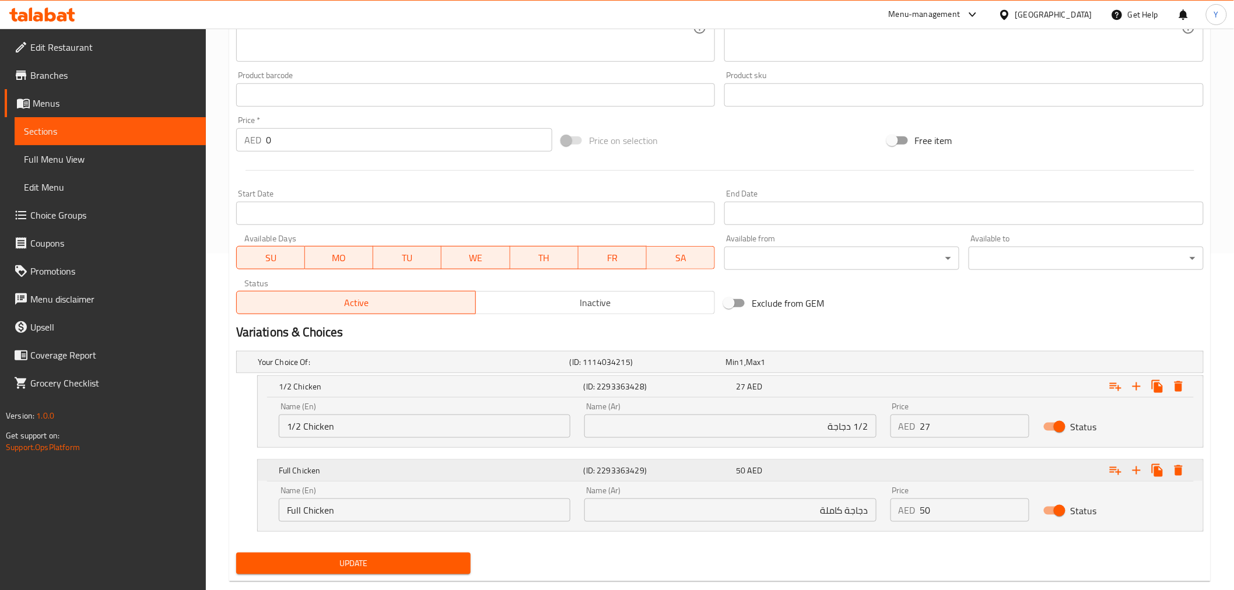
scroll to position [360, 0]
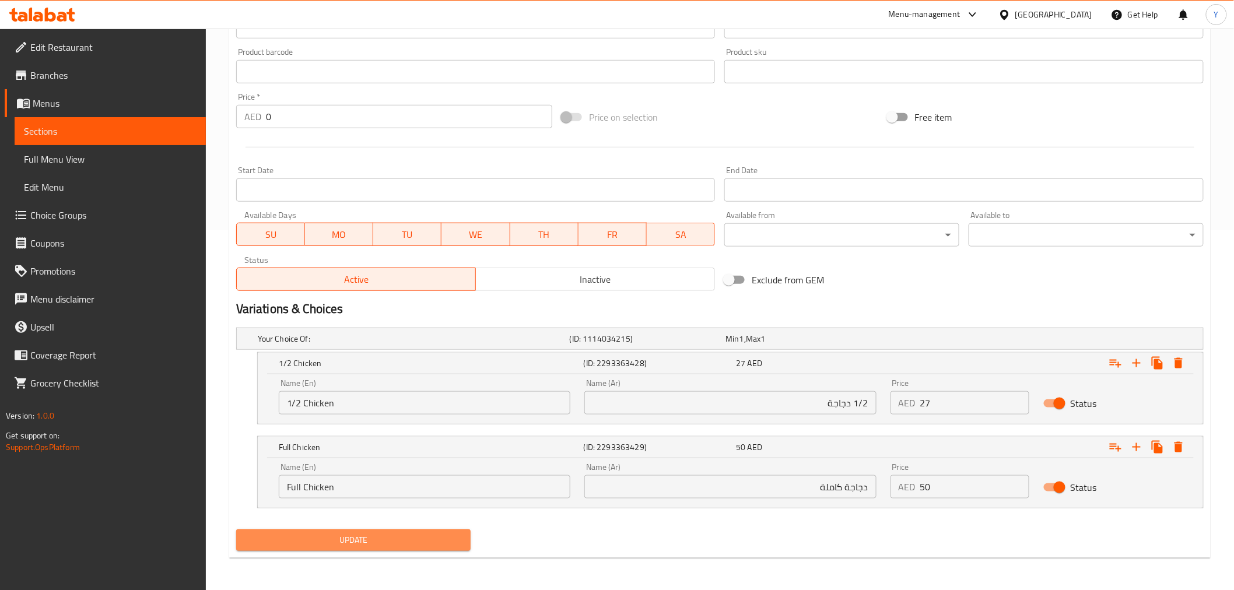
click at [336, 534] on span "Update" at bounding box center [353, 540] width 216 height 15
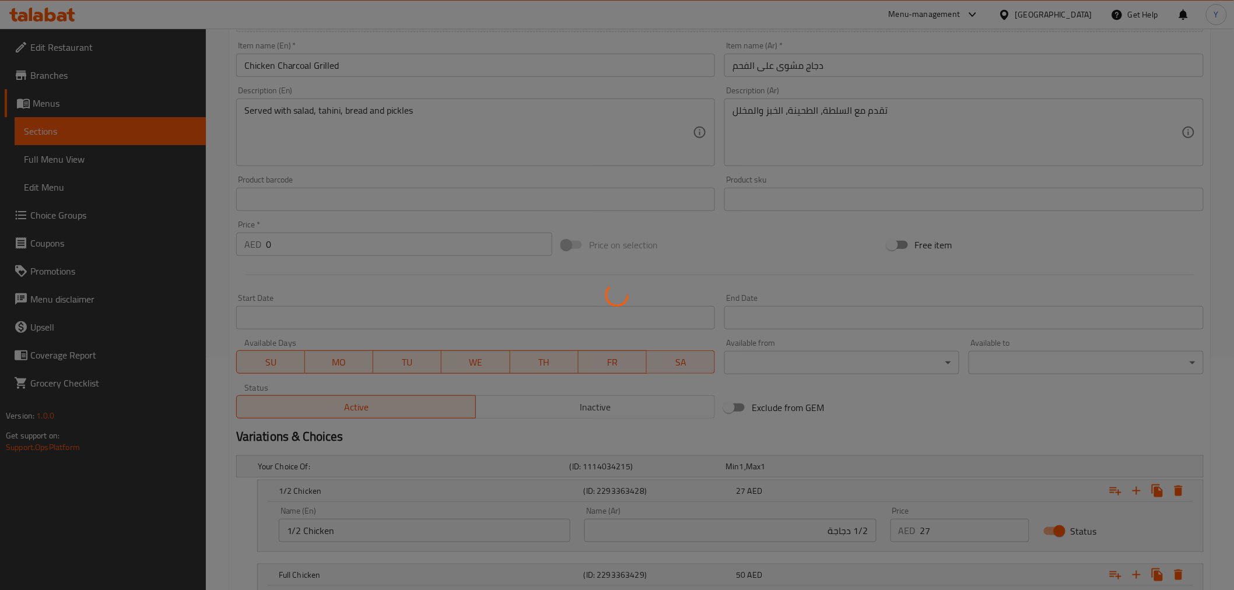
scroll to position [101, 0]
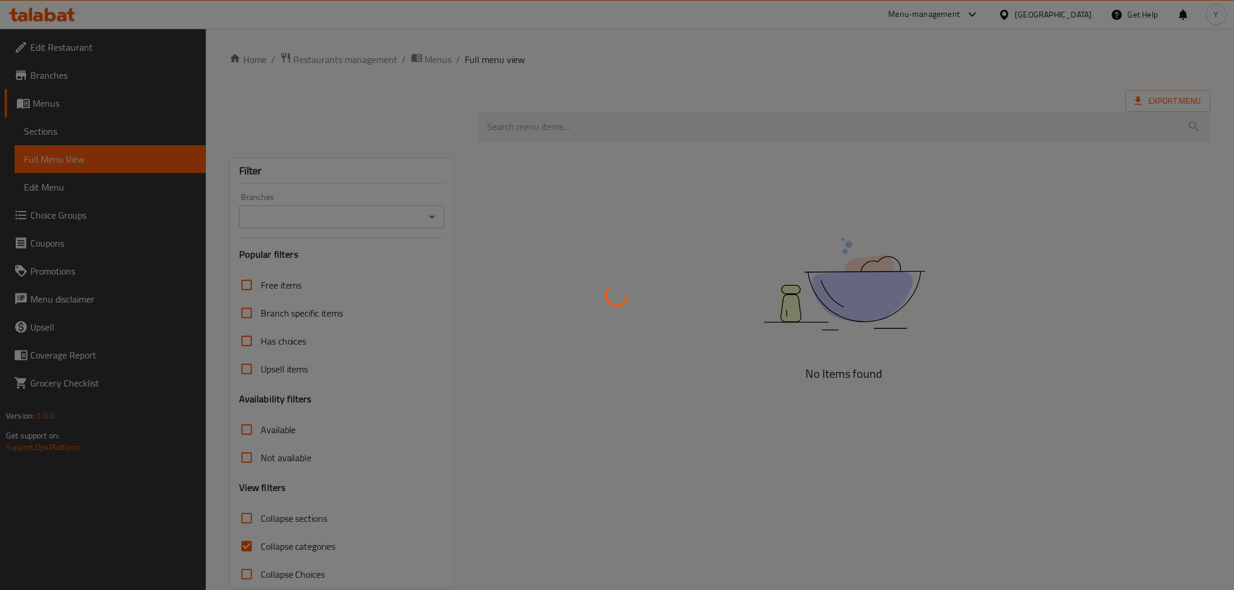
click at [729, 155] on div at bounding box center [617, 295] width 1234 height 590
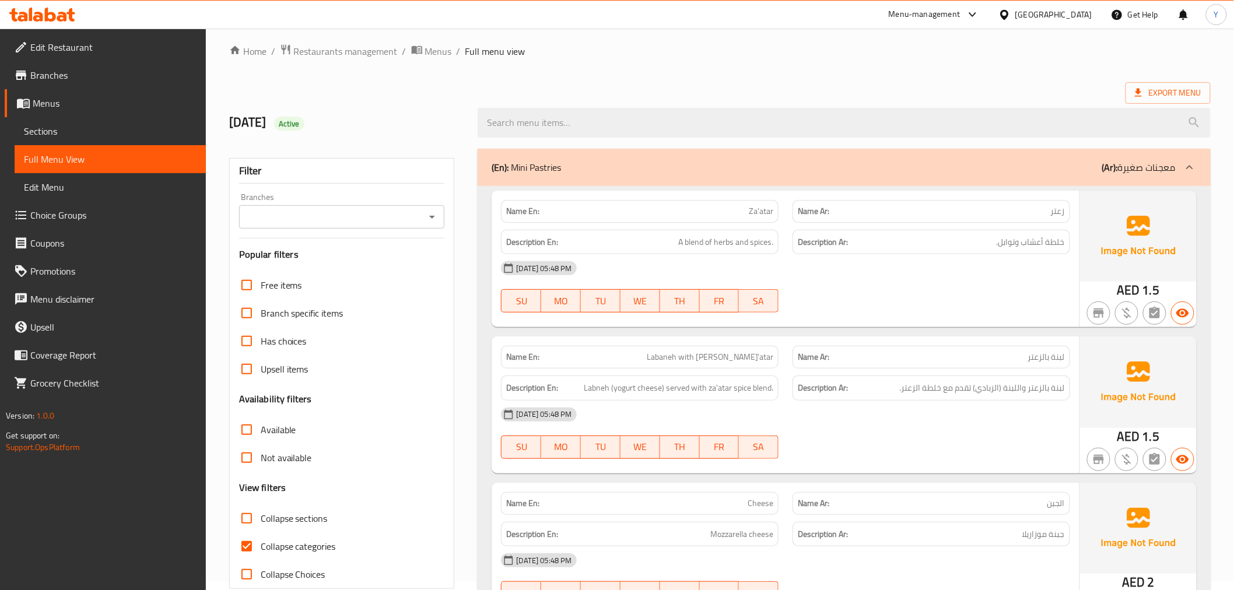
scroll to position [324, 0]
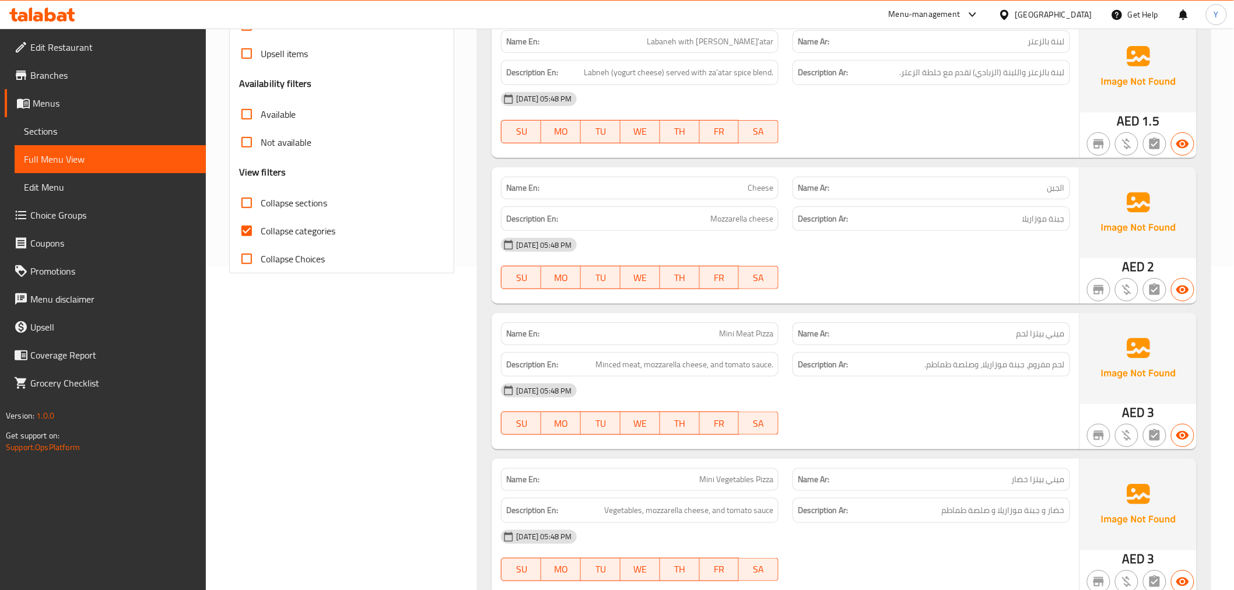
click at [255, 187] on div "Free items Branch specific items Has choices Upsell items Availability filters …" at bounding box center [342, 114] width 206 height 317
click at [250, 210] on input "Collapse sections" at bounding box center [247, 203] width 28 height 28
checkbox input "true"
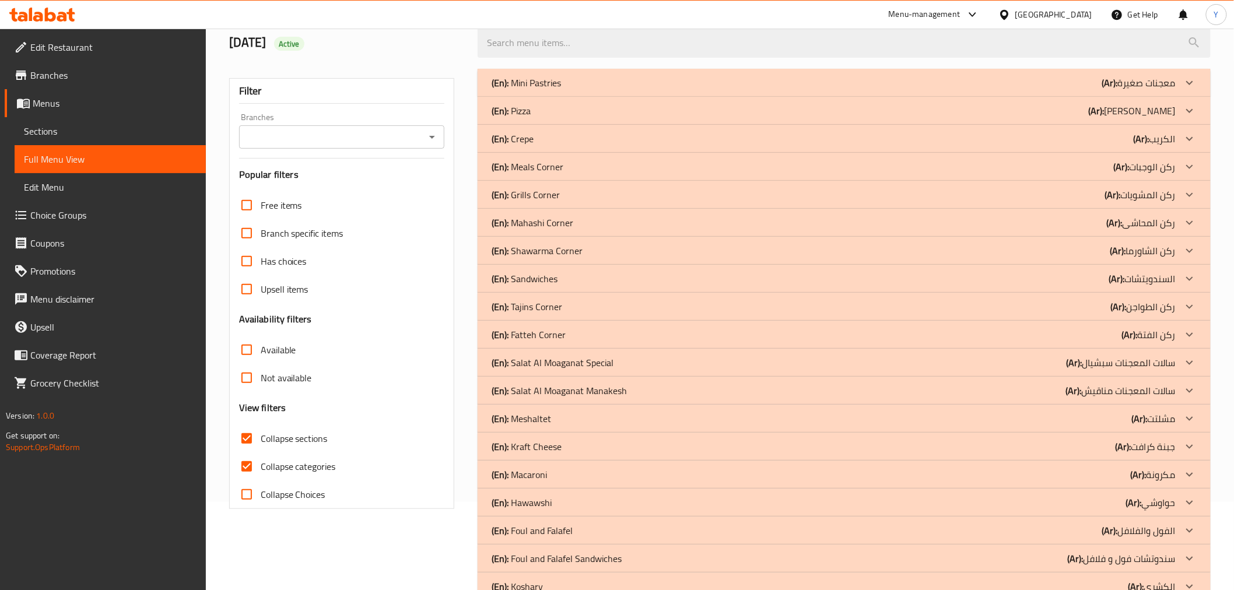
scroll to position [0, 0]
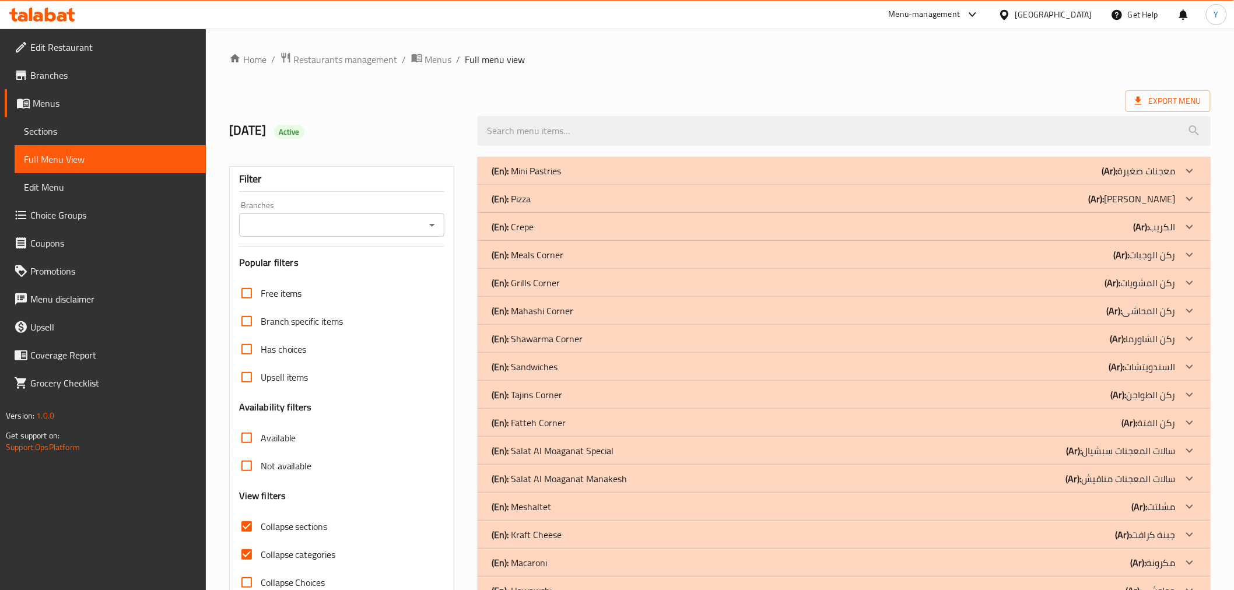
click at [562, 282] on div "(En): Grills Corner (Ar): ركن المشويات" at bounding box center [833, 283] width 683 height 14
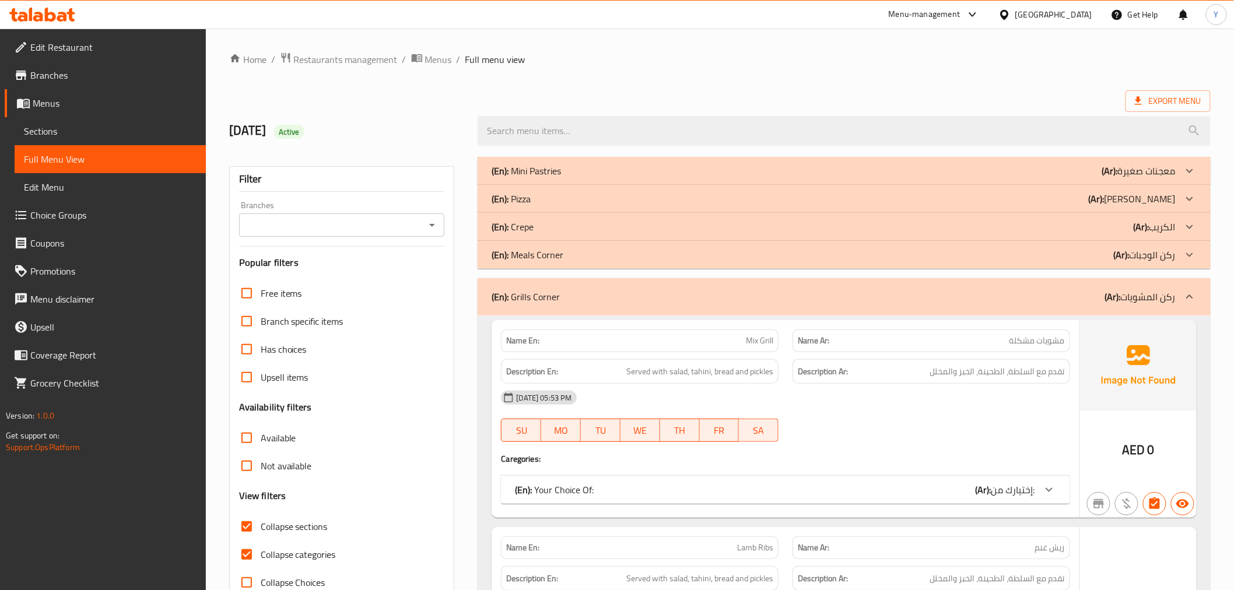
click at [574, 220] on div "(En): Crepe (Ar): الكريب" at bounding box center [833, 227] width 683 height 14
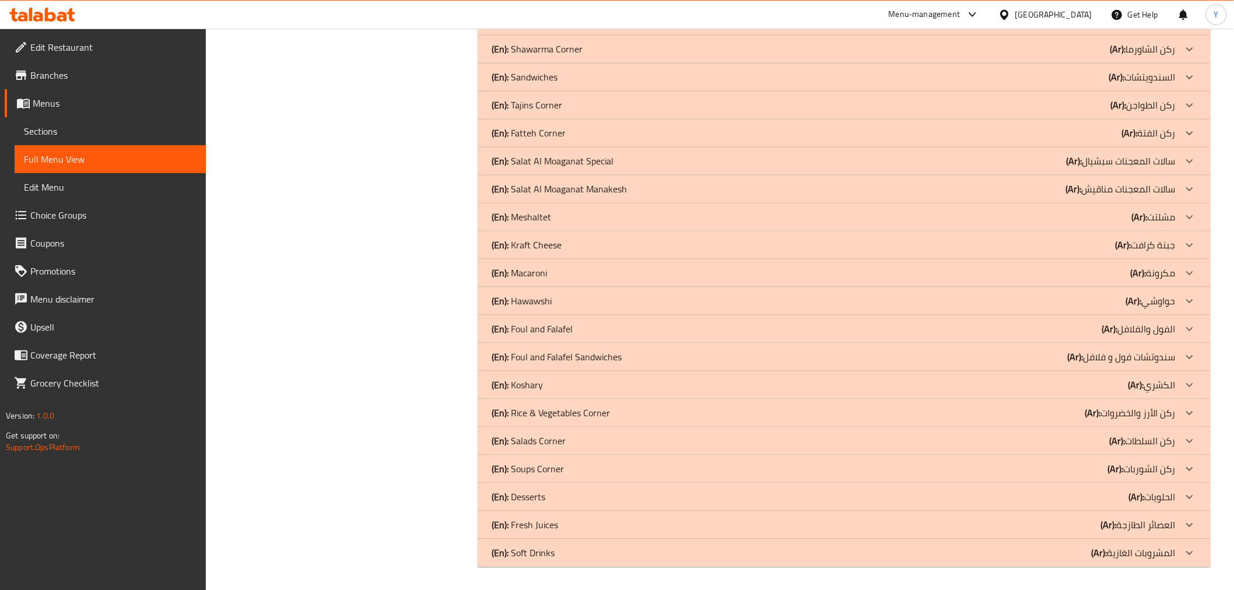
drag, startPoint x: 465, startPoint y: 556, endPoint x: 511, endPoint y: 620, distance: 79.4
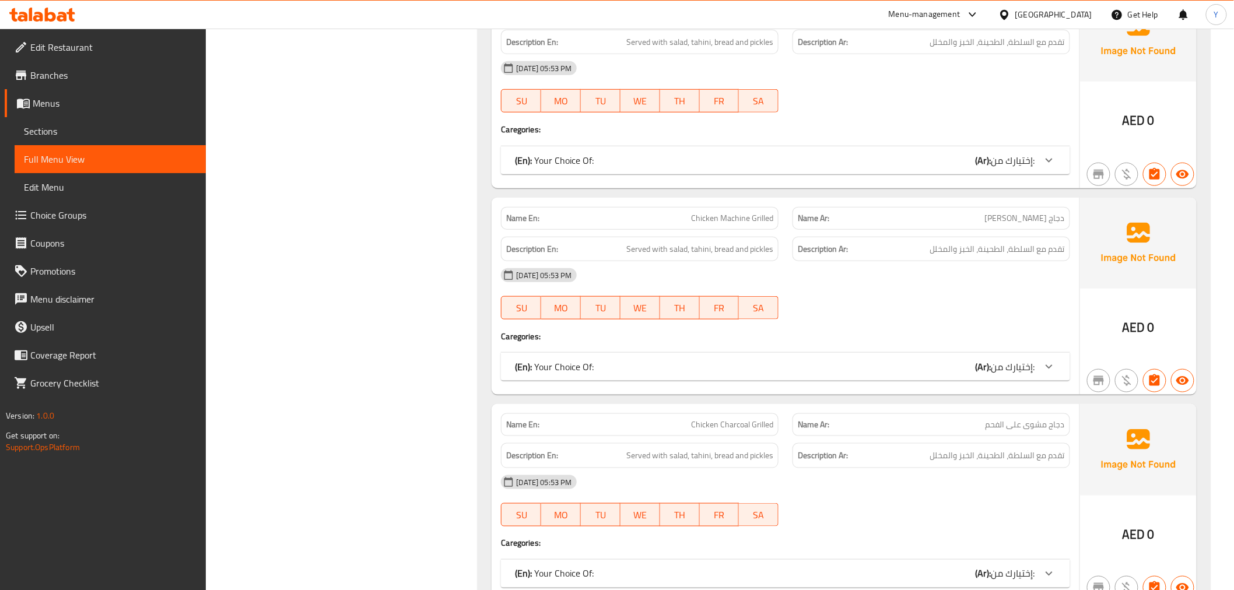
scroll to position [4255, 0]
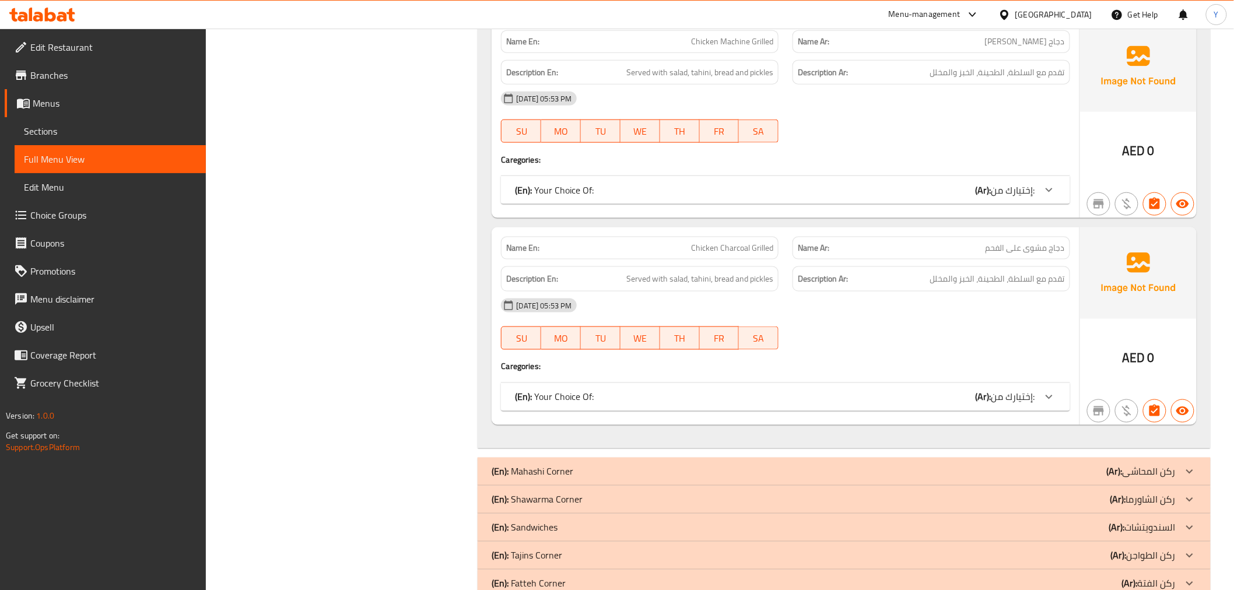
click at [991, 402] on span "إختيارك من:" at bounding box center [1013, 396] width 44 height 17
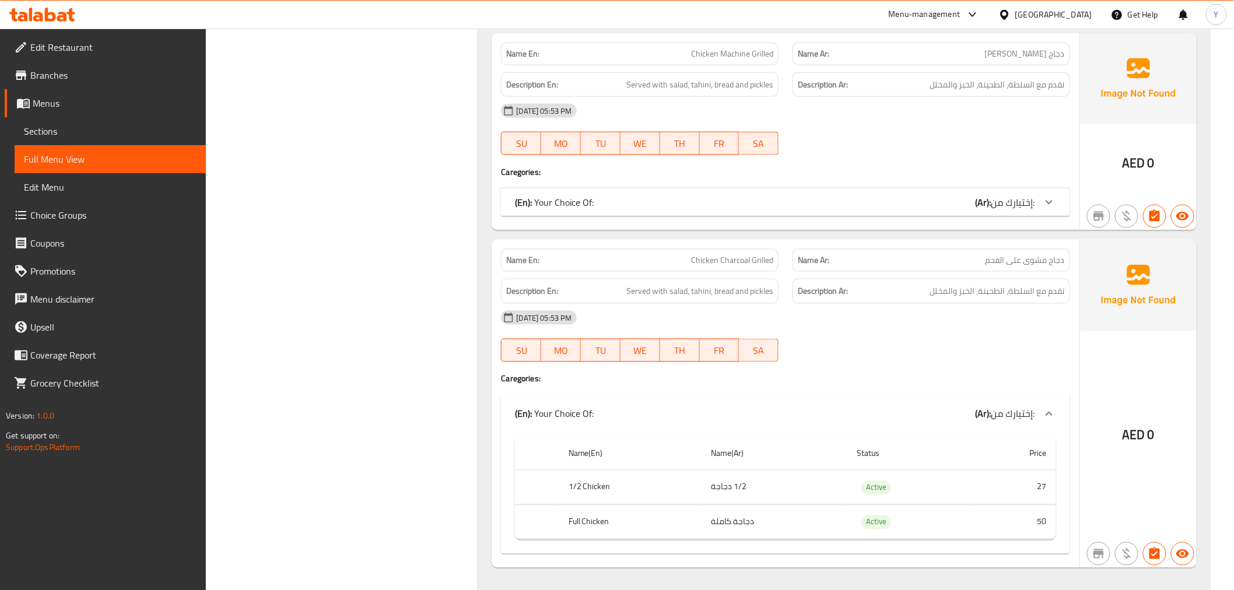
scroll to position [4125, 0]
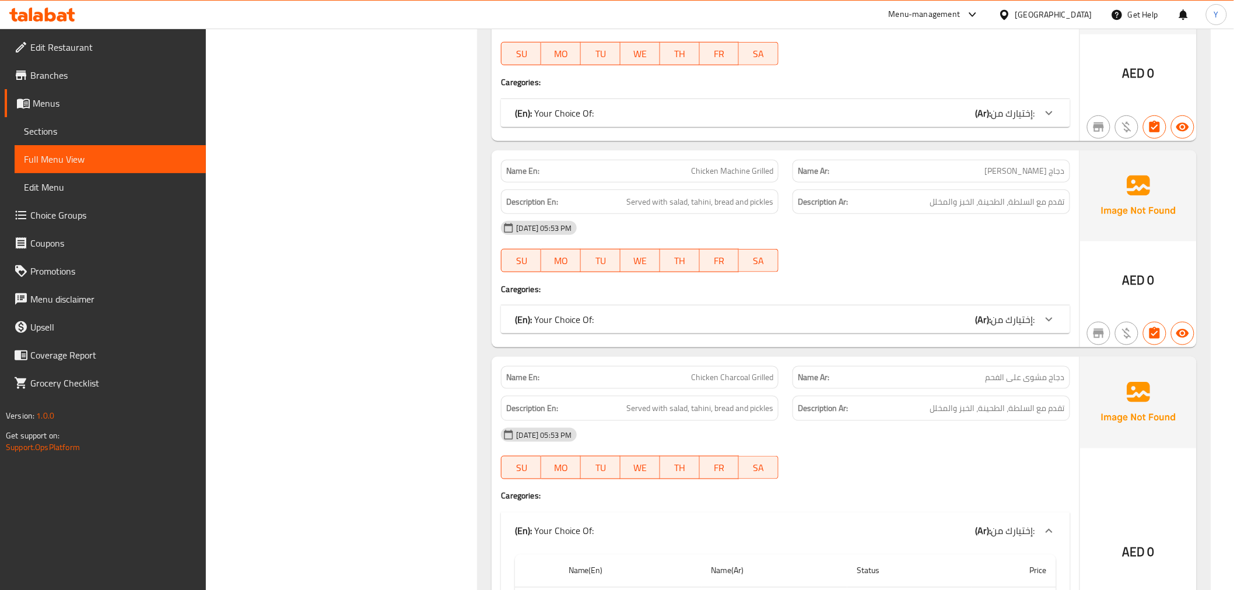
click at [812, 334] on div "(En): Your Choice Of: (Ar): إختيارك من:" at bounding box center [785, 320] width 568 height 28
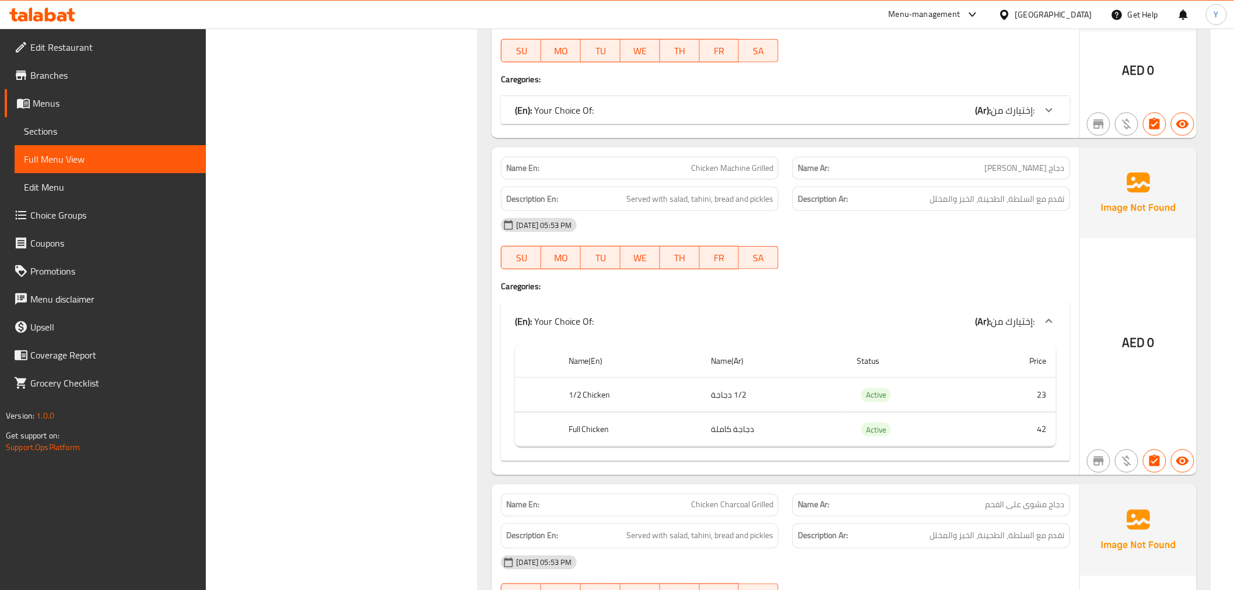
scroll to position [3996, 0]
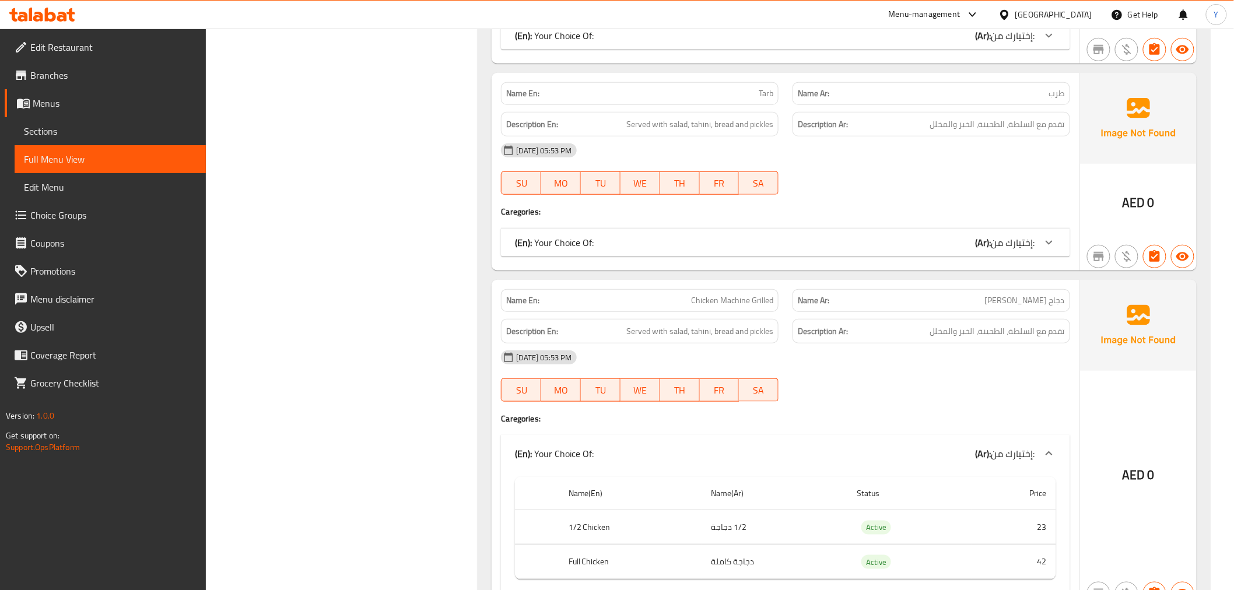
click at [873, 254] on div "(En): Your Choice Of: (Ar): إختيارك من:" at bounding box center [785, 243] width 568 height 28
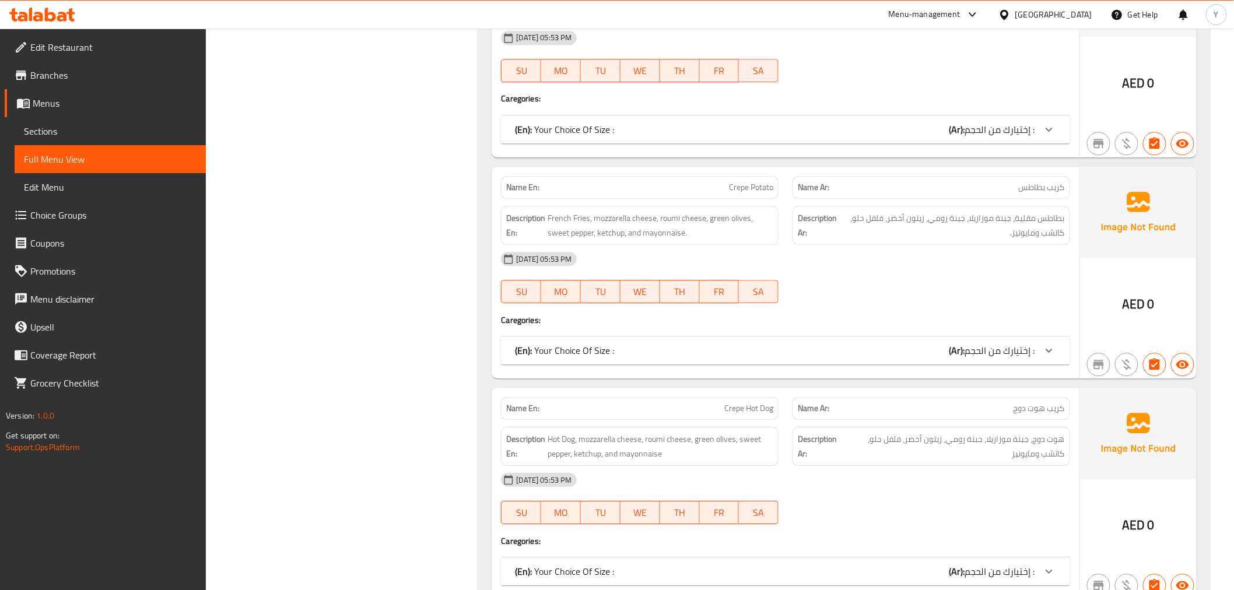
scroll to position [0, 0]
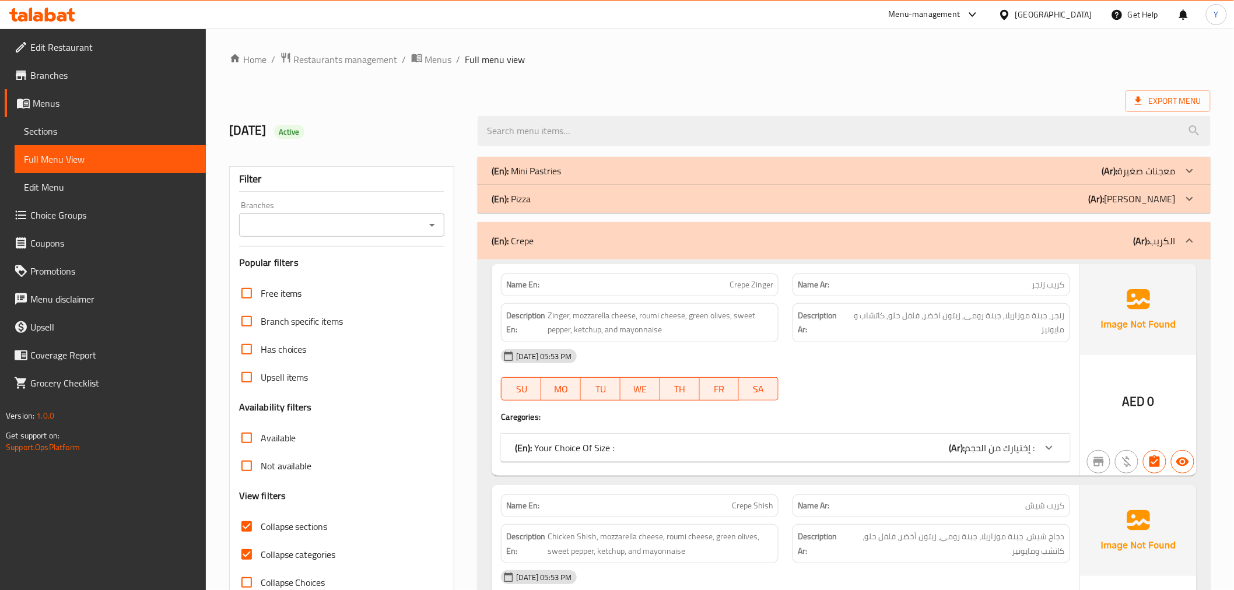
drag, startPoint x: 252, startPoint y: 356, endPoint x: 441, endPoint y: -79, distance: 474.2
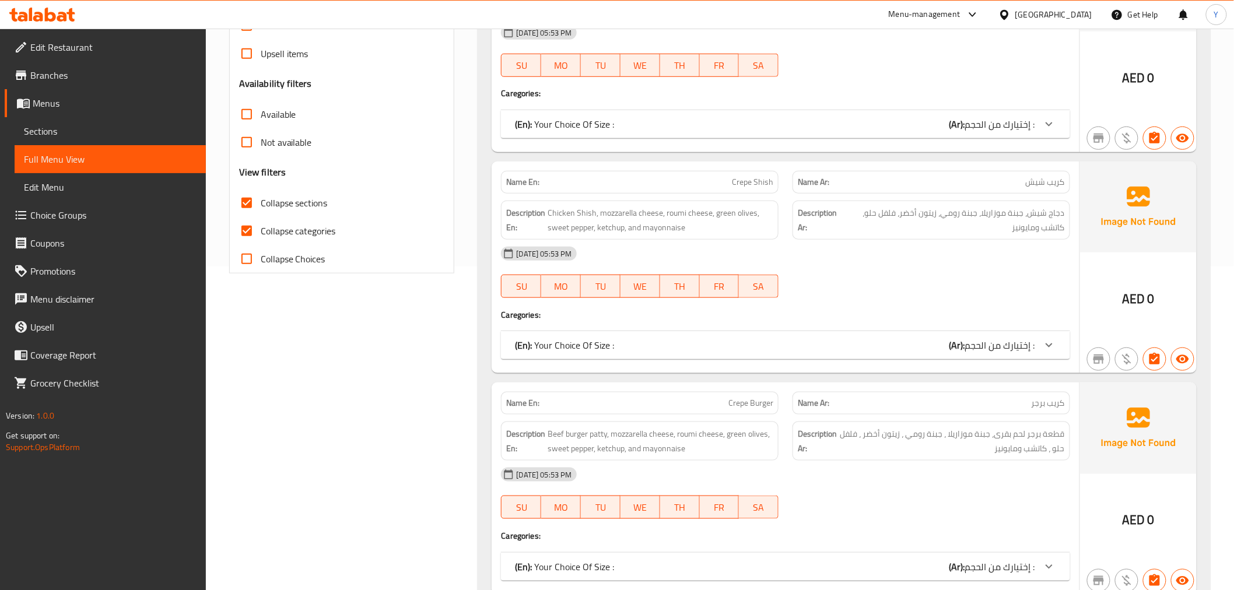
click at [285, 232] on span "Collapse categories" at bounding box center [298, 231] width 75 height 14
click at [261, 232] on input "Collapse categories" at bounding box center [247, 231] width 28 height 28
checkbox input "false"
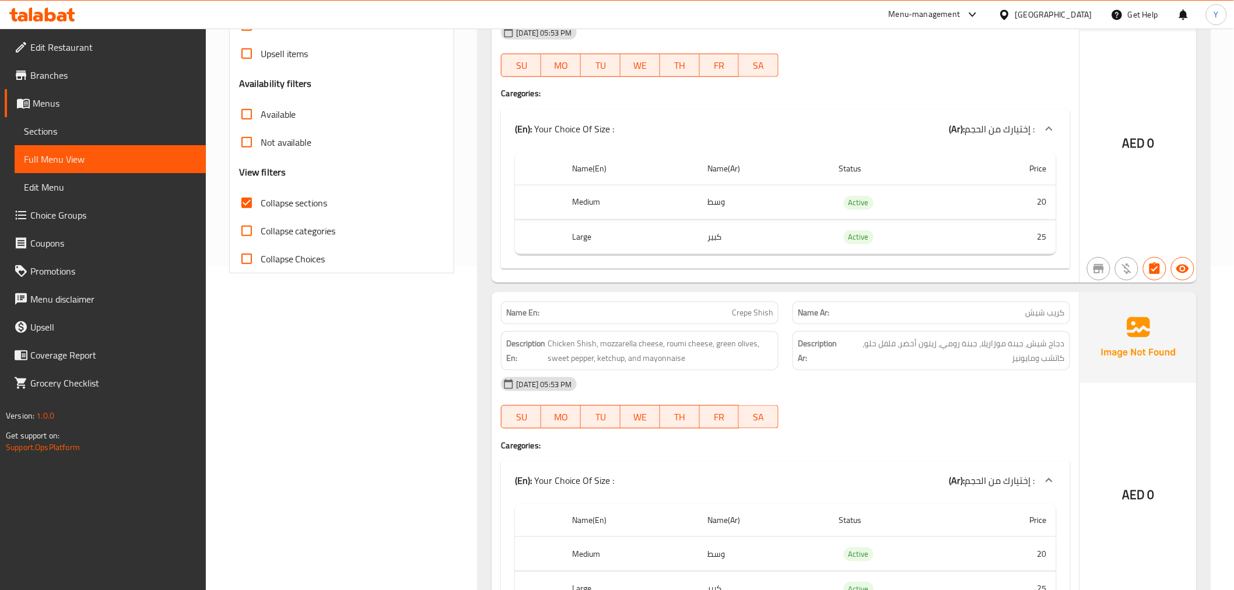
click at [854, 200] on span "Active" at bounding box center [859, 202] width 30 height 13
copy span "Active"
click at [854, 200] on span "Active" at bounding box center [859, 202] width 30 height 13
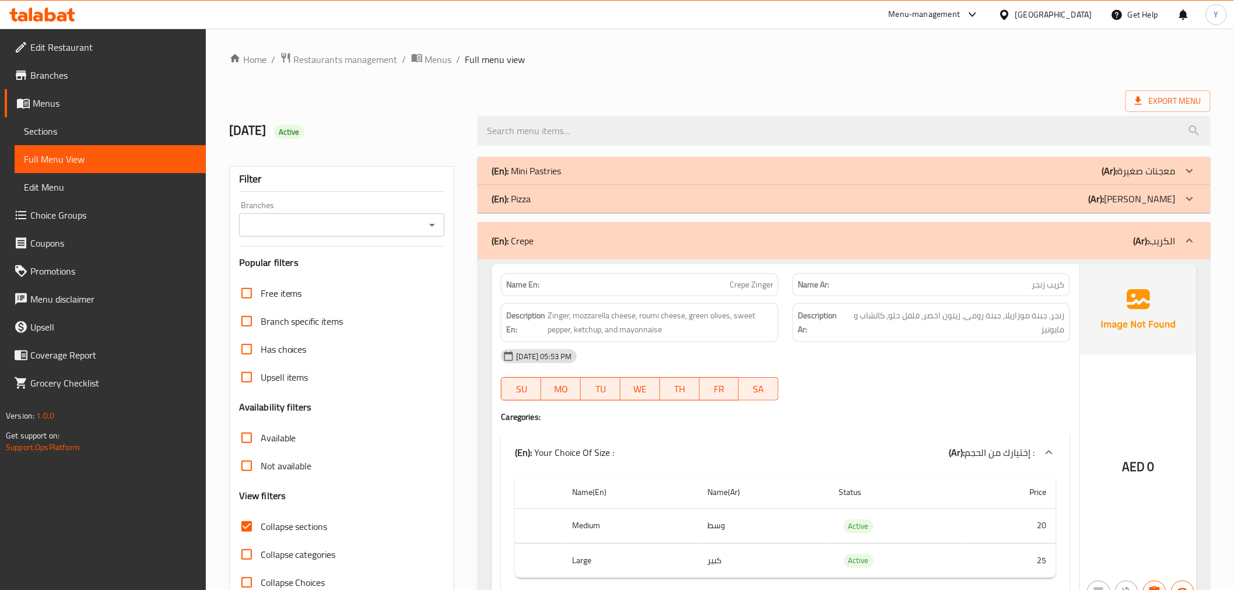
click at [528, 294] on div "Name En: Crepe Zinger" at bounding box center [640, 284] width 278 height 23
copy strong "Name En:"
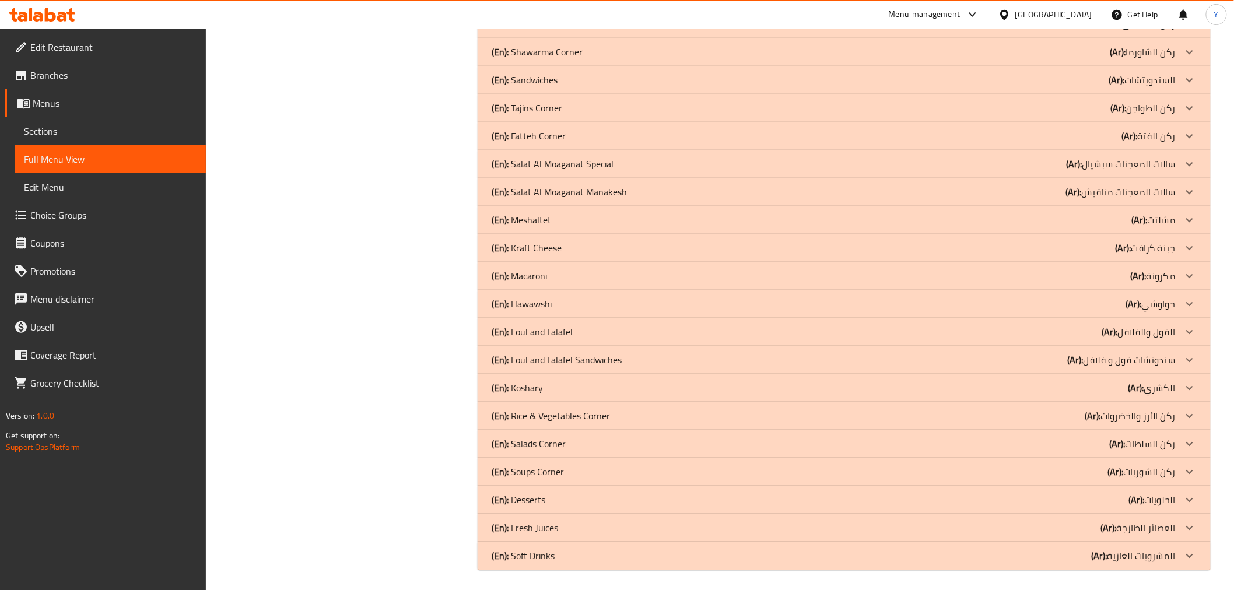
drag, startPoint x: 696, startPoint y: 267, endPoint x: 699, endPoint y: 620, distance: 353.3
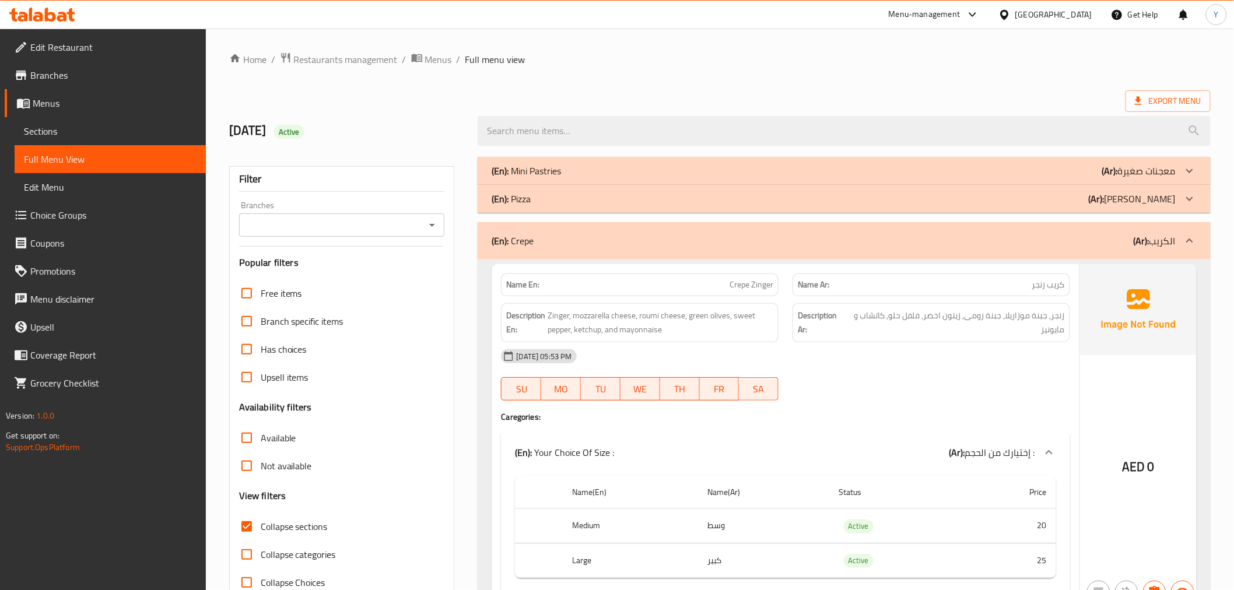
drag, startPoint x: 396, startPoint y: 461, endPoint x: 599, endPoint y: -79, distance: 576.6
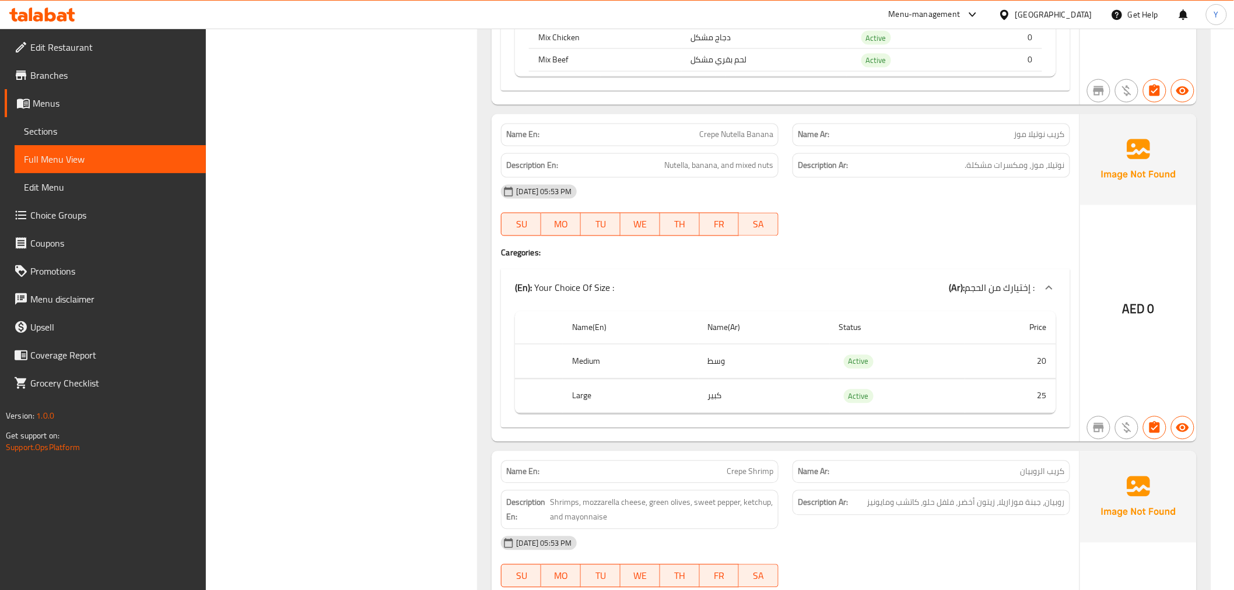
scroll to position [8335, 0]
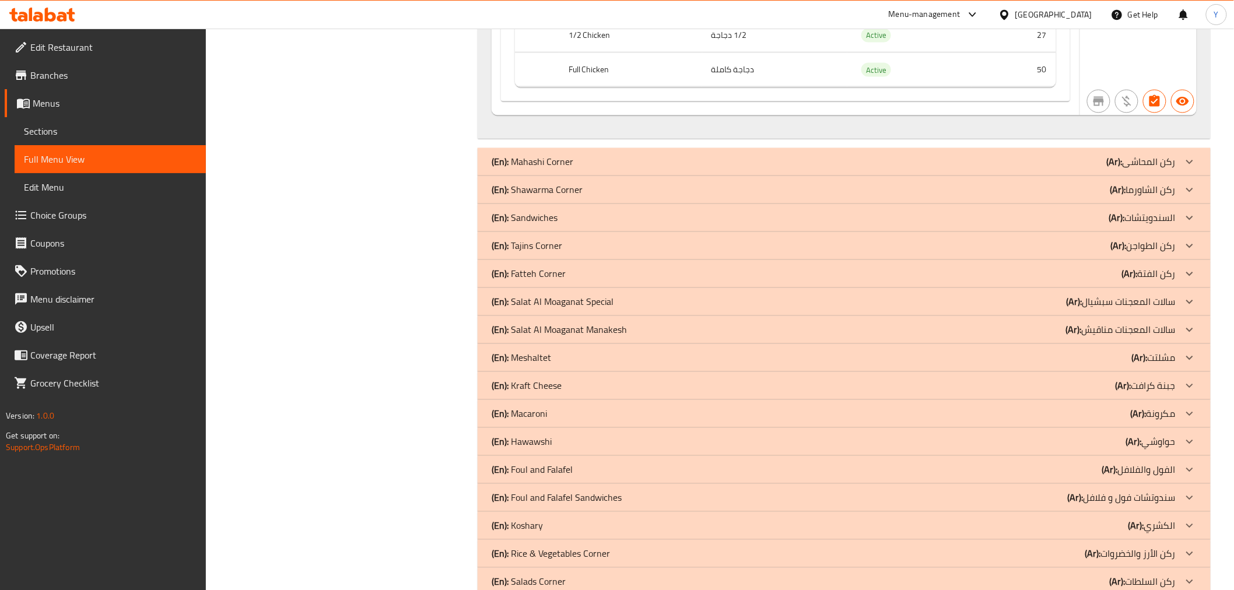
drag, startPoint x: 623, startPoint y: 174, endPoint x: 651, endPoint y: 380, distance: 207.7
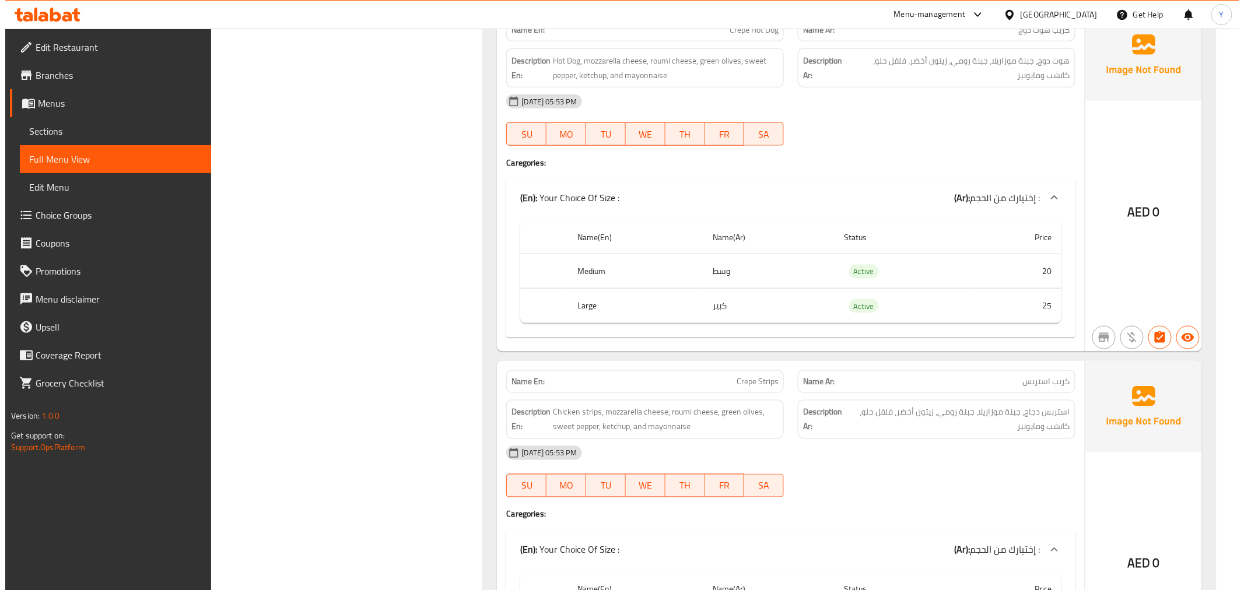
scroll to position [0, 0]
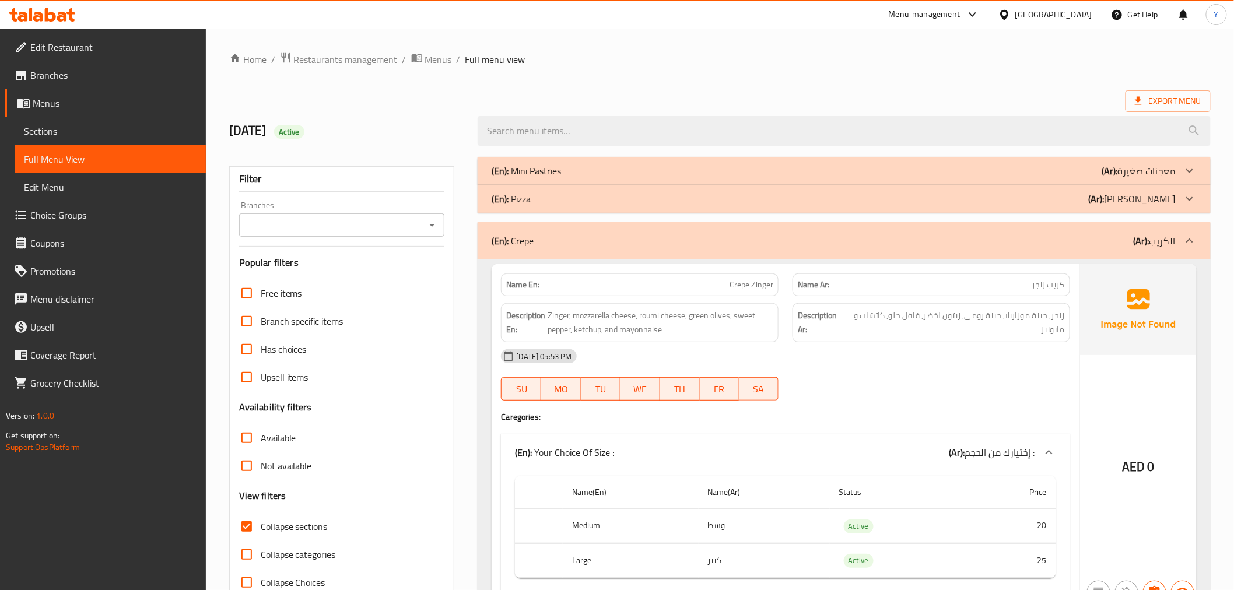
drag, startPoint x: 382, startPoint y: 341, endPoint x: 624, endPoint y: -79, distance: 484.0
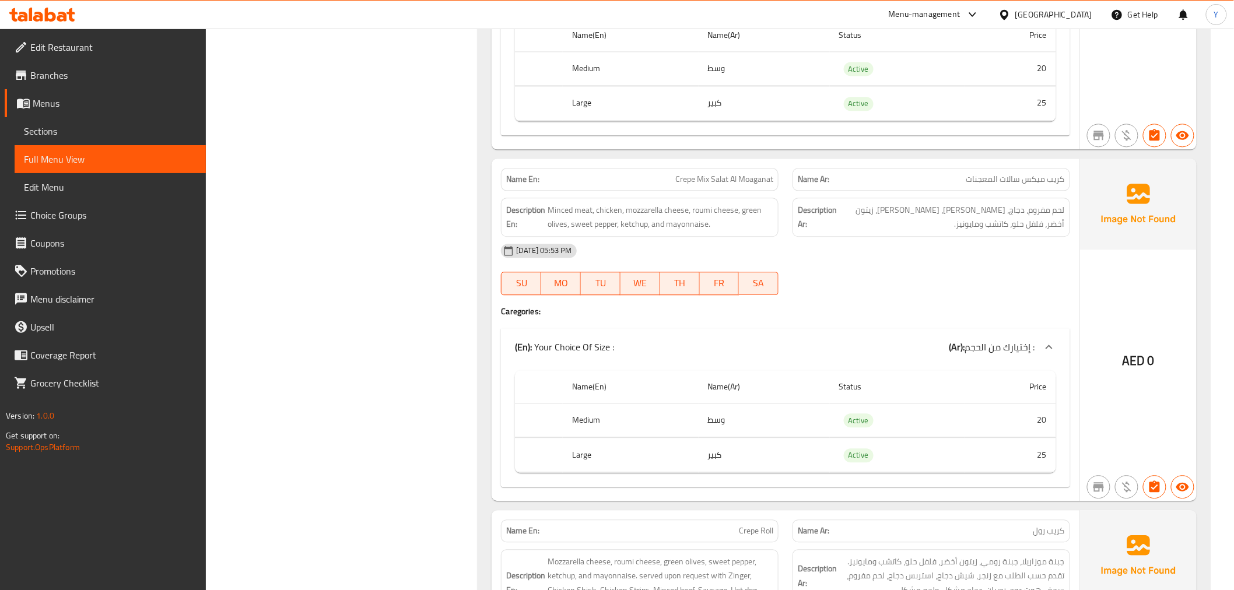
drag, startPoint x: 790, startPoint y: 300, endPoint x: 789, endPoint y: 602, distance: 301.4
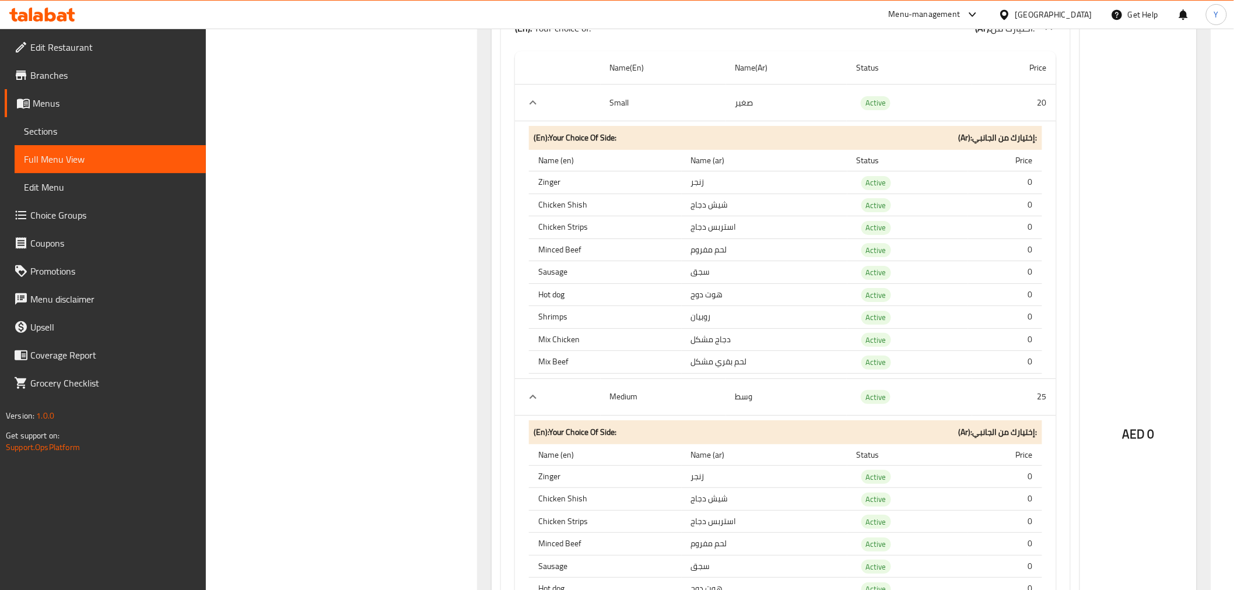
scroll to position [3919, 0]
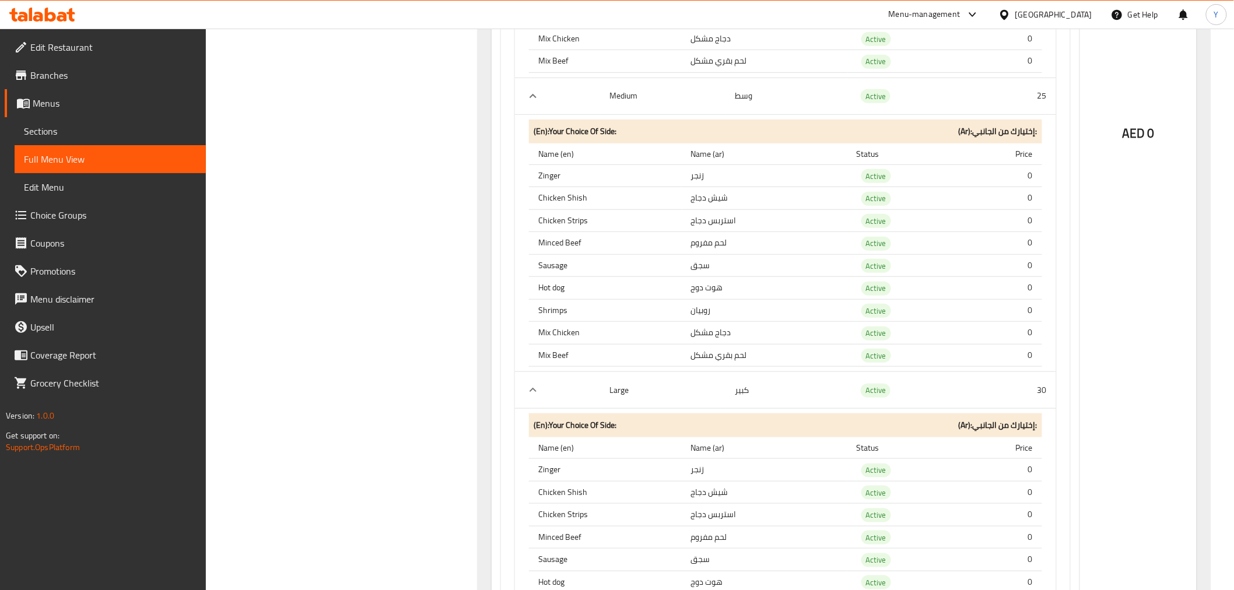
click at [1150, 122] on span "0" at bounding box center [1150, 133] width 7 height 23
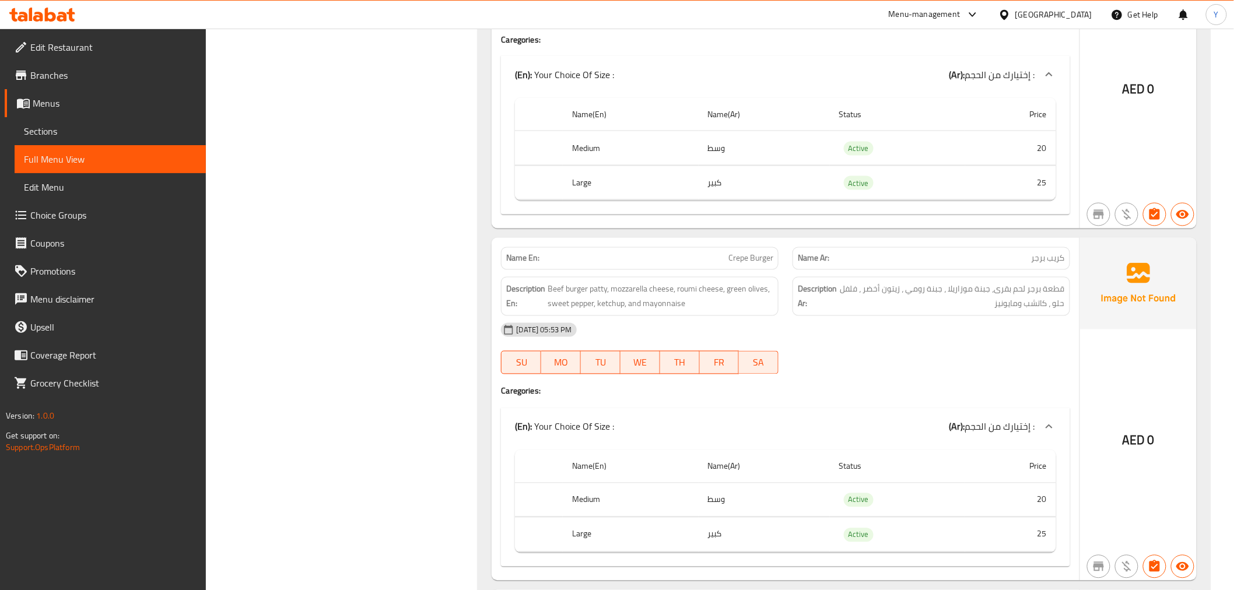
scroll to position [0, 0]
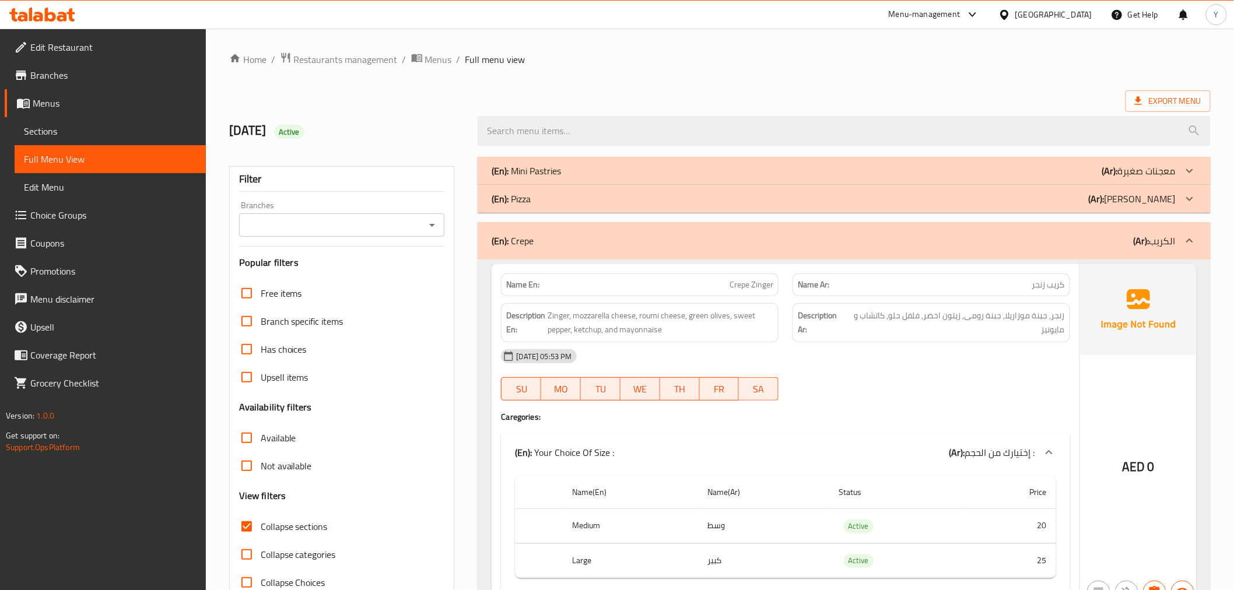
drag, startPoint x: 1083, startPoint y: 334, endPoint x: 1081, endPoint y: -79, distance: 412.2
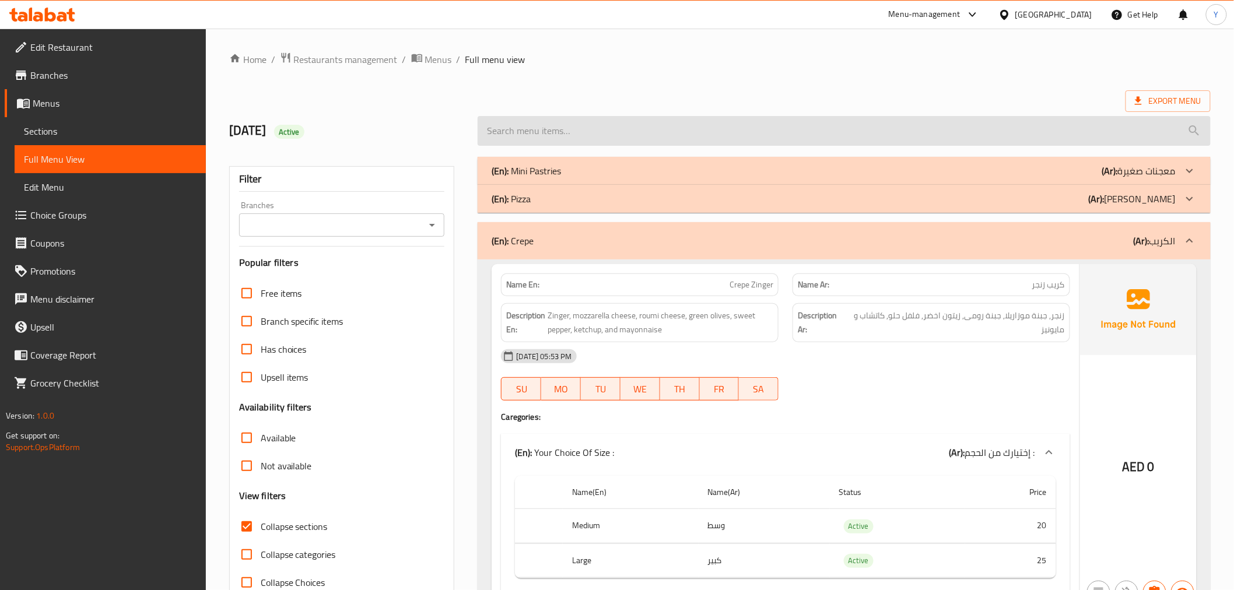
click at [1171, 118] on input "search" at bounding box center [844, 131] width 732 height 30
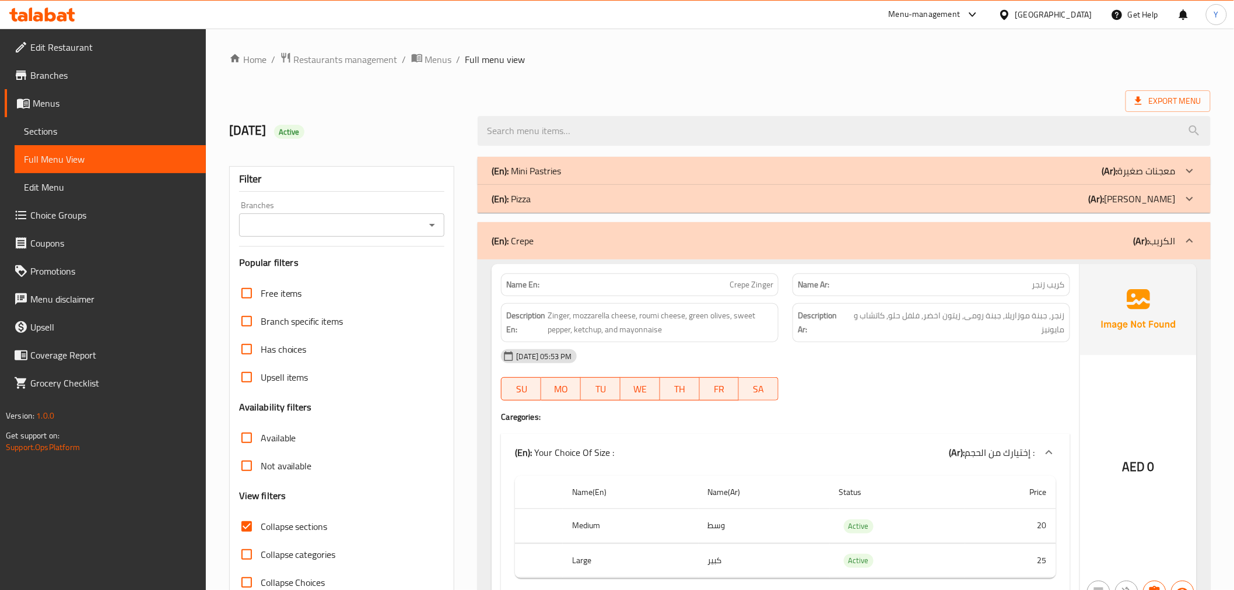
click at [1166, 101] on span "Export Menu" at bounding box center [1168, 101] width 66 height 15
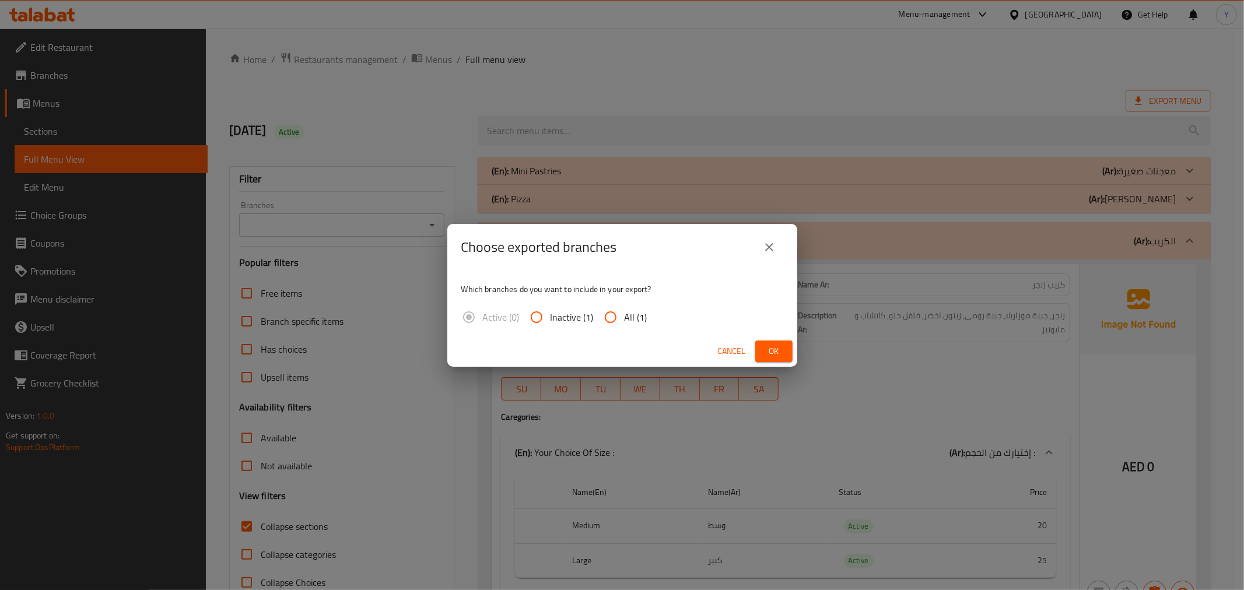
click at [777, 344] on span "Ok" at bounding box center [773, 351] width 19 height 15
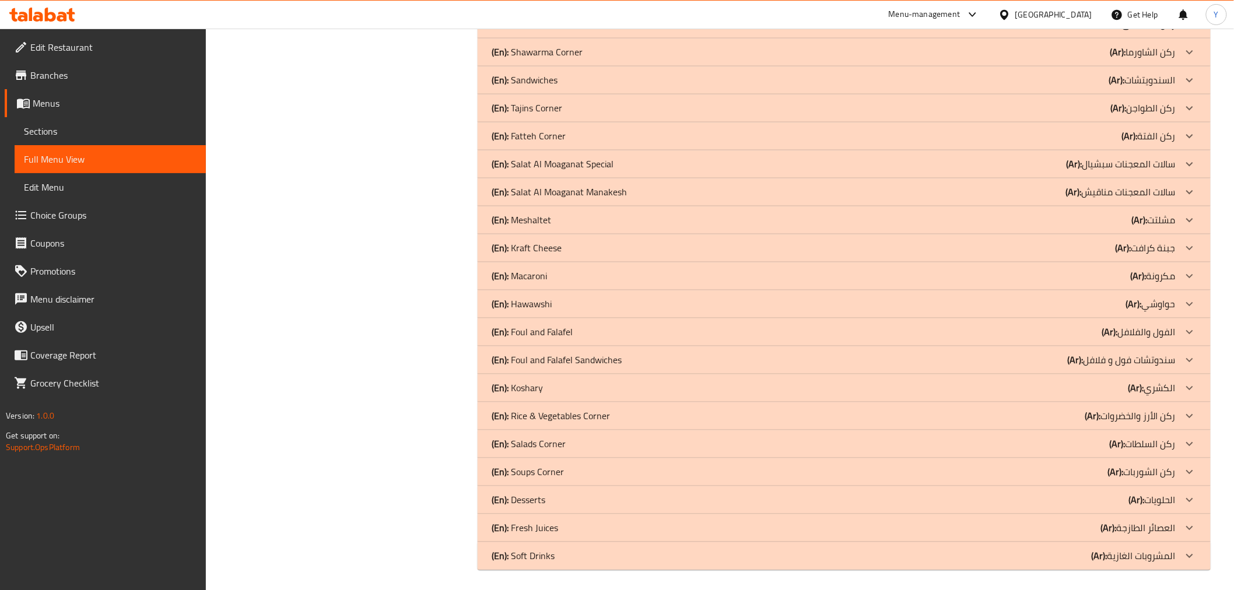
drag, startPoint x: 808, startPoint y: 324, endPoint x: 819, endPoint y: 620, distance: 296.4
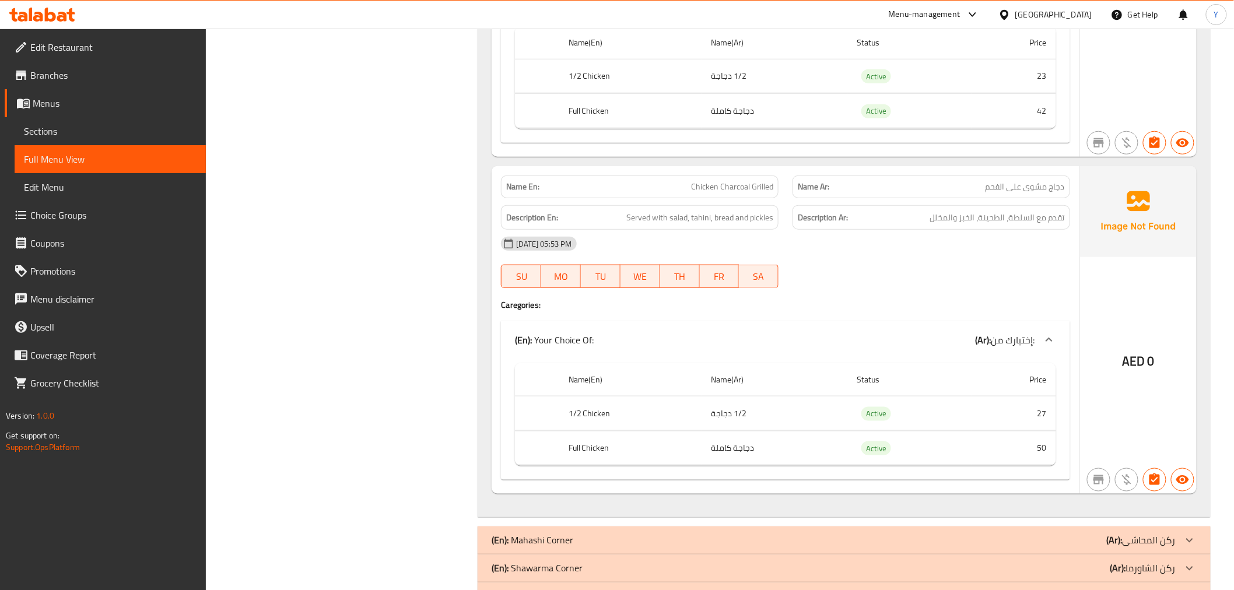
scroll to position [7817, 0]
click at [718, 187] on span "Chicken Charcoal Grilled" at bounding box center [732, 188] width 82 height 12
copy span "Chicken Charcoal Grilled"
